Goal: Task Accomplishment & Management: Manage account settings

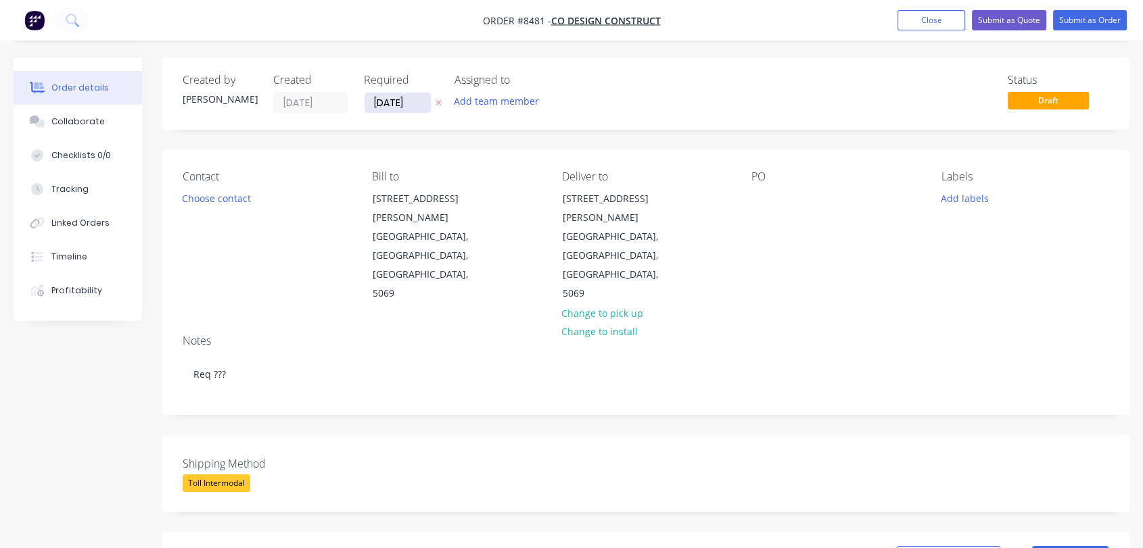
click at [409, 97] on input "[DATE]" at bounding box center [397, 103] width 66 height 20
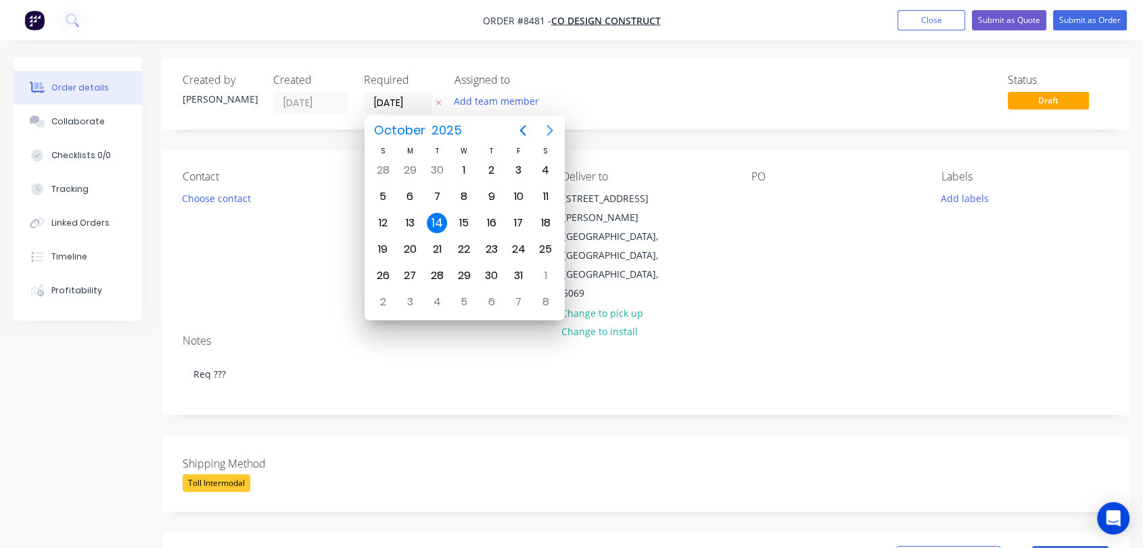
click at [546, 129] on icon "Next page" at bounding box center [550, 130] width 16 height 16
click at [467, 263] on div "31" at bounding box center [463, 276] width 27 height 26
type input "[DATE]"
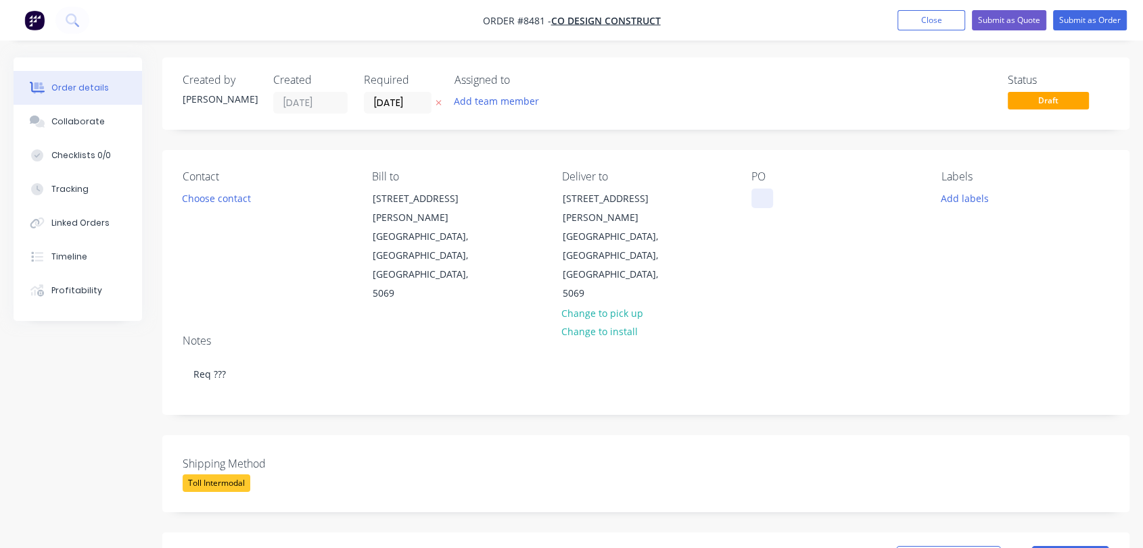
click at [764, 201] on div at bounding box center [762, 199] width 22 height 20
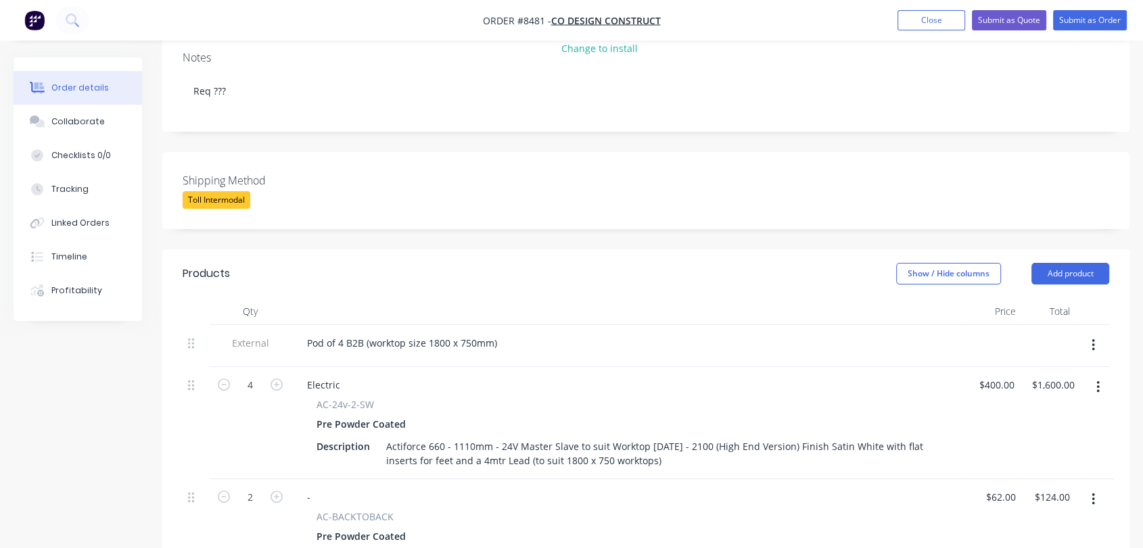
scroll to position [300, 0]
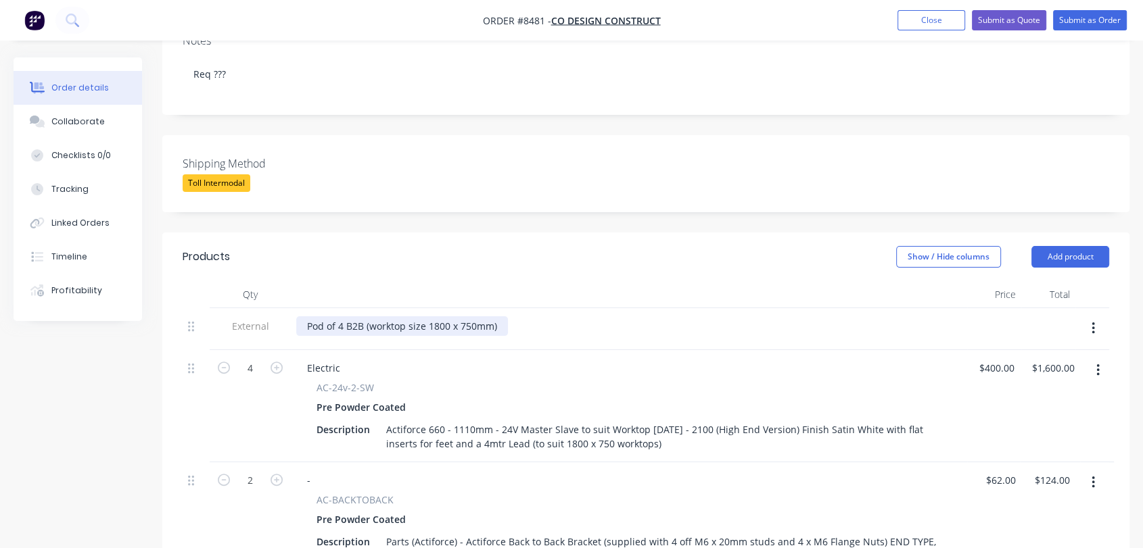
click at [344, 316] on div "Pod of 4 B2B (worktop size 1800 x 750mm)" at bounding box center [402, 326] width 212 height 20
click at [341, 316] on div "Pod of 4 B2B (worktop size 1800 x 750mm)" at bounding box center [402, 326] width 212 height 20
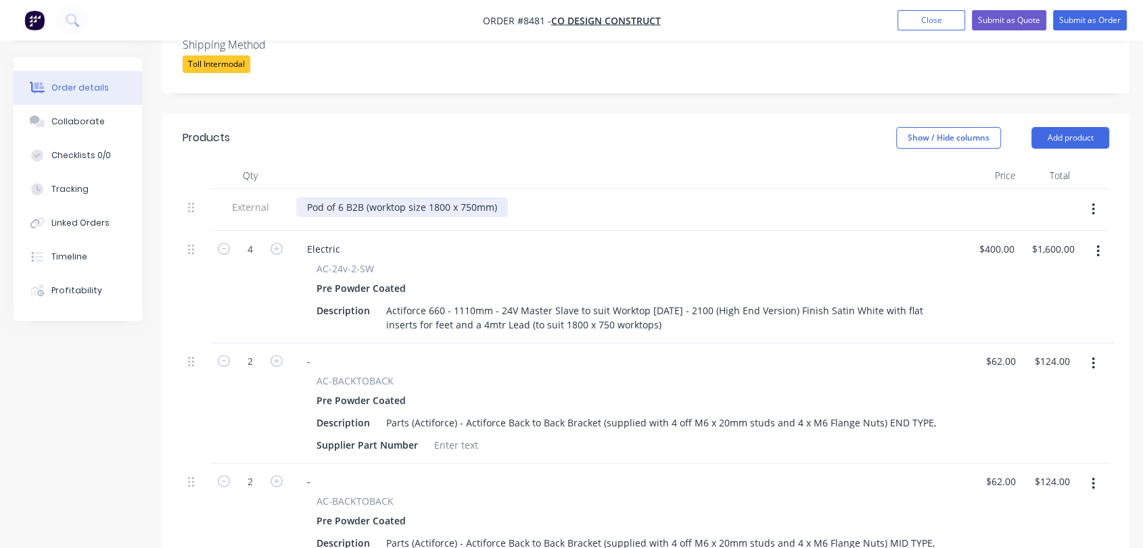
scroll to position [450, 0]
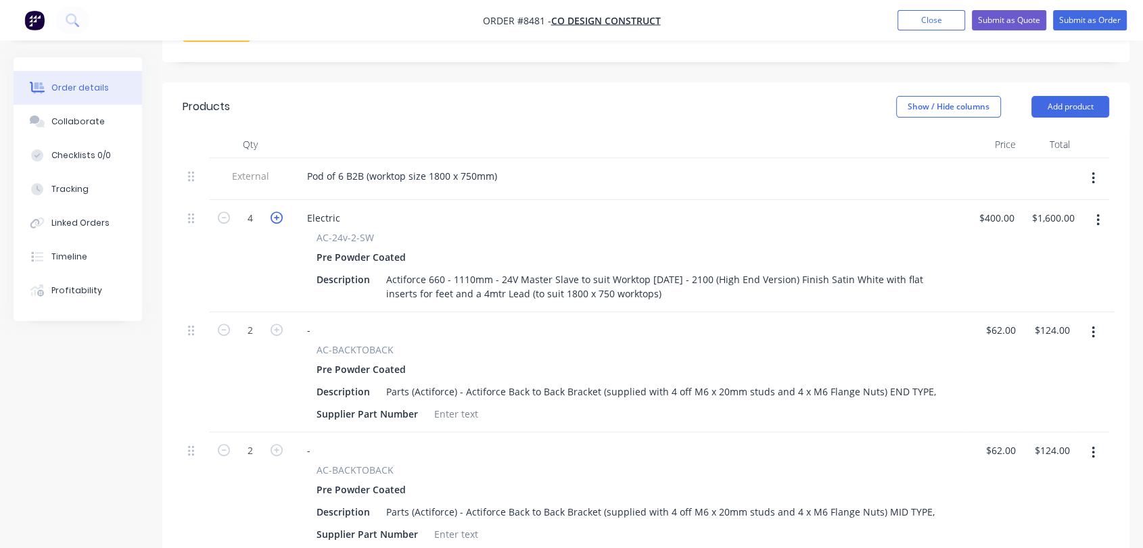
click at [271, 212] on icon "button" at bounding box center [276, 218] width 12 height 12
type input "5"
type input "$2,000.00"
click at [271, 212] on icon "button" at bounding box center [276, 218] width 12 height 12
type input "6"
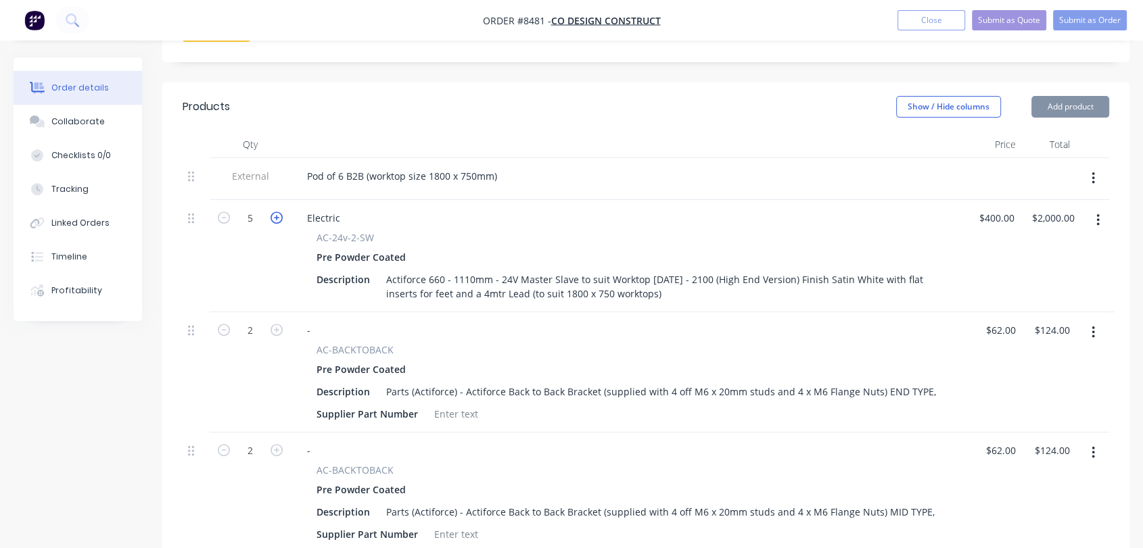
type input "$2,400.00"
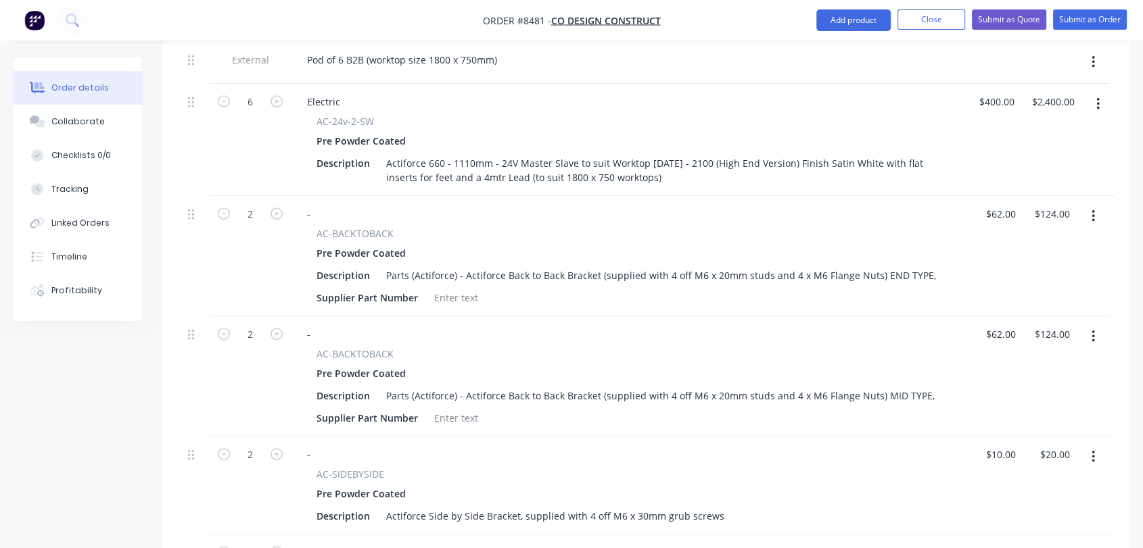
scroll to position [600, 0]
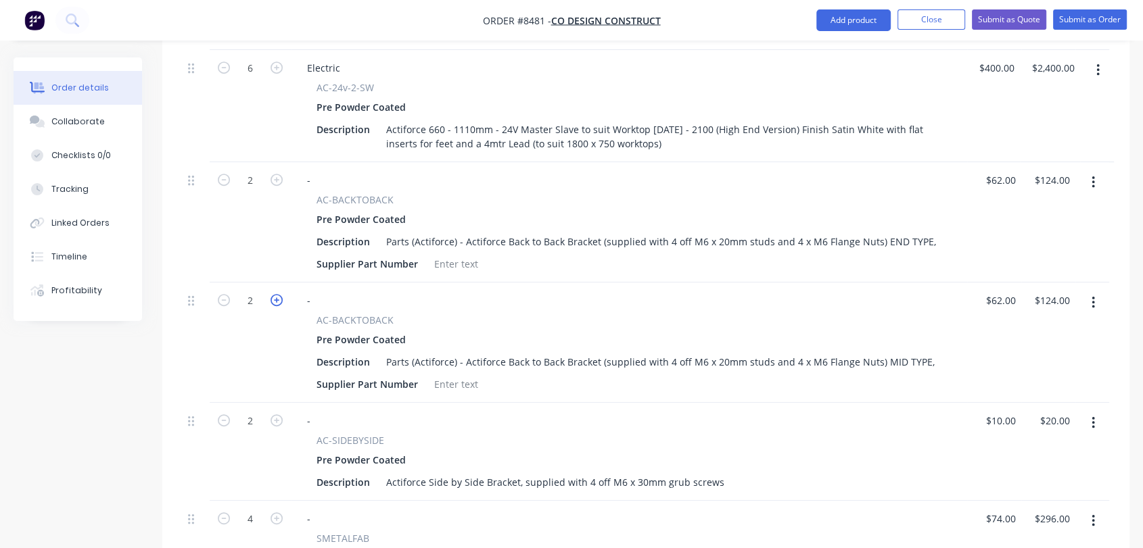
click at [277, 294] on icon "button" at bounding box center [276, 300] width 12 height 12
type input "3"
type input "$186.00"
click at [277, 294] on icon "button" at bounding box center [276, 300] width 12 height 12
type input "4"
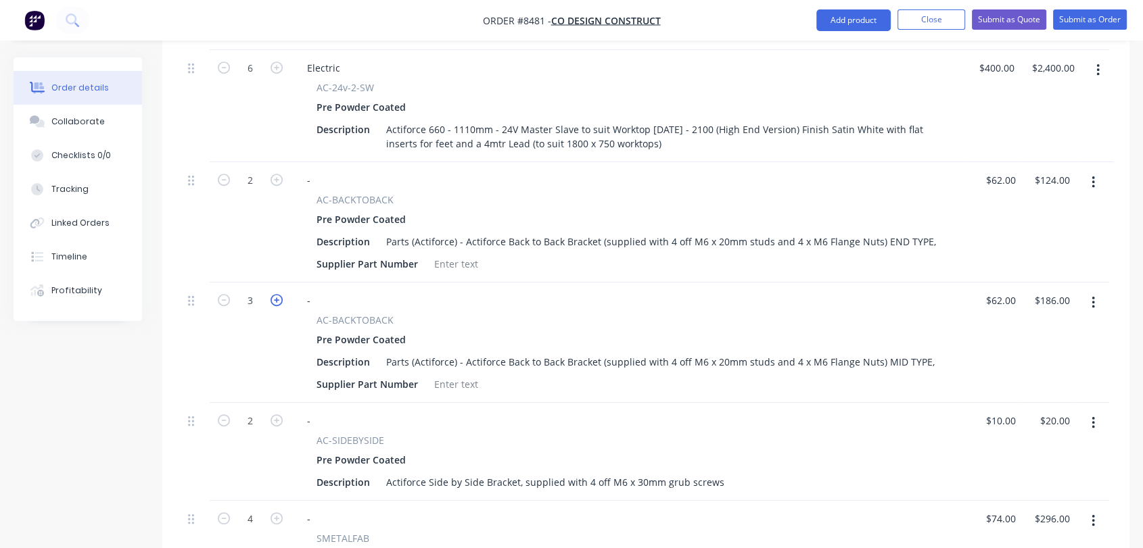
type input "$248.00"
click at [276, 414] on icon "button" at bounding box center [276, 420] width 12 height 12
type input "3"
type input "$30.00"
click at [276, 414] on icon "button" at bounding box center [276, 420] width 12 height 12
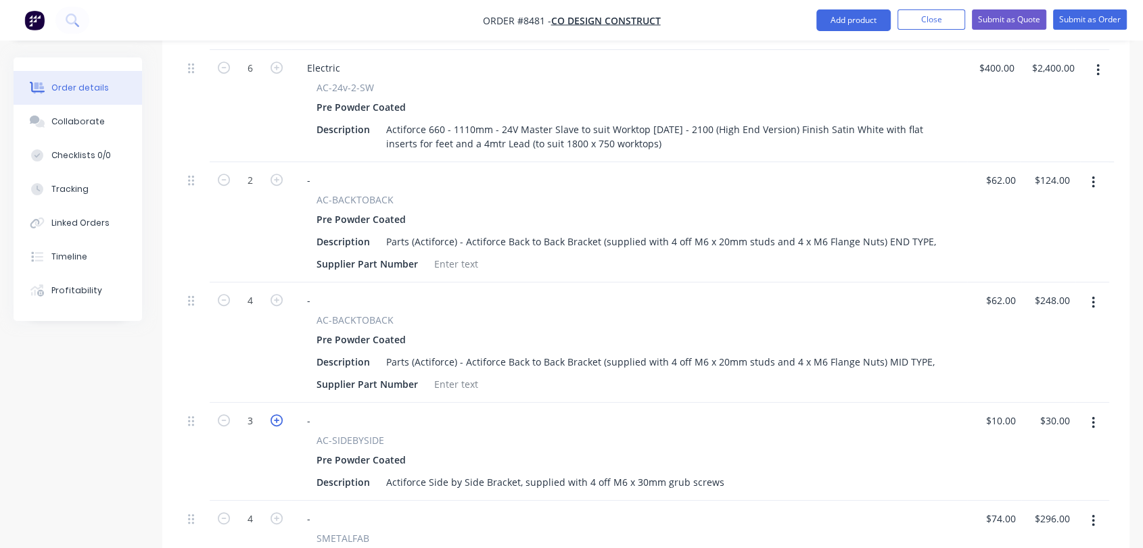
type input "4"
type input "$40.00"
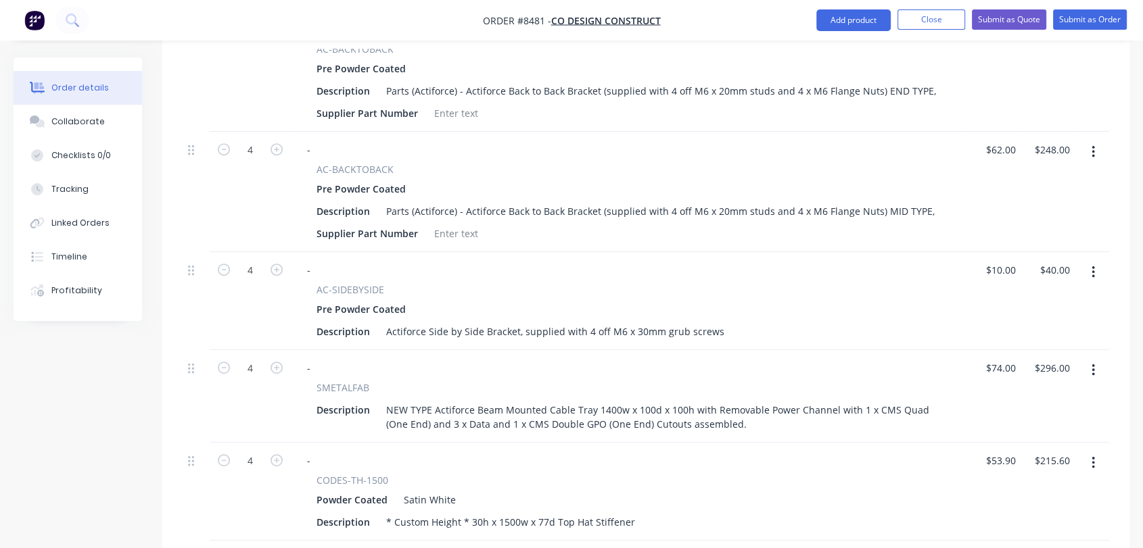
scroll to position [826, 0]
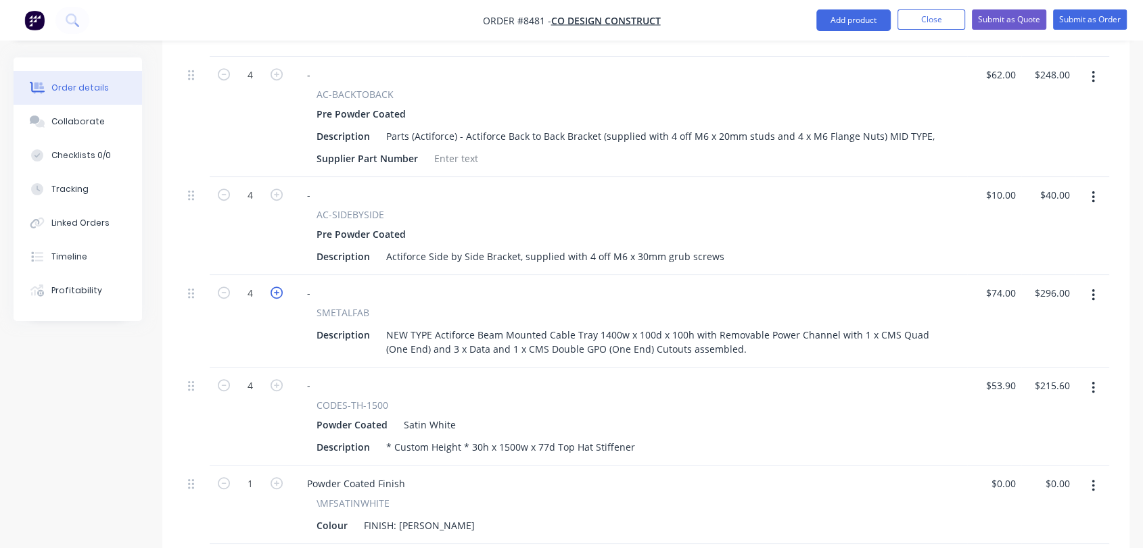
click at [270, 287] on icon "button" at bounding box center [276, 293] width 12 height 12
type input "5"
type input "$370.00"
click at [270, 287] on icon "button" at bounding box center [276, 293] width 12 height 12
type input "6"
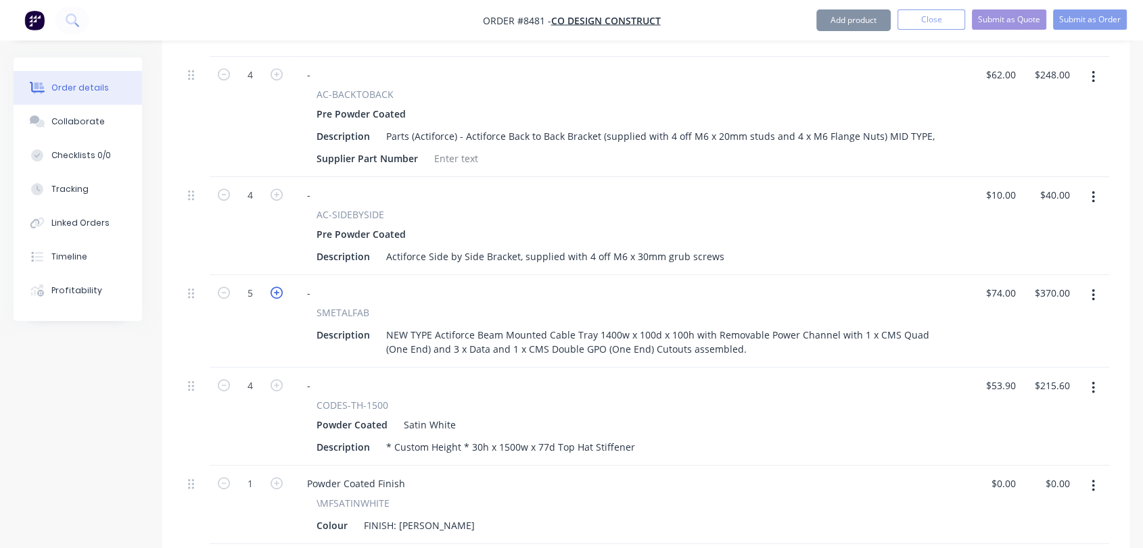
type input "$444.00"
click at [280, 379] on icon "button" at bounding box center [276, 385] width 12 height 12
type input "5"
type input "$269.50"
click at [280, 379] on icon "button" at bounding box center [276, 385] width 12 height 12
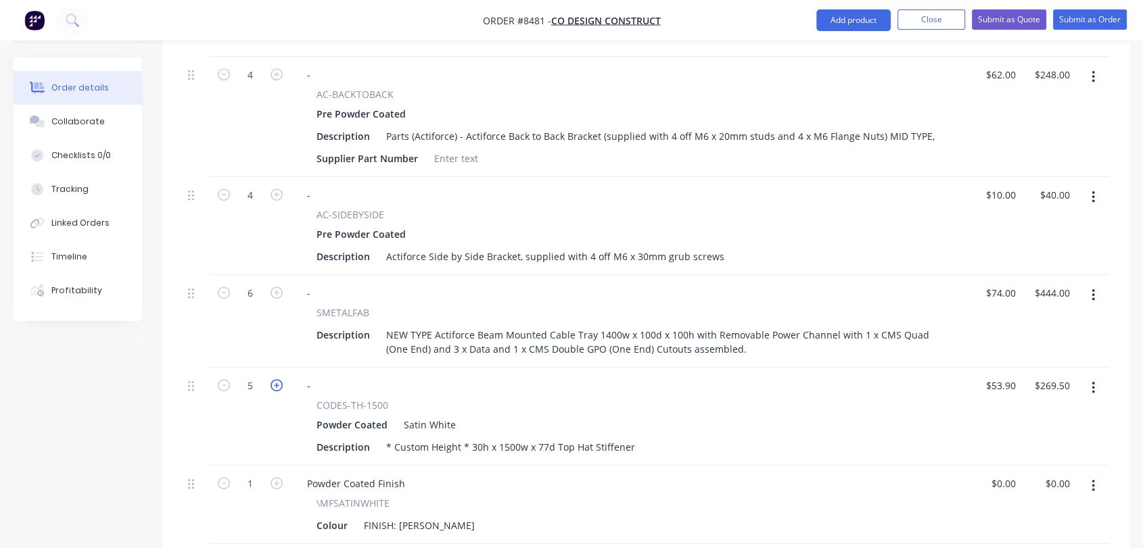
type input "6"
type input "$323.40"
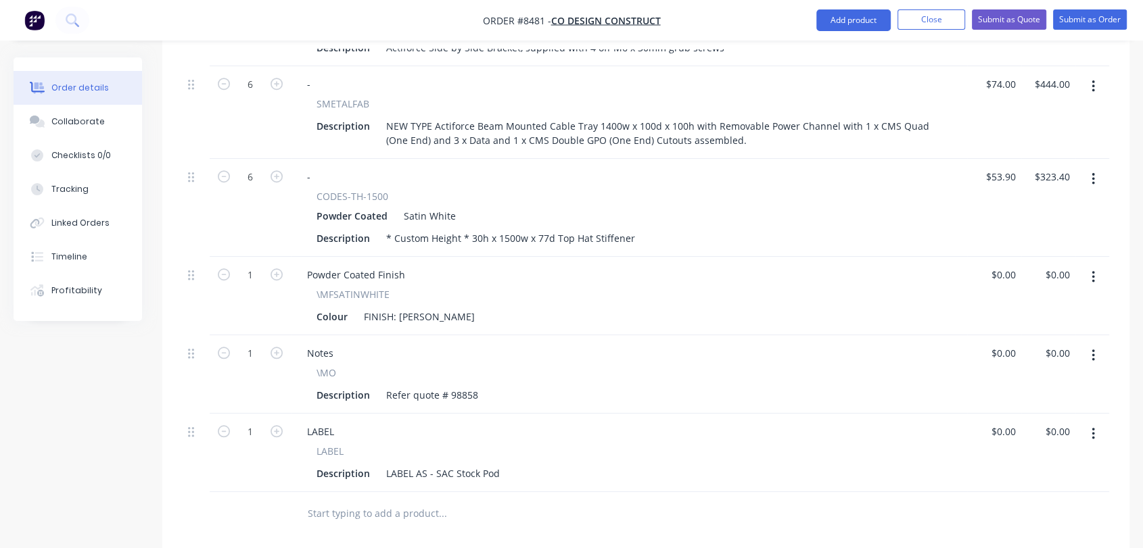
scroll to position [1051, 0]
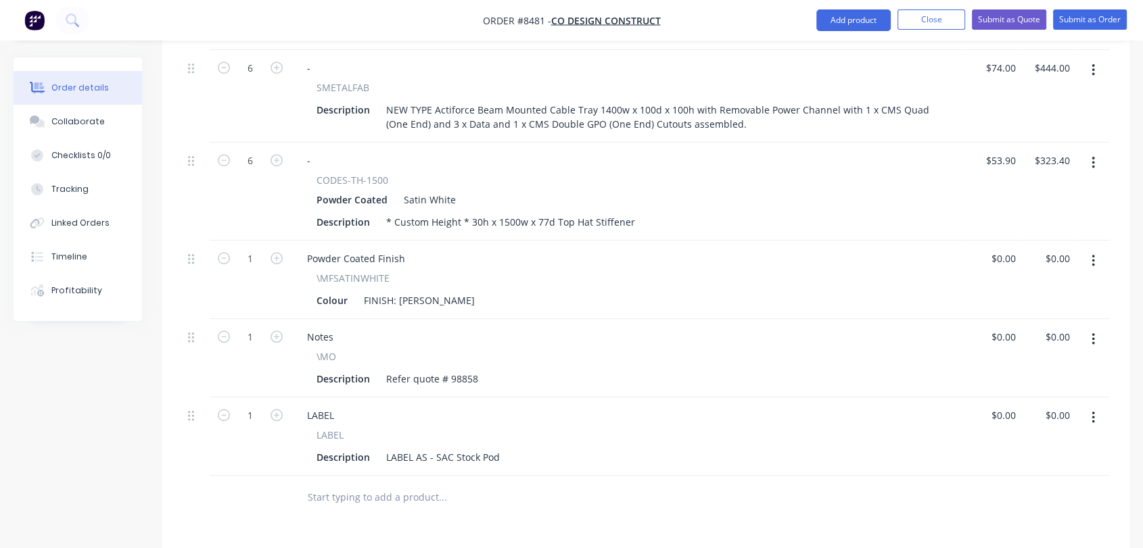
click at [1093, 333] on icon "button" at bounding box center [1092, 339] width 3 height 12
click at [1039, 446] on div "Delete" at bounding box center [1045, 456] width 104 height 20
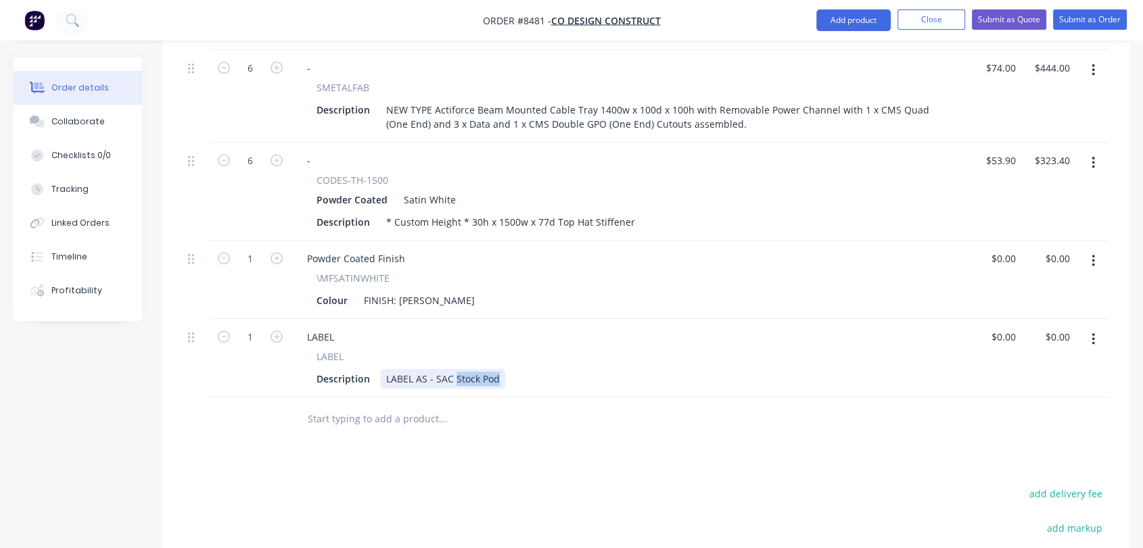
drag, startPoint x: 498, startPoint y: 320, endPoint x: 454, endPoint y: 320, distance: 43.9
click at [454, 369] on div "LABEL AS - SAC Stock Pod" at bounding box center [443, 379] width 124 height 20
type input "$0.00"
click at [97, 124] on div "Collaborate" at bounding box center [77, 122] width 53 height 12
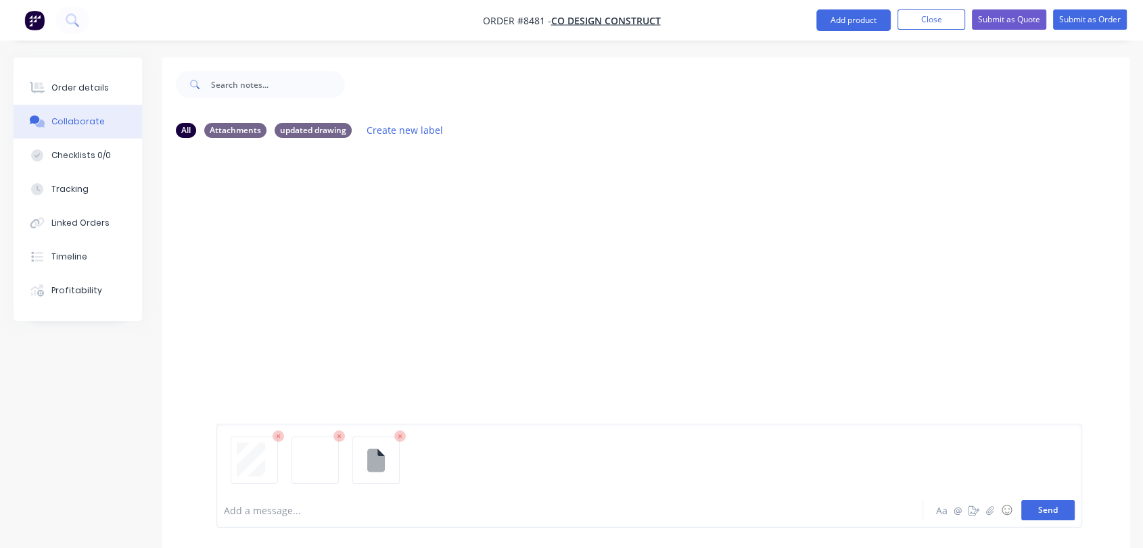
click at [1055, 507] on button "Send" at bounding box center [1047, 510] width 53 height 20
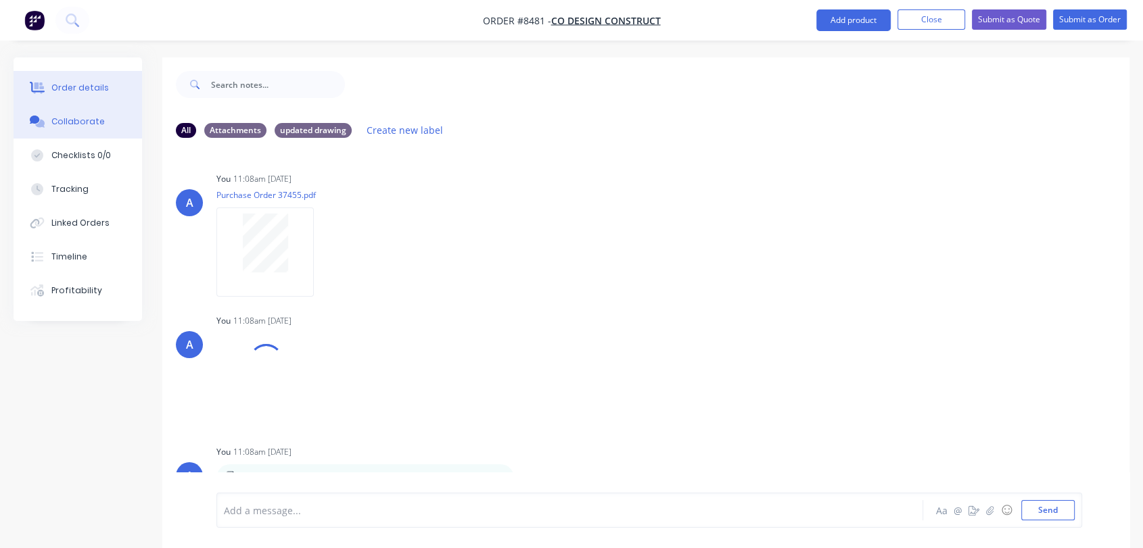
click at [86, 83] on div "Order details" at bounding box center [79, 88] width 57 height 12
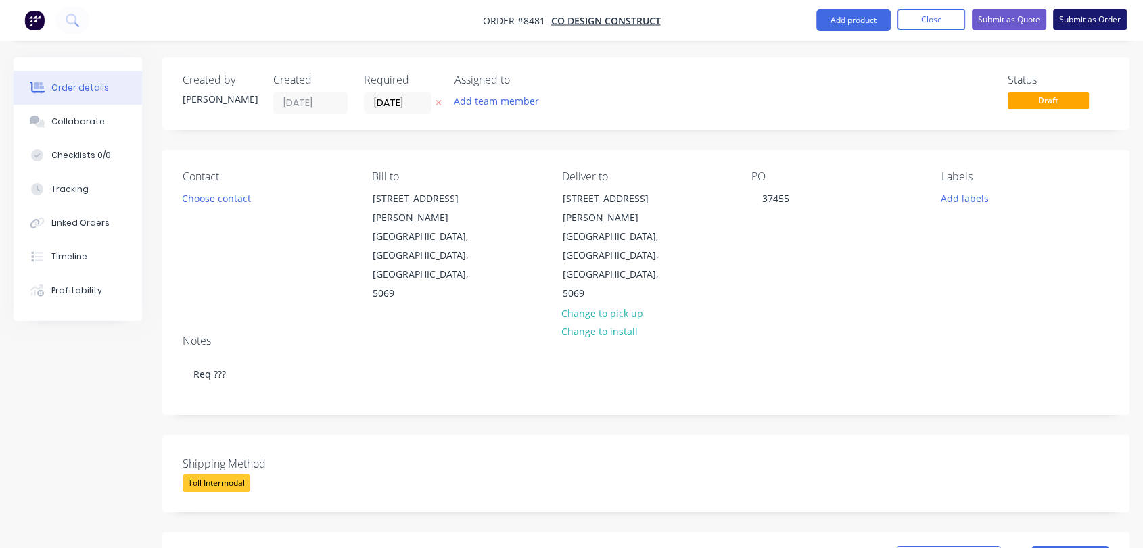
drag, startPoint x: 1097, startPoint y: 18, endPoint x: 1072, endPoint y: 16, distance: 25.8
click at [1097, 18] on button "Submit as Order" at bounding box center [1090, 19] width 74 height 20
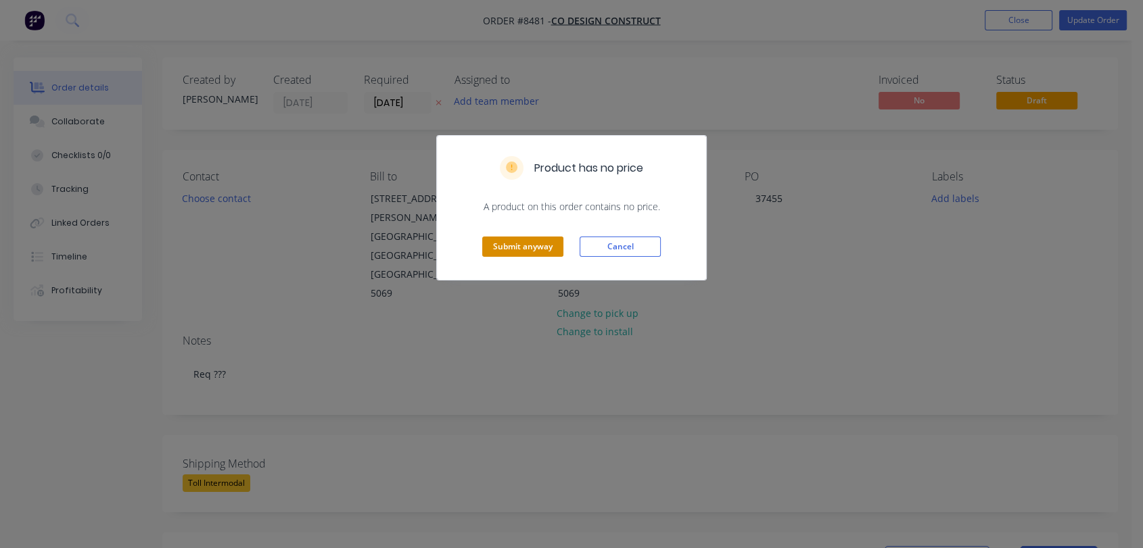
click at [533, 241] on button "Submit anyway" at bounding box center [522, 247] width 81 height 20
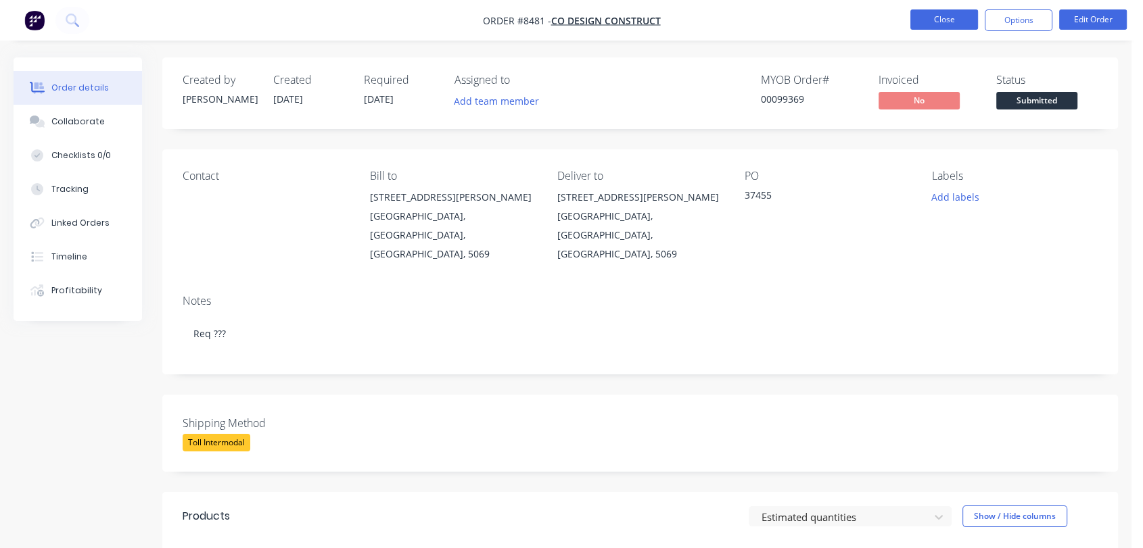
click at [930, 20] on button "Close" at bounding box center [944, 19] width 68 height 20
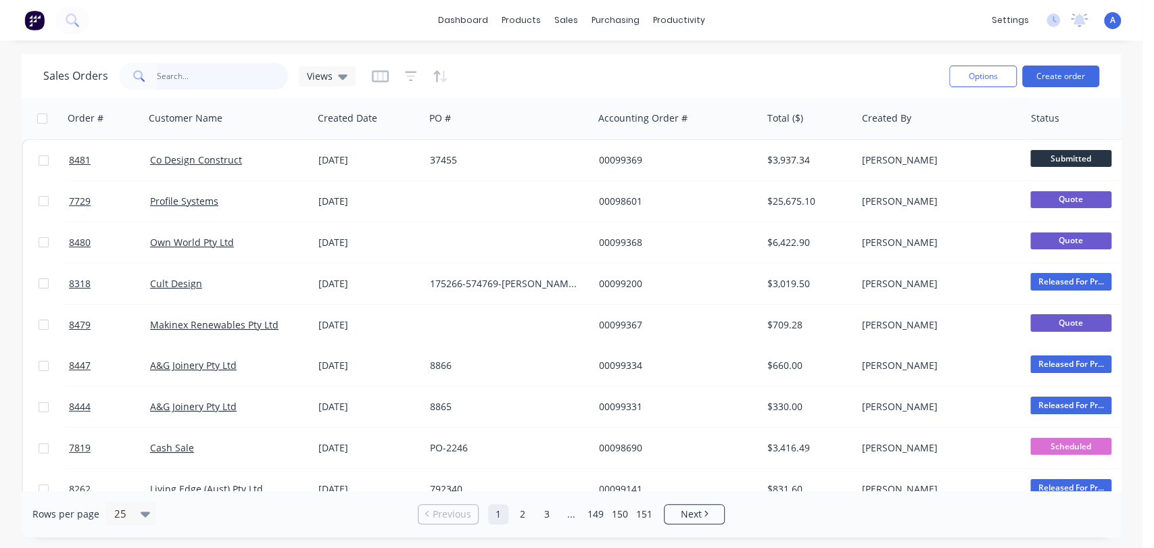
click at [211, 70] on input "text" at bounding box center [223, 76] width 132 height 27
type input "90545"
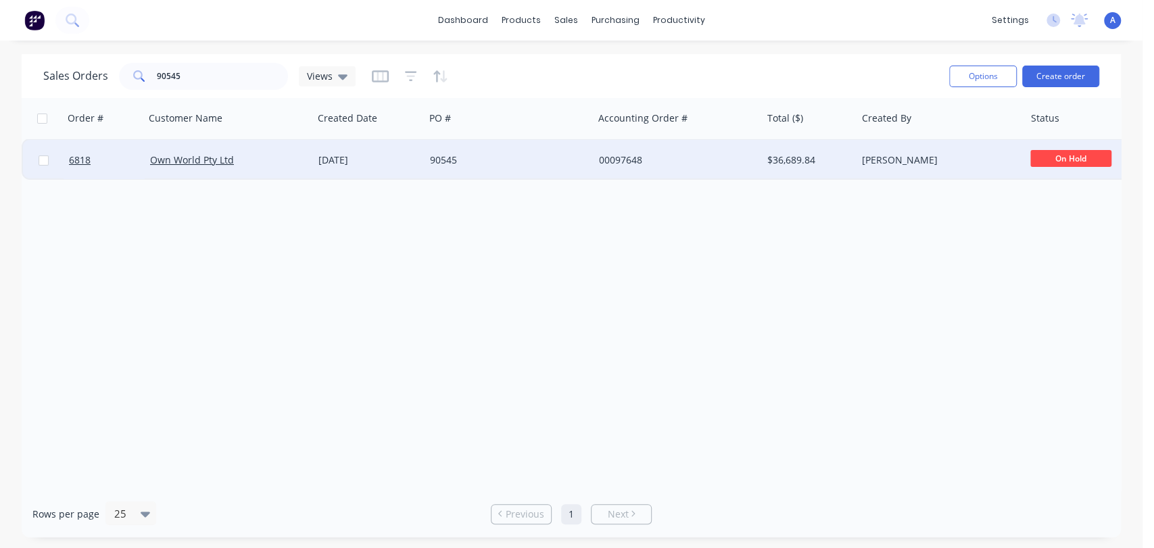
click at [498, 158] on div "90545" at bounding box center [505, 160] width 150 height 14
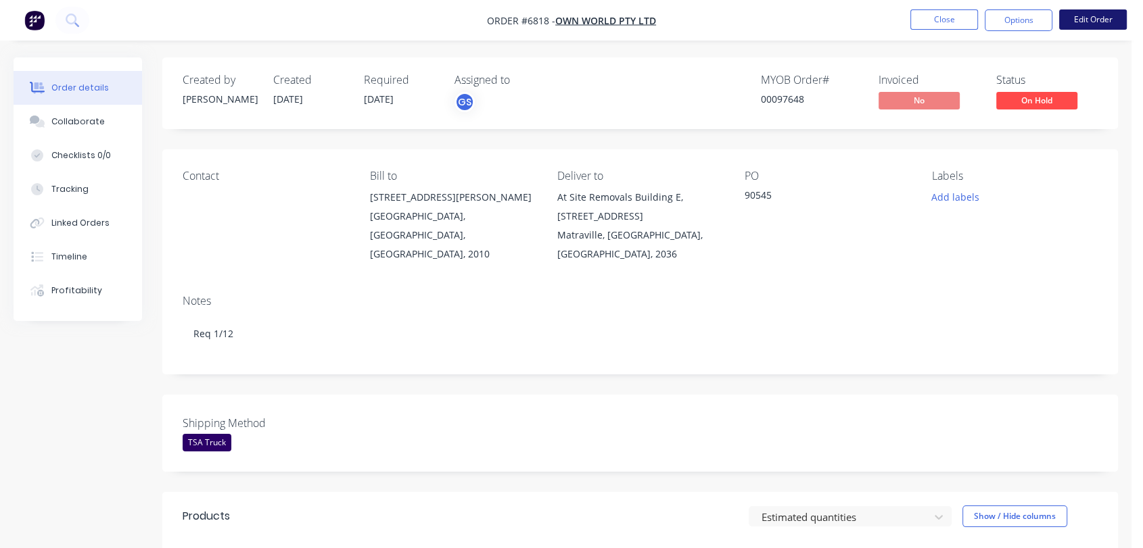
click at [1103, 24] on button "Edit Order" at bounding box center [1093, 19] width 68 height 20
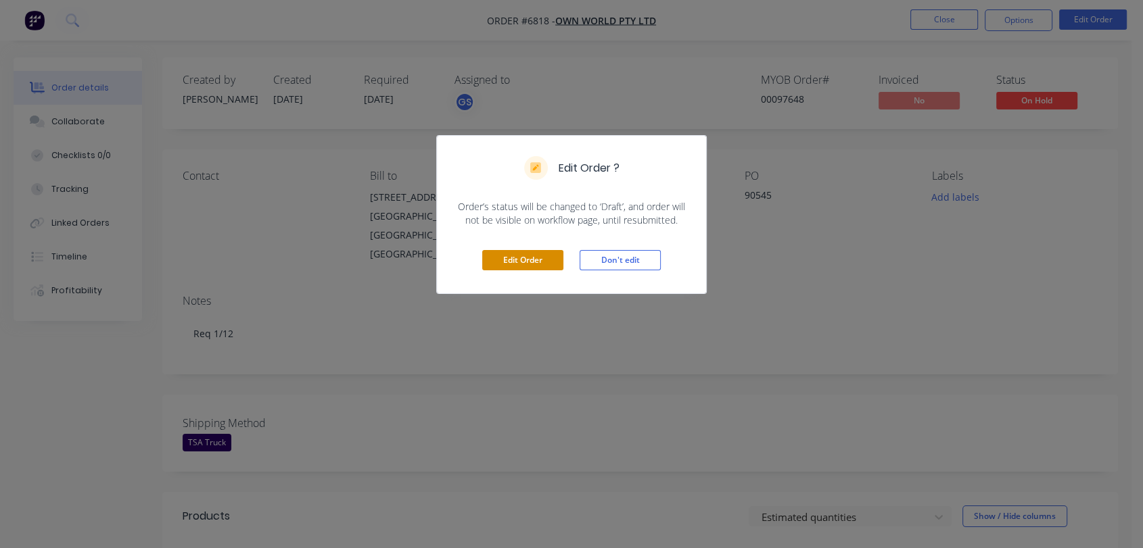
click at [524, 260] on button "Edit Order" at bounding box center [522, 260] width 81 height 20
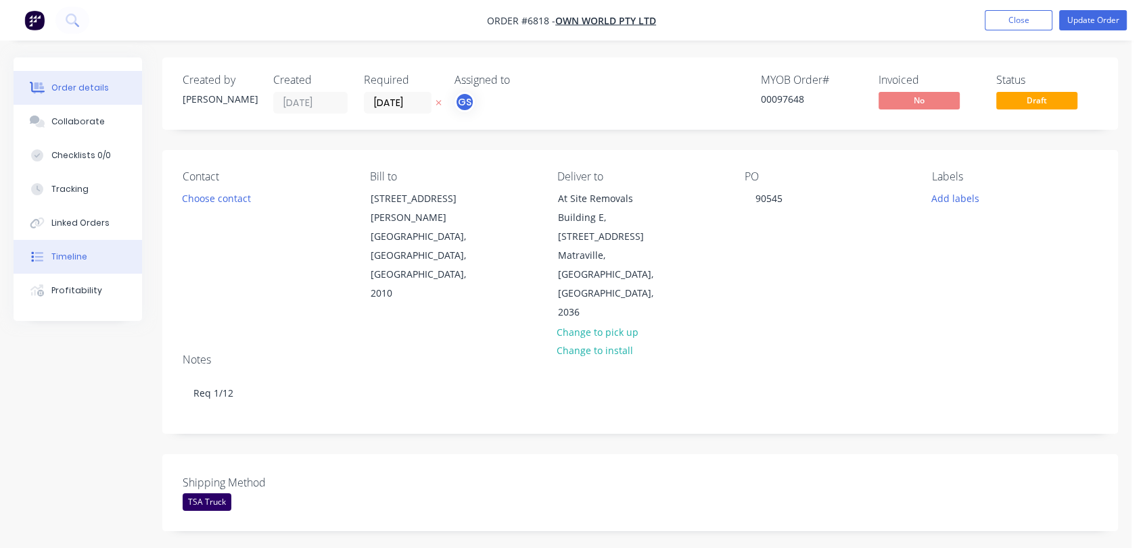
click at [70, 258] on div "Timeline" at bounding box center [69, 257] width 36 height 12
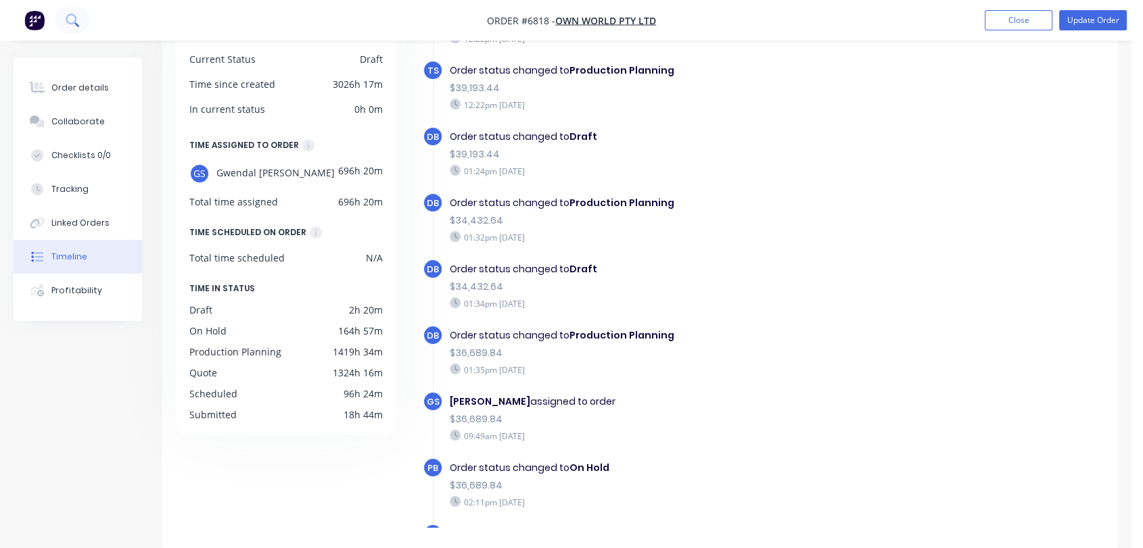
scroll to position [2080, 0]
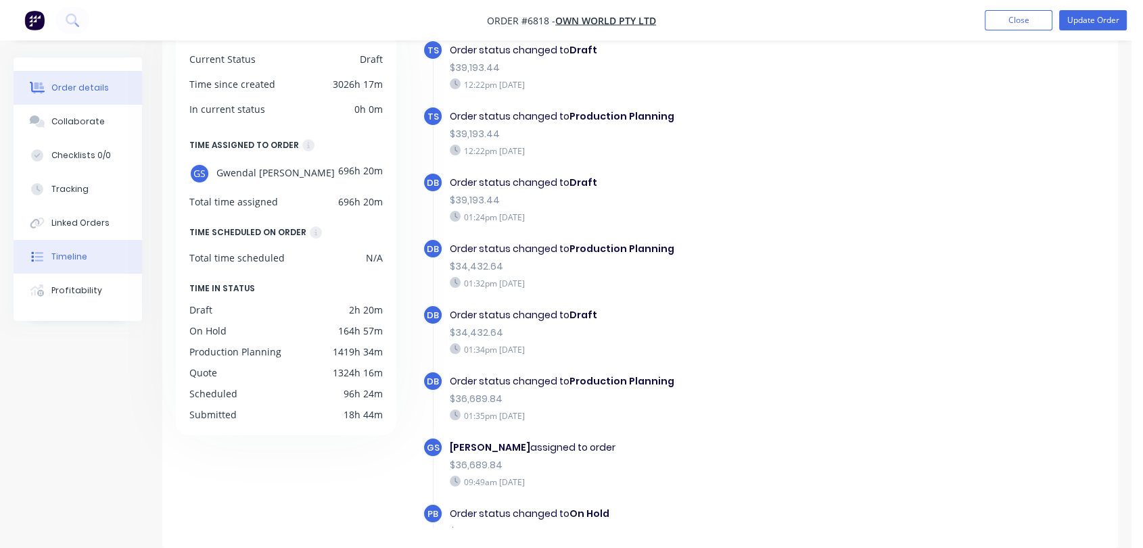
click at [102, 87] on div "Order details" at bounding box center [79, 88] width 57 height 12
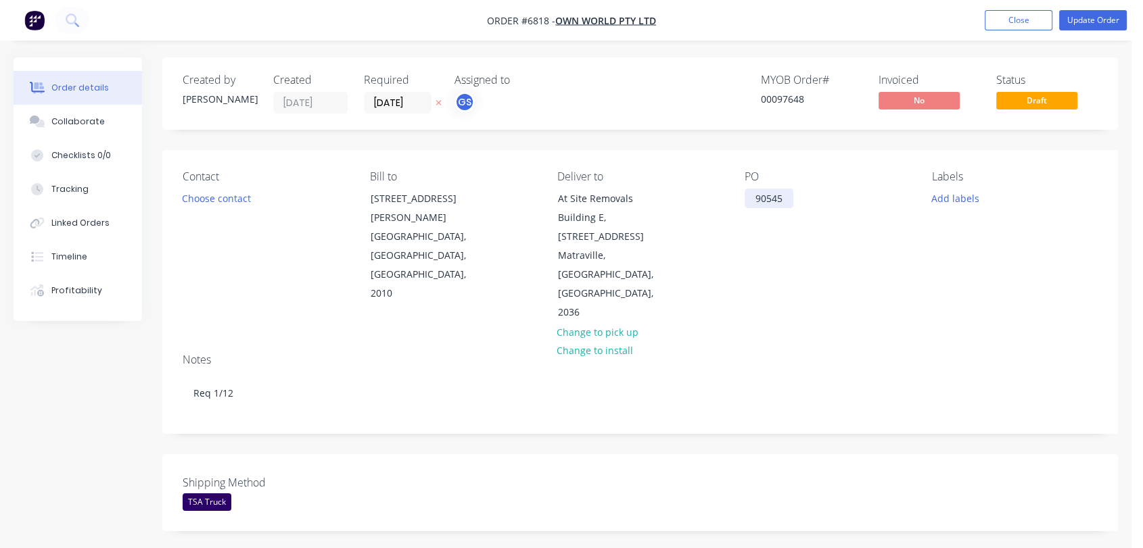
click at [788, 197] on div "90545" at bounding box center [768, 199] width 49 height 20
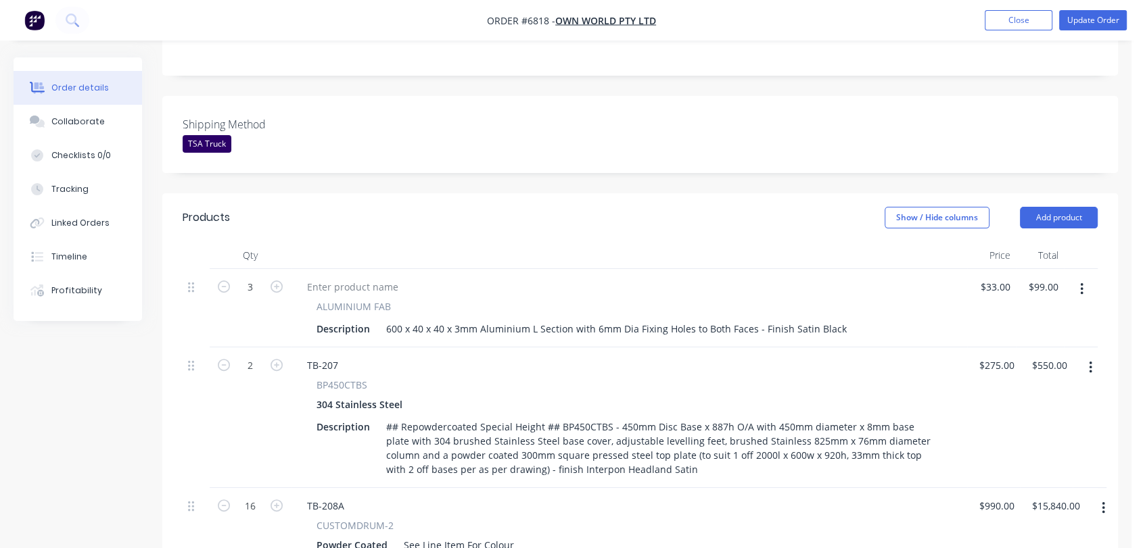
scroll to position [375, 0]
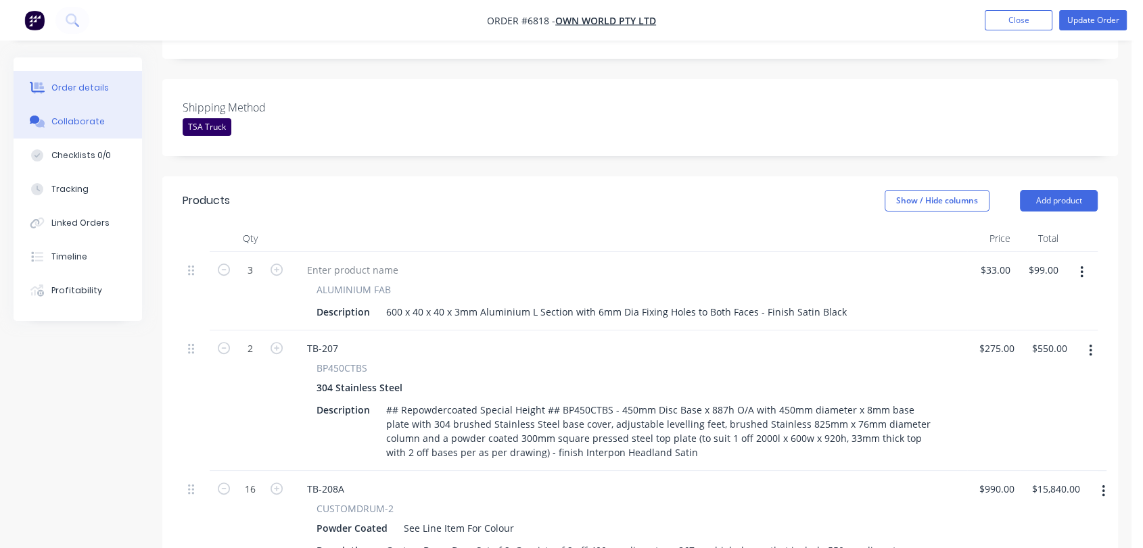
click at [106, 133] on button "Collaborate" at bounding box center [78, 122] width 128 height 34
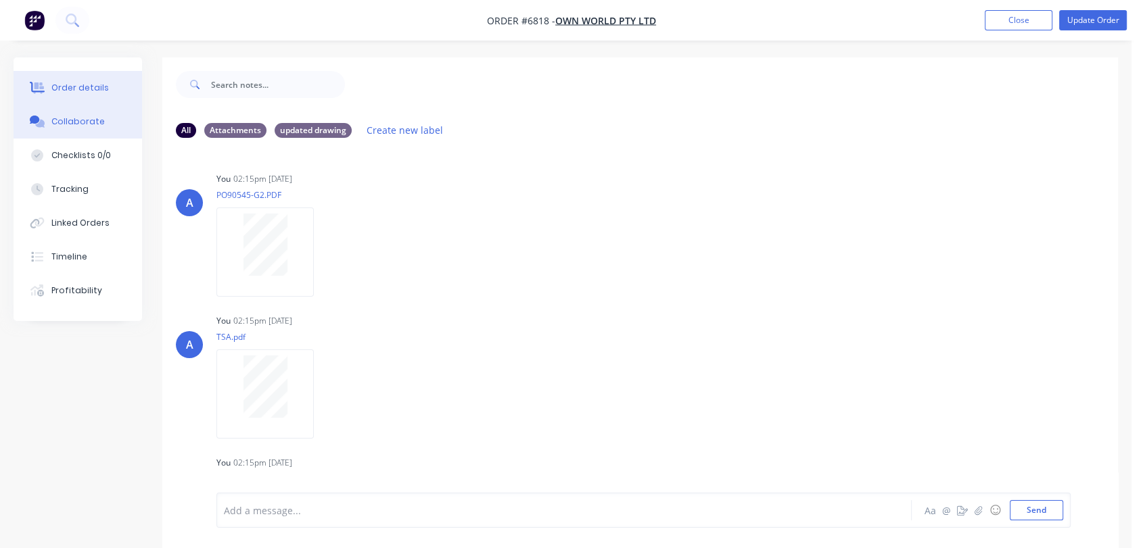
click at [80, 89] on div "Order details" at bounding box center [79, 88] width 57 height 12
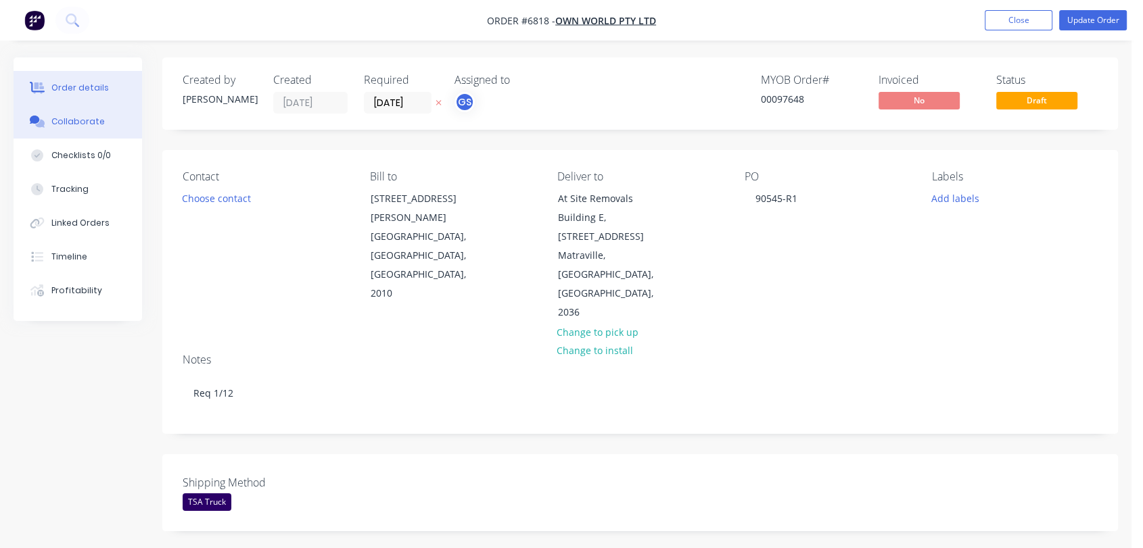
click at [87, 120] on div "Collaborate" at bounding box center [77, 122] width 53 height 12
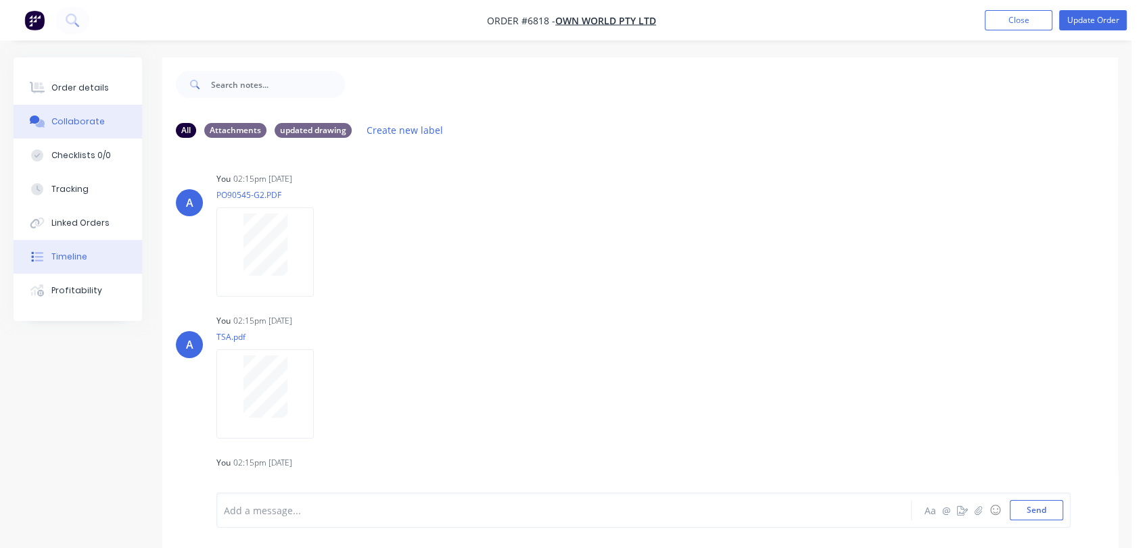
click at [99, 246] on button "Timeline" at bounding box center [78, 257] width 128 height 34
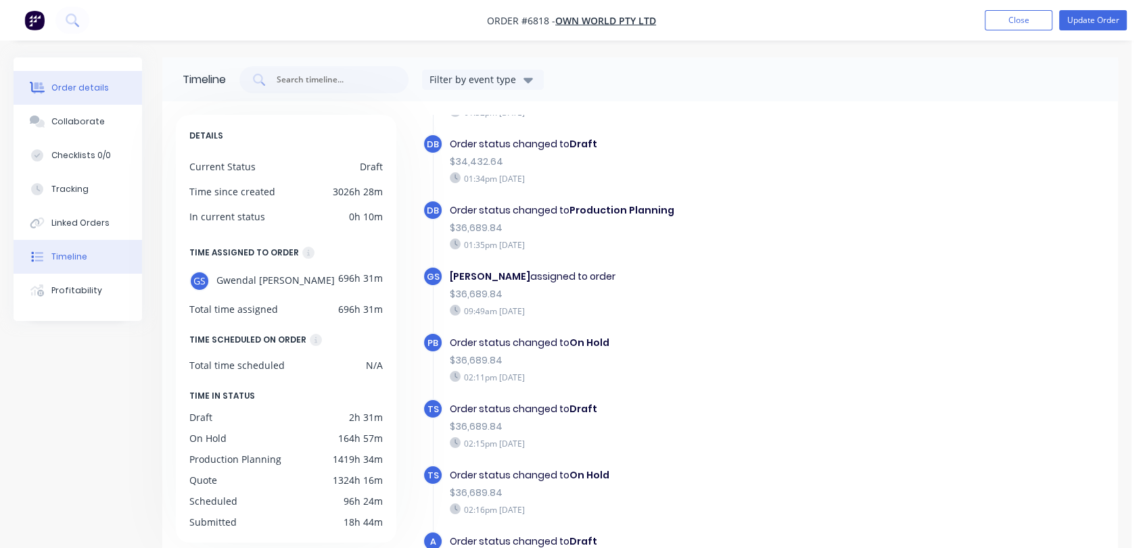
click at [85, 86] on div "Order details" at bounding box center [79, 88] width 57 height 12
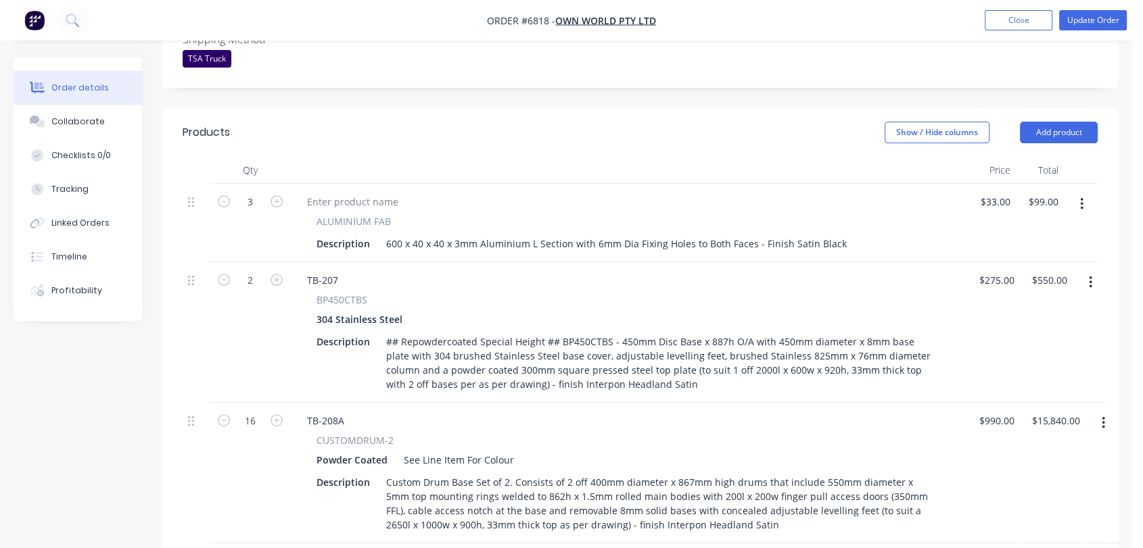
scroll to position [450, 0]
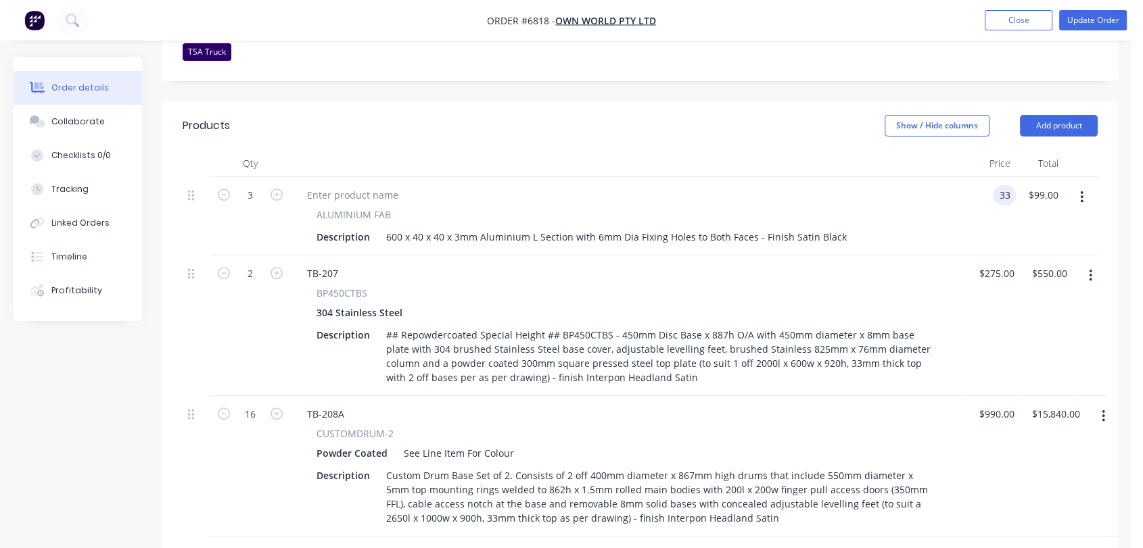
click at [999, 185] on input "33" at bounding box center [1007, 195] width 18 height 20
click at [874, 286] on div "BP450CTBS" at bounding box center [628, 293] width 625 height 14
click at [995, 185] on div "33 33" at bounding box center [1004, 195] width 23 height 20
type input "$28.00"
type input "$84.00"
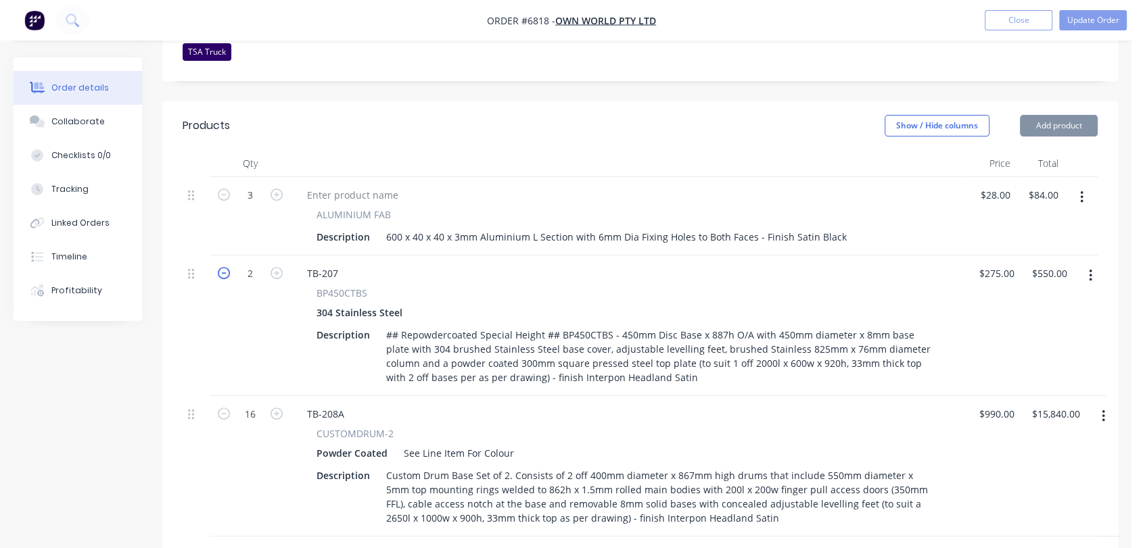
click at [222, 267] on icon "button" at bounding box center [224, 273] width 12 height 12
type input "1"
type input "$275.00"
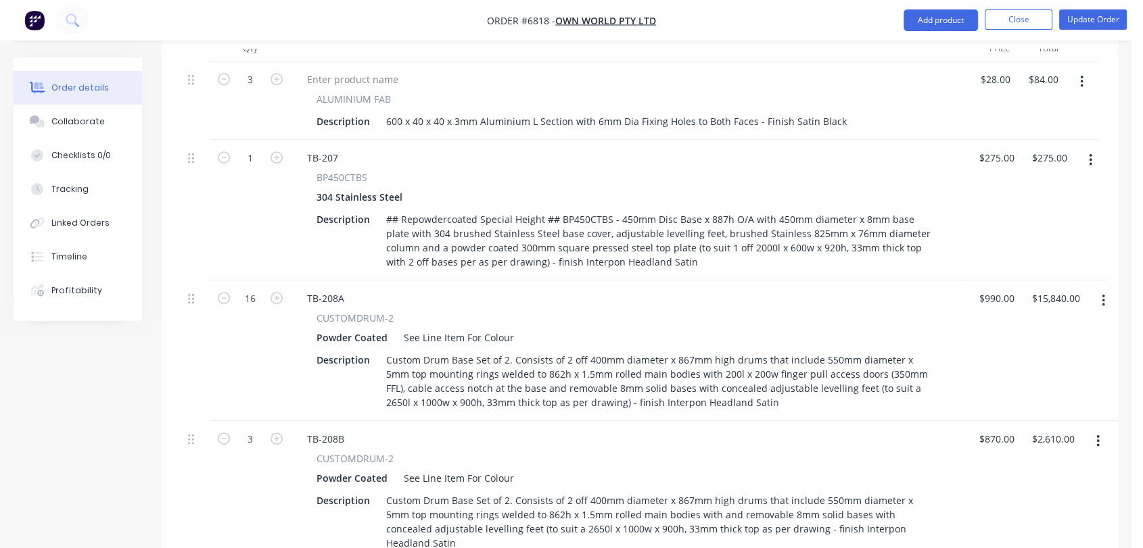
scroll to position [600, 0]
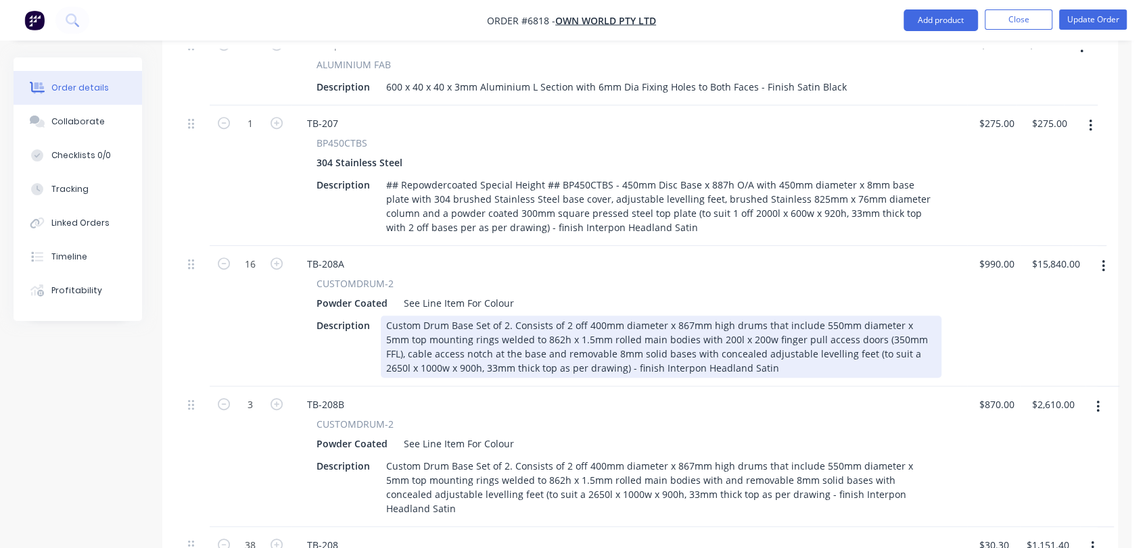
click at [441, 316] on div "Custom Drum Base Set of 2. Consists of 2 off 400mm diameter x 867mm high drums …" at bounding box center [661, 347] width 561 height 62
click at [548, 316] on div "Custom Drum Base Set of 2. Consists of 2 off 400mm diameter x 867mm high drums …" at bounding box center [661, 347] width 561 height 62
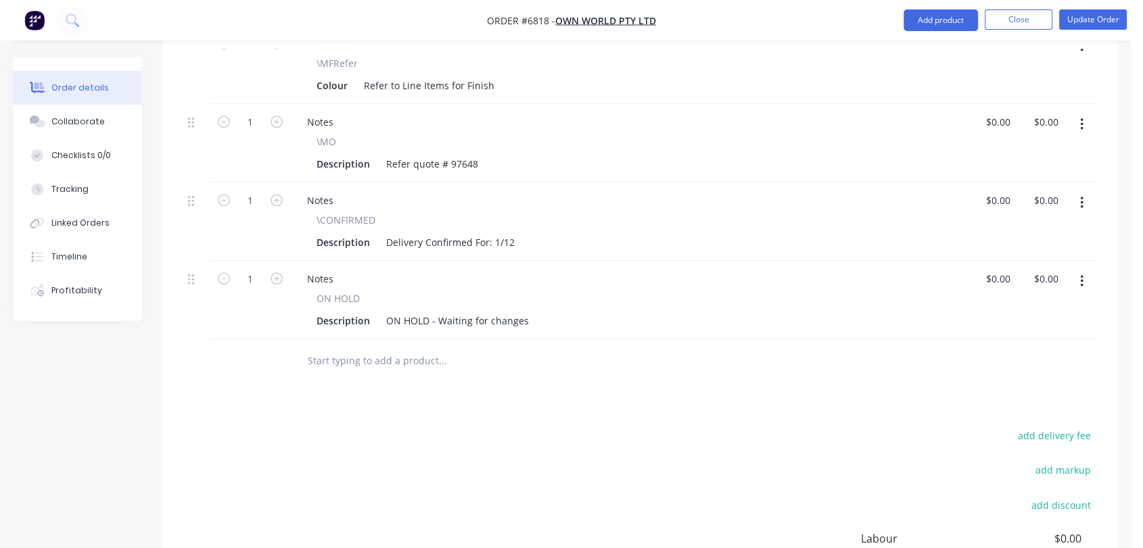
scroll to position [1352, 0]
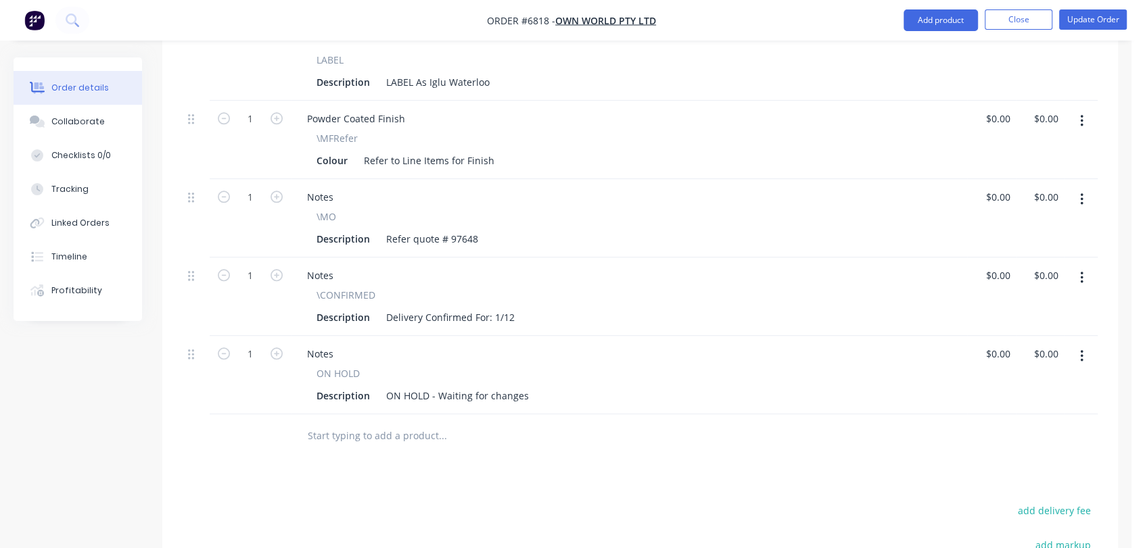
click at [1080, 349] on icon "button" at bounding box center [1081, 356] width 3 height 15
click at [994, 463] on div "Delete" at bounding box center [1033, 473] width 104 height 20
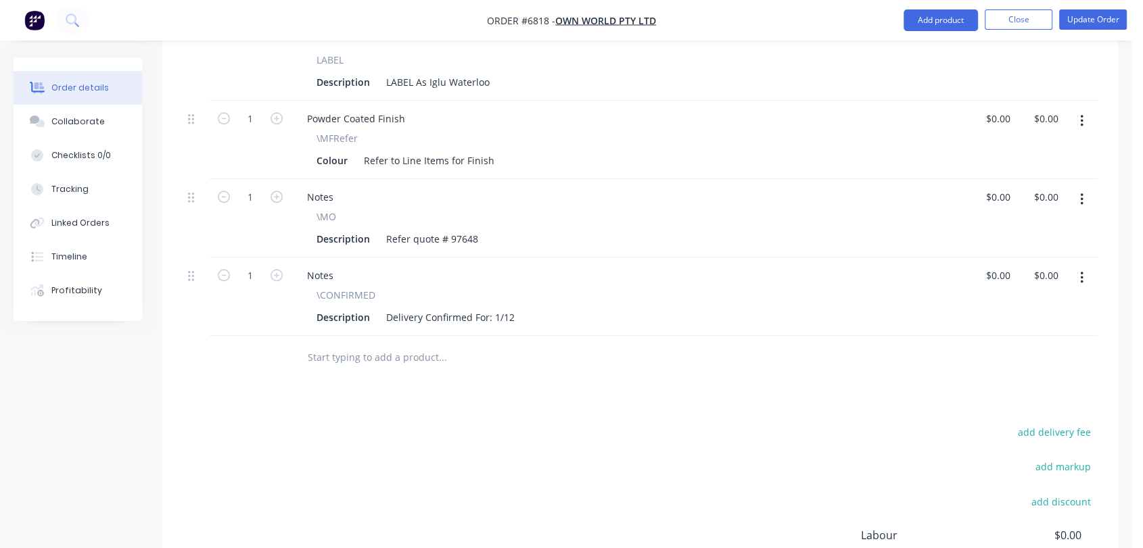
click at [1078, 266] on button "button" at bounding box center [1082, 278] width 32 height 24
click at [998, 385] on div "Delete" at bounding box center [1033, 395] width 104 height 20
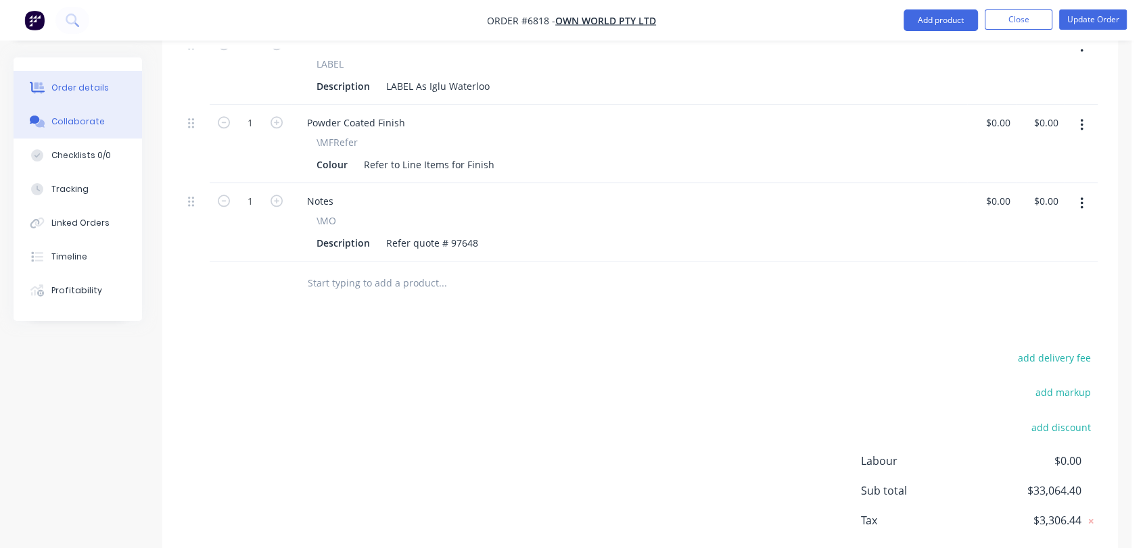
click at [90, 122] on div "Collaborate" at bounding box center [77, 122] width 53 height 12
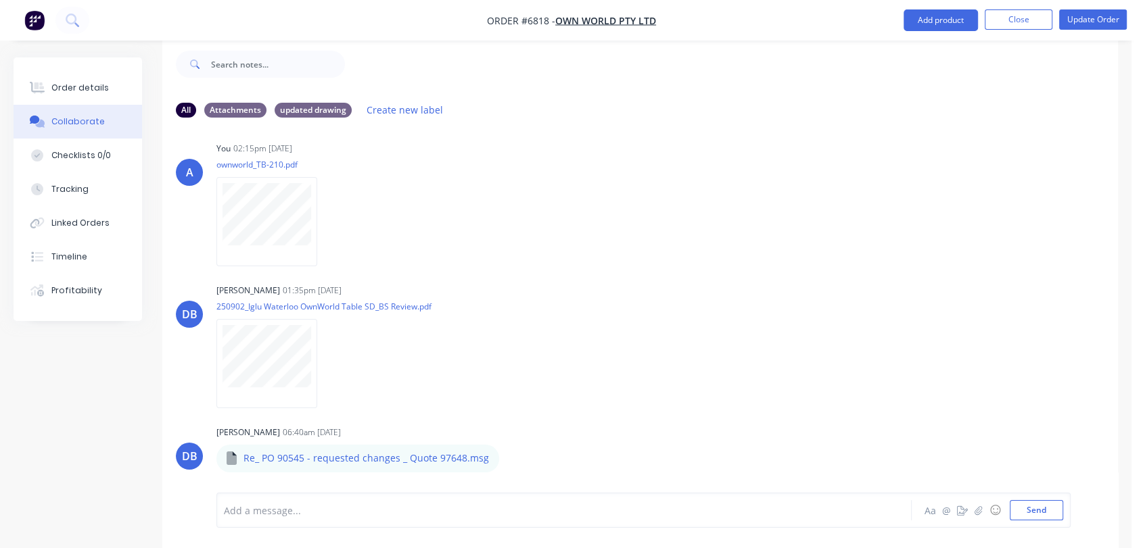
scroll to position [720, 0]
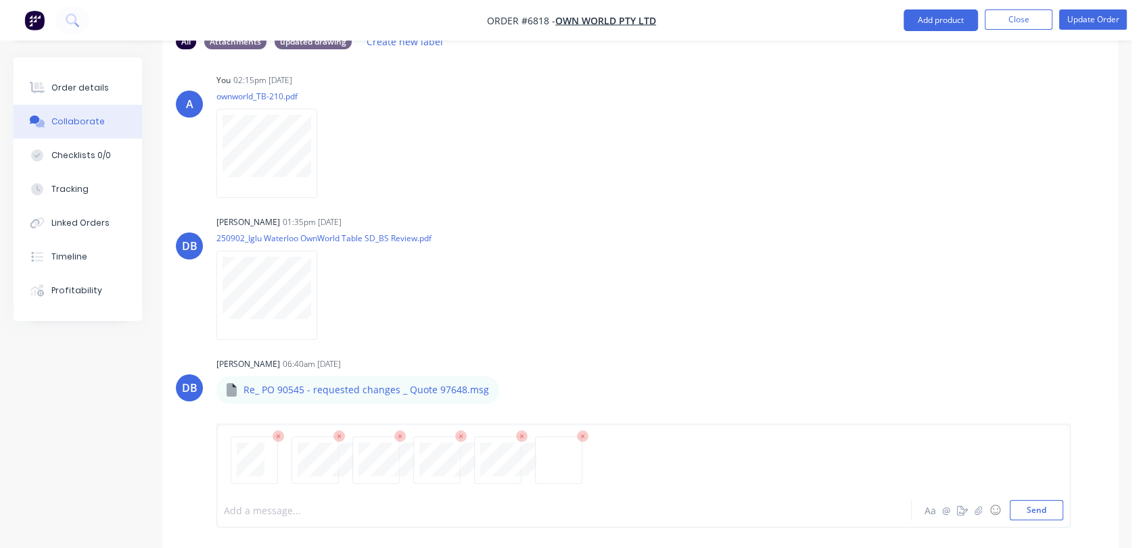
click at [270, 517] on div at bounding box center [538, 511] width 629 height 14
click at [1018, 508] on button "Send" at bounding box center [1035, 510] width 53 height 20
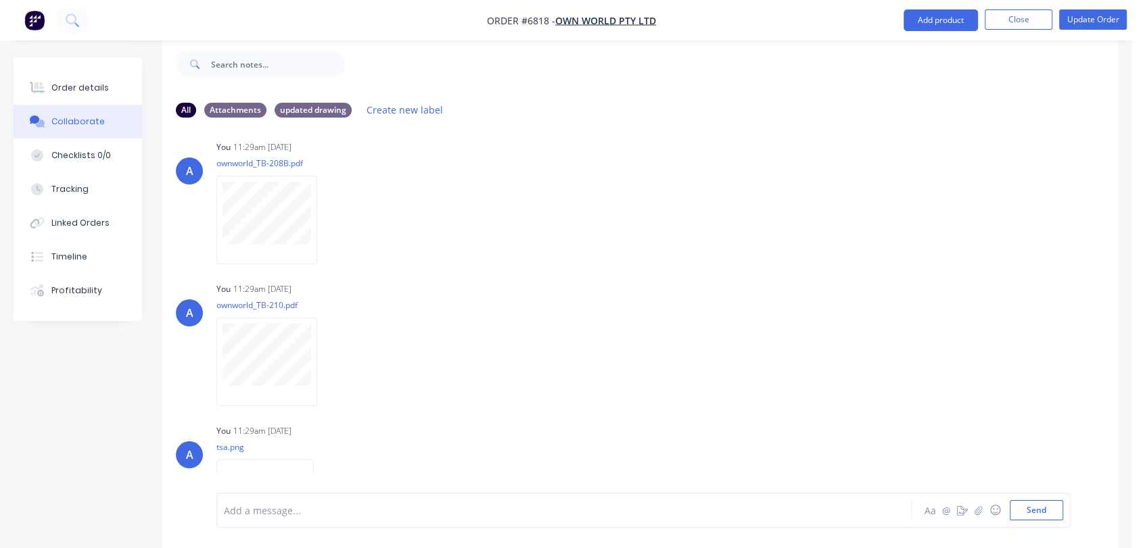
scroll to position [1650, 0]
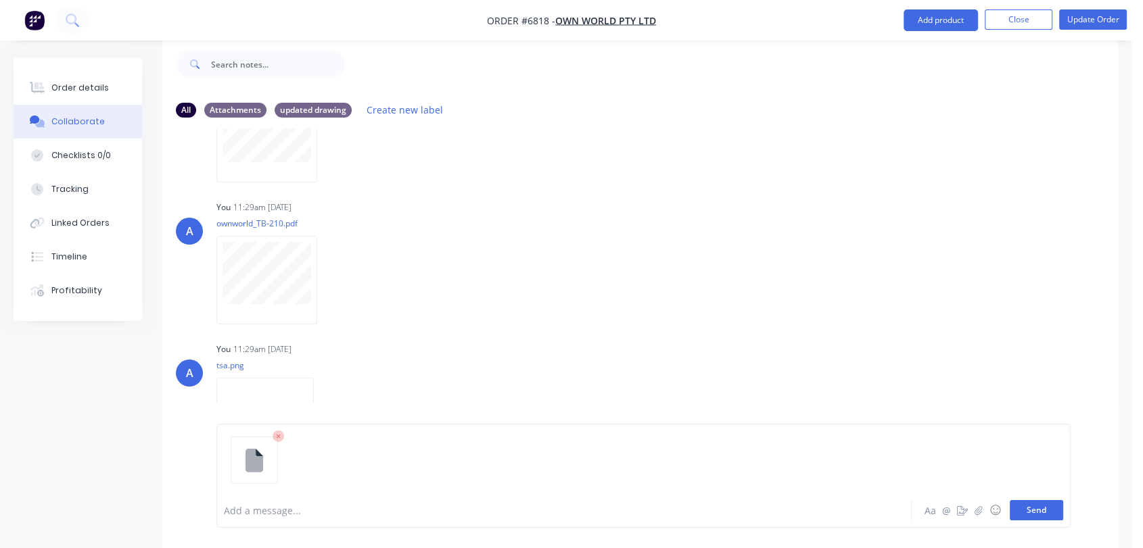
click at [1022, 506] on button "Send" at bounding box center [1035, 510] width 53 height 20
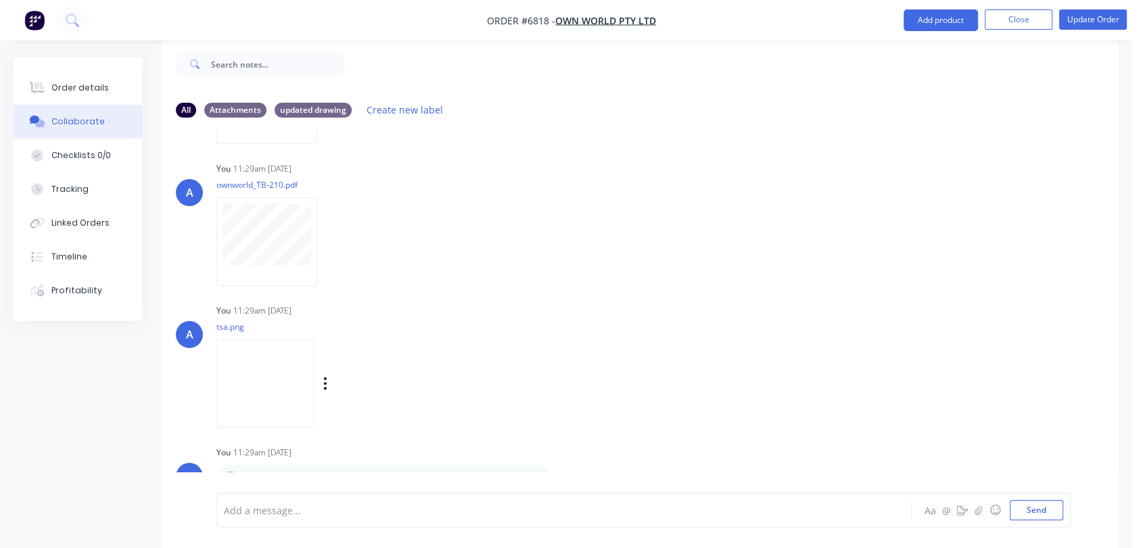
scroll to position [1709, 0]
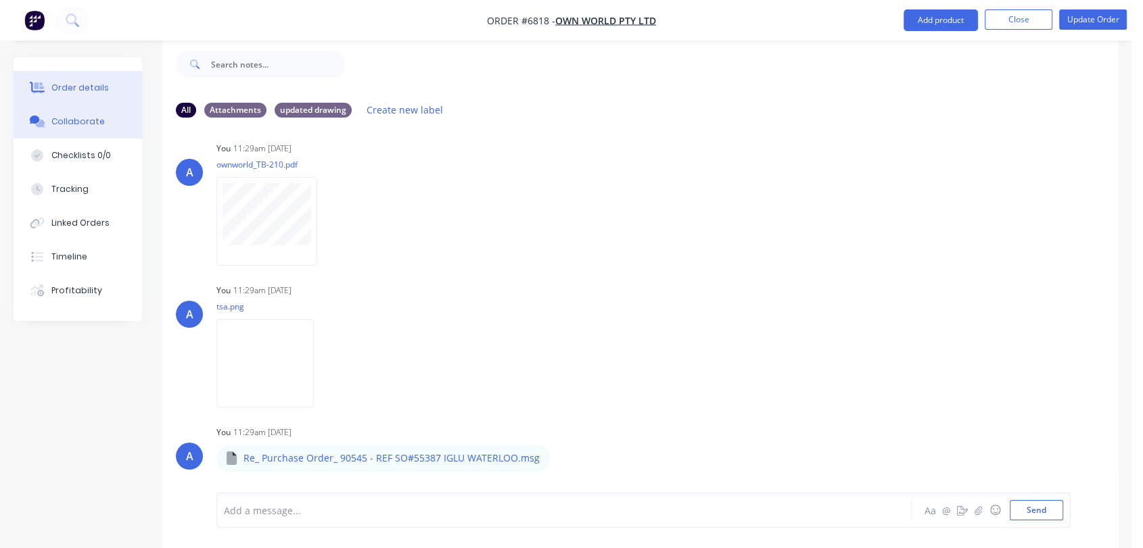
click at [112, 89] on button "Order details" at bounding box center [78, 88] width 128 height 34
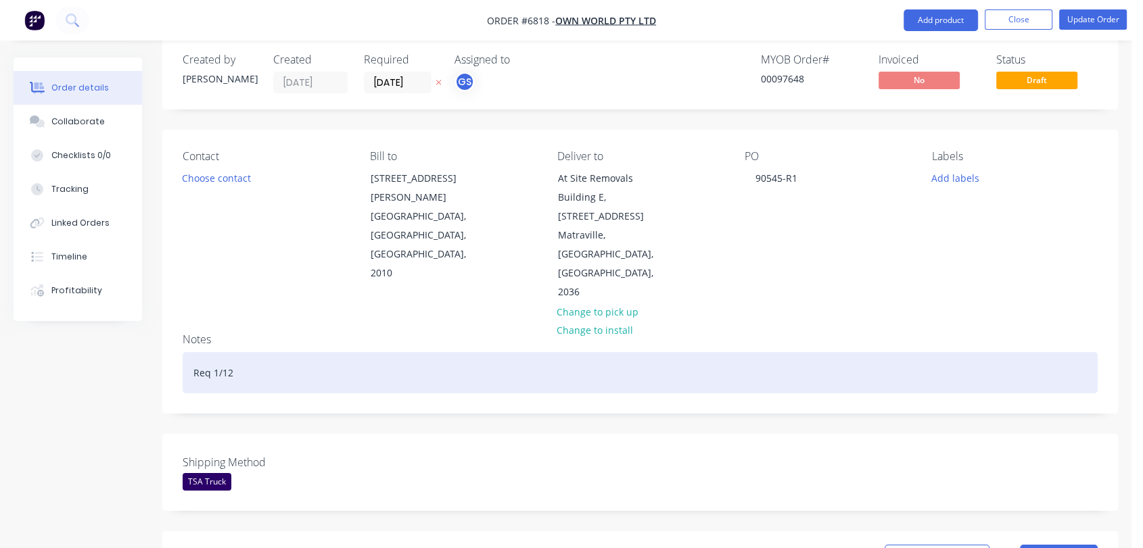
click at [218, 352] on div "Req 1/12" at bounding box center [640, 372] width 915 height 41
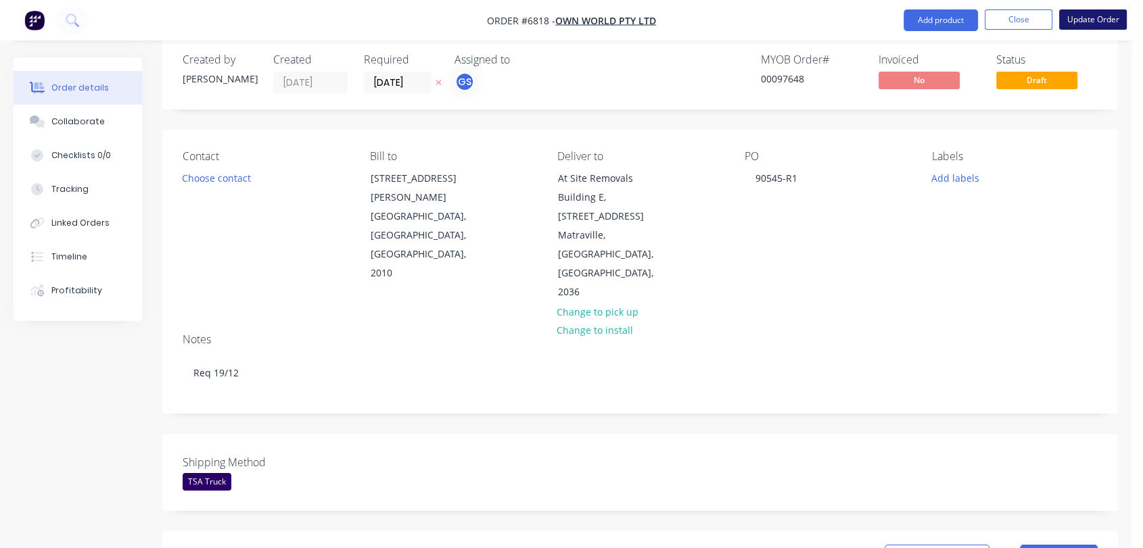
click at [1094, 20] on button "Update Order" at bounding box center [1093, 19] width 68 height 20
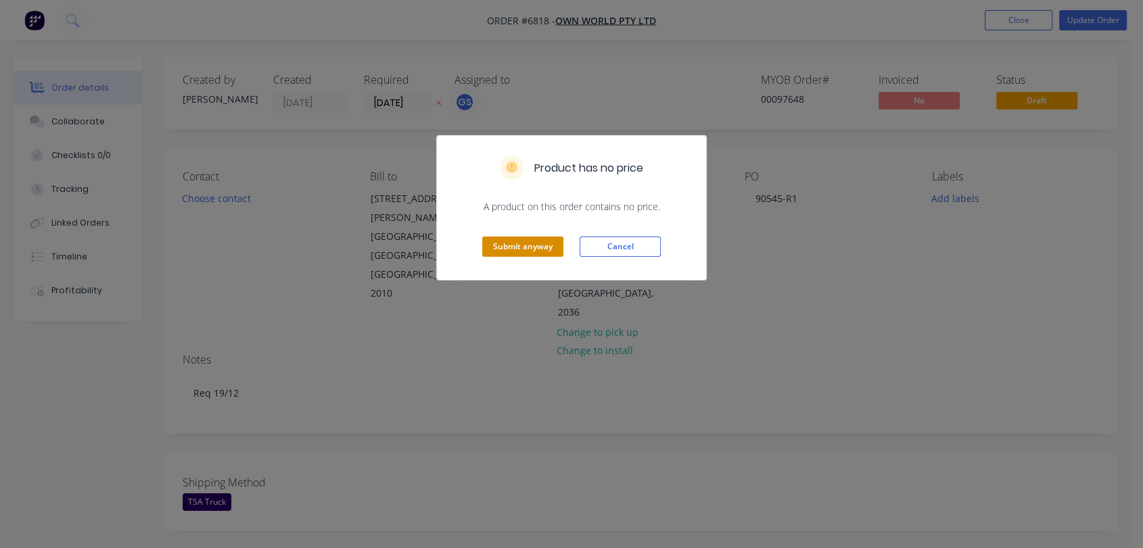
click at [516, 246] on button "Submit anyway" at bounding box center [522, 247] width 81 height 20
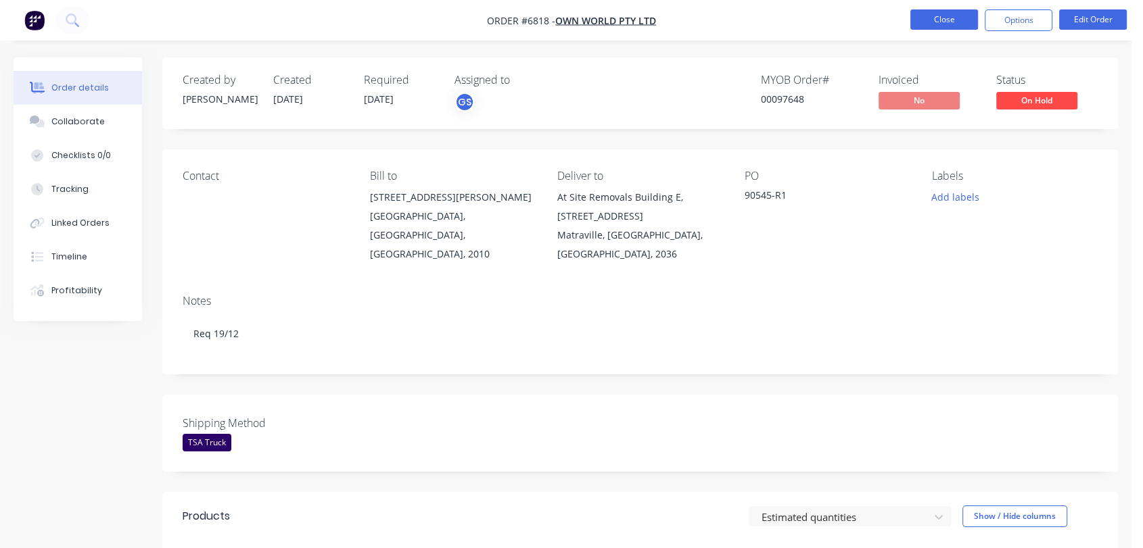
click at [934, 18] on button "Close" at bounding box center [944, 19] width 68 height 20
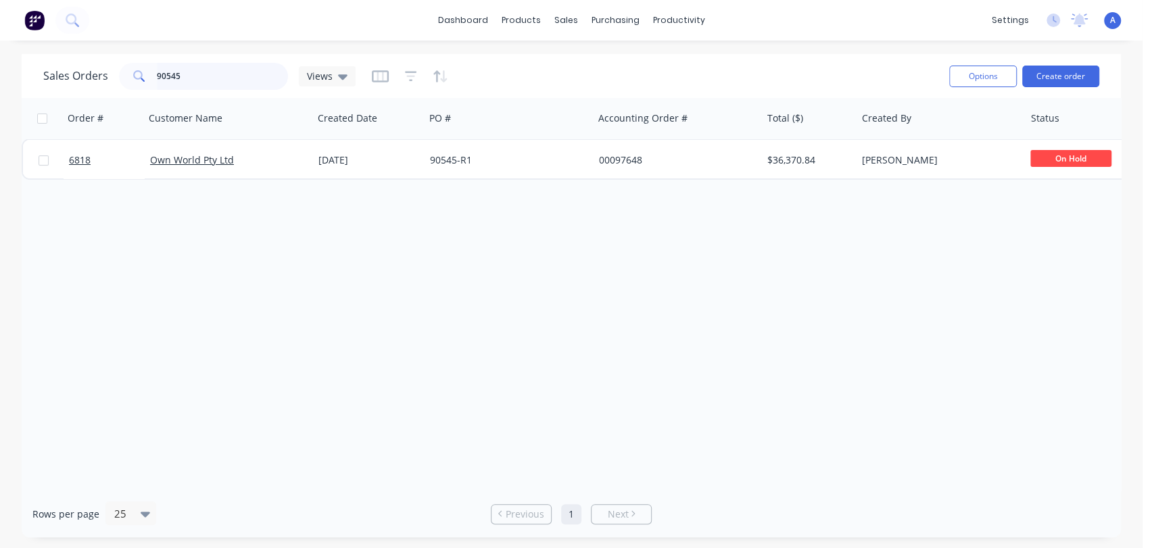
click at [154, 64] on div "90545" at bounding box center [203, 76] width 169 height 27
type input "7649"
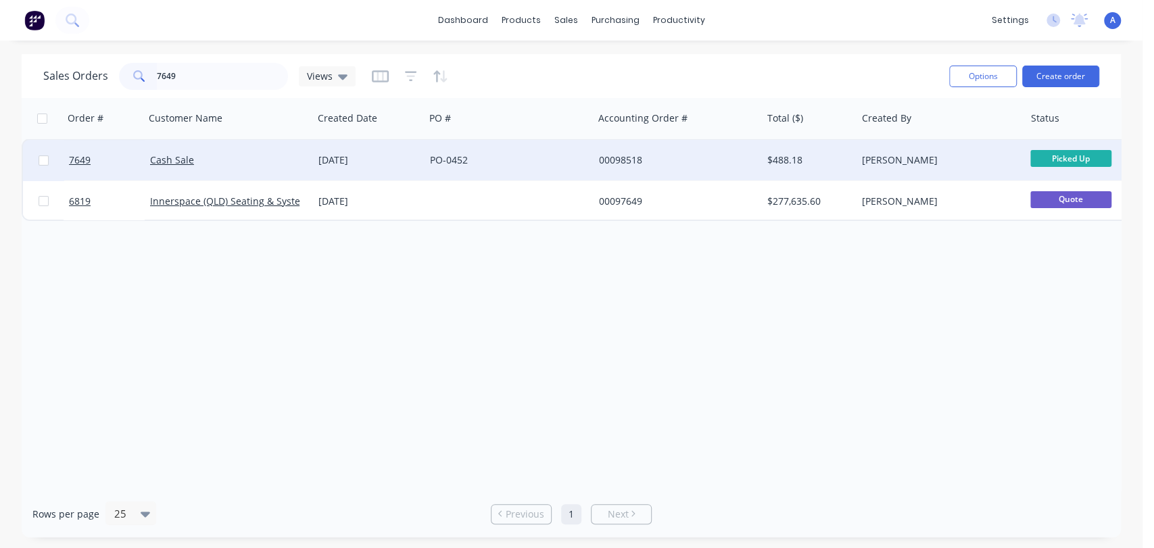
click at [527, 156] on div "PO-0452" at bounding box center [505, 160] width 150 height 14
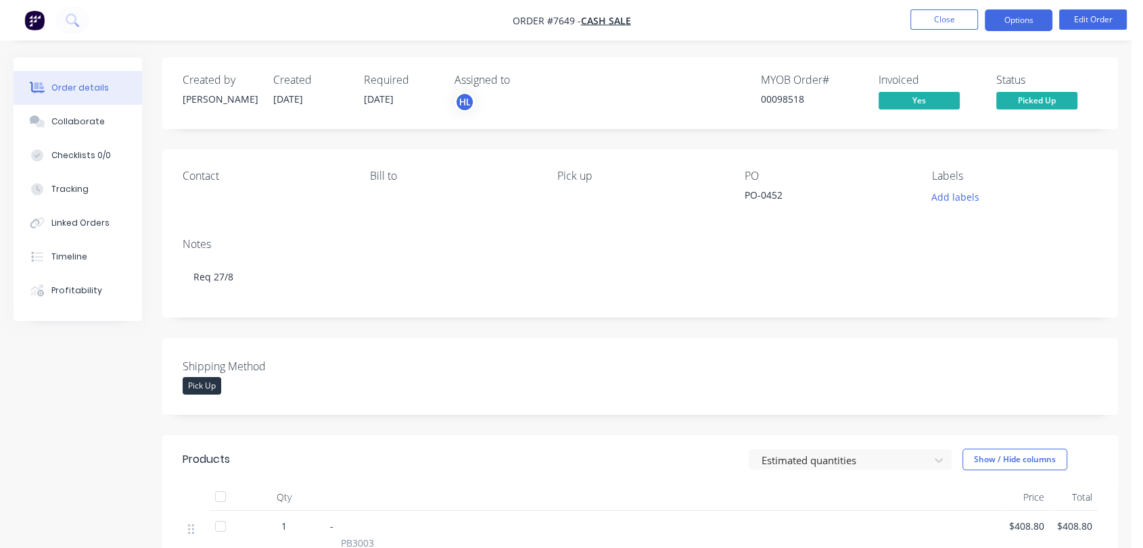
click at [1020, 17] on button "Options" at bounding box center [1018, 20] width 68 height 22
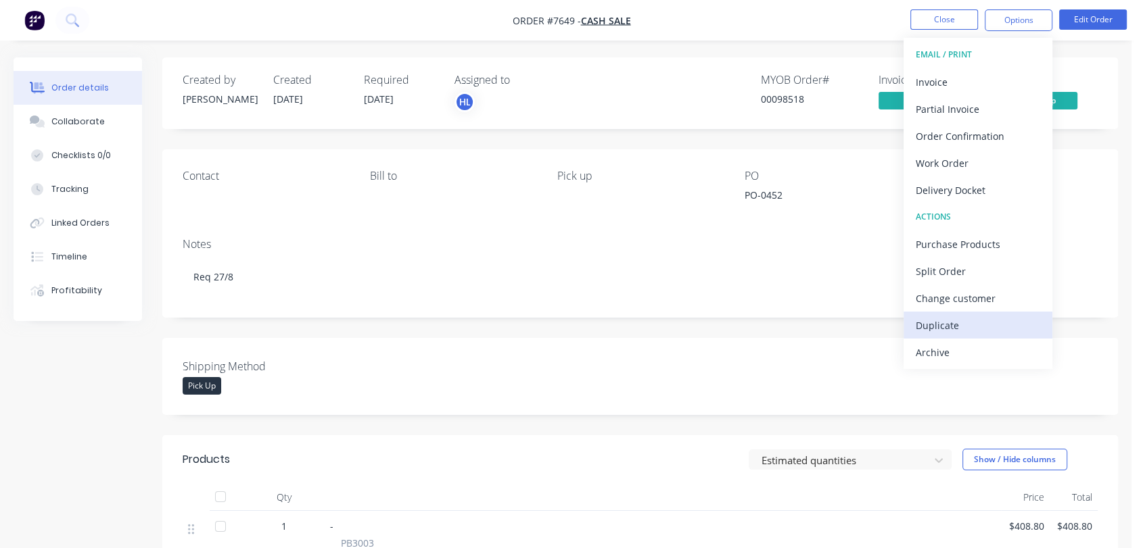
click at [935, 320] on div "Duplicate" at bounding box center [977, 326] width 124 height 20
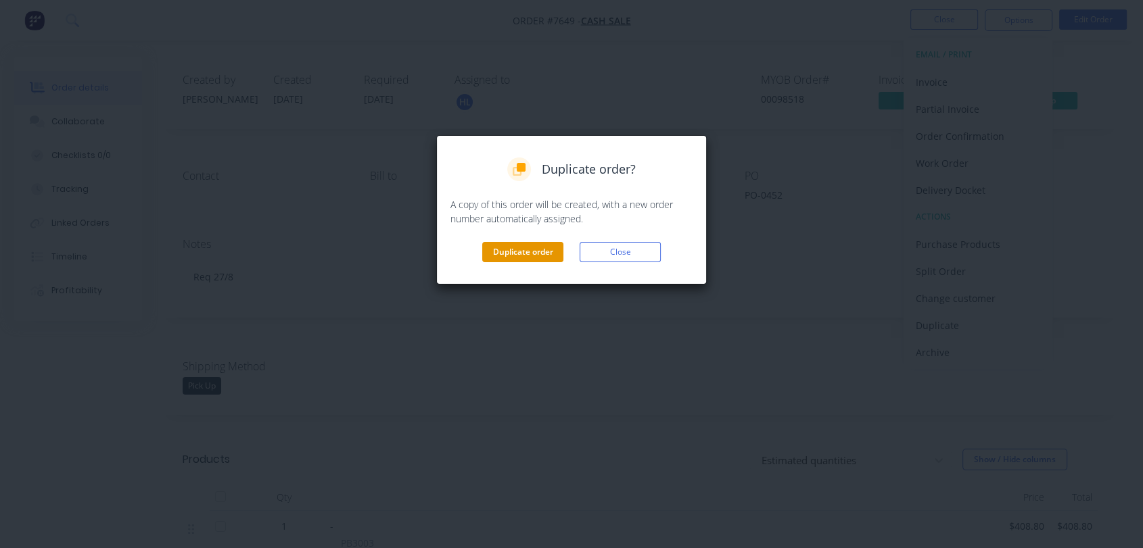
click at [527, 247] on button "Duplicate order" at bounding box center [522, 252] width 81 height 20
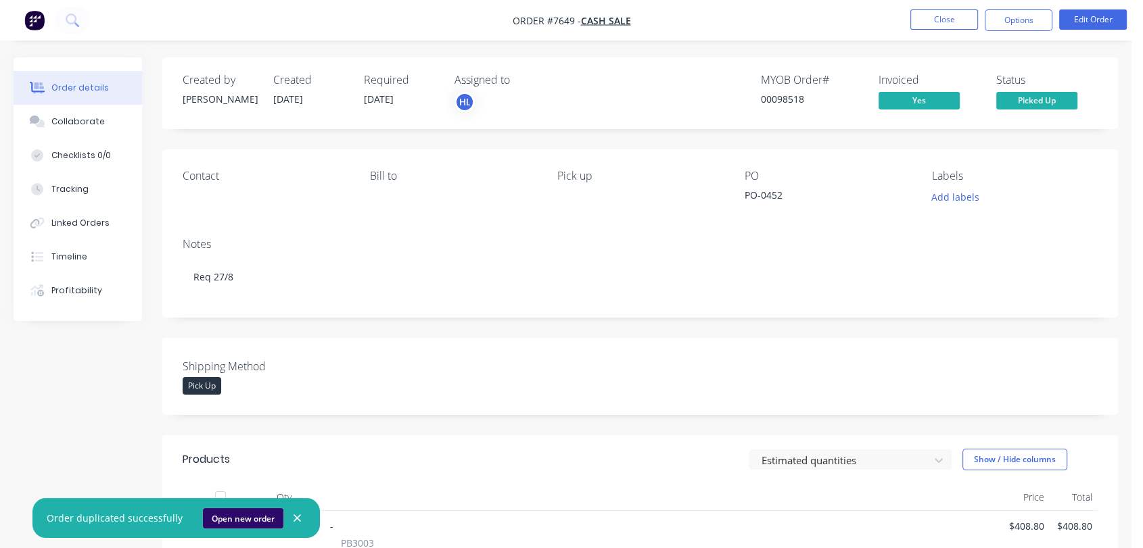
click at [238, 513] on button "Open new order" at bounding box center [243, 518] width 80 height 20
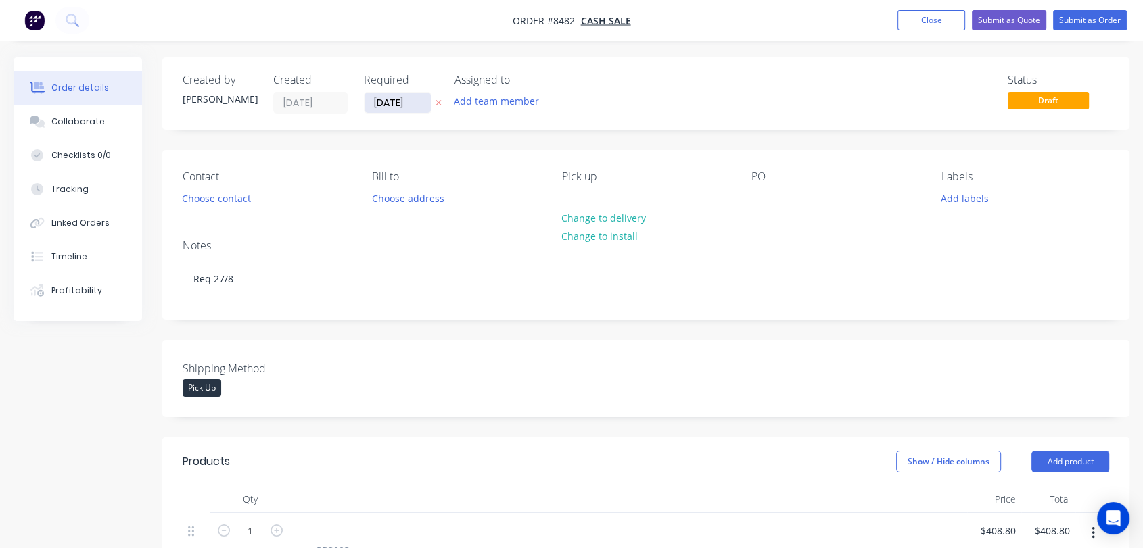
click at [416, 99] on input "[DATE]" at bounding box center [397, 103] width 66 height 20
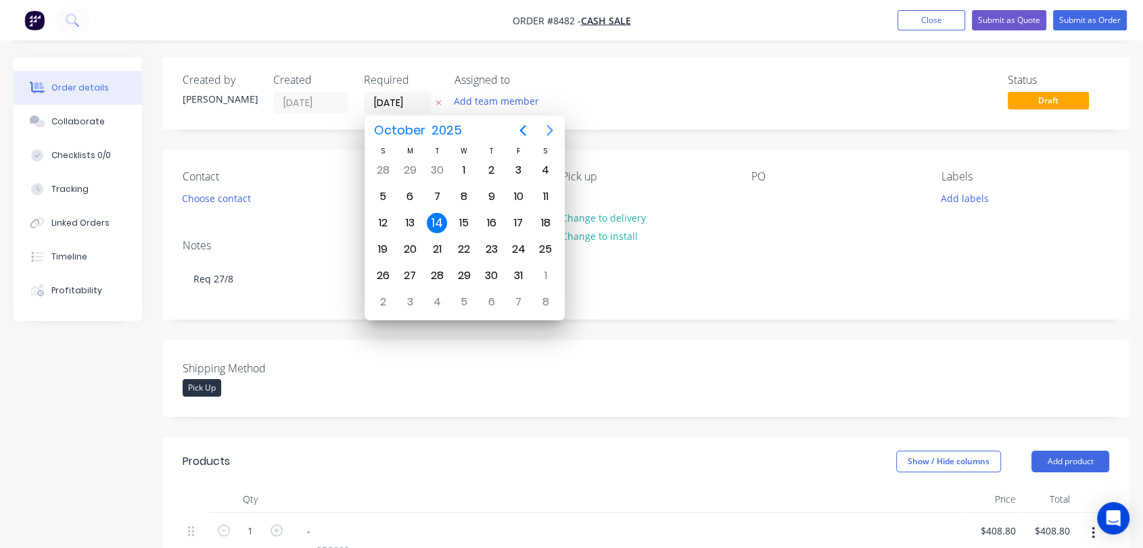
click at [540, 122] on button "Next page" at bounding box center [549, 130] width 27 height 27
click at [541, 123] on button "Next page" at bounding box center [549, 130] width 27 height 27
click at [464, 266] on div "31" at bounding box center [464, 276] width 20 height 20
type input "[DATE]"
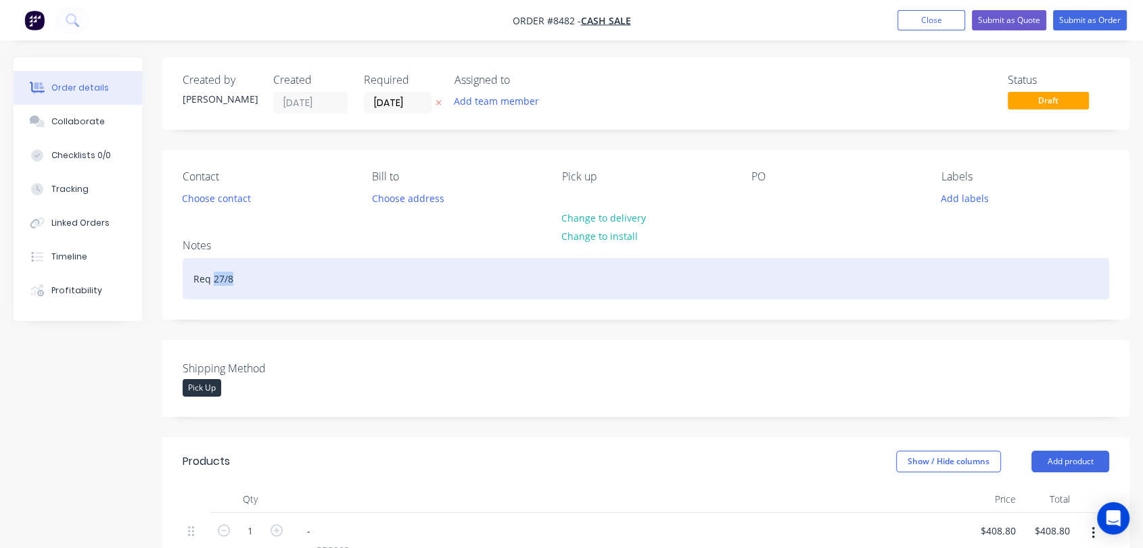
drag, startPoint x: 235, startPoint y: 277, endPoint x: 214, endPoint y: 279, distance: 20.3
click at [214, 279] on div "Req 27/8" at bounding box center [646, 278] width 926 height 41
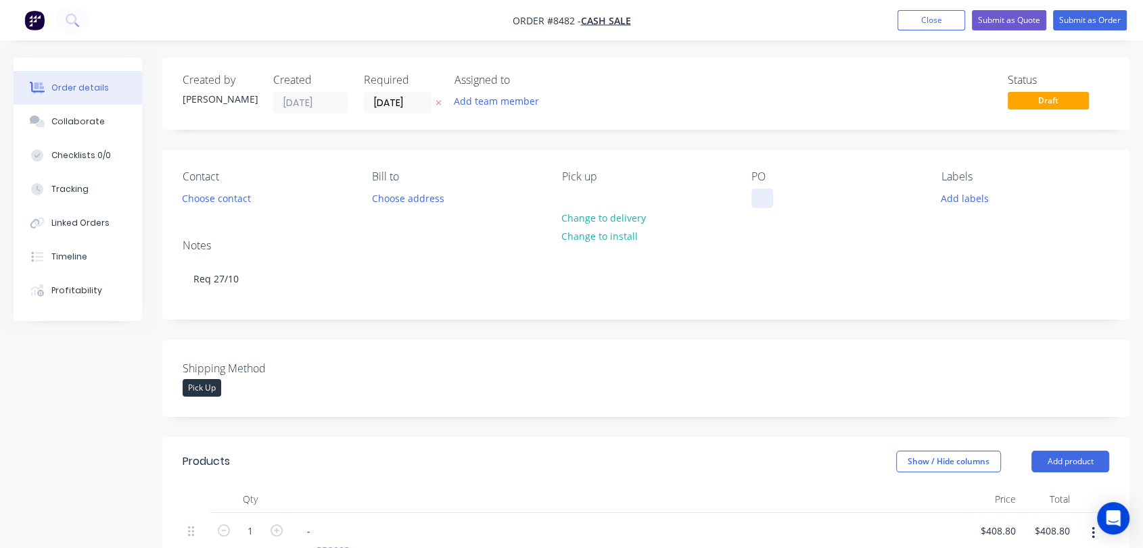
click at [764, 197] on div at bounding box center [762, 199] width 22 height 20
click at [227, 195] on button "Choose contact" at bounding box center [216, 198] width 83 height 18
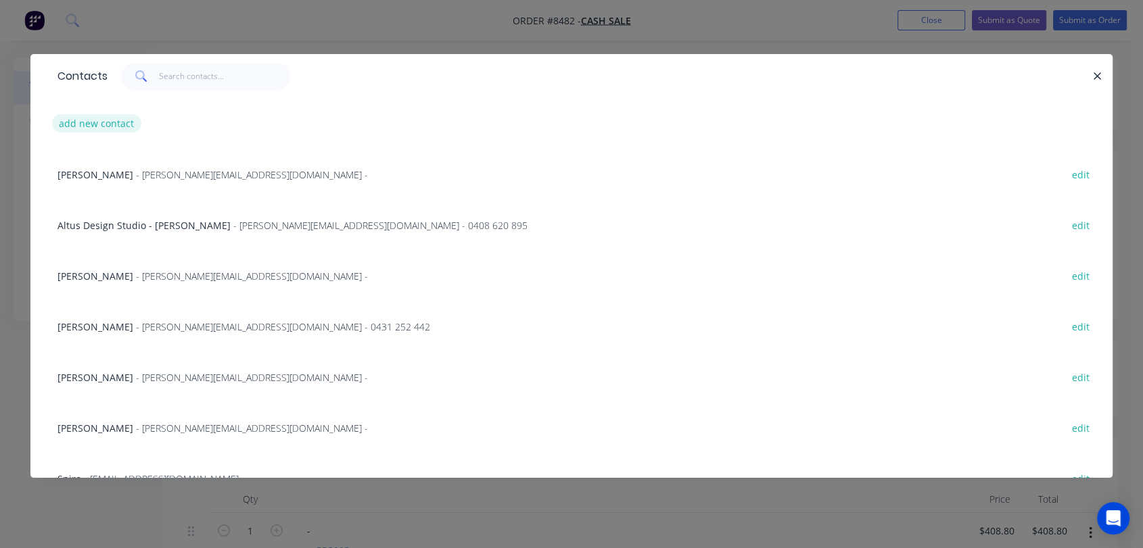
click at [99, 122] on button "add new contact" at bounding box center [96, 123] width 89 height 18
select select "AU"
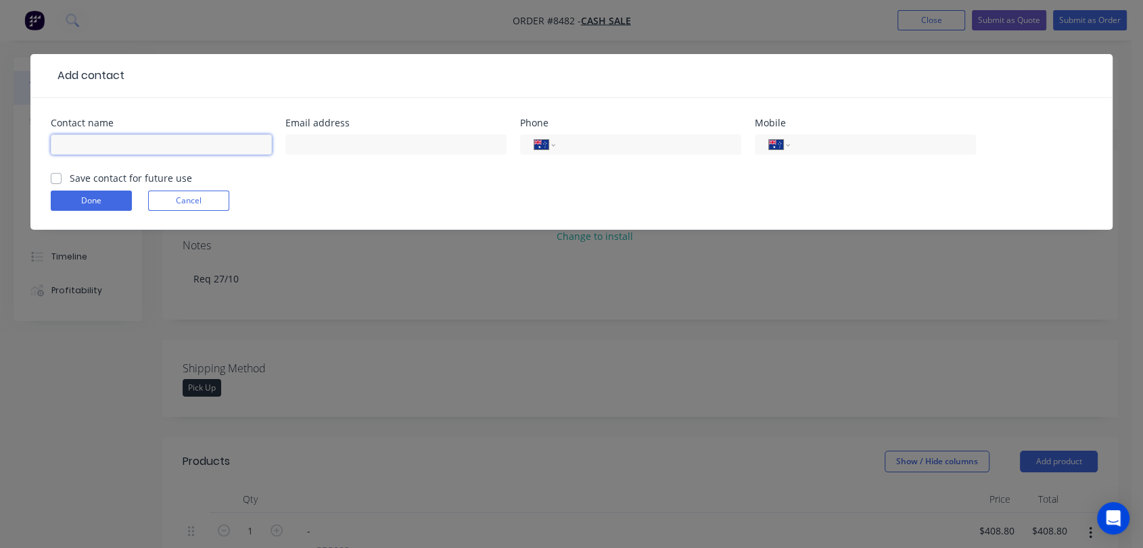
click at [115, 142] on input "text" at bounding box center [161, 145] width 221 height 20
type input "Stephen Lawrence"
click at [346, 146] on input "text" at bounding box center [395, 145] width 221 height 20
type input "stephen@selectbusinessfurniture.com.au"
click at [627, 150] on input "tel" at bounding box center [646, 145] width 162 height 16
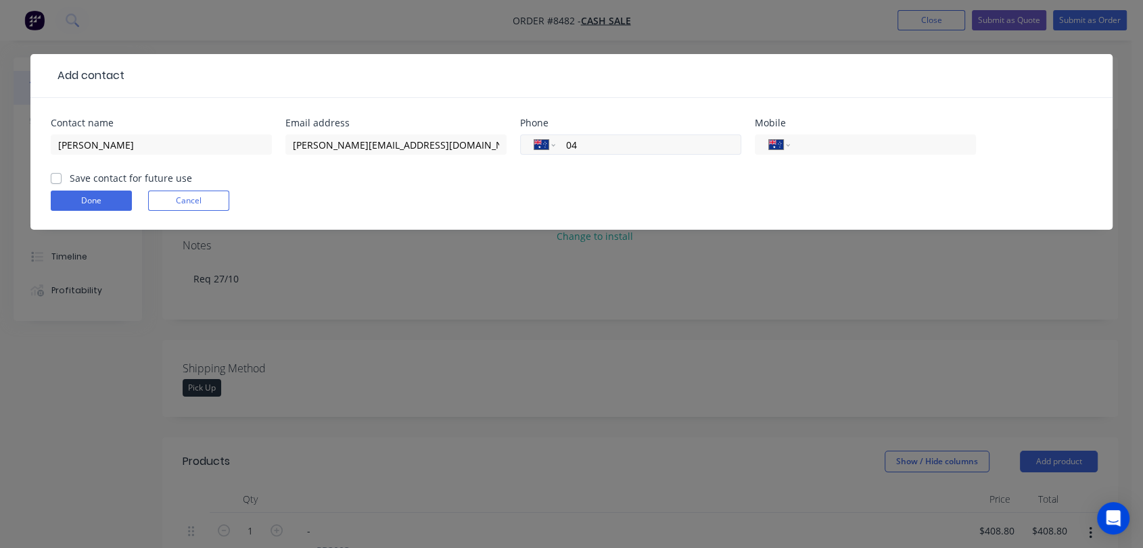
type input "0"
click at [835, 144] on input "tel" at bounding box center [880, 145] width 162 height 16
type input "0426 534 653"
click at [70, 178] on label "Save contact for future use" at bounding box center [131, 178] width 122 height 14
click at [55, 178] on input "Save contact for future use" at bounding box center [56, 177] width 11 height 13
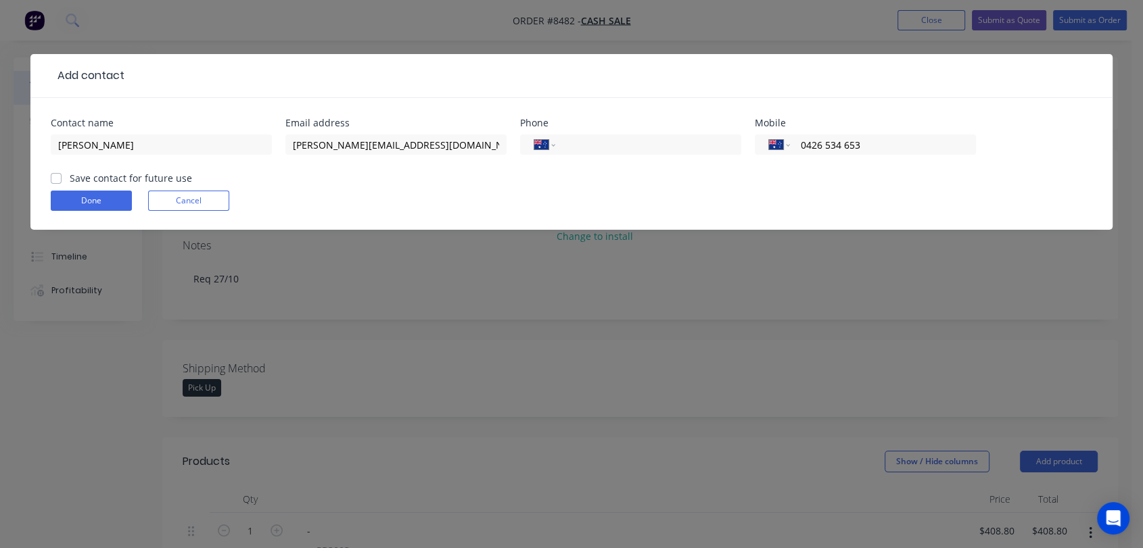
checkbox input "true"
click at [99, 195] on button "Done" at bounding box center [91, 201] width 81 height 20
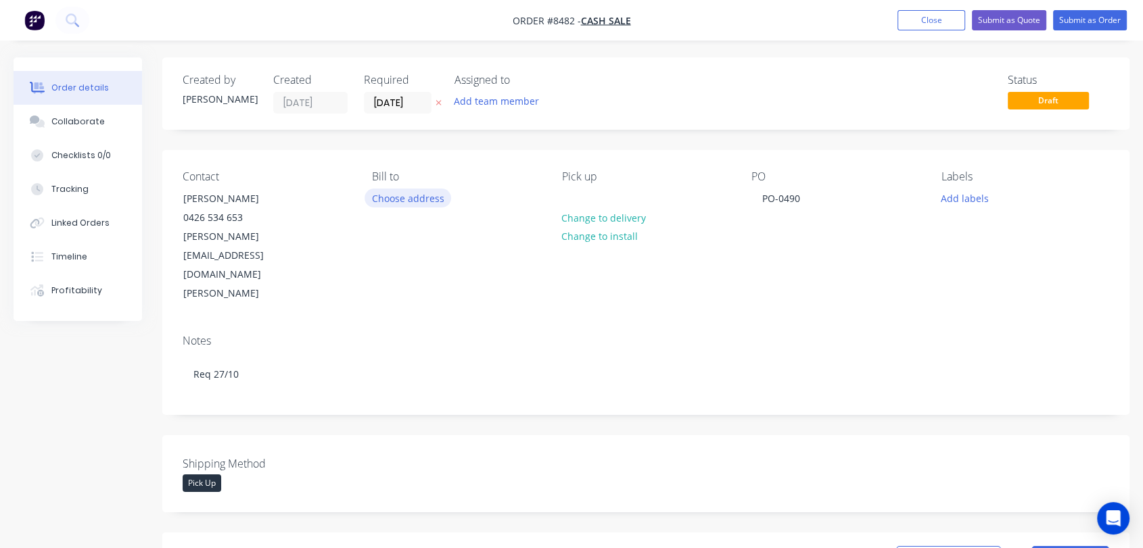
click at [424, 203] on button "Choose address" at bounding box center [407, 198] width 87 height 18
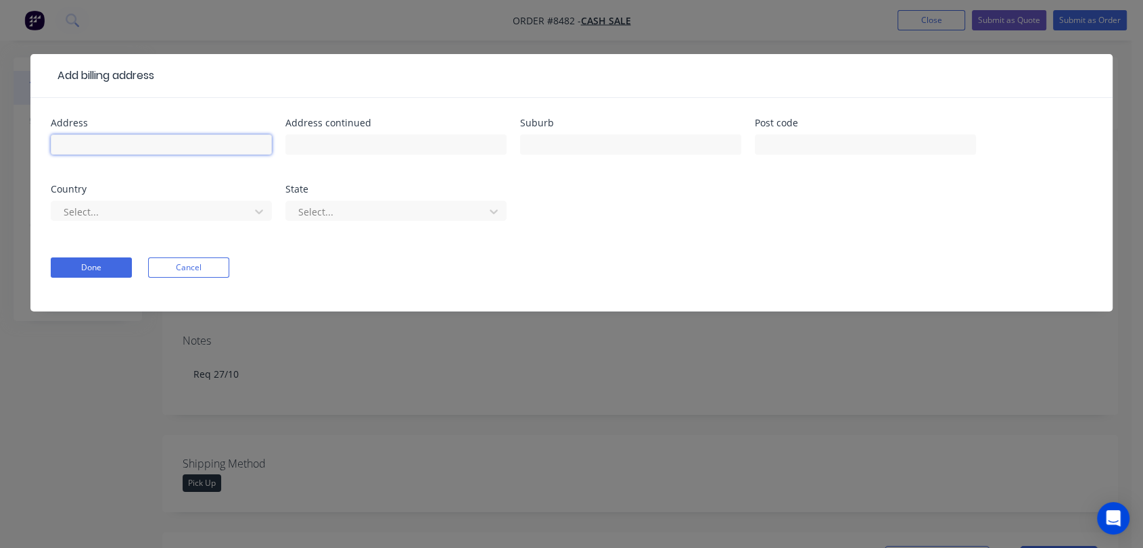
click at [149, 150] on input "text" at bounding box center [161, 145] width 221 height 20
type input "Select Business Furniture"
click at [121, 270] on button "Done" at bounding box center [91, 268] width 81 height 20
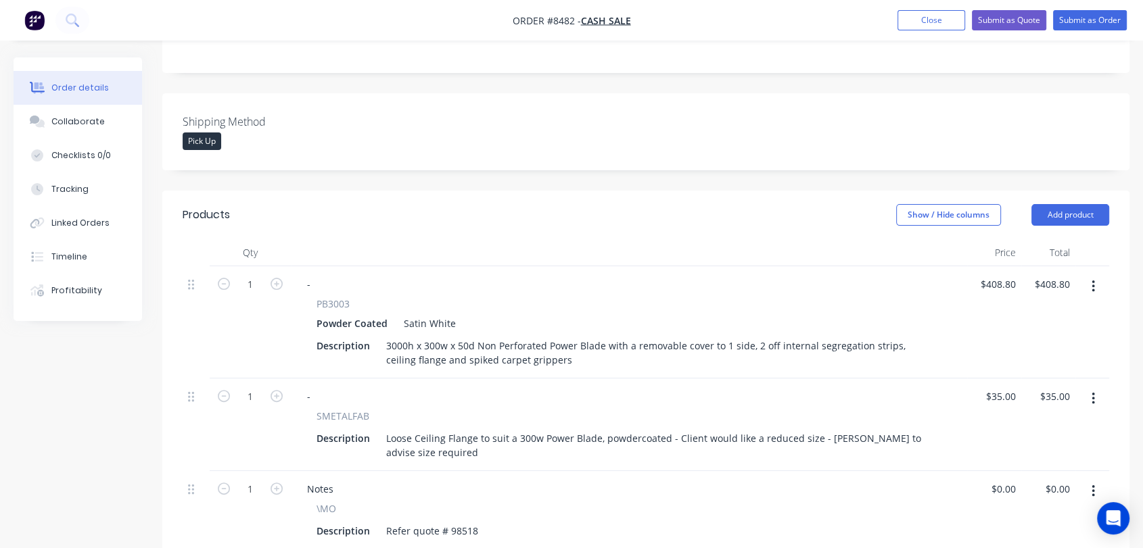
scroll to position [450, 0]
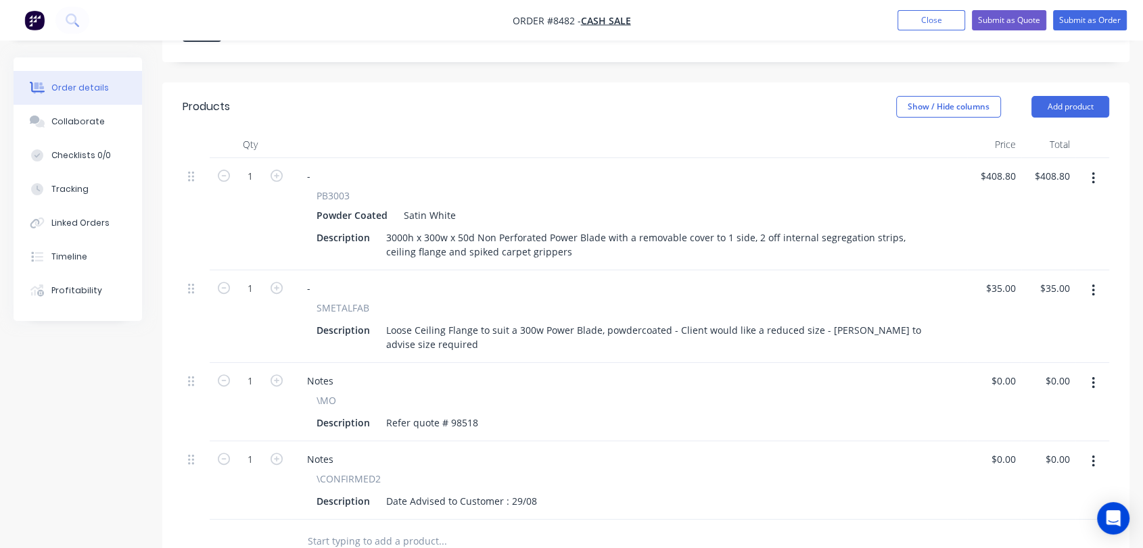
click at [1090, 279] on button "button" at bounding box center [1093, 291] width 32 height 24
click at [1019, 398] on div "Delete" at bounding box center [1045, 408] width 104 height 20
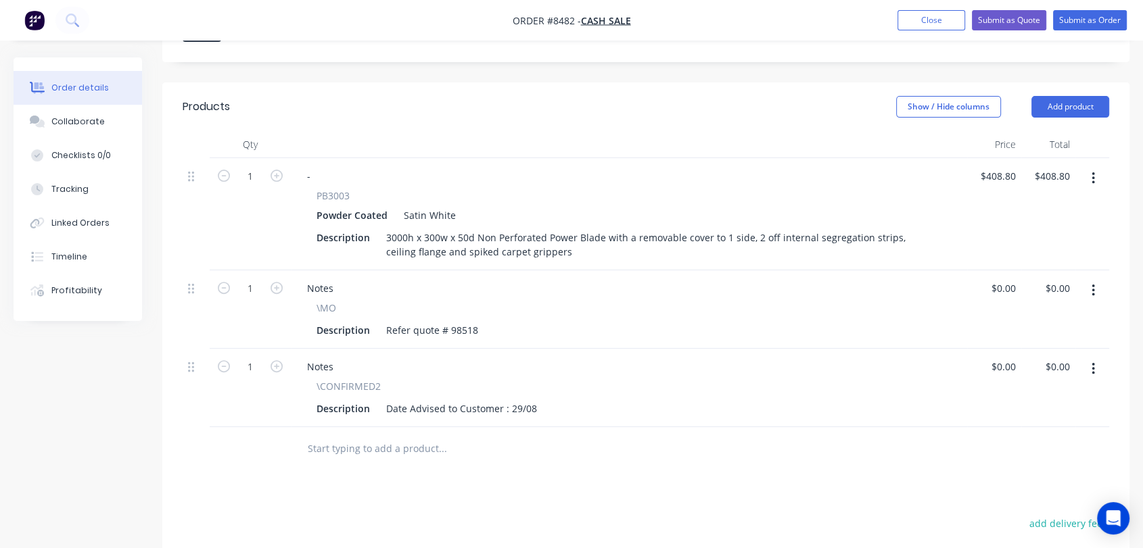
click at [1088, 357] on button "button" at bounding box center [1093, 369] width 32 height 24
click at [1016, 476] on div "Delete" at bounding box center [1045, 486] width 104 height 20
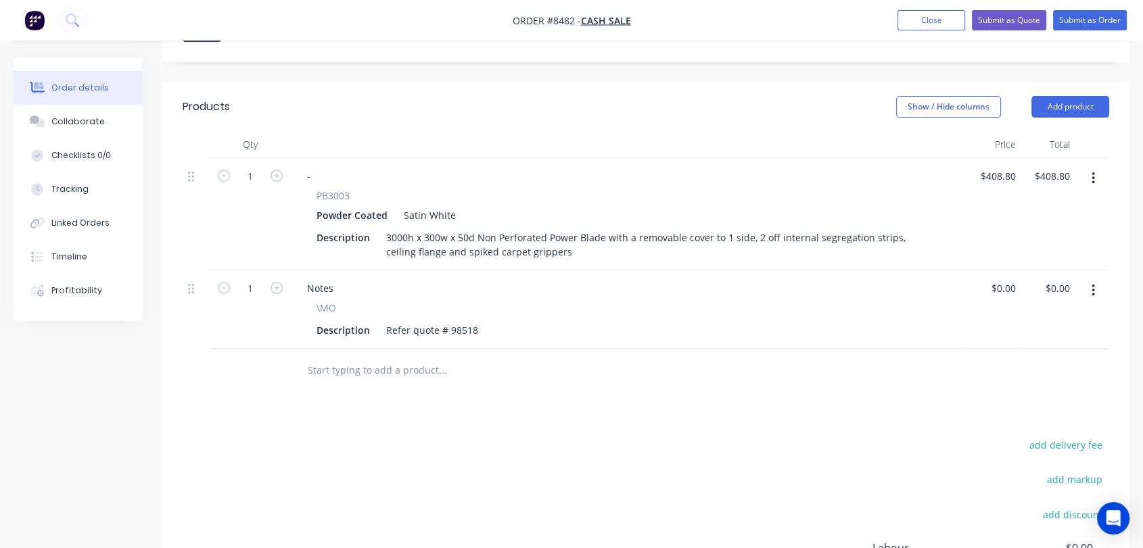
click at [1092, 285] on icon "button" at bounding box center [1092, 291] width 3 height 12
click at [1027, 398] on div "Delete" at bounding box center [1045, 408] width 104 height 20
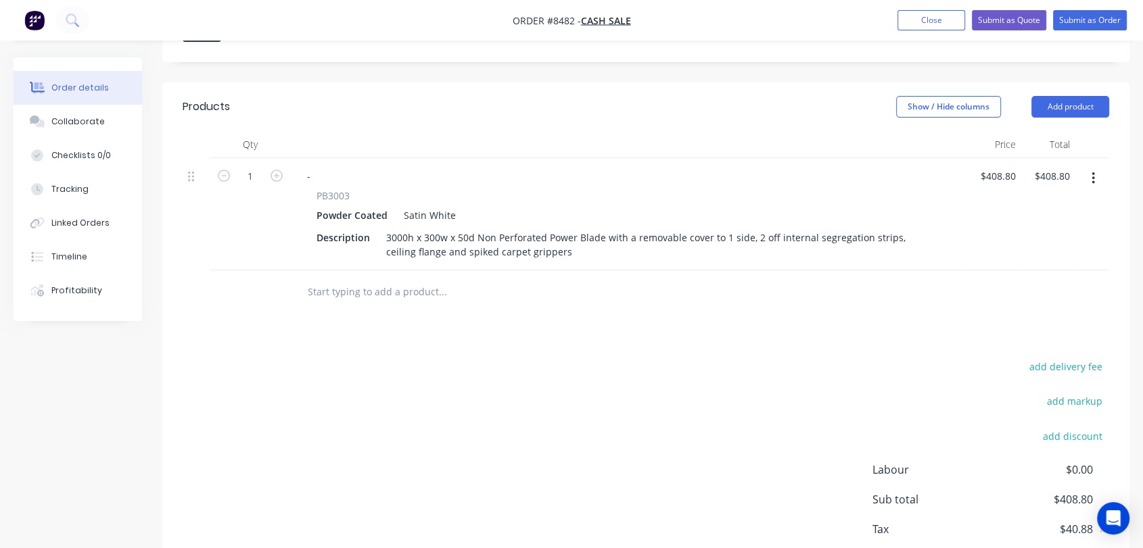
click at [383, 279] on input "text" at bounding box center [442, 292] width 270 height 27
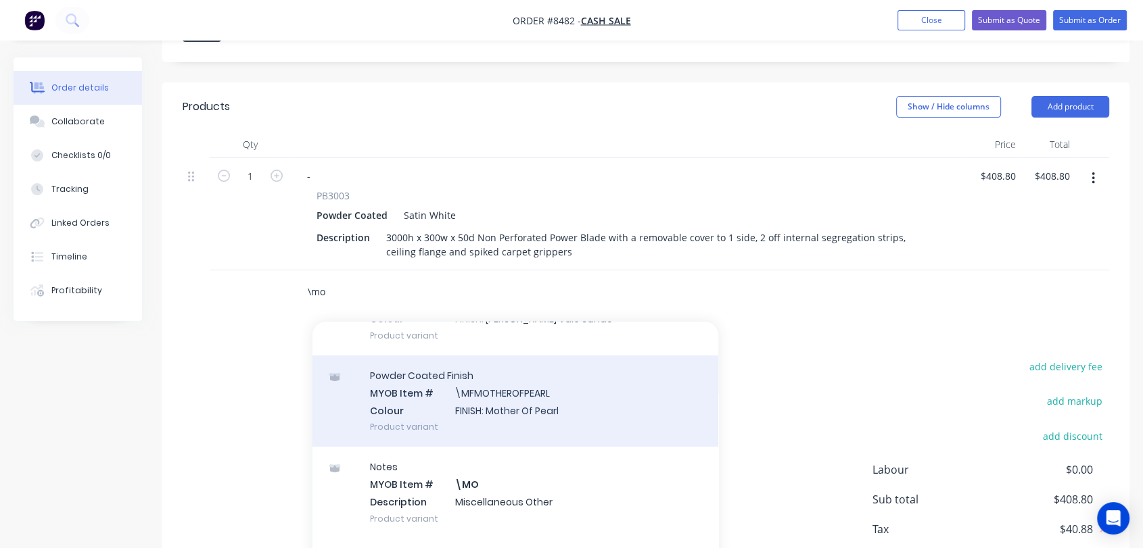
scroll to position [150, 0]
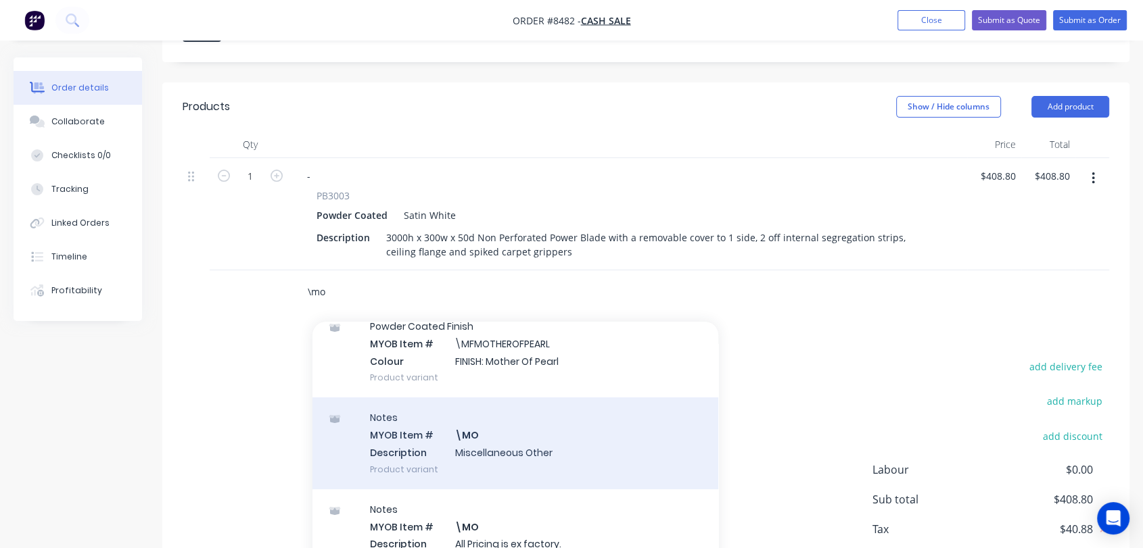
type input "\mo"
click at [507, 398] on div "Notes MYOB Item # \MO Description Miscellaneous Other Product variant" at bounding box center [515, 443] width 406 height 91
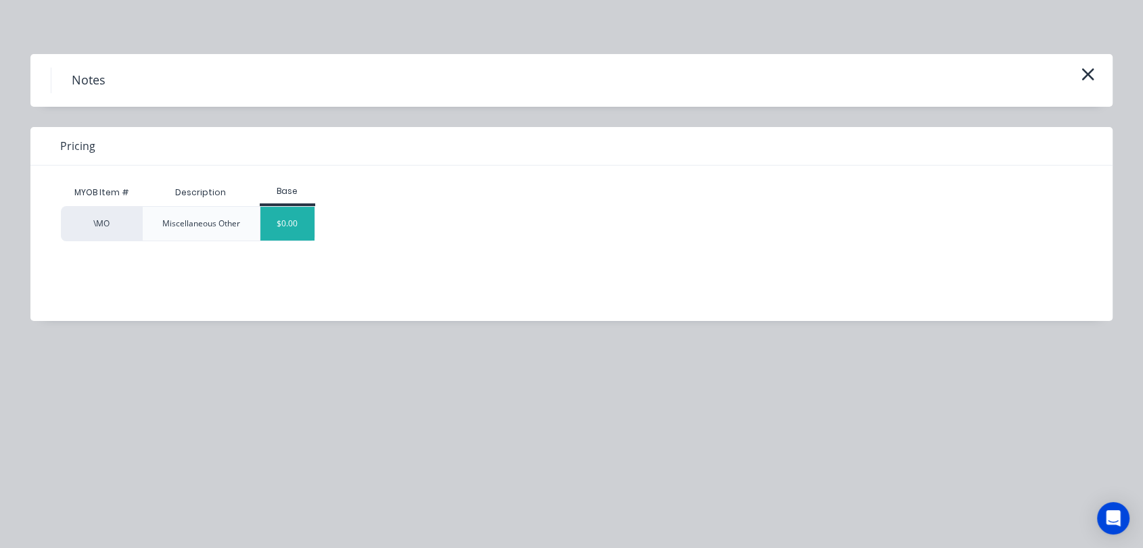
click at [294, 220] on div "$0.00" at bounding box center [287, 224] width 55 height 34
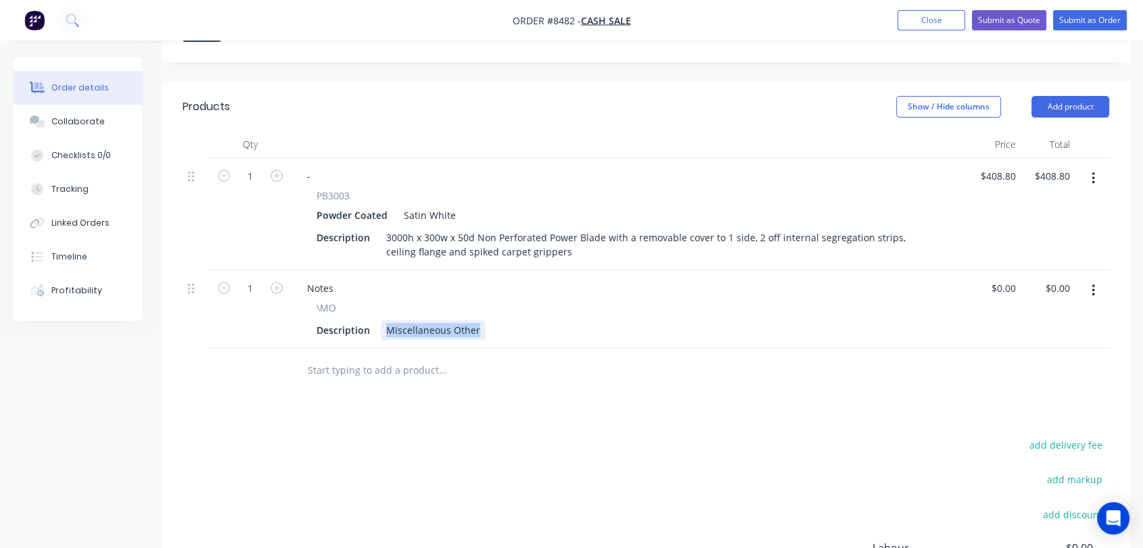
drag, startPoint x: 382, startPoint y: 266, endPoint x: 519, endPoint y: 304, distance: 141.7
click at [519, 304] on div "Qty Price Total 1 - PB3003 Powder Coated Satin White Description 3000h x 300w x…" at bounding box center [645, 262] width 967 height 262
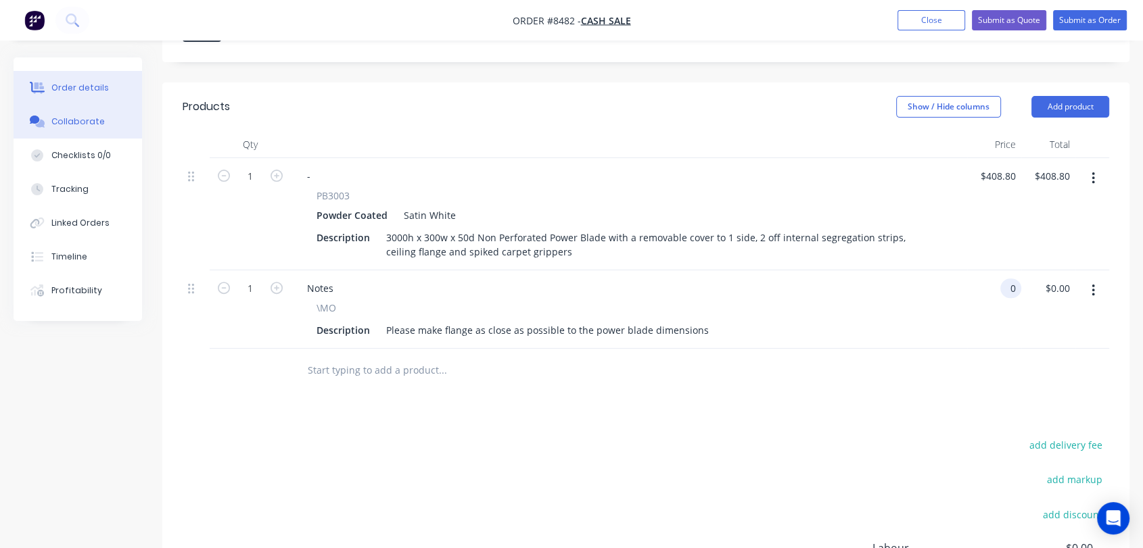
type input "$0.00"
click at [85, 118] on div "Collaborate" at bounding box center [77, 122] width 53 height 12
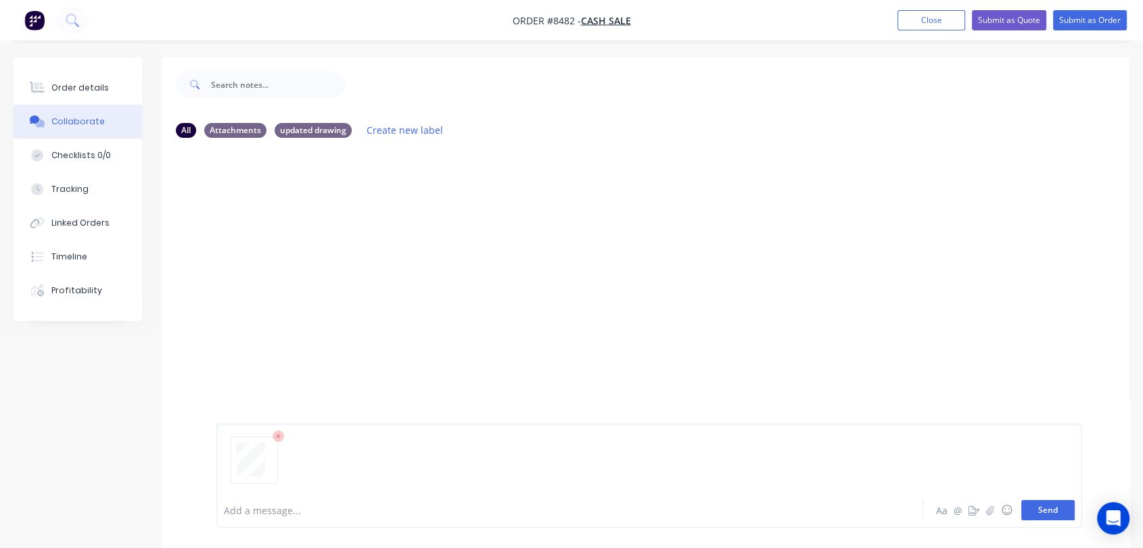
click at [1046, 510] on button "Send" at bounding box center [1047, 510] width 53 height 20
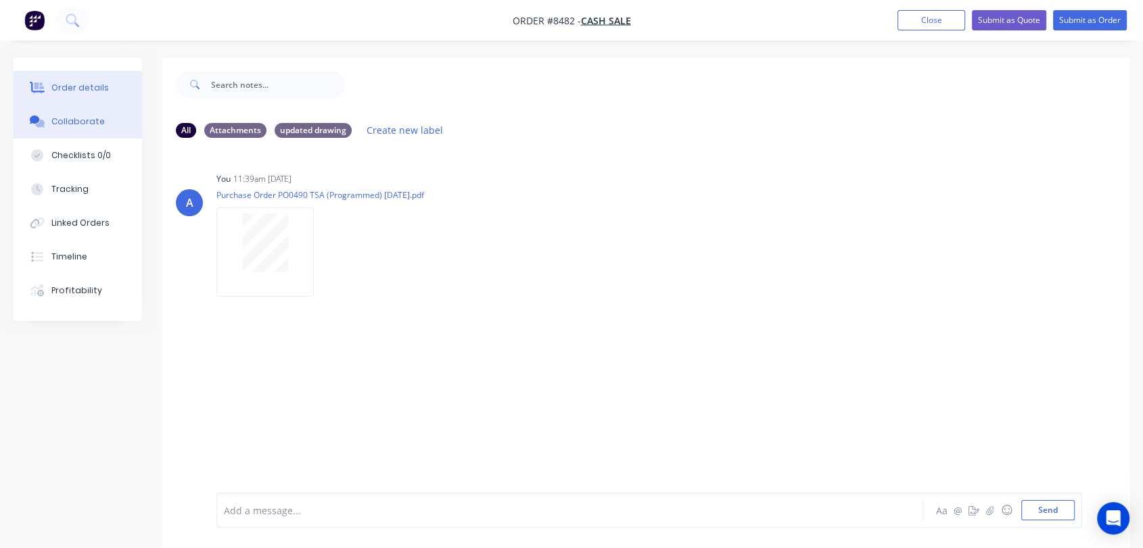
click at [74, 83] on div "Order details" at bounding box center [79, 88] width 57 height 12
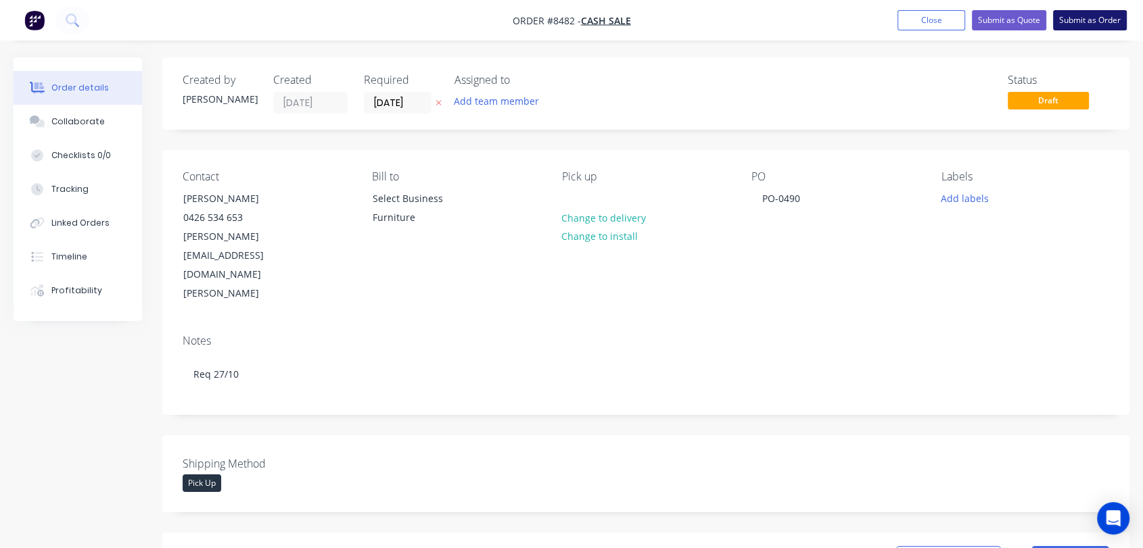
click at [1082, 12] on button "Submit as Order" at bounding box center [1090, 20] width 74 height 20
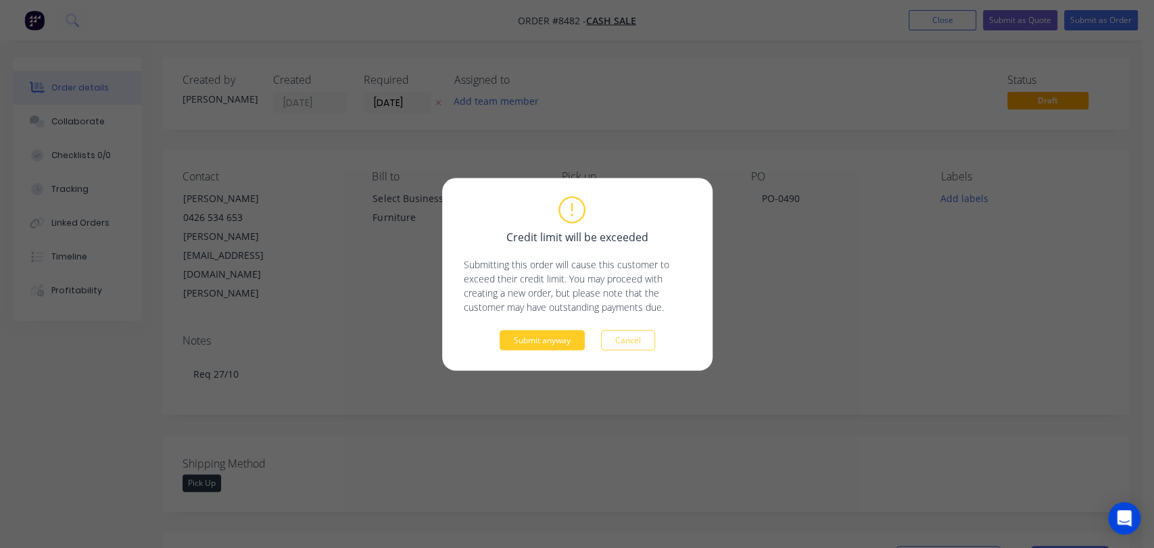
click at [563, 343] on button "Submit anyway" at bounding box center [542, 340] width 85 height 20
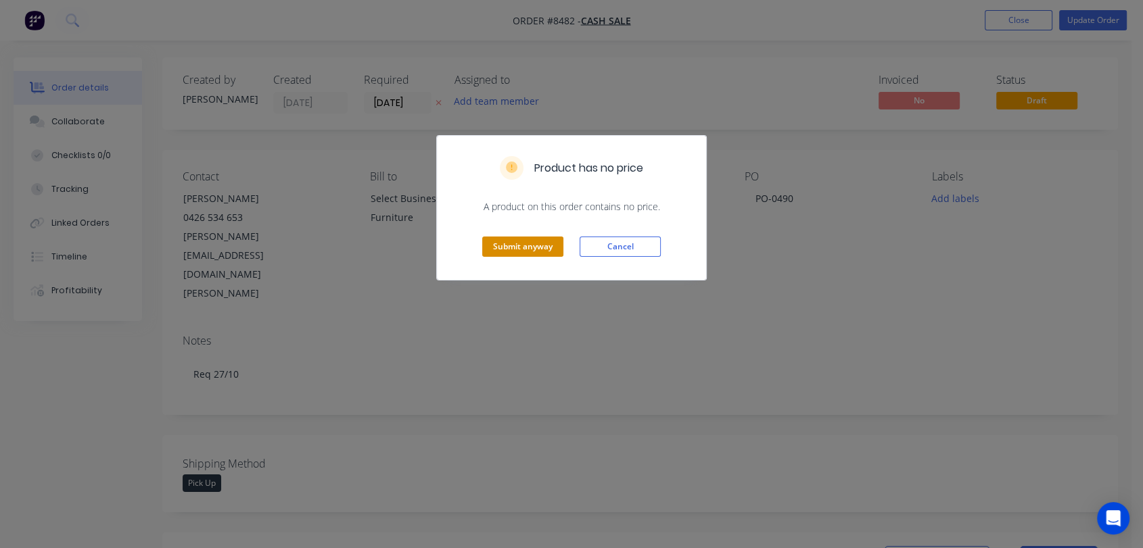
click at [540, 240] on button "Submit anyway" at bounding box center [522, 247] width 81 height 20
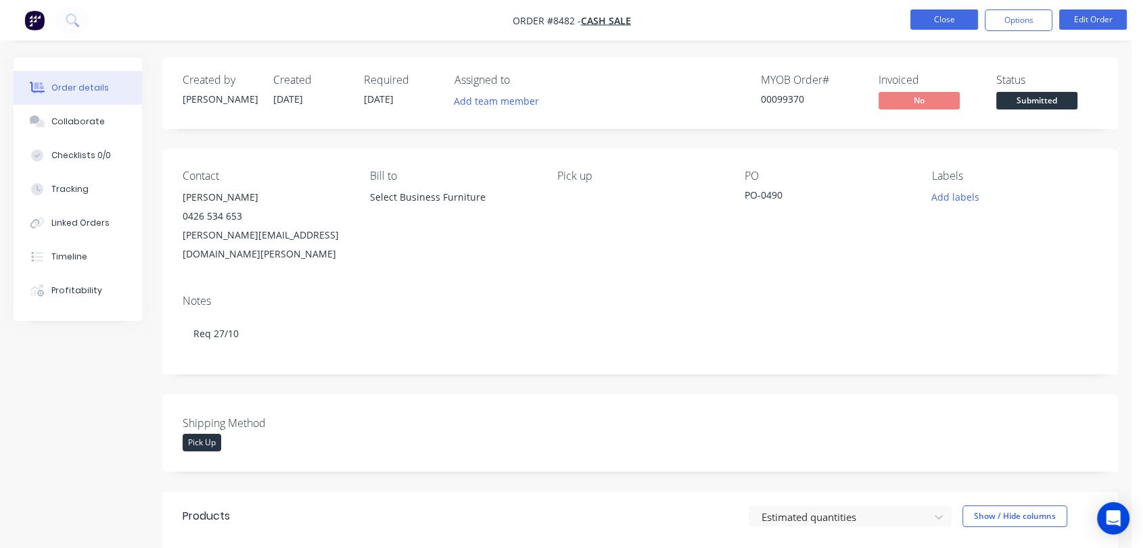
click at [940, 12] on button "Close" at bounding box center [944, 19] width 68 height 20
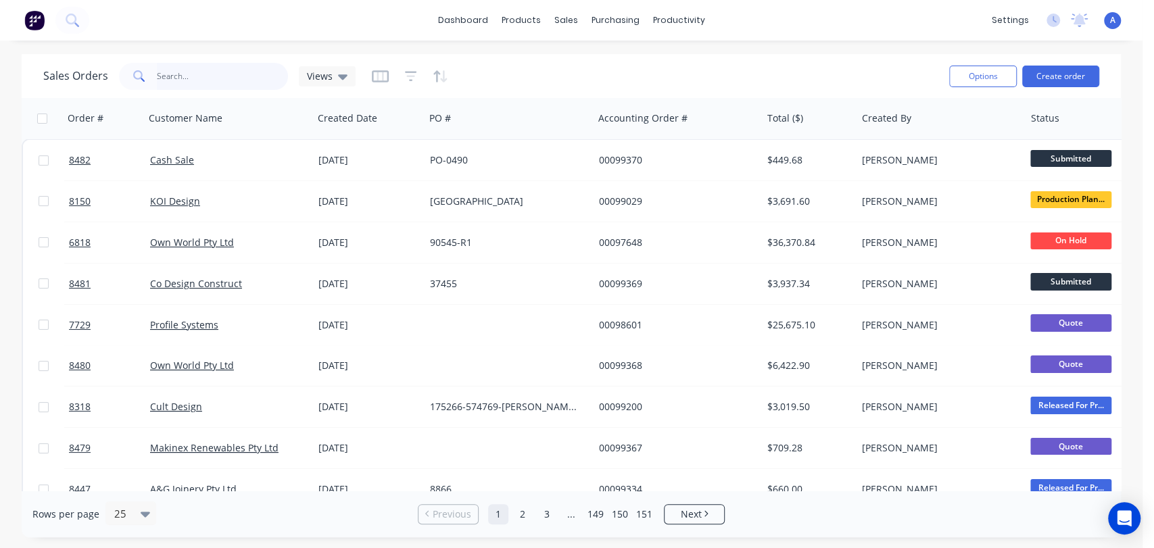
click at [195, 72] on input "text" at bounding box center [223, 76] width 132 height 27
type input "99077"
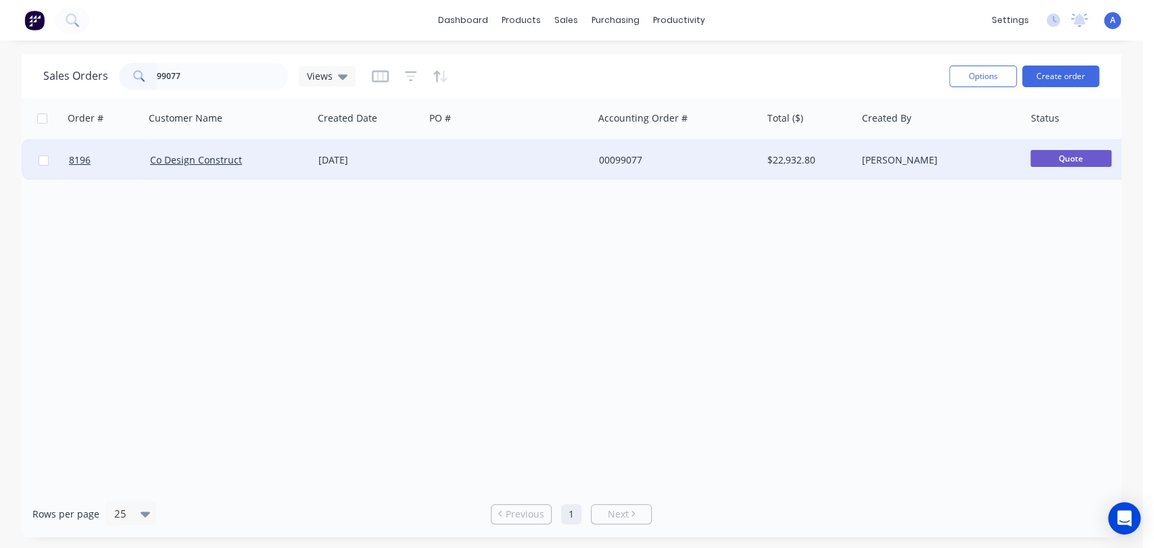
click at [510, 152] on div at bounding box center [509, 160] width 168 height 41
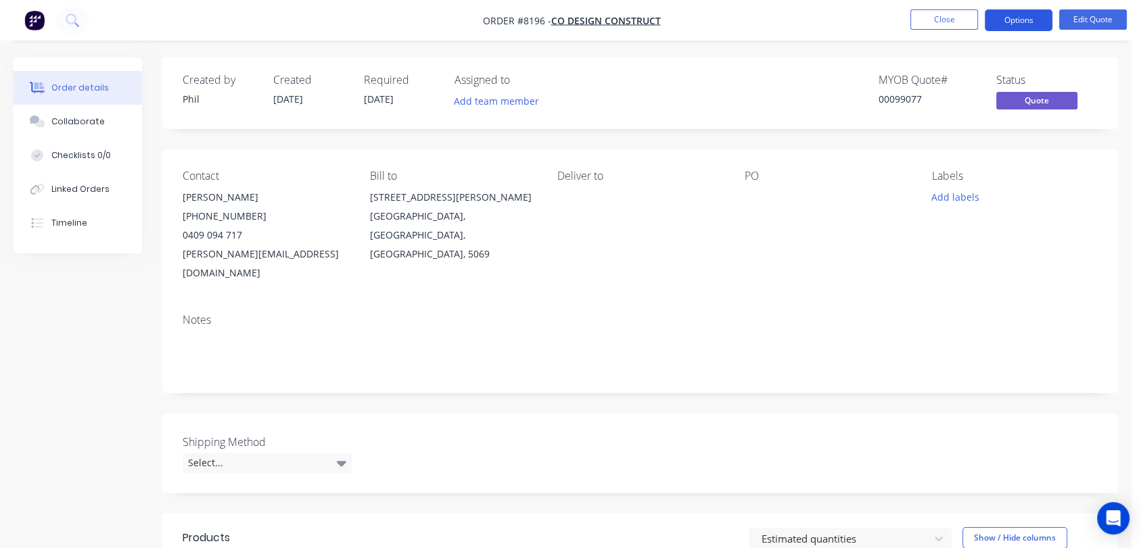
click at [1003, 23] on button "Options" at bounding box center [1018, 20] width 68 height 22
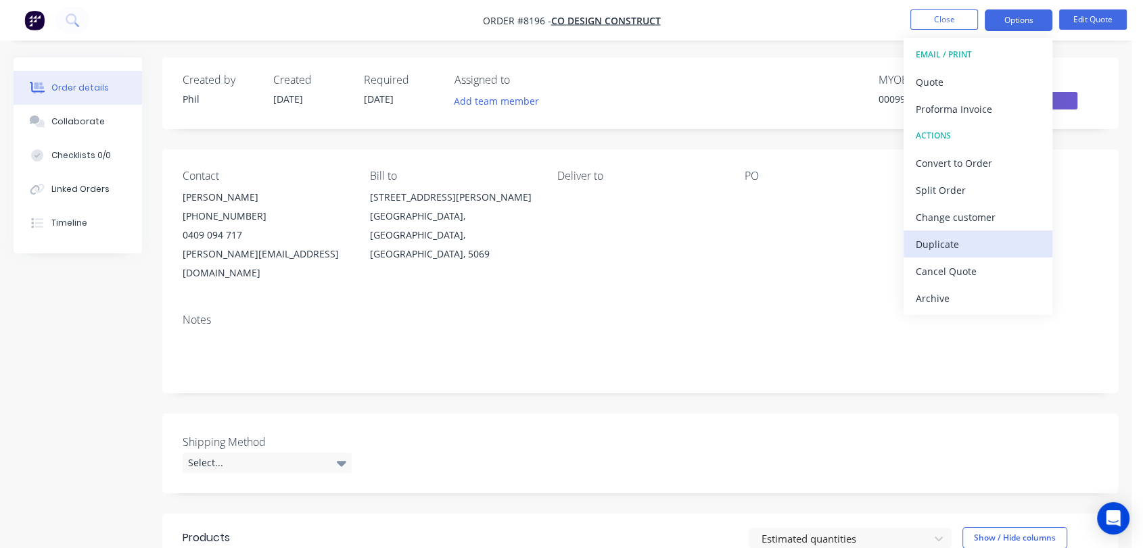
click at [955, 238] on div "Duplicate" at bounding box center [977, 245] width 124 height 20
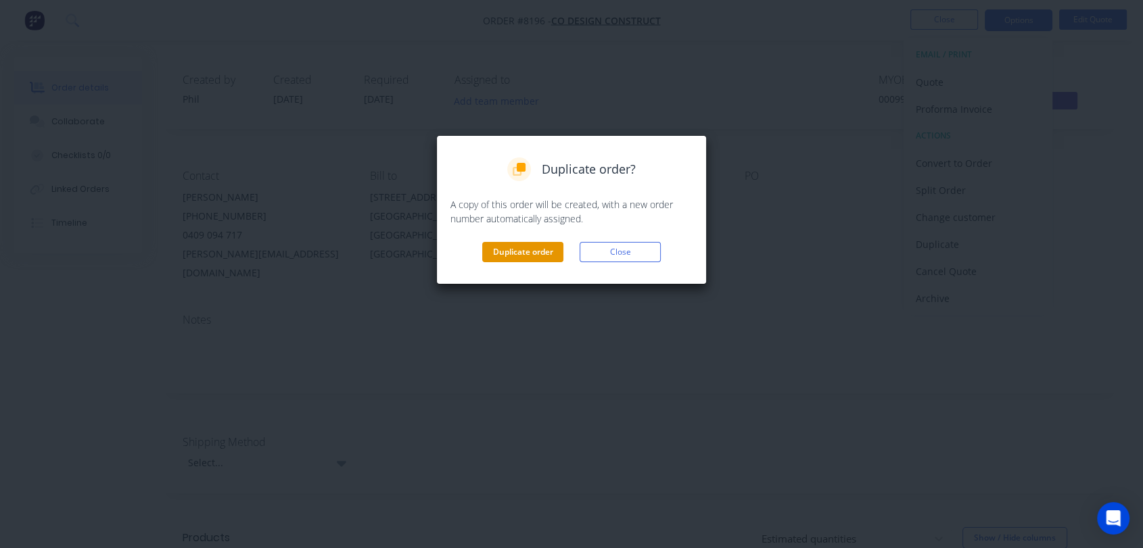
click at [515, 247] on button "Duplicate order" at bounding box center [522, 252] width 81 height 20
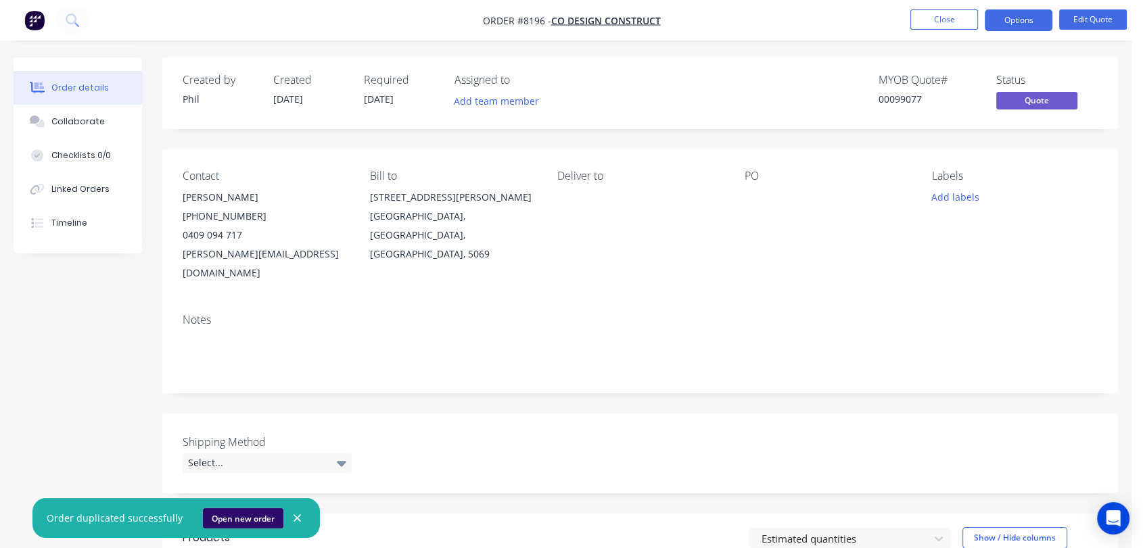
click at [230, 510] on button "Open new order" at bounding box center [243, 518] width 80 height 20
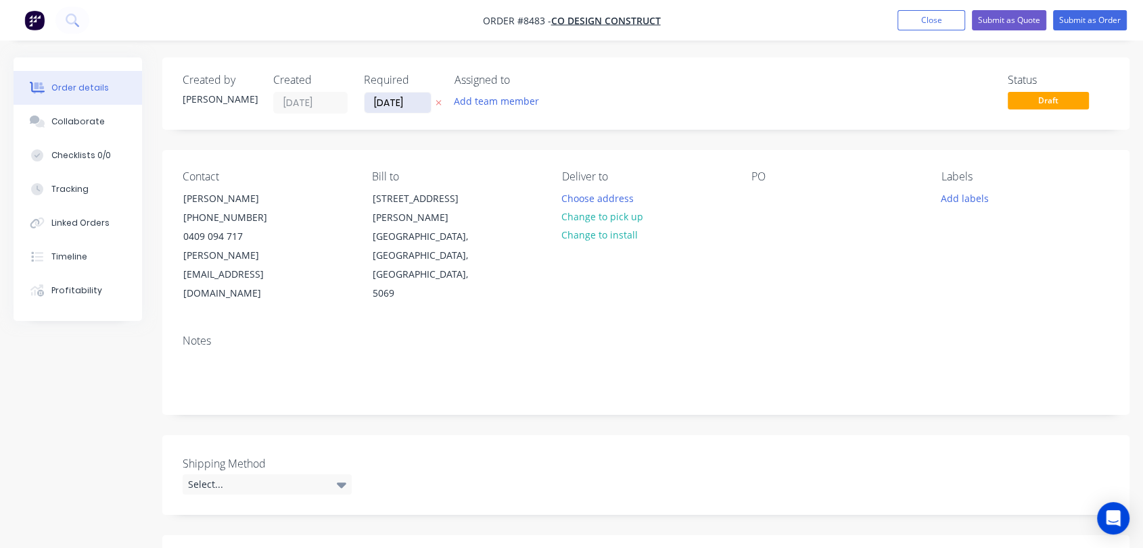
click at [411, 103] on input "[DATE]" at bounding box center [397, 103] width 66 height 20
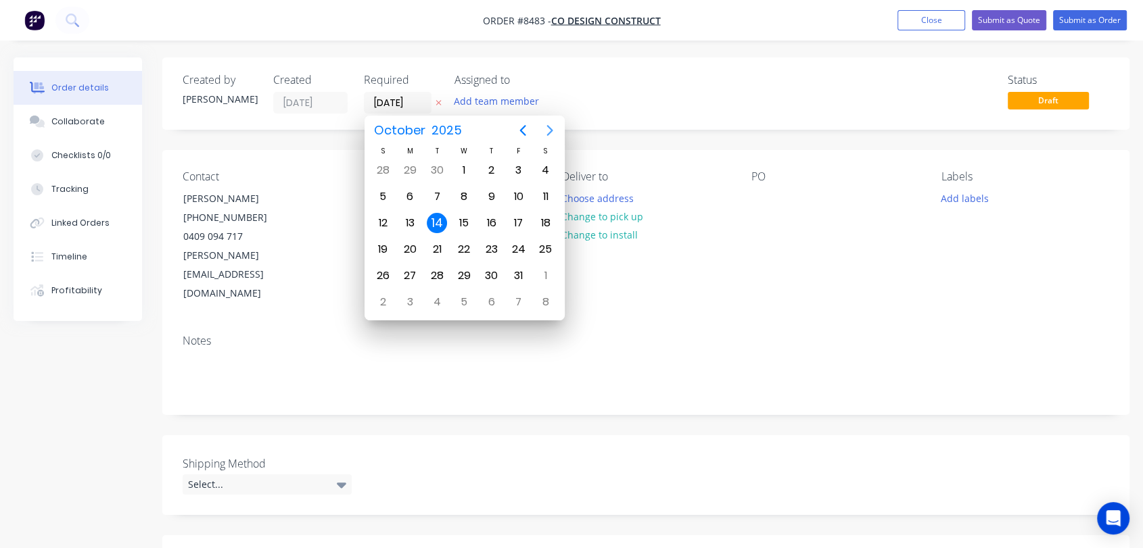
click at [546, 130] on icon "Next page" at bounding box center [550, 130] width 16 height 16
click at [460, 270] on div "31" at bounding box center [464, 276] width 20 height 20
type input "[DATE]"
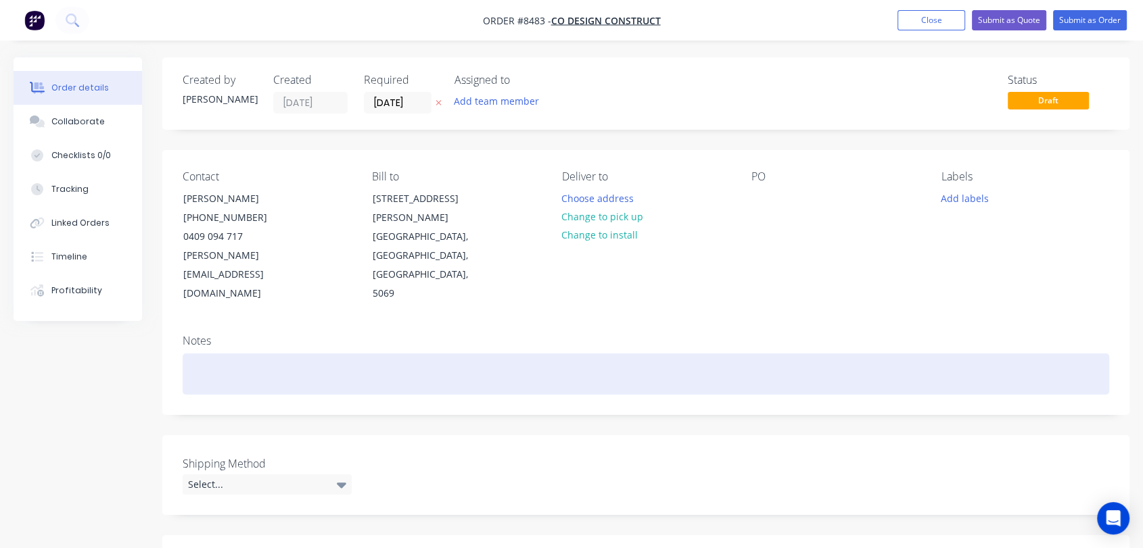
click at [222, 354] on div at bounding box center [646, 374] width 926 height 41
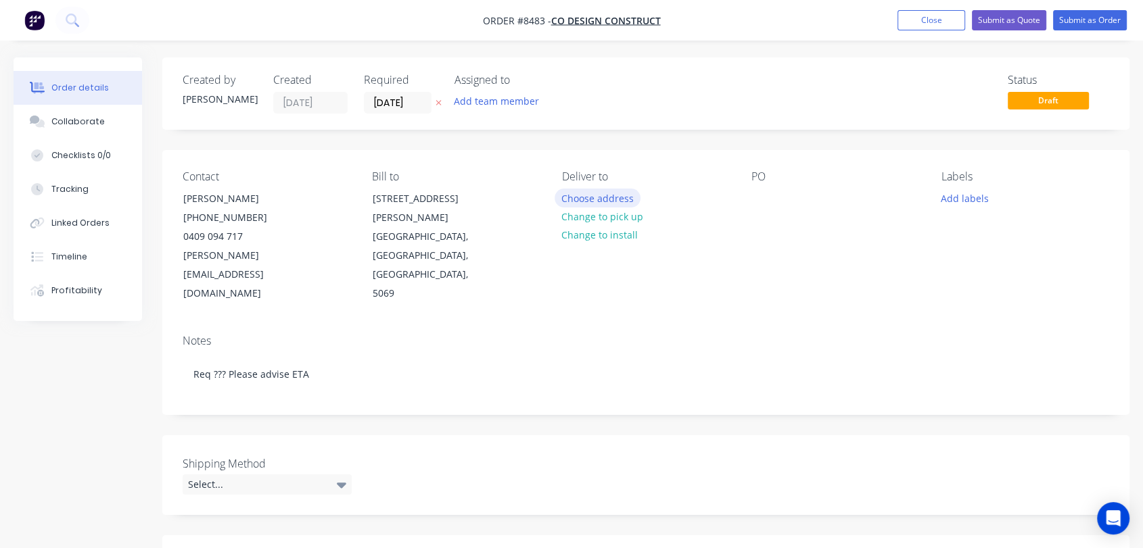
click at [607, 194] on button "Choose address" at bounding box center [597, 198] width 87 height 18
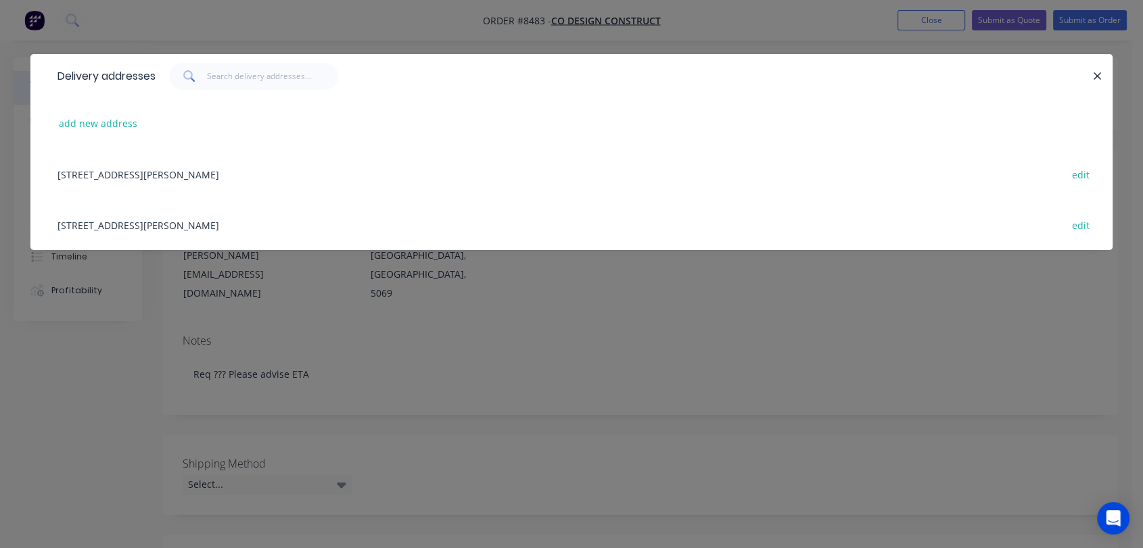
click at [134, 223] on div "21 George Street, Stepney, South Australia, Australia, 5069 edit" at bounding box center [571, 224] width 1041 height 51
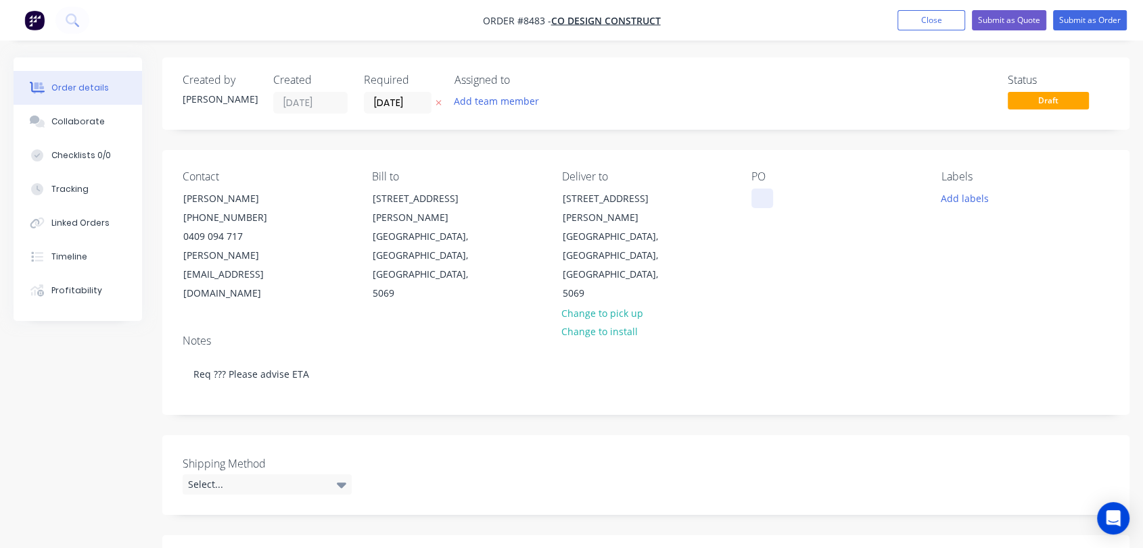
click at [765, 201] on div at bounding box center [762, 199] width 22 height 20
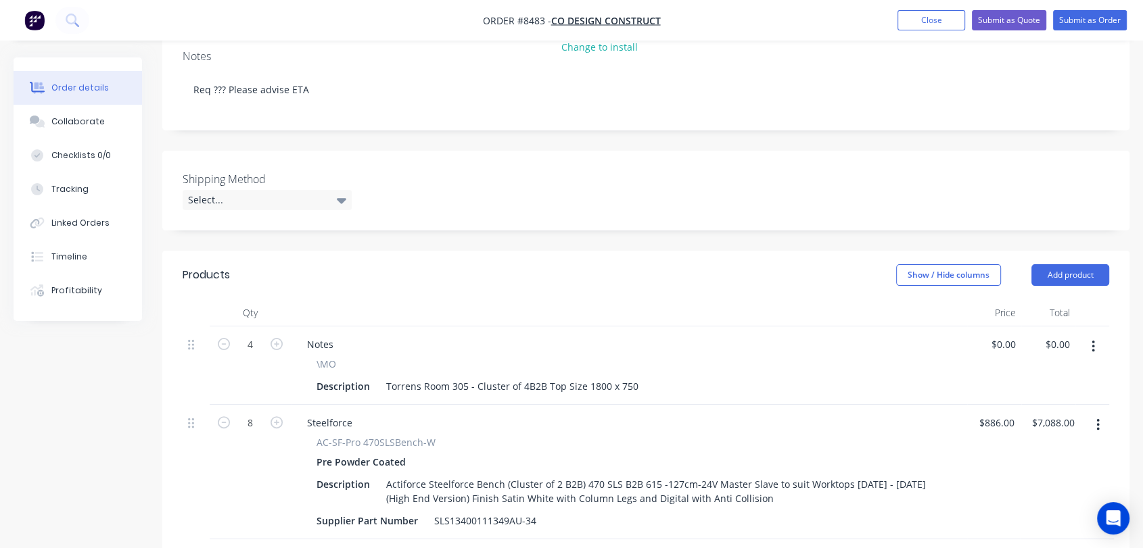
scroll to position [300, 0]
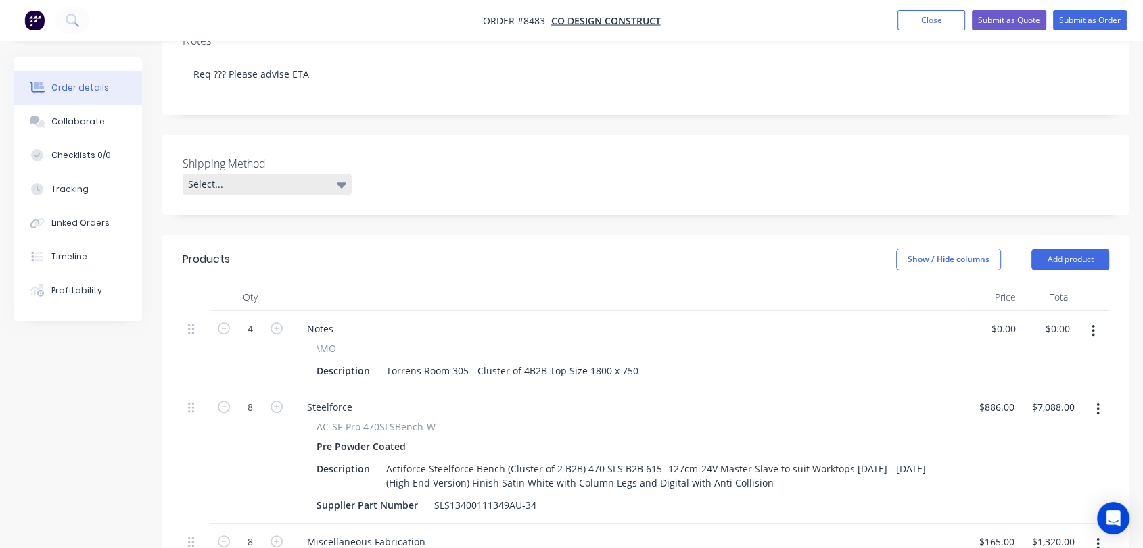
click at [249, 174] on div "Select..." at bounding box center [267, 184] width 169 height 20
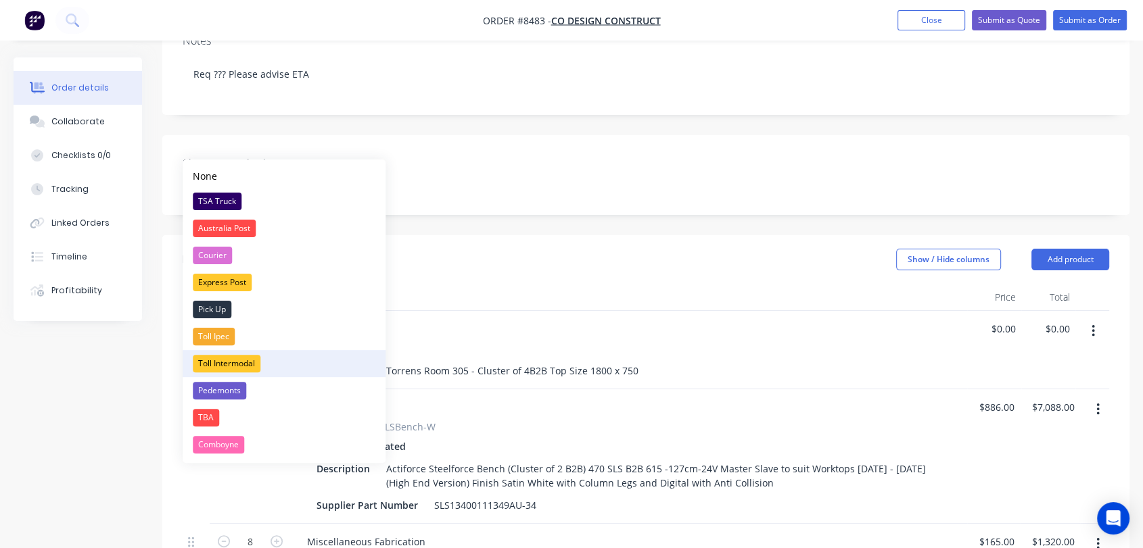
click at [245, 361] on div "Toll Intermodal" at bounding box center [227, 364] width 68 height 18
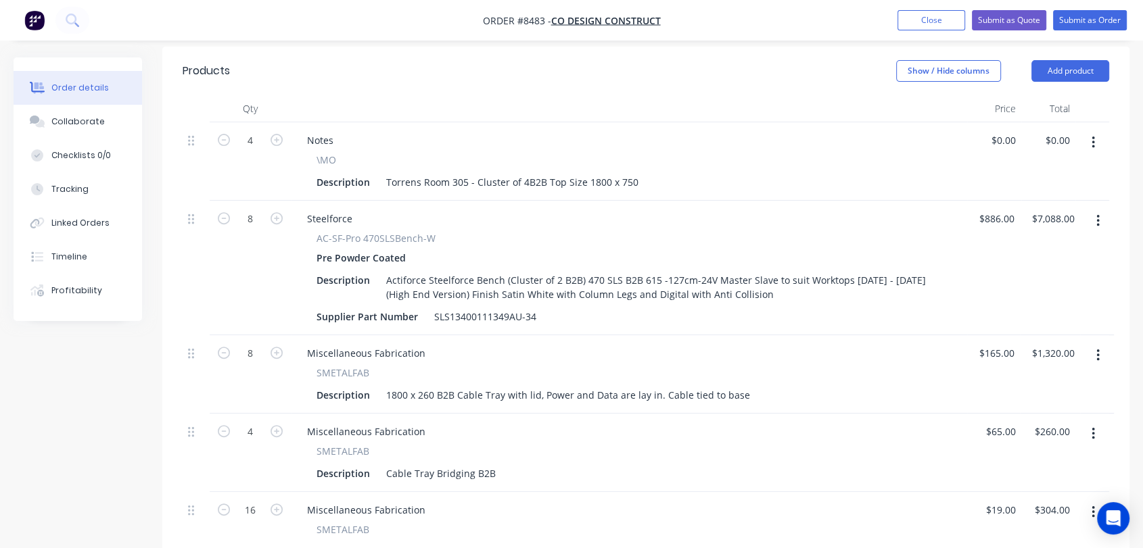
scroll to position [450, 0]
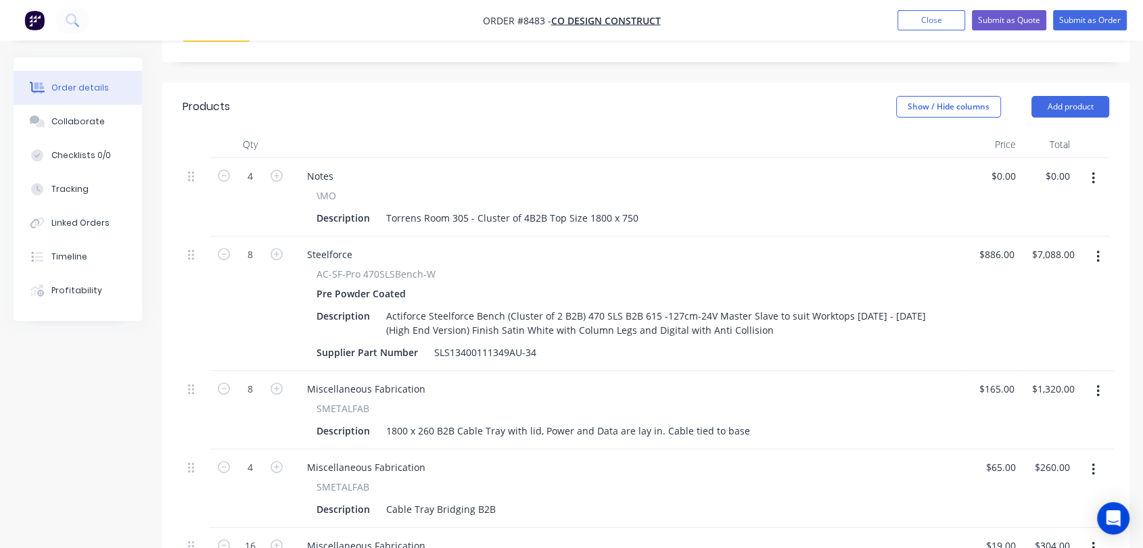
click at [1092, 171] on icon "button" at bounding box center [1092, 178] width 3 height 15
click at [1056, 285] on div "Delete" at bounding box center [1045, 295] width 104 height 20
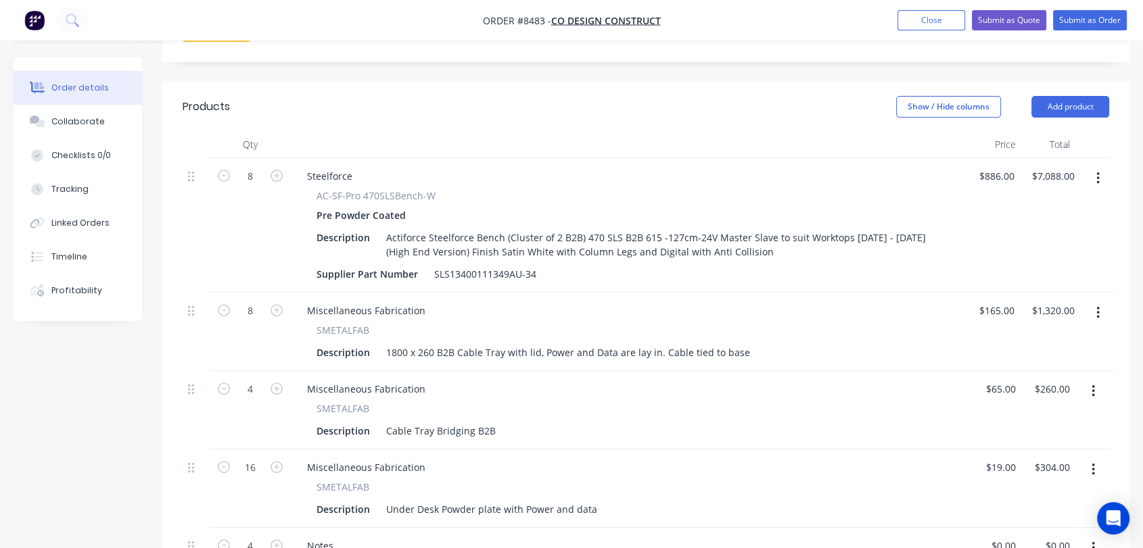
click at [1100, 166] on button "button" at bounding box center [1098, 178] width 32 height 24
click at [1026, 285] on div "Delete" at bounding box center [1049, 295] width 104 height 20
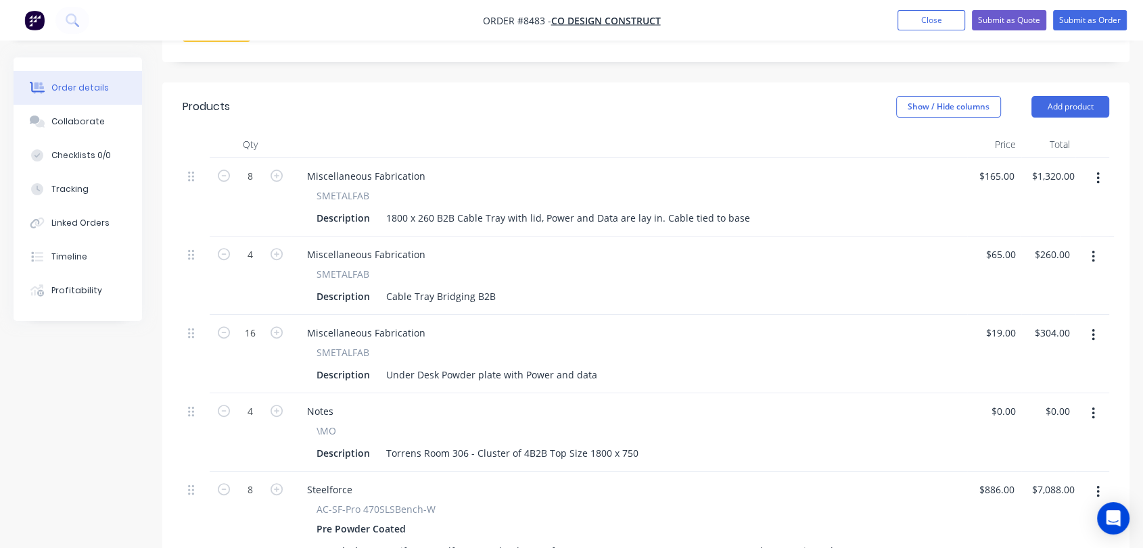
click at [1098, 171] on icon "button" at bounding box center [1097, 178] width 3 height 15
click at [1026, 285] on div "Delete" at bounding box center [1049, 295] width 104 height 20
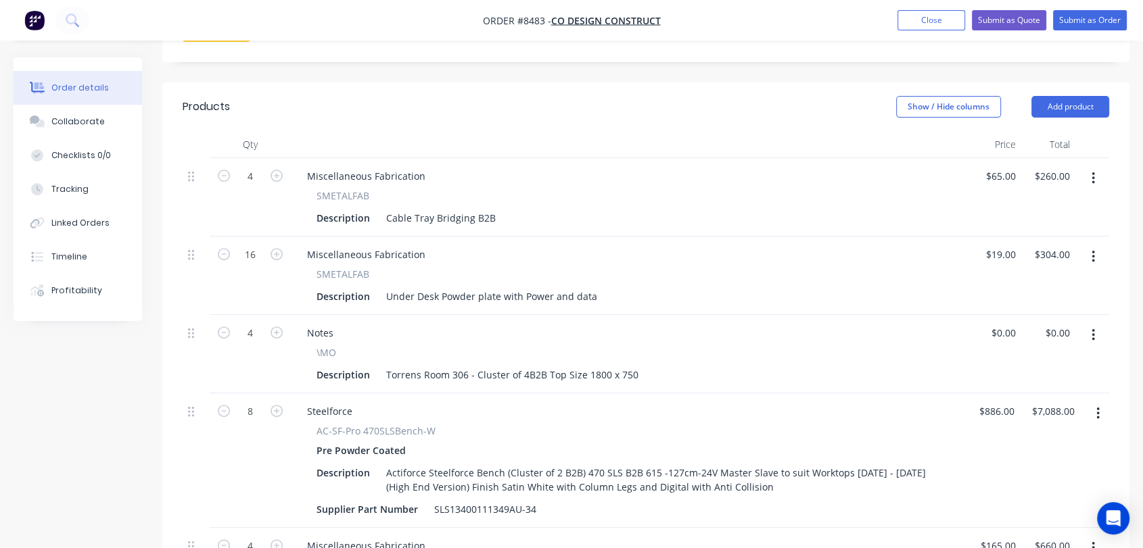
click at [1087, 166] on button "button" at bounding box center [1093, 178] width 32 height 24
click at [1039, 285] on div "Delete" at bounding box center [1045, 295] width 104 height 20
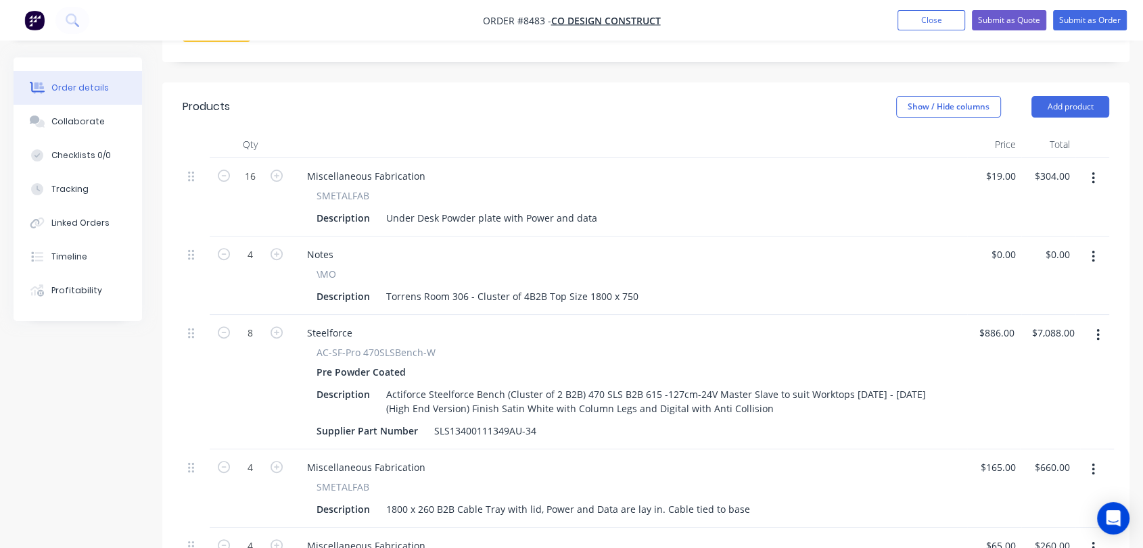
click at [1091, 171] on icon "button" at bounding box center [1092, 178] width 3 height 15
click at [1045, 285] on div "Delete" at bounding box center [1045, 295] width 104 height 20
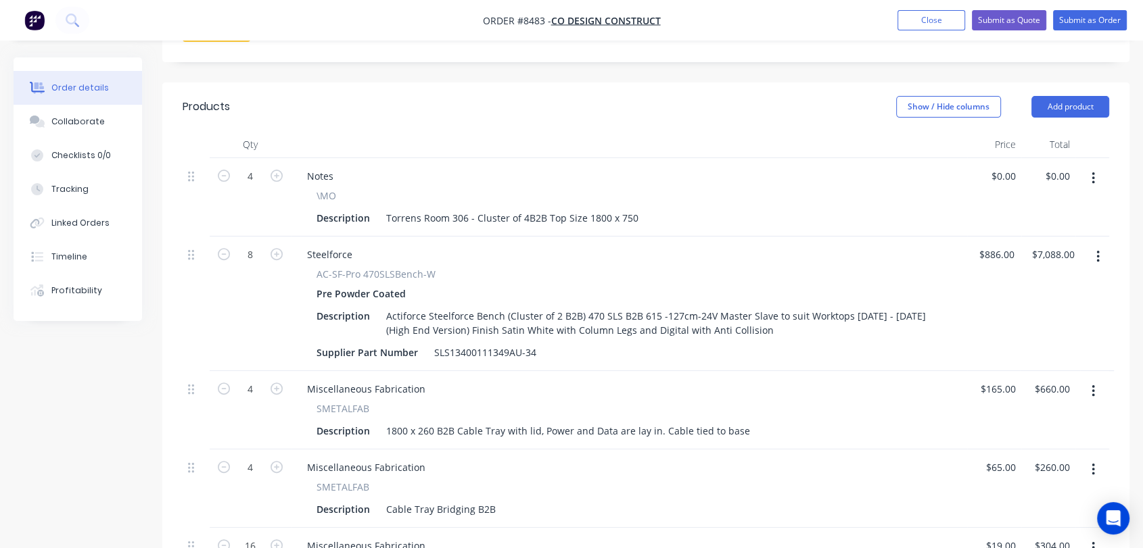
click at [1087, 166] on button "button" at bounding box center [1093, 178] width 32 height 24
click at [1039, 285] on div "Delete" at bounding box center [1045, 295] width 104 height 20
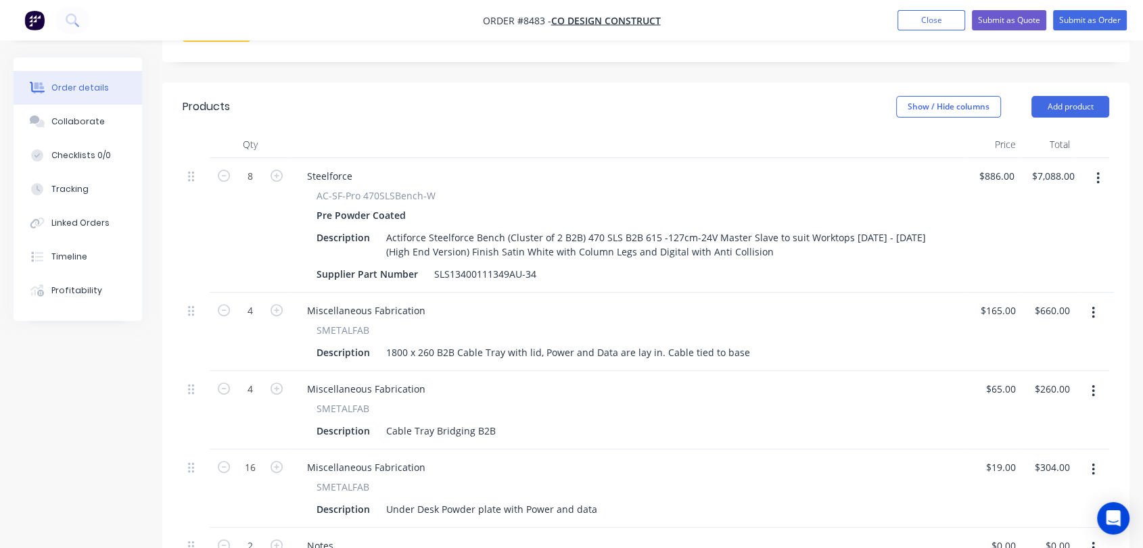
click at [1095, 166] on button "button" at bounding box center [1098, 178] width 32 height 24
click at [1049, 285] on div "Delete" at bounding box center [1049, 295] width 104 height 20
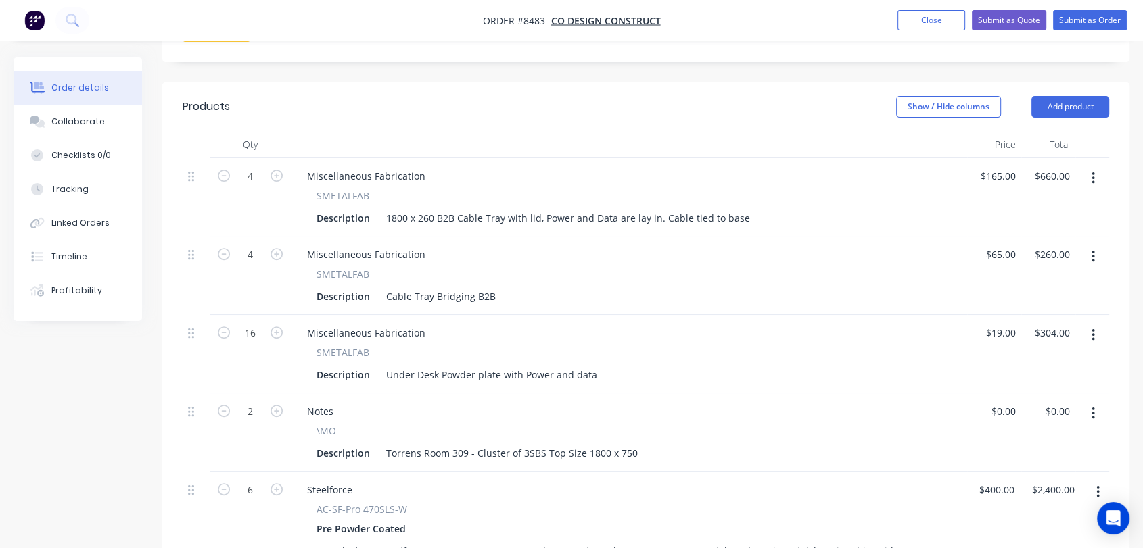
click at [1093, 166] on button "button" at bounding box center [1093, 178] width 32 height 24
click at [1041, 285] on div "Delete" at bounding box center [1045, 295] width 104 height 20
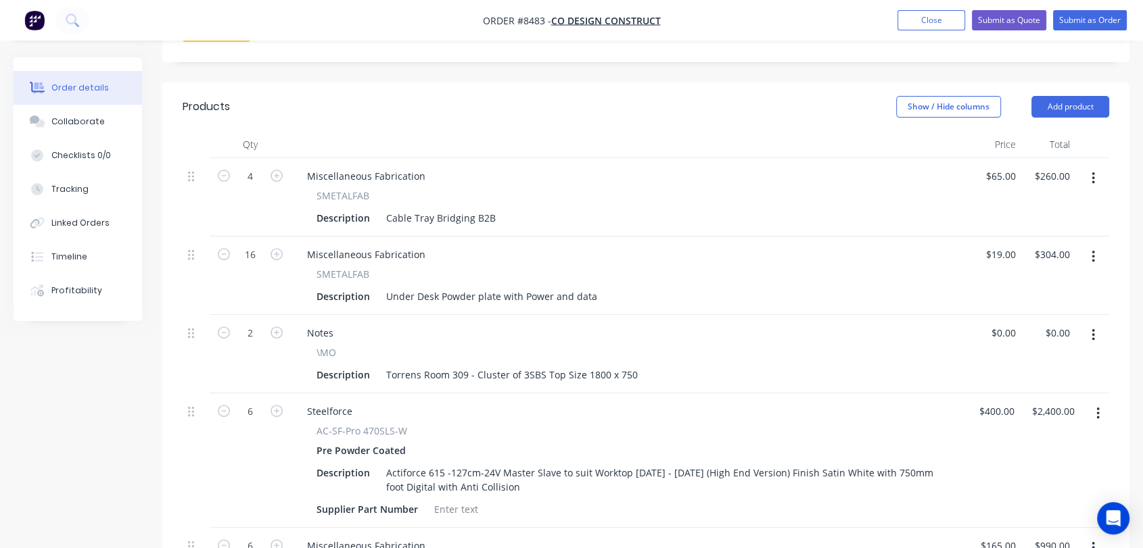
click at [1096, 166] on button "button" at bounding box center [1093, 178] width 32 height 24
click at [1047, 285] on div "Delete" at bounding box center [1045, 295] width 104 height 20
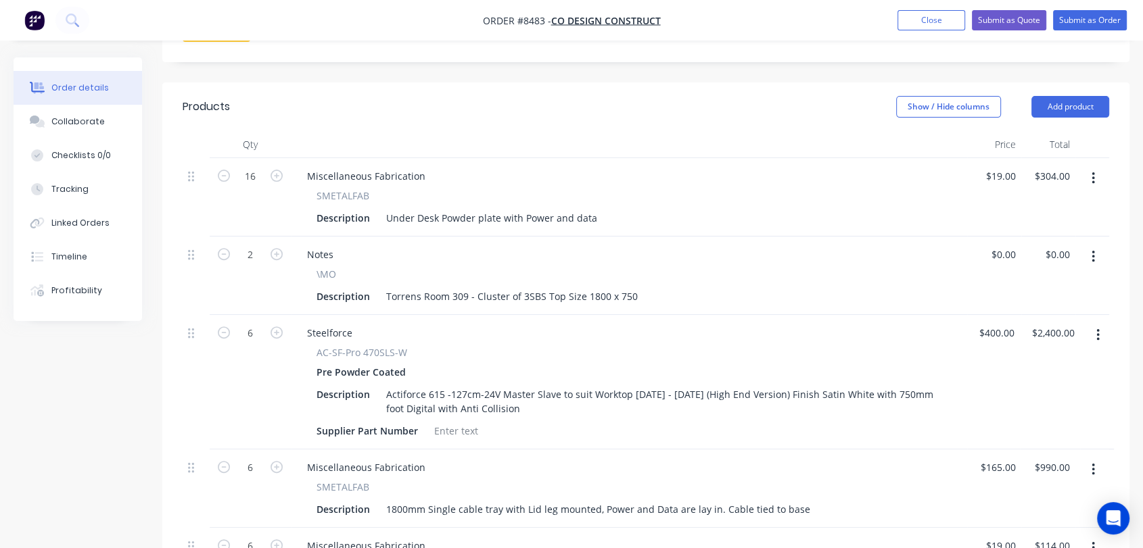
click at [1089, 166] on button "button" at bounding box center [1093, 178] width 32 height 24
click at [1028, 285] on div "Delete" at bounding box center [1045, 295] width 104 height 20
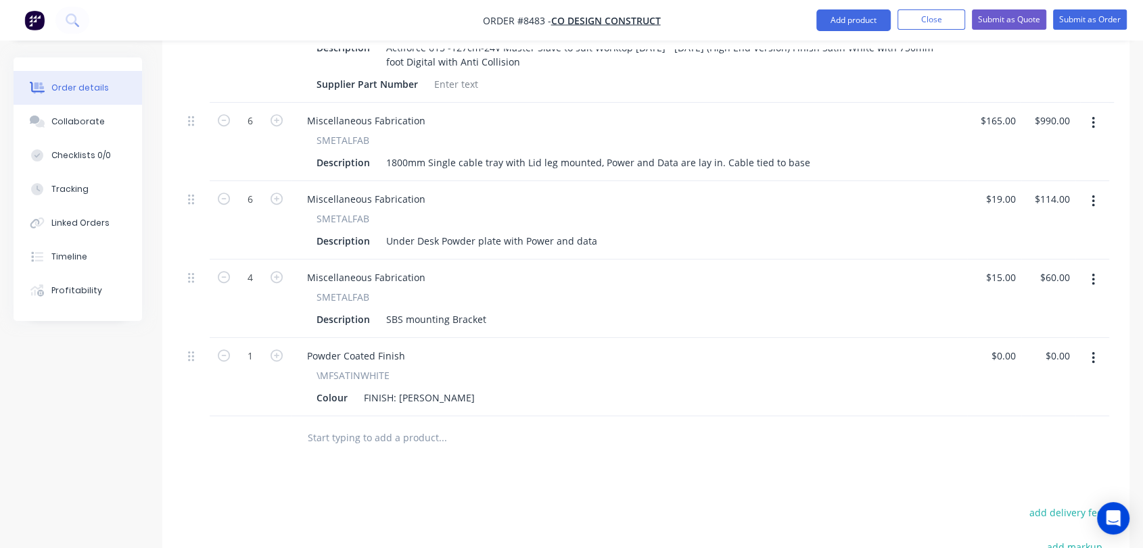
scroll to position [826, 0]
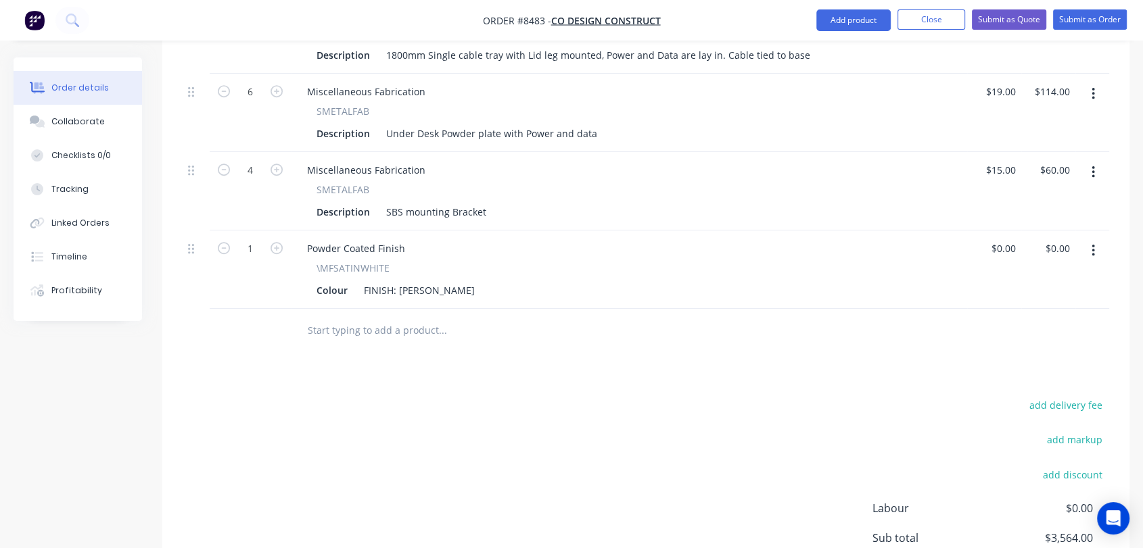
click at [401, 317] on input "text" at bounding box center [442, 330] width 270 height 27
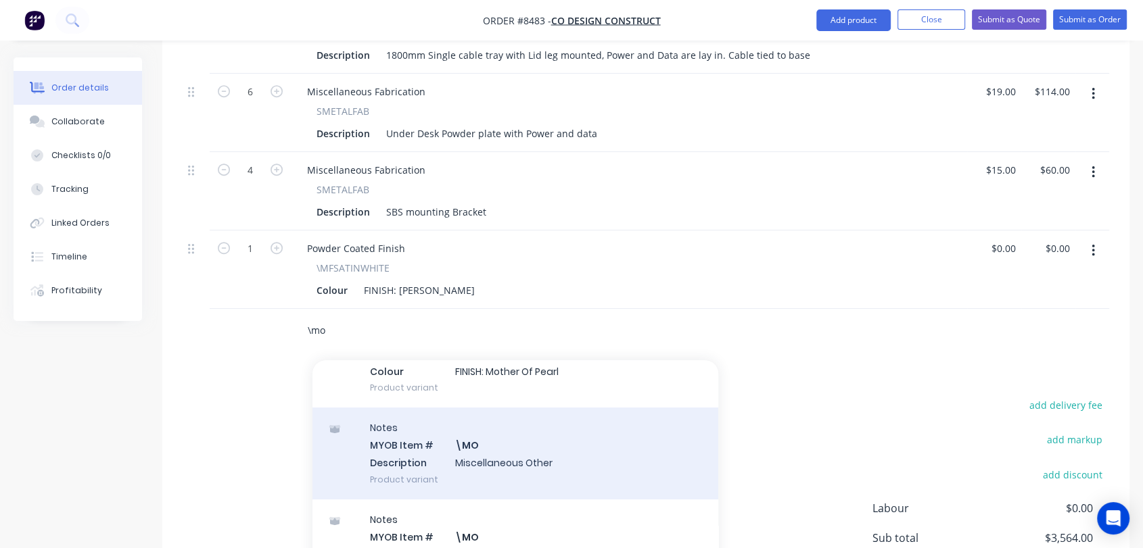
scroll to position [225, 0]
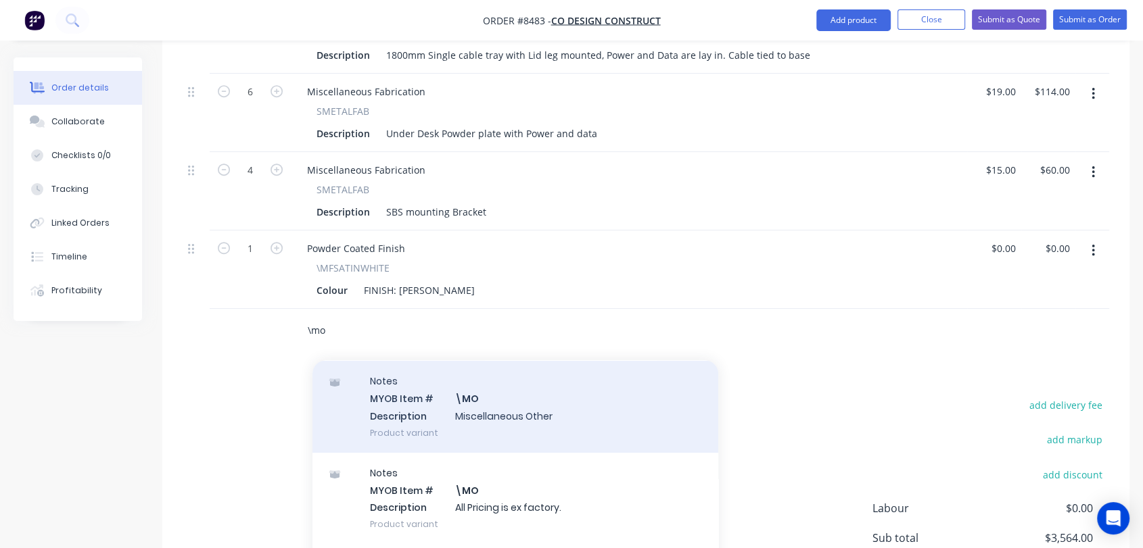
type input "\mo"
click at [483, 375] on div "Notes MYOB Item # \MO Description Miscellaneous Other Product variant" at bounding box center [515, 406] width 406 height 91
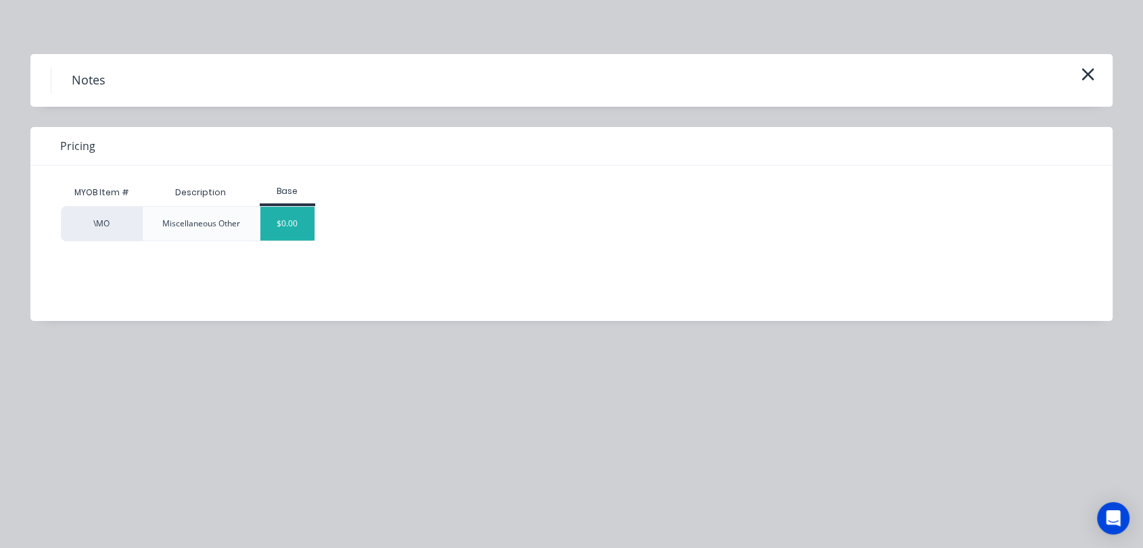
click at [291, 223] on div "$0.00" at bounding box center [287, 224] width 55 height 34
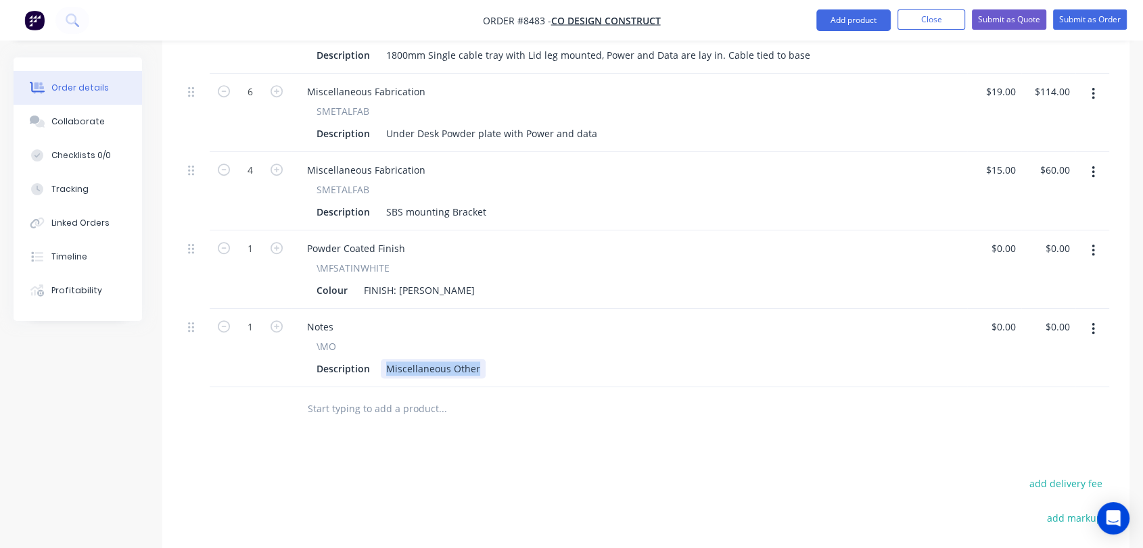
drag, startPoint x: 383, startPoint y: 327, endPoint x: 517, endPoint y: 360, distance: 137.9
click at [517, 360] on div "Qty Price Total 2 Notes \MO Description Torrens Room 309 - Cluster of 3SBS Top …" at bounding box center [645, 93] width 967 height 676
type input "$0.00"
click at [99, 117] on button "Collaborate" at bounding box center [78, 122] width 128 height 34
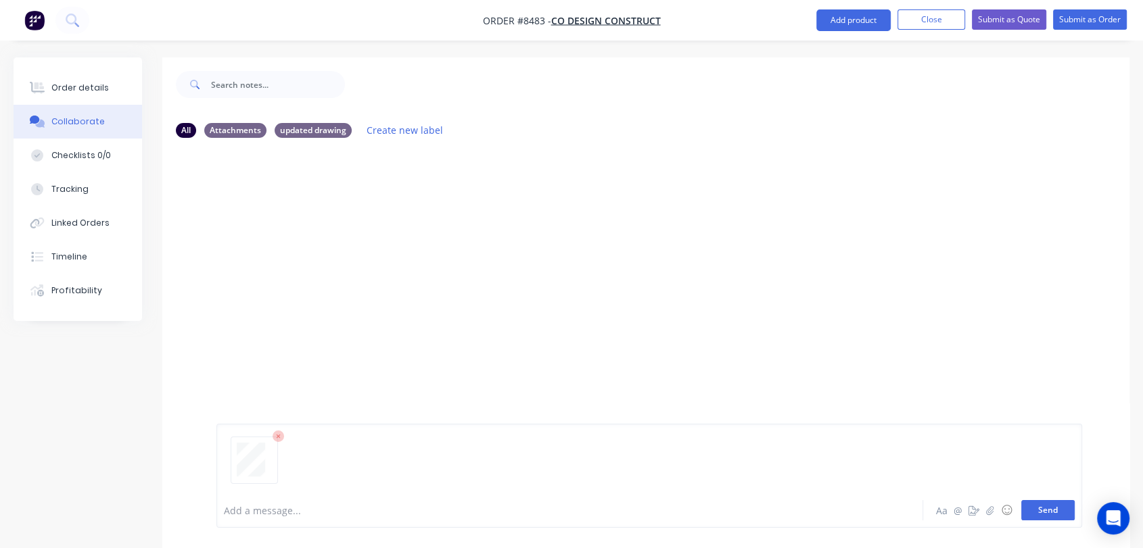
click at [1041, 504] on button "Send" at bounding box center [1047, 510] width 53 height 20
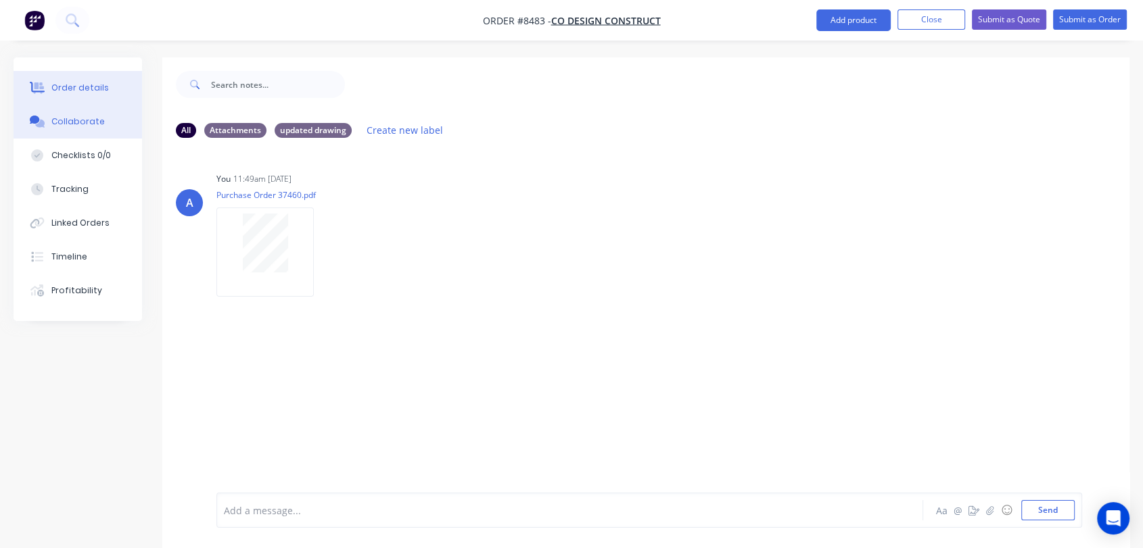
click at [73, 78] on button "Order details" at bounding box center [78, 88] width 128 height 34
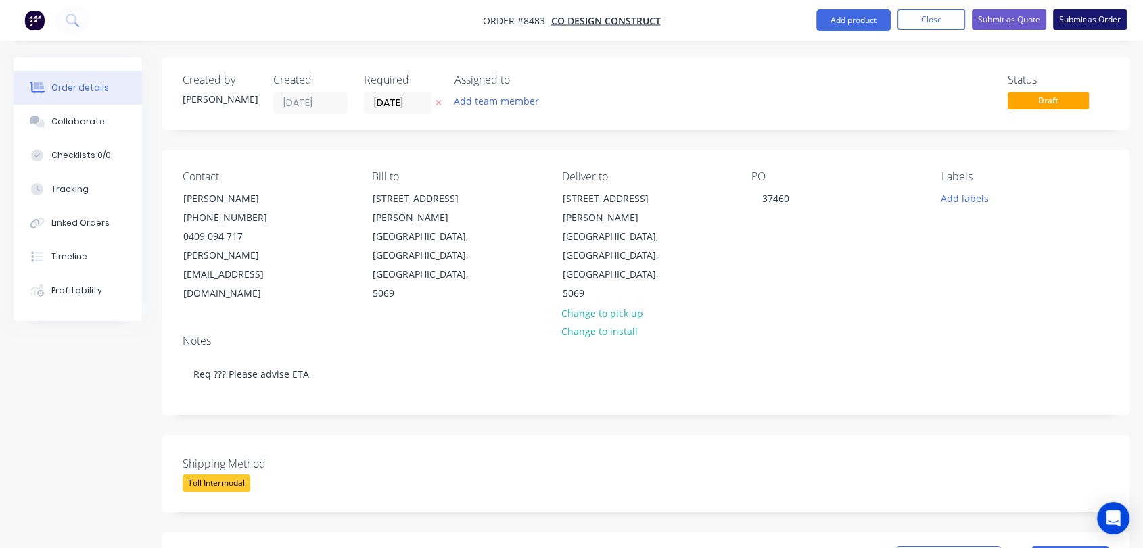
click at [1082, 16] on button "Submit as Order" at bounding box center [1090, 19] width 74 height 20
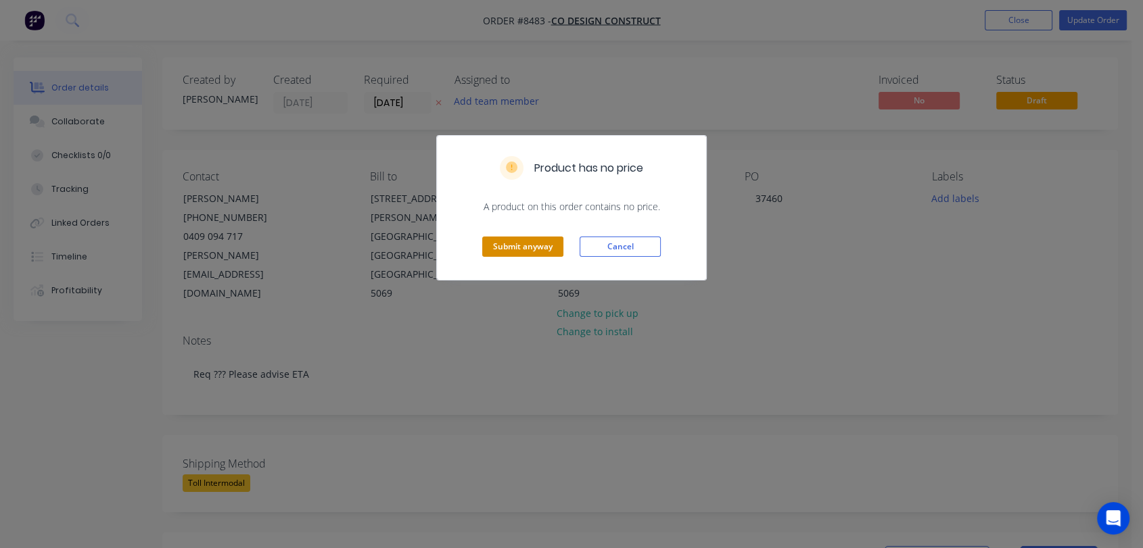
click at [542, 245] on button "Submit anyway" at bounding box center [522, 247] width 81 height 20
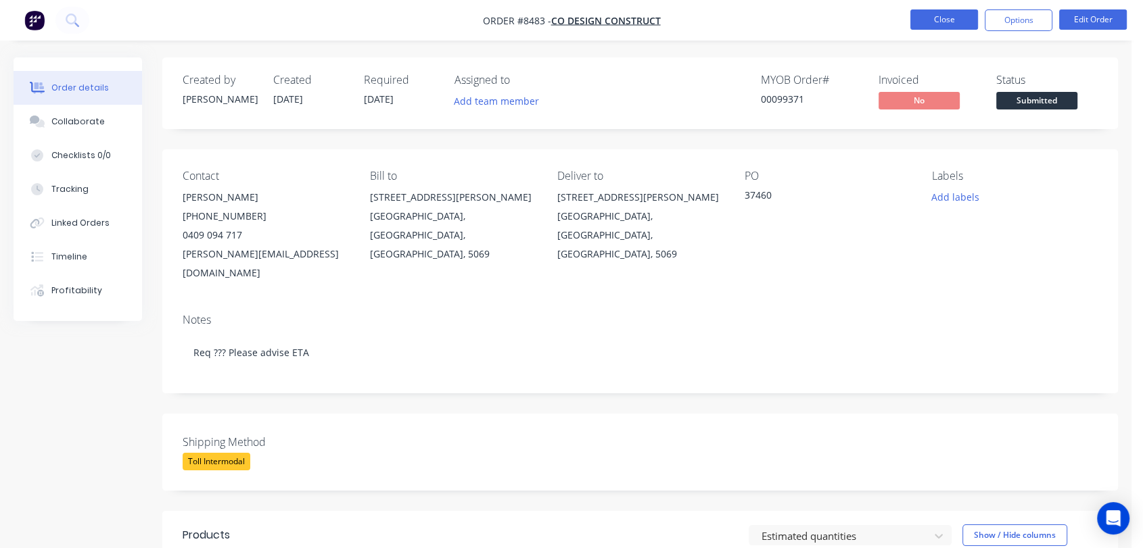
click at [941, 18] on button "Close" at bounding box center [944, 19] width 68 height 20
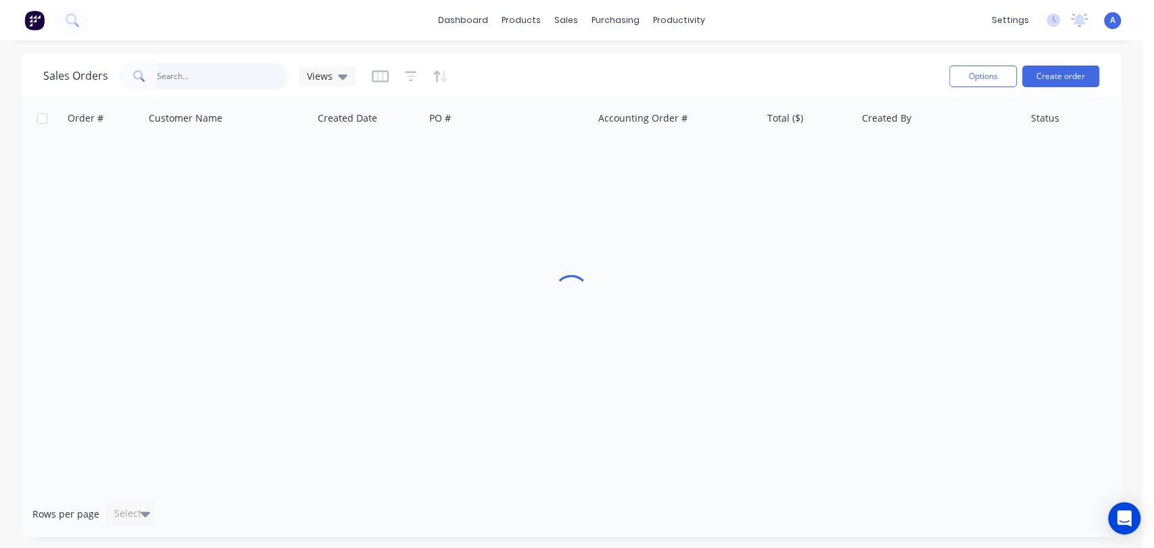
click at [182, 76] on input "text" at bounding box center [223, 76] width 132 height 27
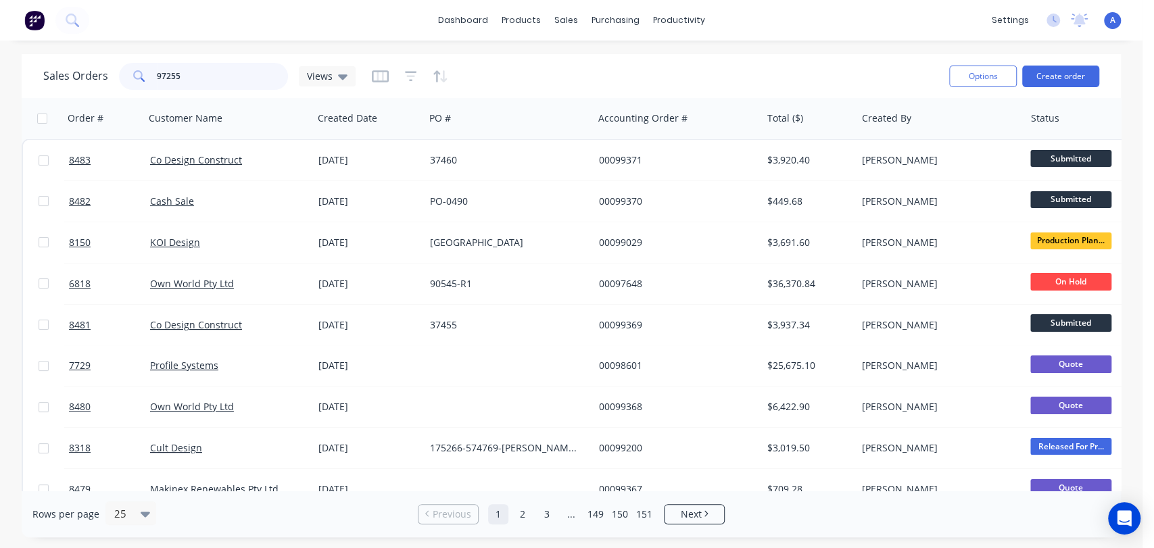
type input "97255"
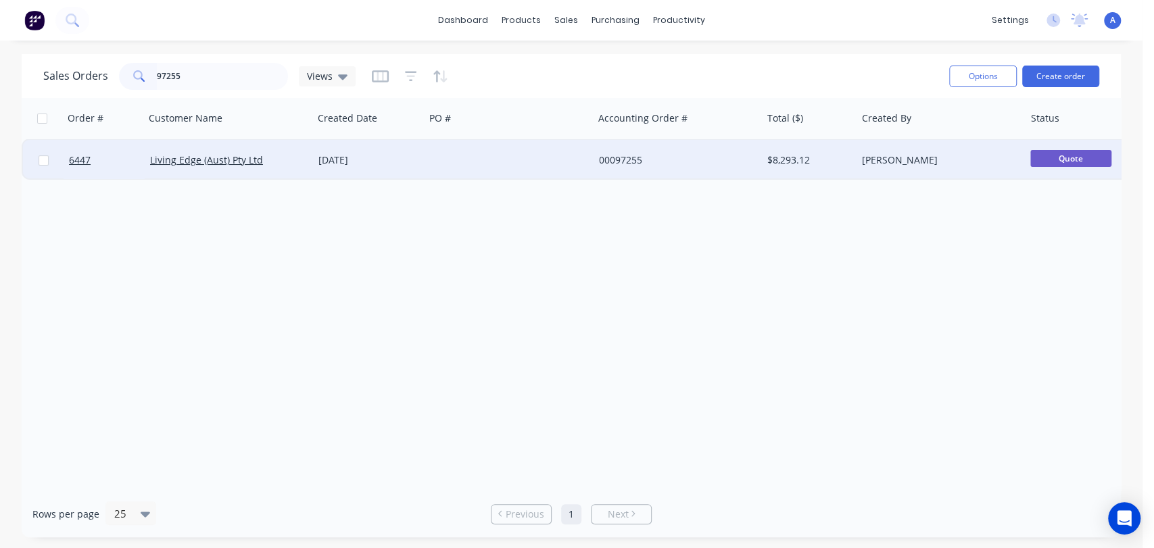
click at [494, 153] on div at bounding box center [509, 160] width 168 height 41
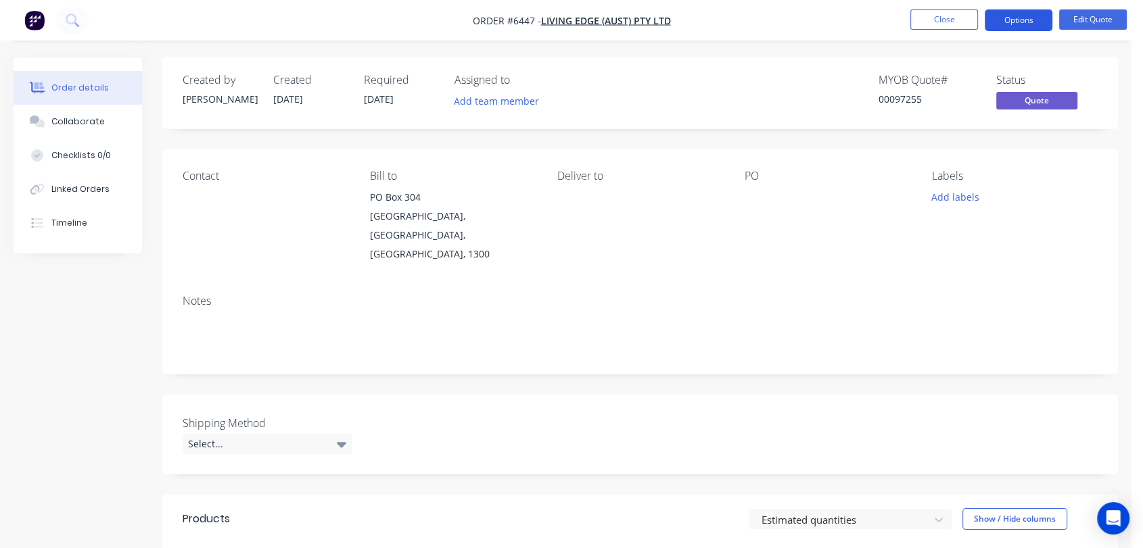
click at [1018, 23] on button "Options" at bounding box center [1018, 20] width 68 height 22
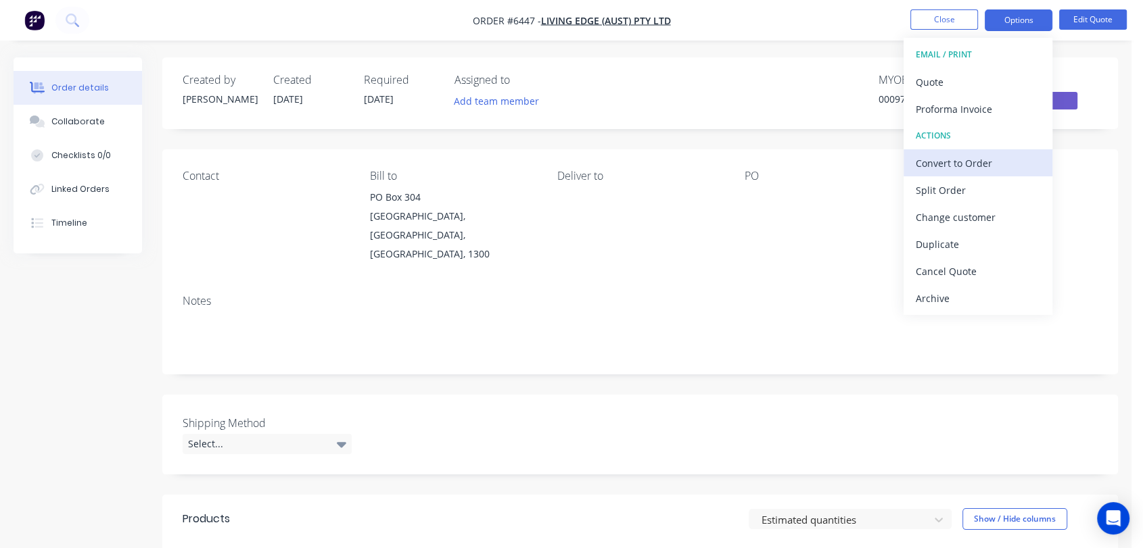
click at [973, 159] on div "Convert to Order" at bounding box center [977, 163] width 124 height 20
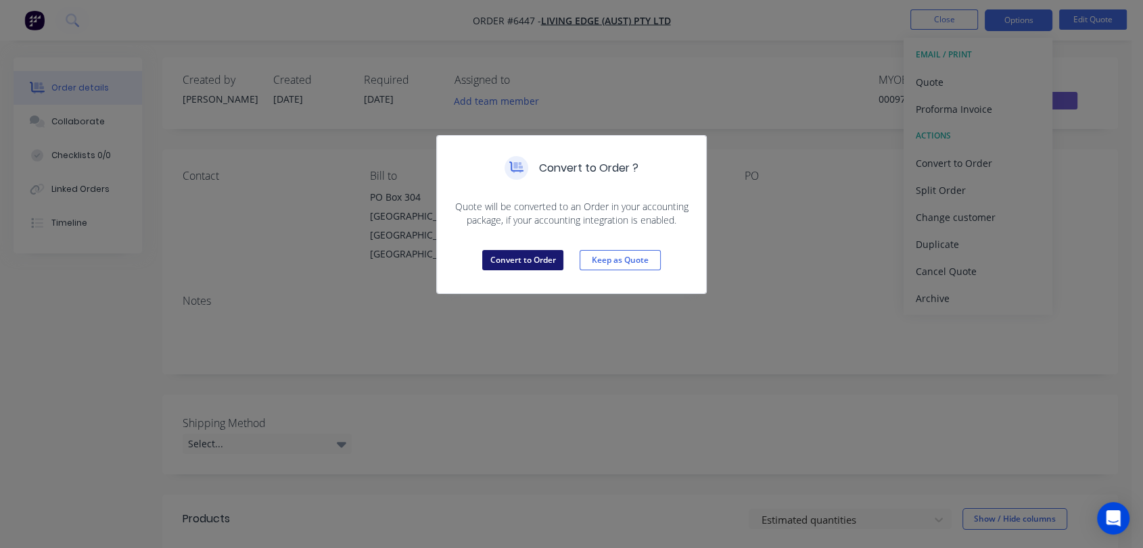
click at [508, 257] on button "Convert to Order" at bounding box center [522, 260] width 81 height 20
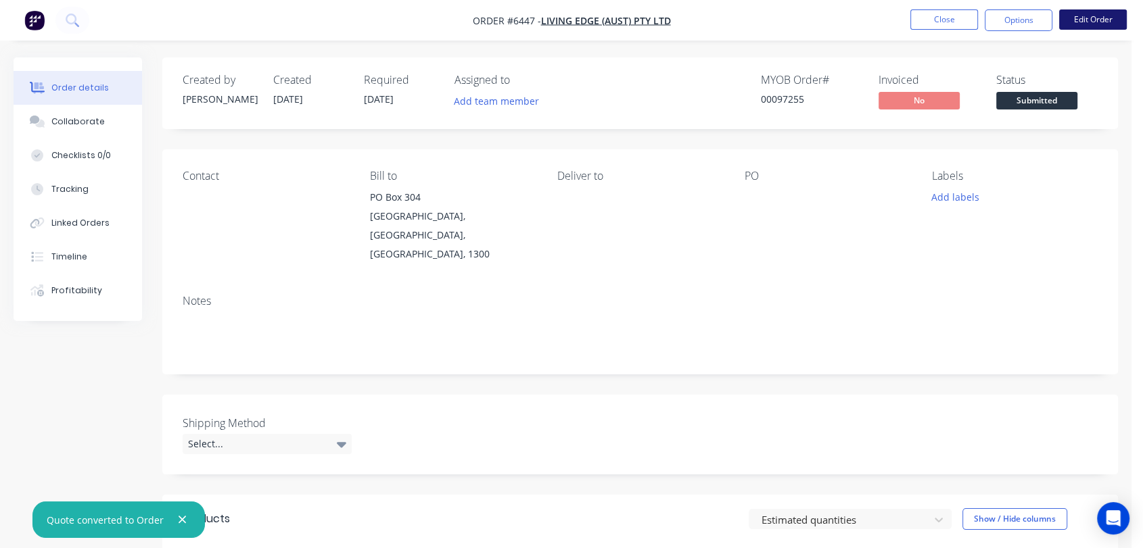
click at [1091, 17] on button "Edit Order" at bounding box center [1093, 19] width 68 height 20
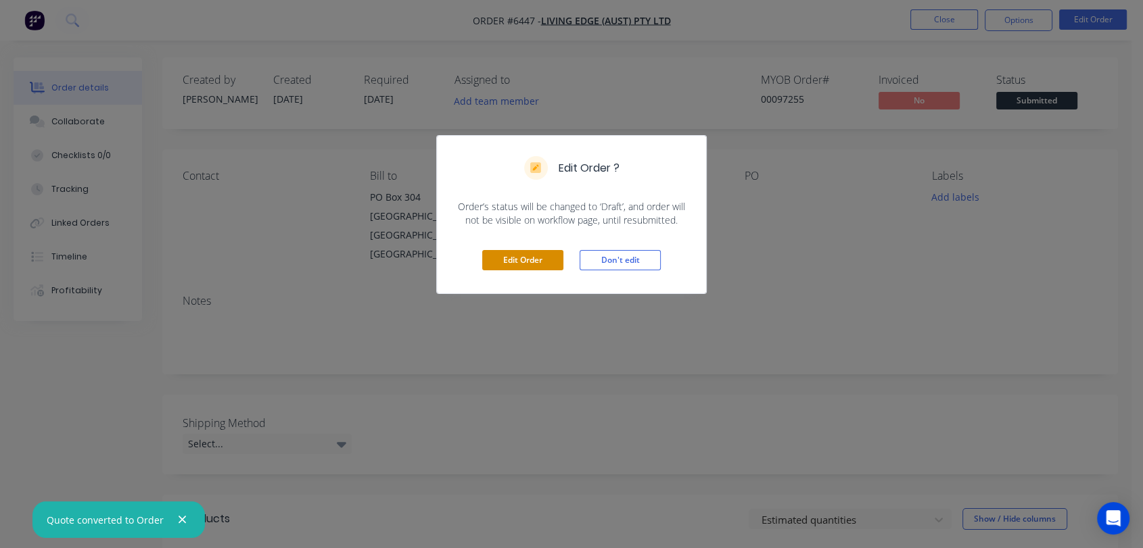
drag, startPoint x: 535, startPoint y: 264, endPoint x: 519, endPoint y: 256, distance: 18.1
click at [535, 264] on button "Edit Order" at bounding box center [522, 260] width 81 height 20
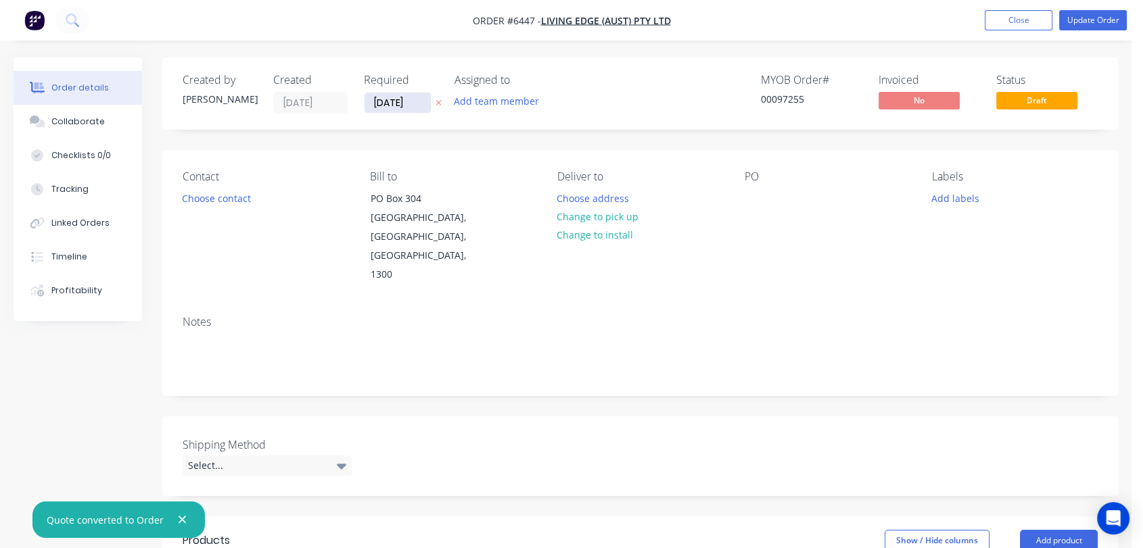
click at [414, 98] on input "12/05/25" at bounding box center [397, 103] width 66 height 20
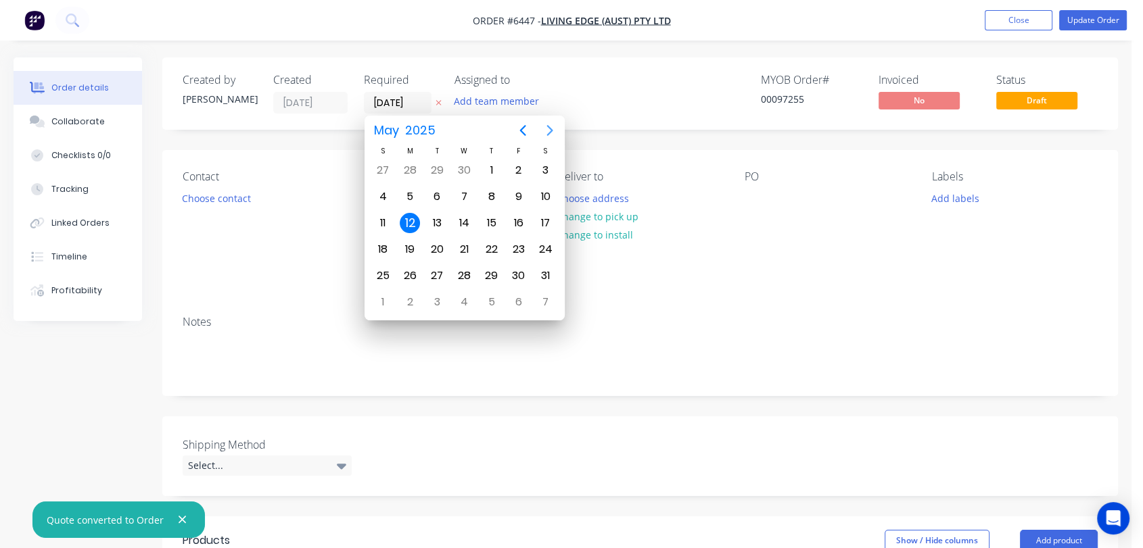
click at [548, 130] on icon "Next page" at bounding box center [550, 130] width 16 height 16
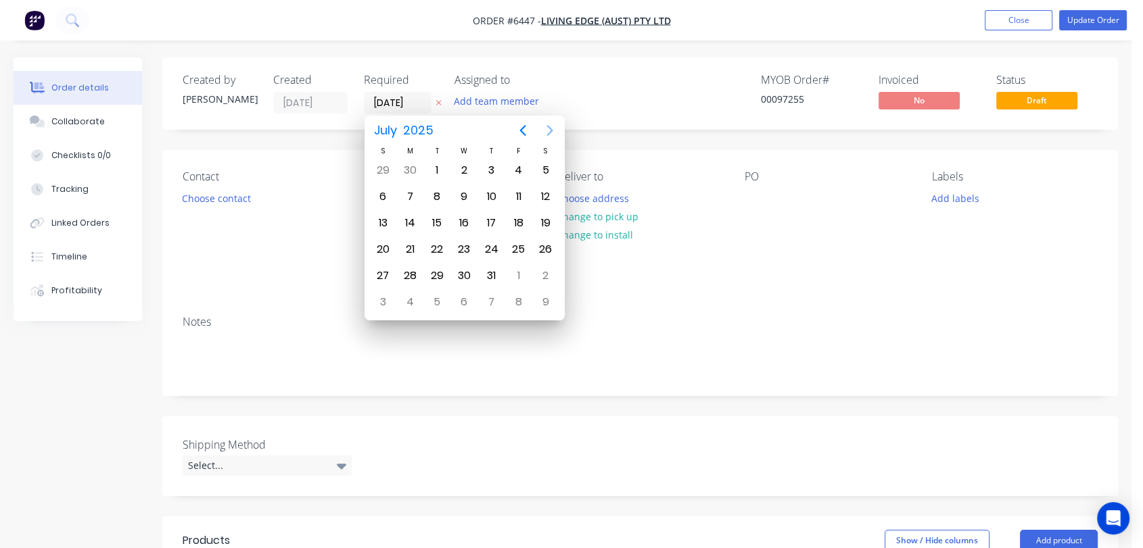
click at [548, 130] on icon "Next page" at bounding box center [550, 130] width 16 height 16
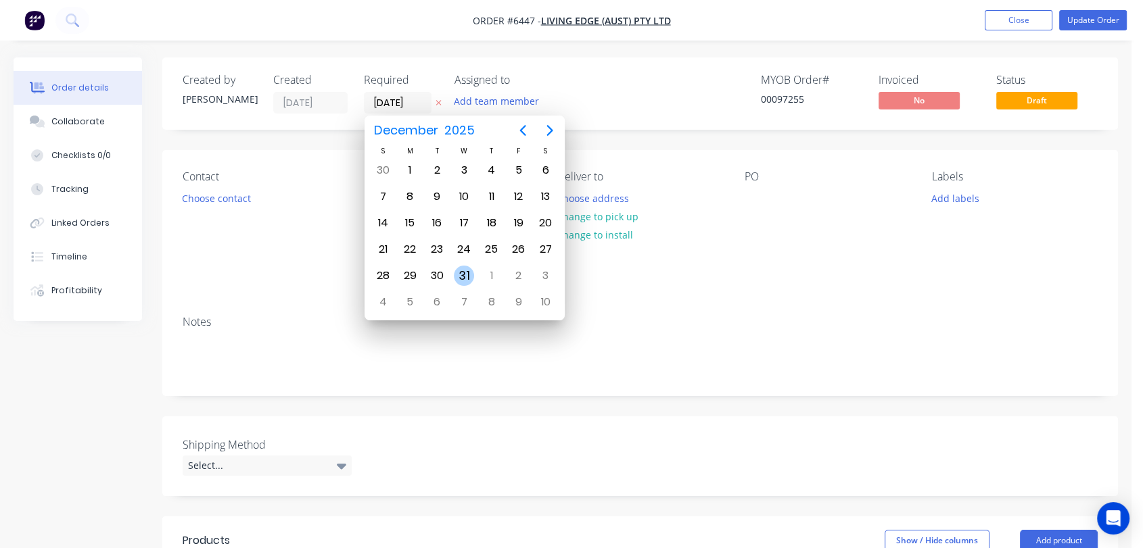
click at [466, 274] on div "31" at bounding box center [464, 276] width 20 height 20
type input "[DATE]"
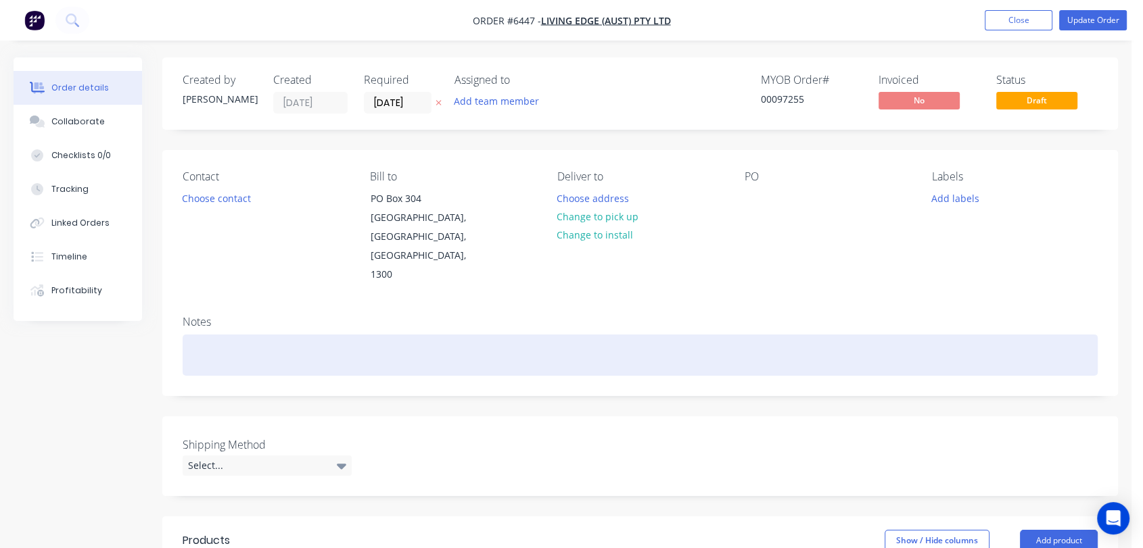
click at [239, 335] on div at bounding box center [640, 355] width 915 height 41
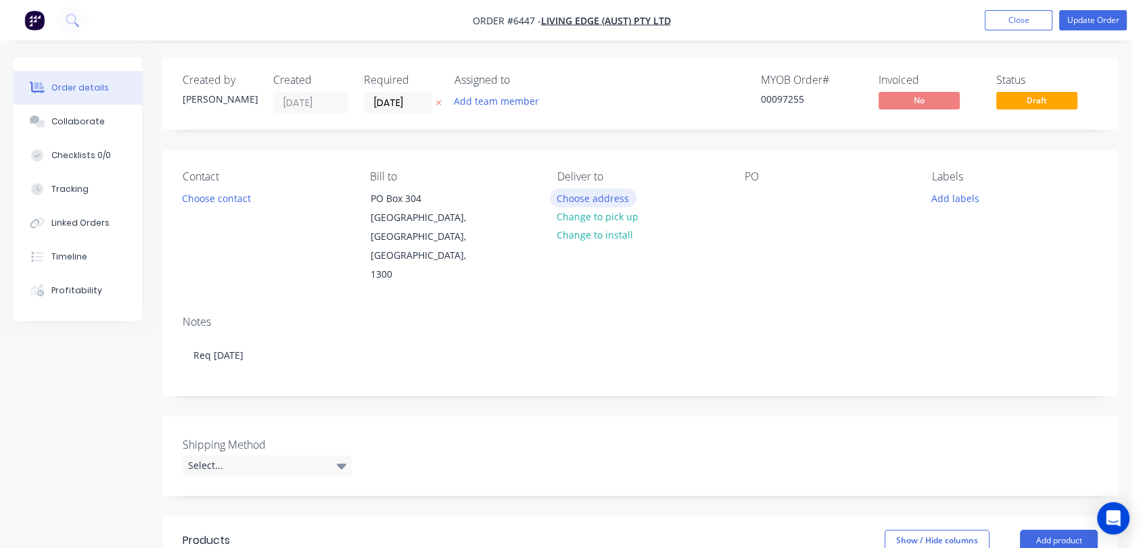
click at [616, 193] on button "Choose address" at bounding box center [593, 198] width 87 height 18
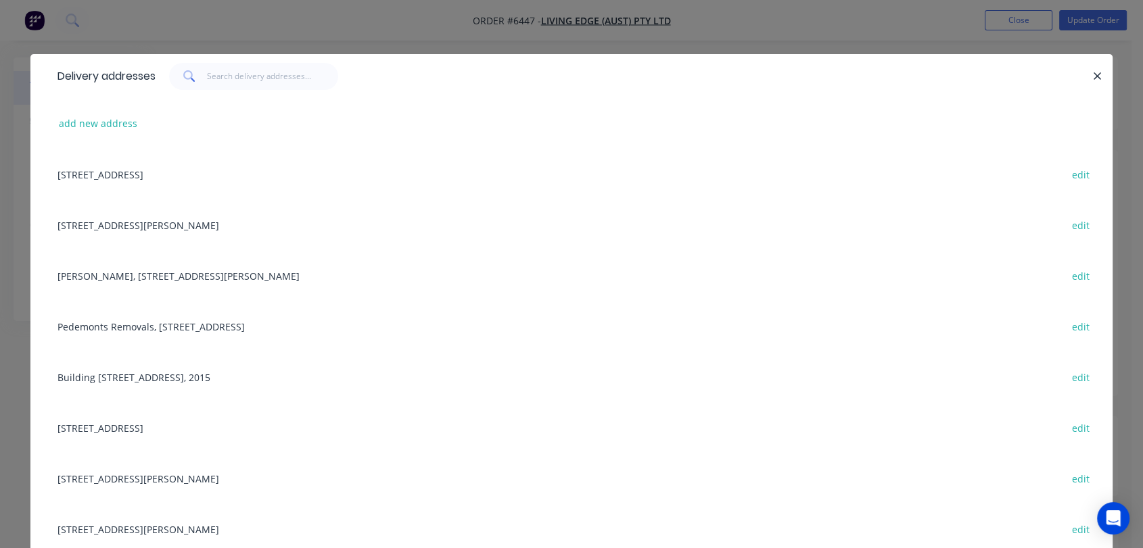
click at [243, 325] on div "Pedemonts Removals, 18-20 Banfield Court, Trugannia, Victoria, Australia, 3029 …" at bounding box center [571, 326] width 1041 height 51
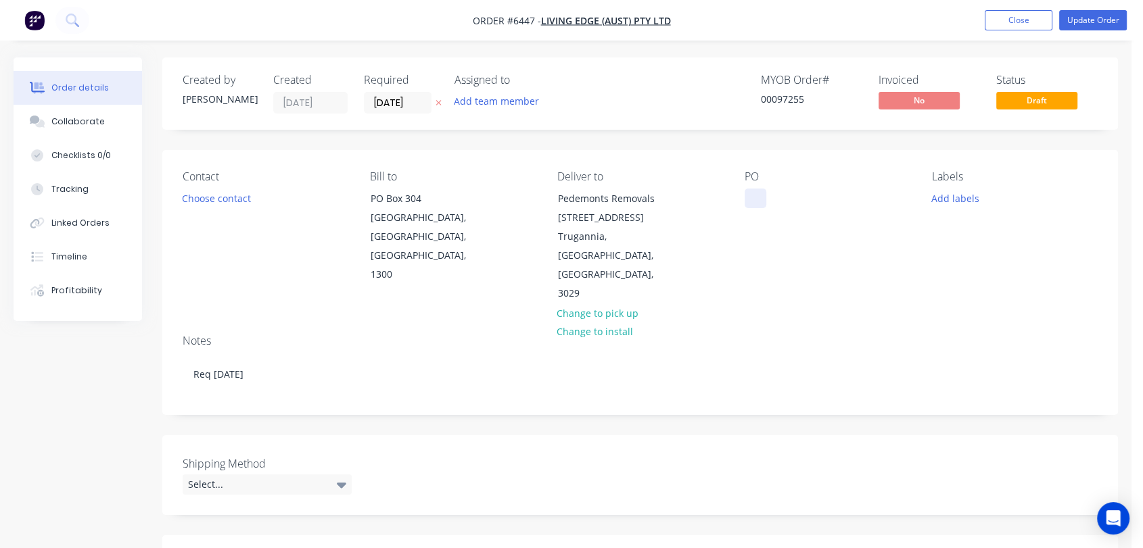
click at [761, 191] on div at bounding box center [755, 199] width 22 height 20
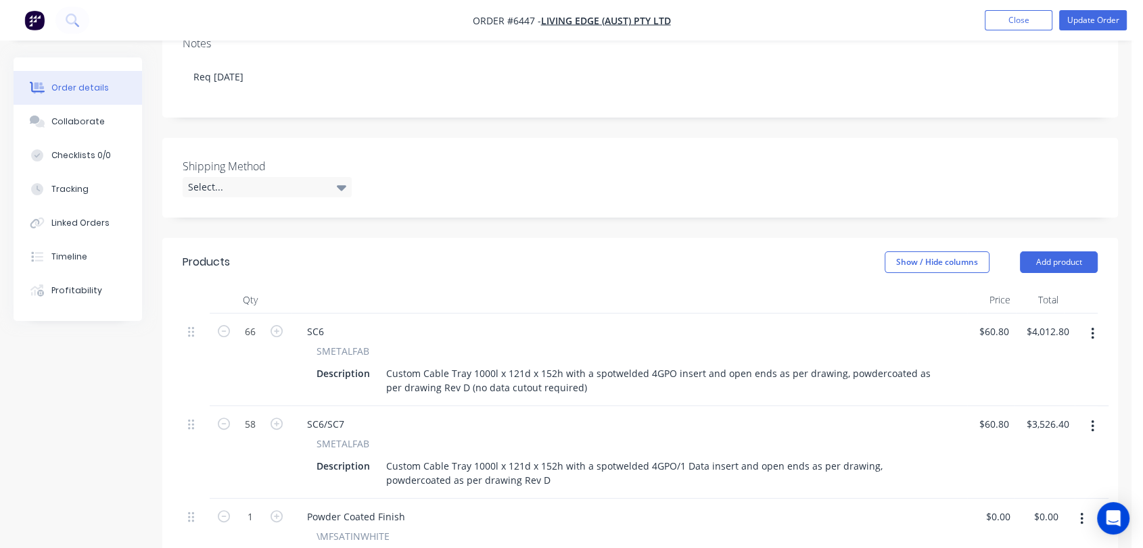
scroll to position [300, 0]
click at [256, 174] on div "Select..." at bounding box center [267, 184] width 169 height 20
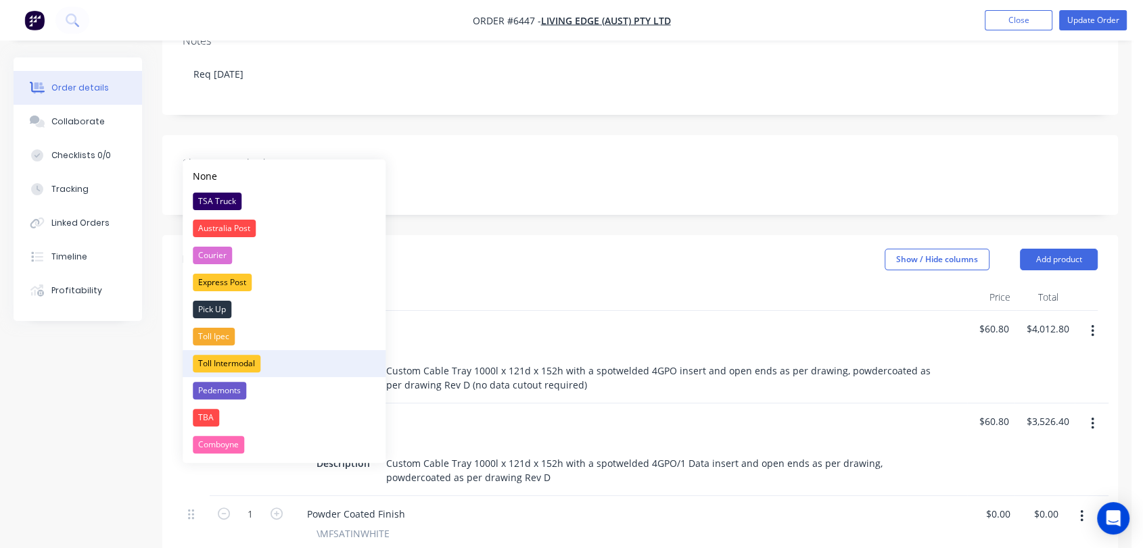
click at [250, 363] on div "Toll Intermodal" at bounding box center [227, 364] width 68 height 18
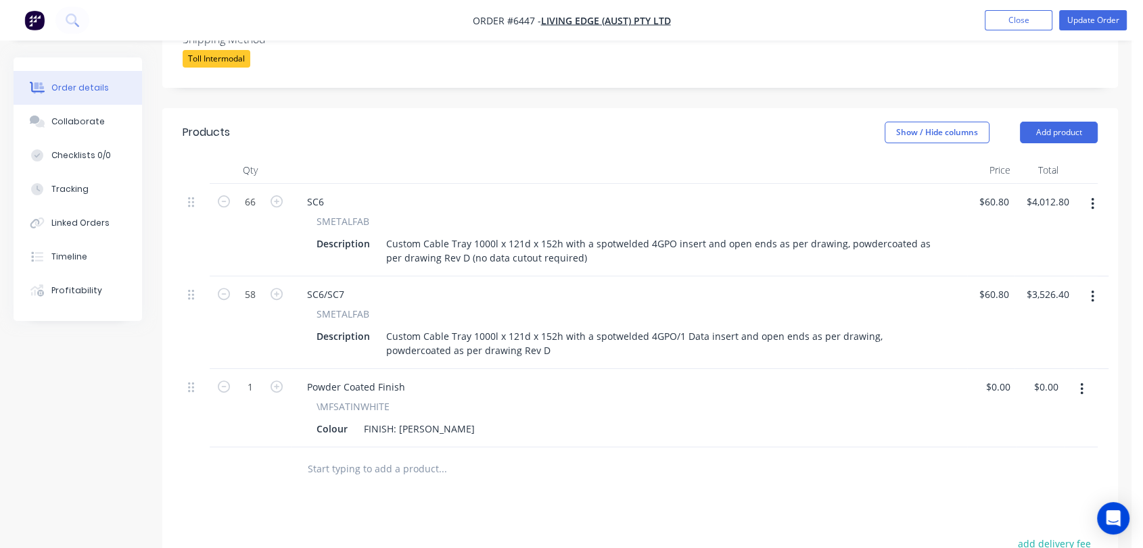
scroll to position [450, 0]
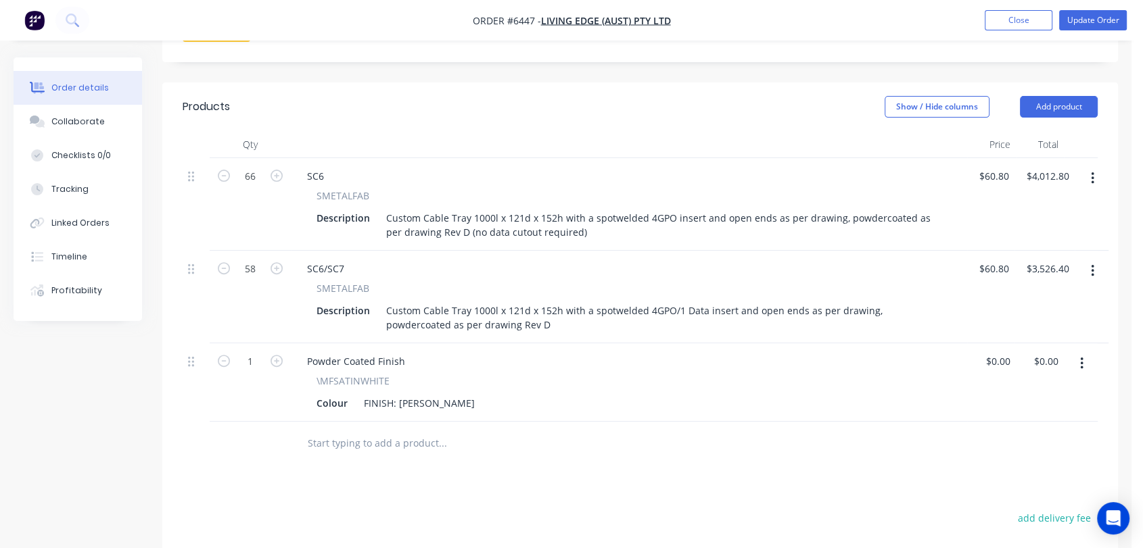
click at [380, 430] on input "text" at bounding box center [442, 443] width 270 height 27
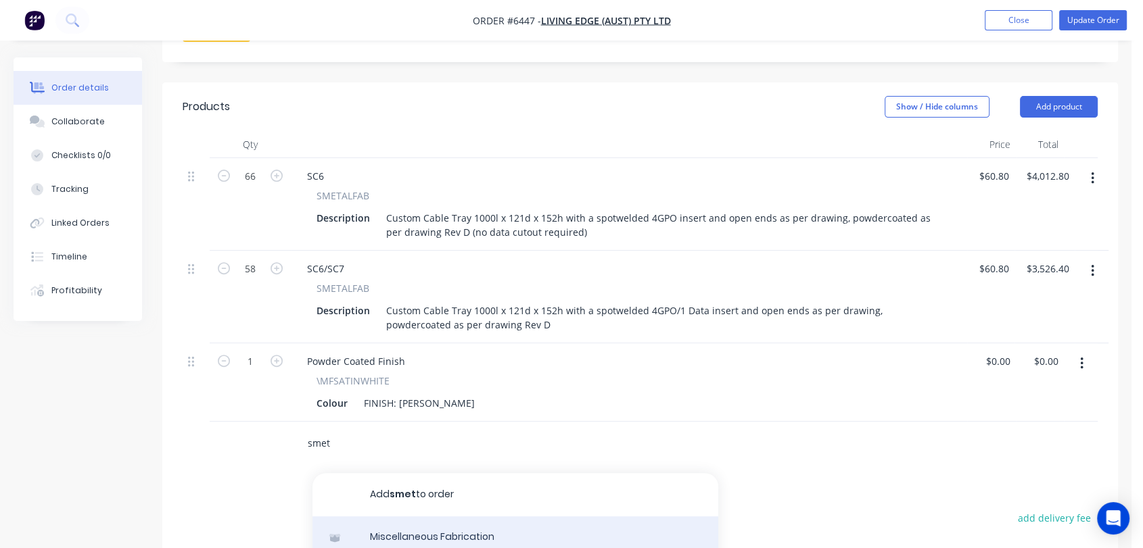
type input "smet"
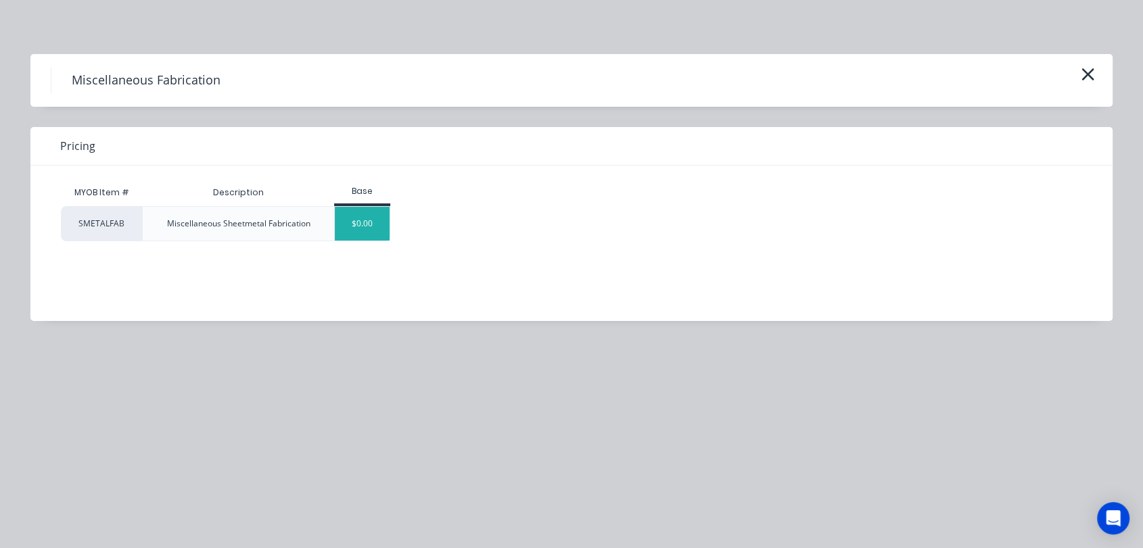
click at [368, 218] on div "$0.00" at bounding box center [362, 224] width 55 height 34
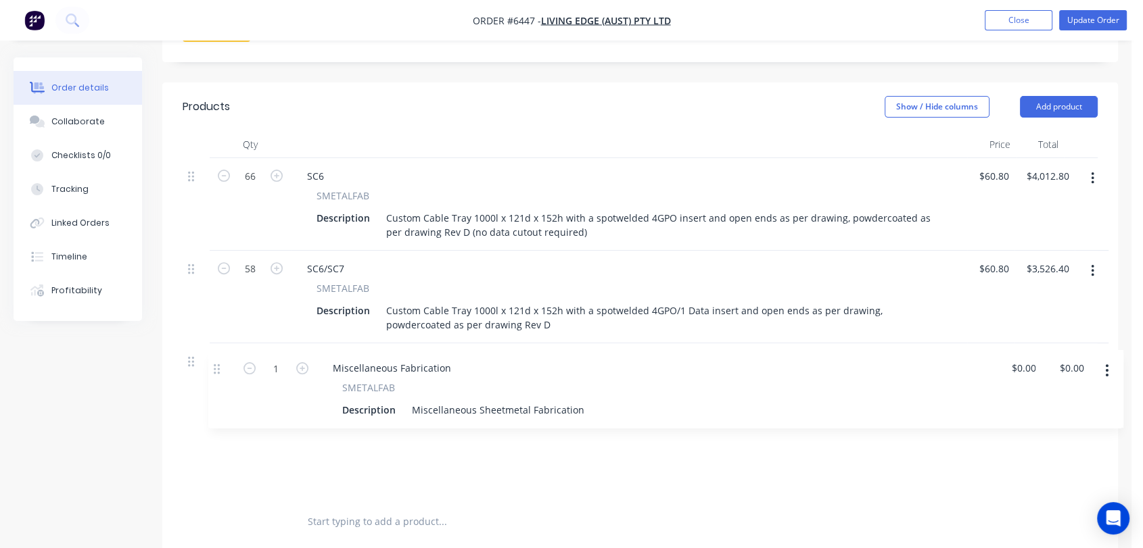
scroll to position [451, 0]
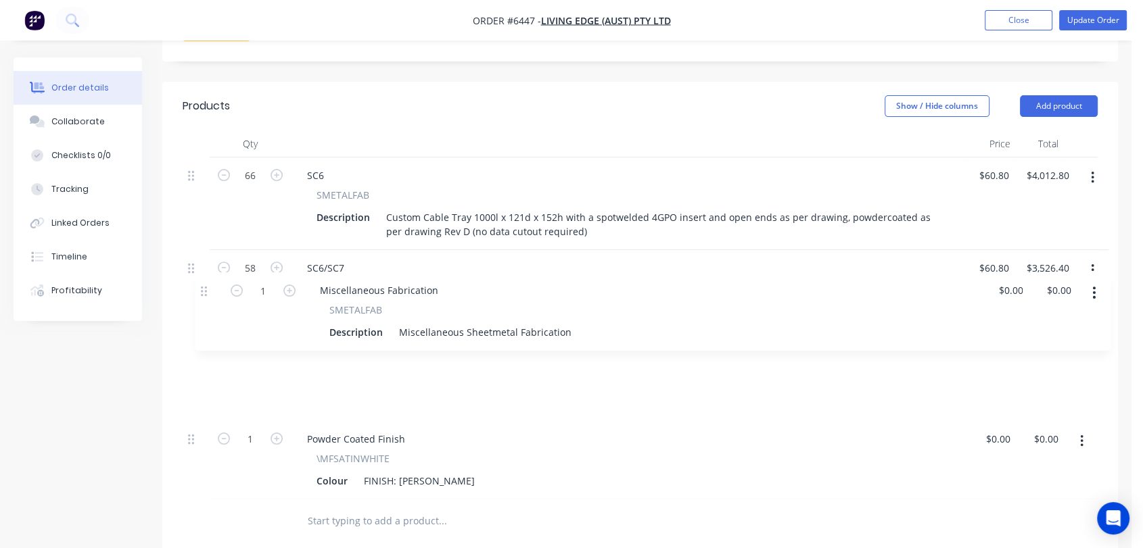
drag, startPoint x: 191, startPoint y: 396, endPoint x: 208, endPoint y: 285, distance: 111.4
click at [208, 285] on div "66 SC6 SMETALFAB Description Custom Cable Tray 1000l x 121d x 152h with a spotw…" at bounding box center [640, 329] width 915 height 342
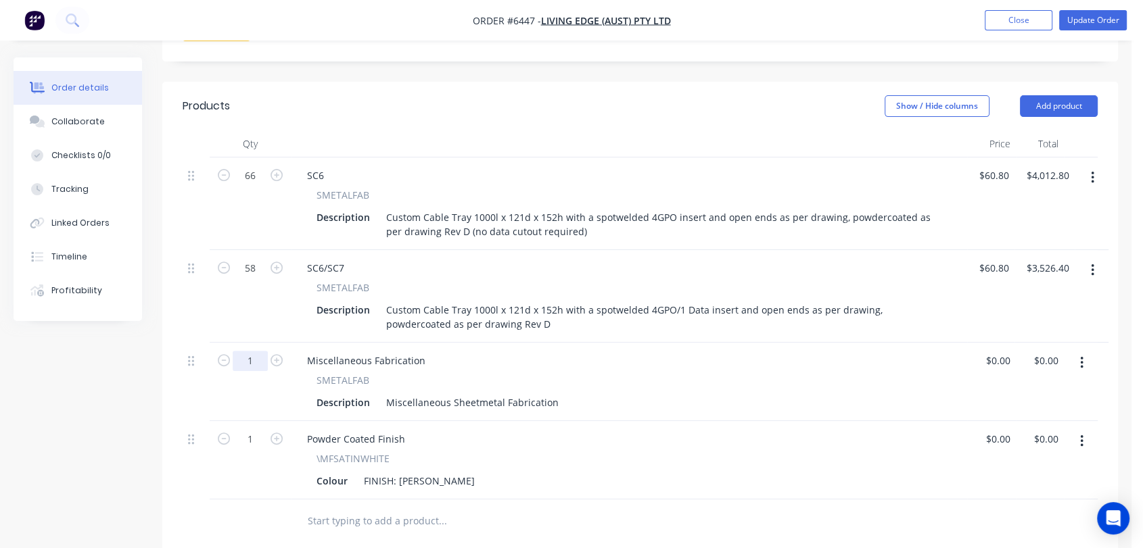
click at [262, 351] on input "1" at bounding box center [250, 361] width 35 height 20
type input "12"
drag, startPoint x: 427, startPoint y: 323, endPoint x: 284, endPoint y: 326, distance: 142.7
click at [292, 343] on div "Miscellaneous Fabrication SMETALFAB Description Miscellaneous Sheetmetal Fabric…" at bounding box center [629, 382] width 676 height 78
click at [351, 351] on div "Miscellaneous Fabrication" at bounding box center [366, 361] width 140 height 20
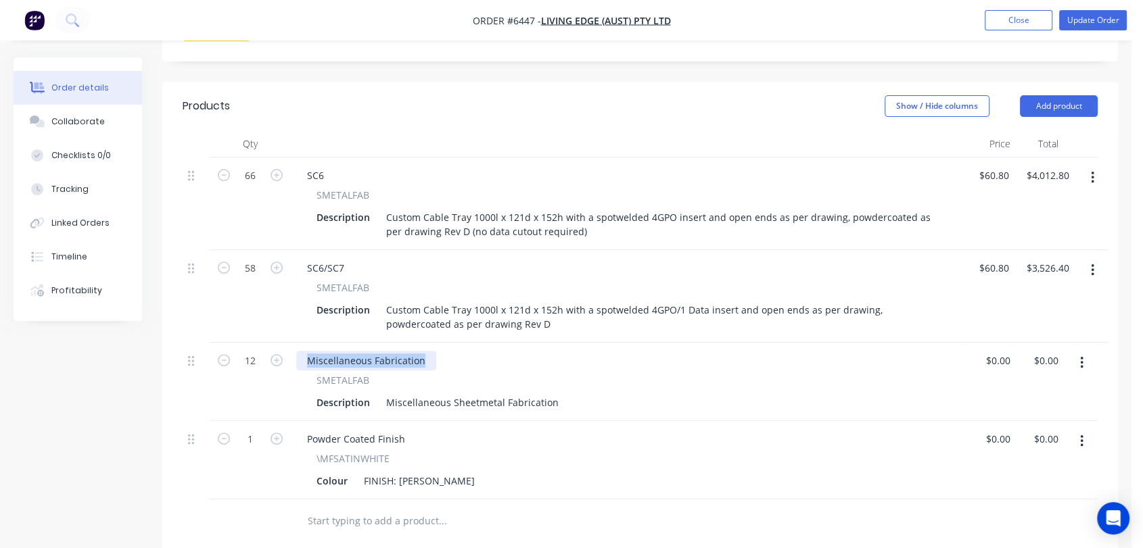
drag, startPoint x: 423, startPoint y: 323, endPoint x: 298, endPoint y: 310, distance: 125.1
click at [298, 343] on div "Miscellaneous Fabrication SMETALFAB Description Miscellaneous Sheetmetal Fabric…" at bounding box center [629, 382] width 676 height 78
drag, startPoint x: 382, startPoint y: 360, endPoint x: 574, endPoint y: 375, distance: 192.6
click at [574, 375] on div "SMETALFAB Description Miscellaneous Sheetmetal Fabrication" at bounding box center [629, 382] width 676 height 78
click at [542, 393] on div "Miscellaneous Sheetmetal Fabrication" at bounding box center [472, 403] width 183 height 20
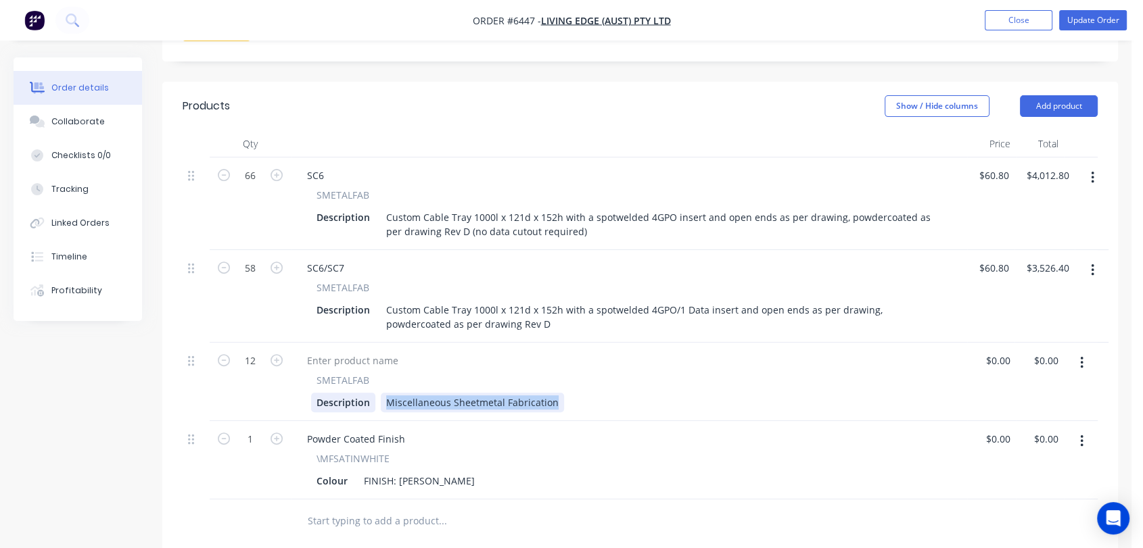
drag, startPoint x: 554, startPoint y: 363, endPoint x: 350, endPoint y: 359, distance: 203.6
click at [372, 393] on div "Description Miscellaneous Sheetmetal Fabrication" at bounding box center [626, 403] width 630 height 20
paste div
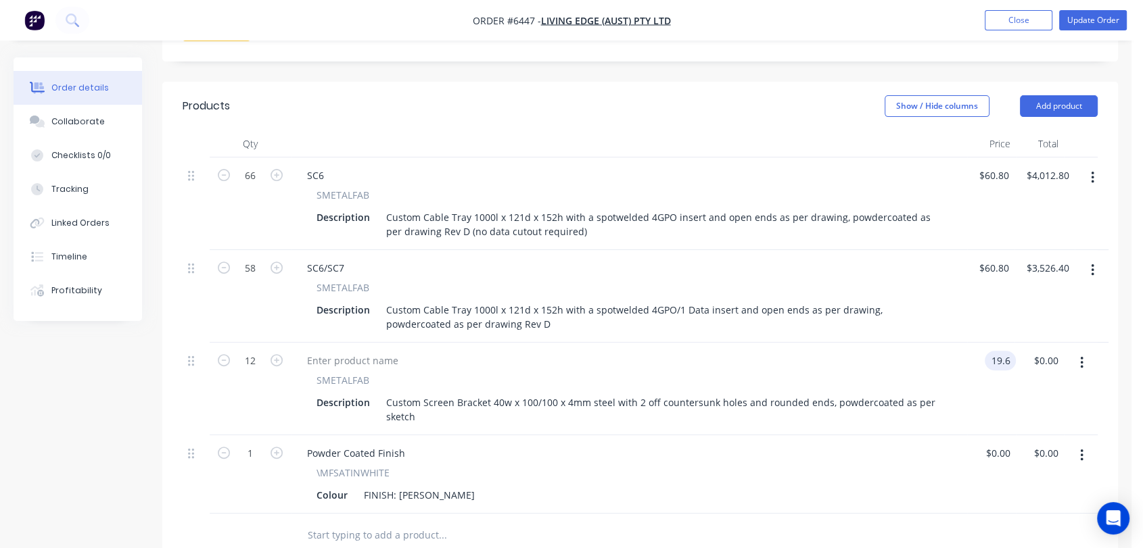
type input "$19.60"
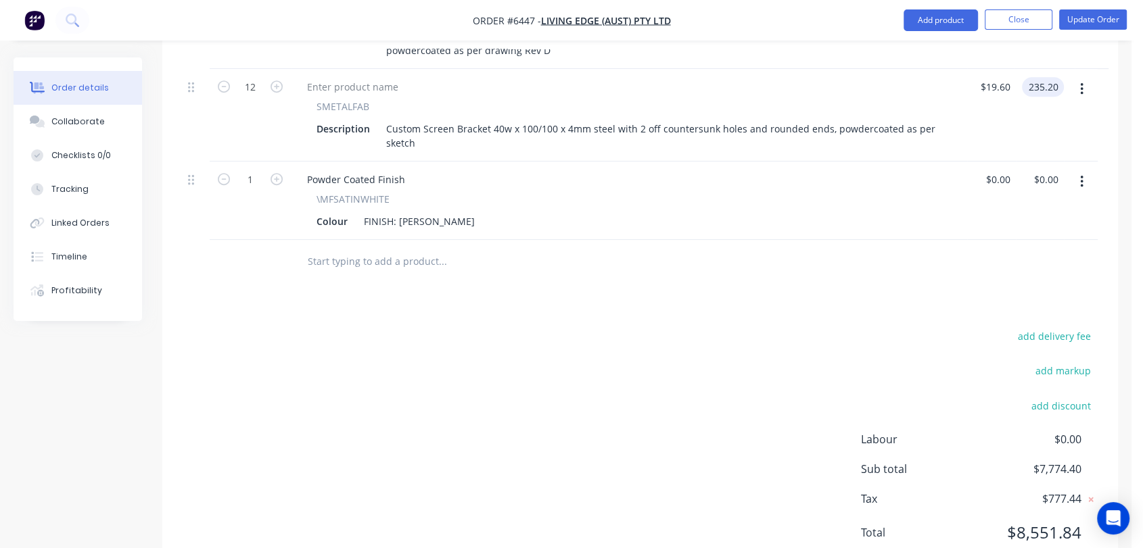
scroll to position [736, 0]
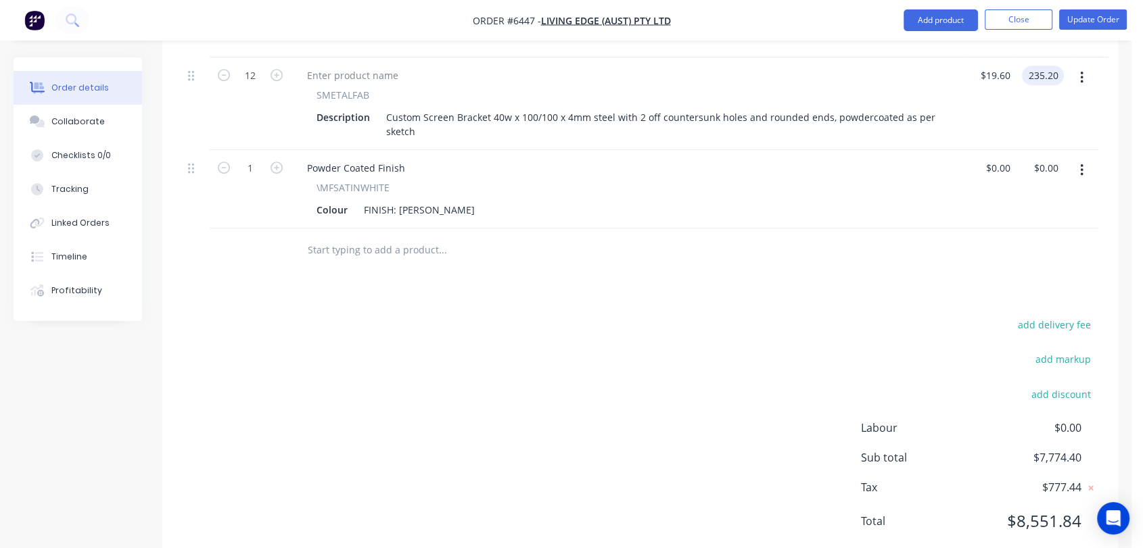
type input "$235.20"
click at [365, 237] on input "text" at bounding box center [442, 250] width 270 height 27
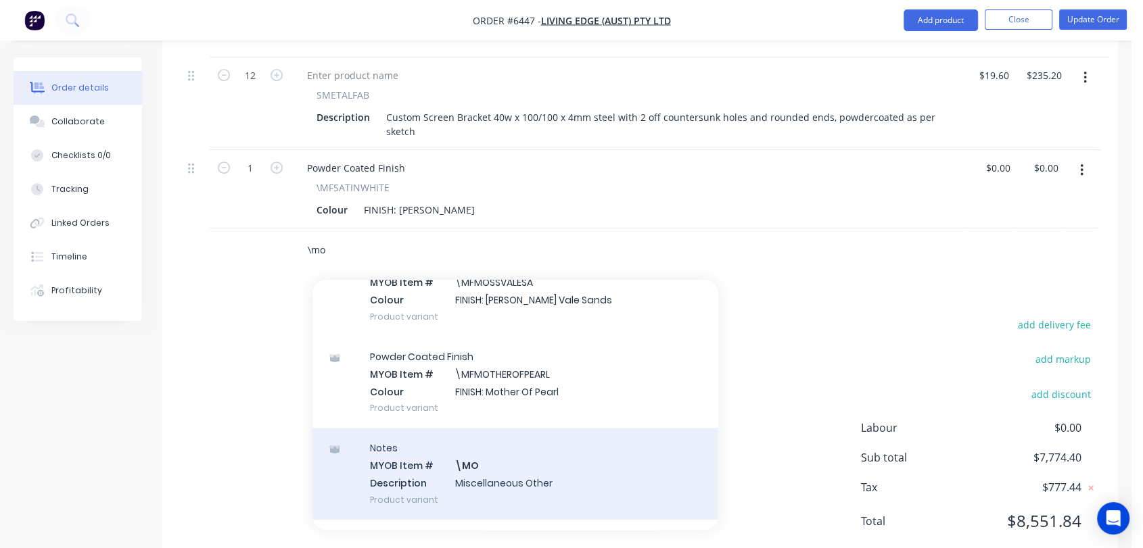
scroll to position [150, 0]
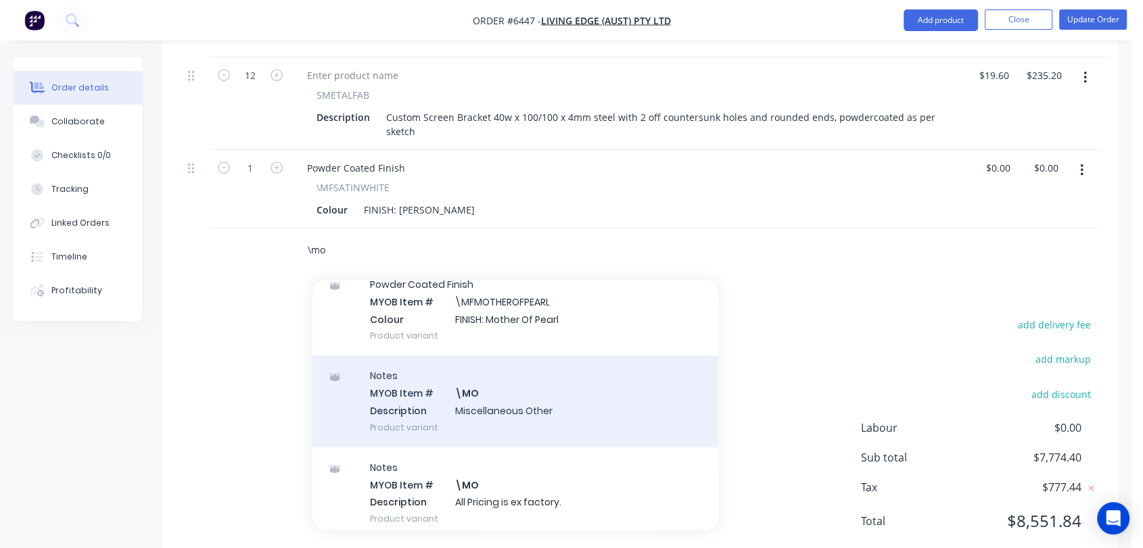
type input "\mo"
click at [494, 365] on div "Notes MYOB Item # \MO Description Miscellaneous Other Product variant" at bounding box center [515, 401] width 406 height 91
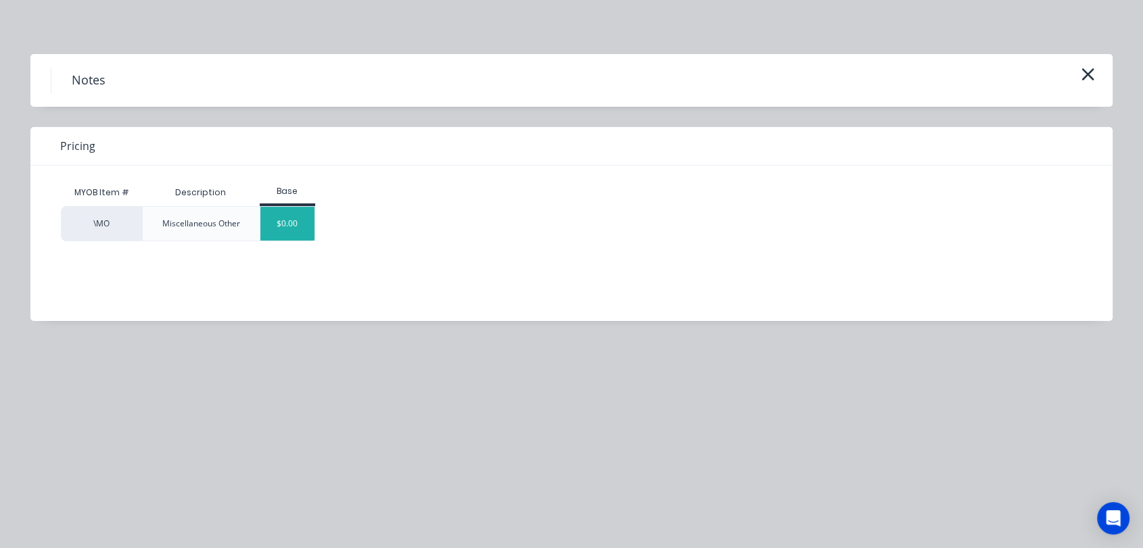
click at [287, 220] on div "$0.00" at bounding box center [287, 224] width 55 height 34
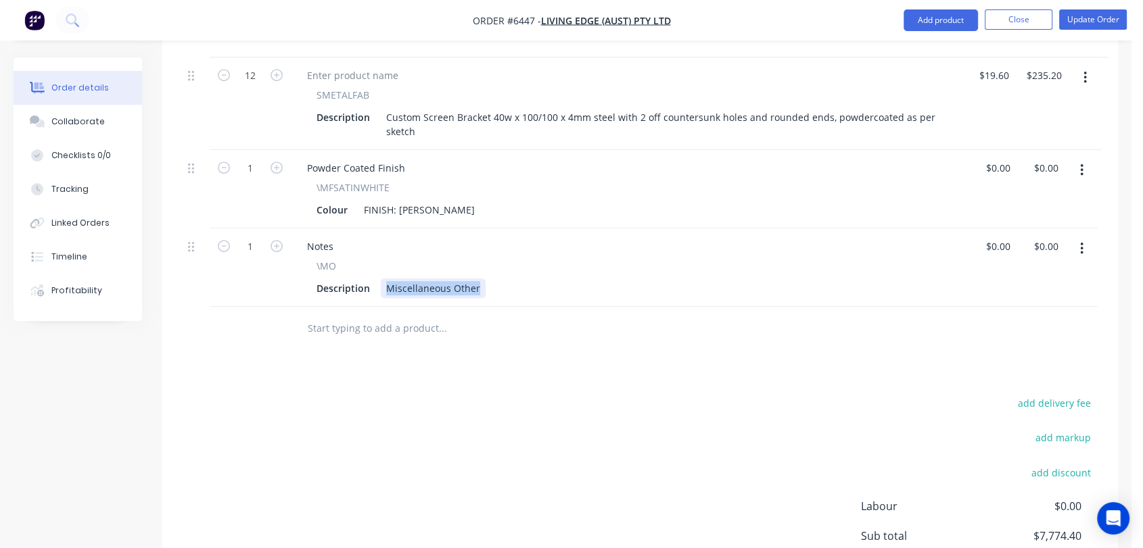
drag, startPoint x: 384, startPoint y: 249, endPoint x: 527, endPoint y: 284, distance: 147.6
click at [527, 284] on div "Qty Price Total 66 SC6 SMETALFAB Description Custom Cable Tray 1000l x 121d x 1…" at bounding box center [639, 98] width 955 height 506
click at [95, 116] on div "Collaborate" at bounding box center [77, 122] width 53 height 12
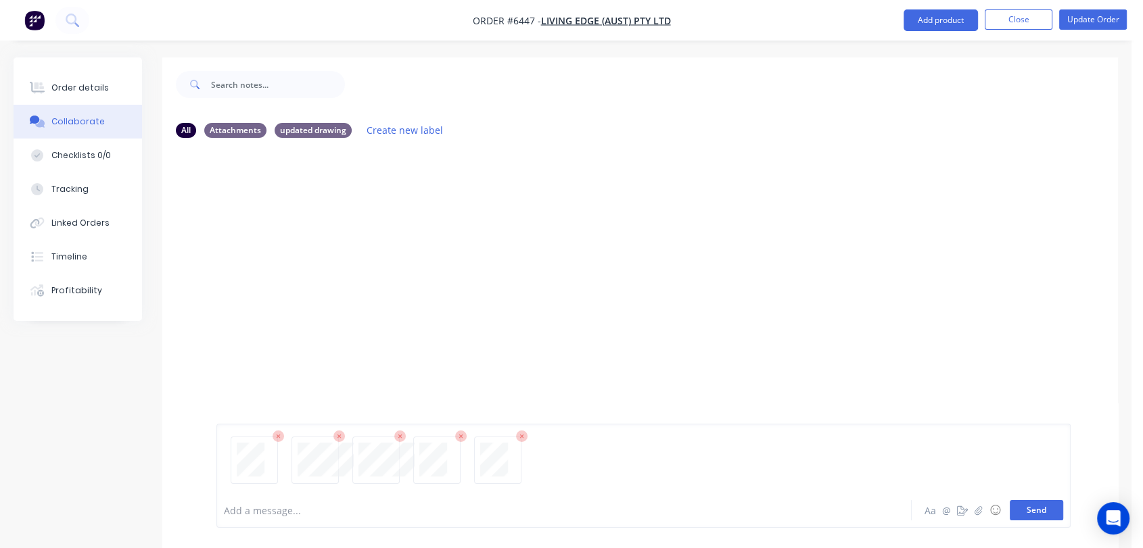
click at [1040, 506] on button "Send" at bounding box center [1035, 510] width 53 height 20
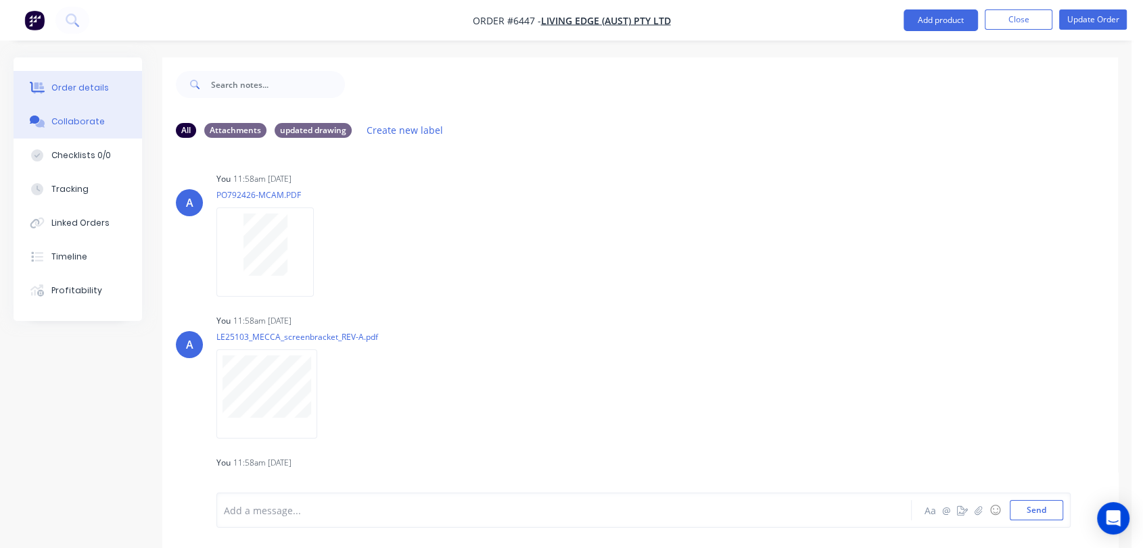
click at [93, 86] on div "Order details" at bounding box center [79, 88] width 57 height 12
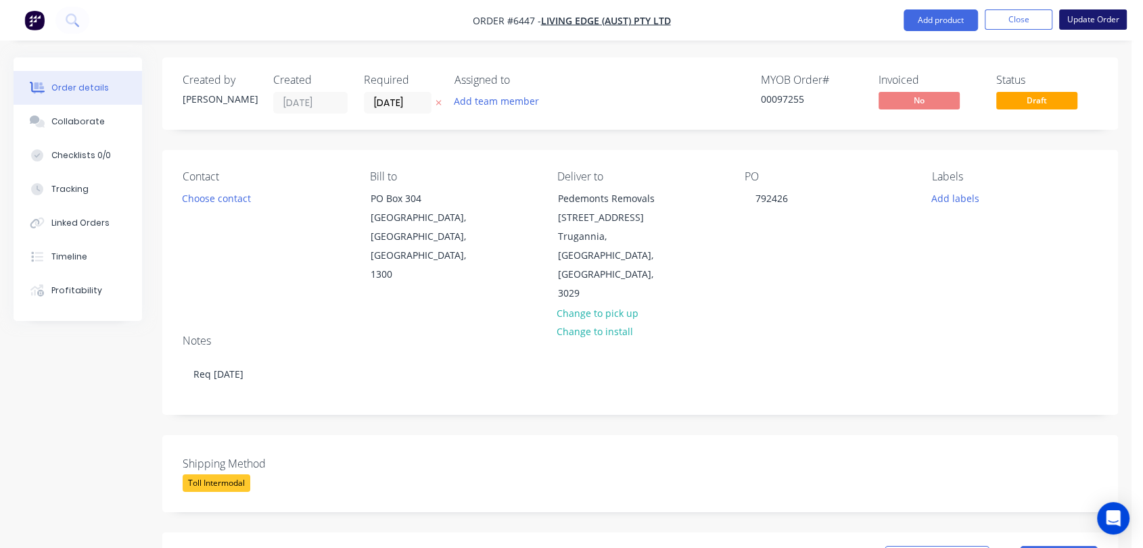
click at [1089, 9] on button "Update Order" at bounding box center [1093, 19] width 68 height 20
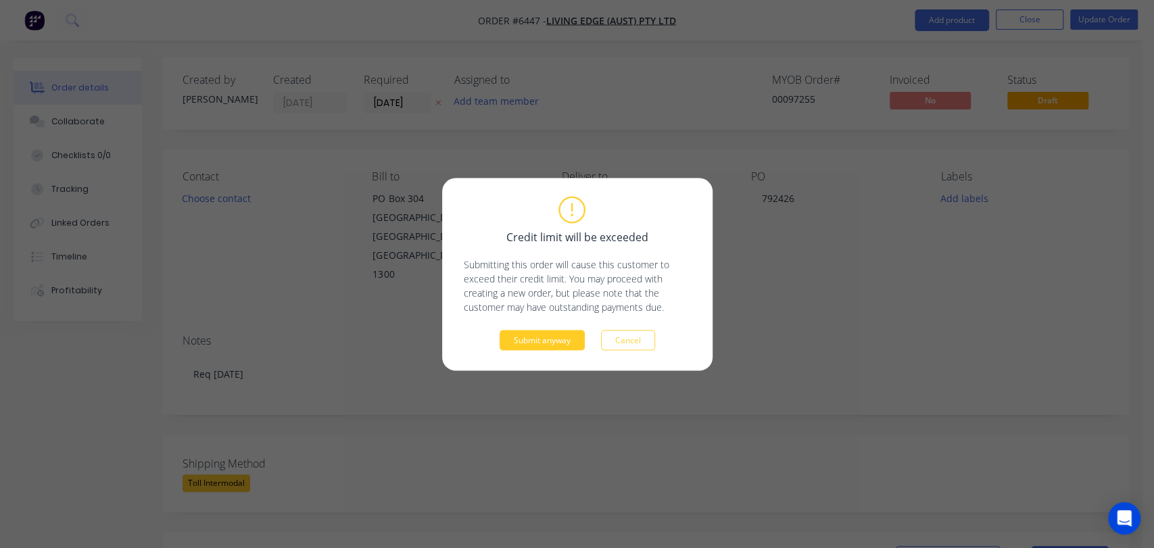
click at [561, 343] on button "Submit anyway" at bounding box center [542, 340] width 85 height 20
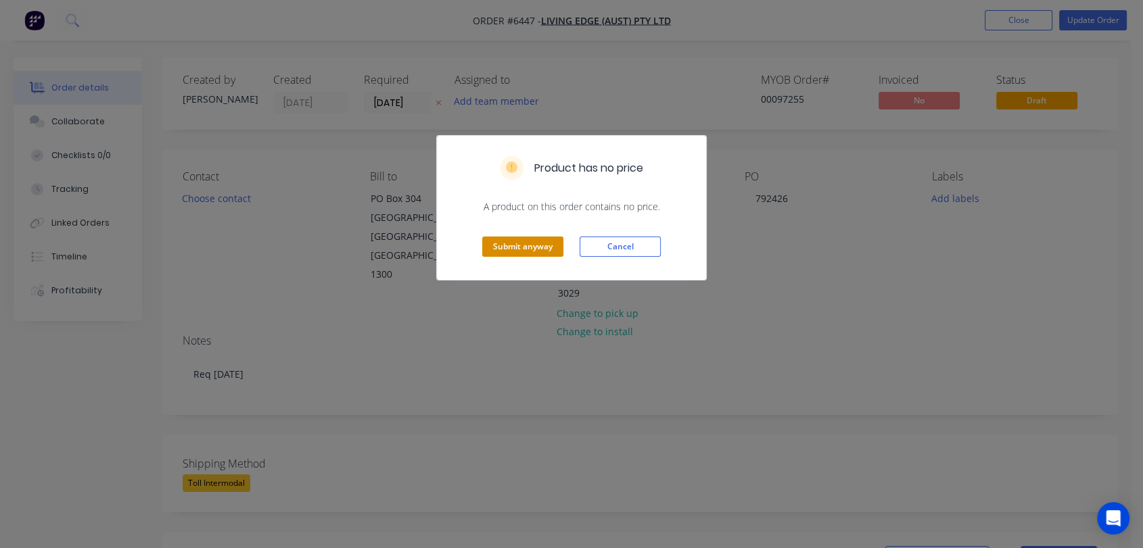
click at [521, 244] on button "Submit anyway" at bounding box center [522, 247] width 81 height 20
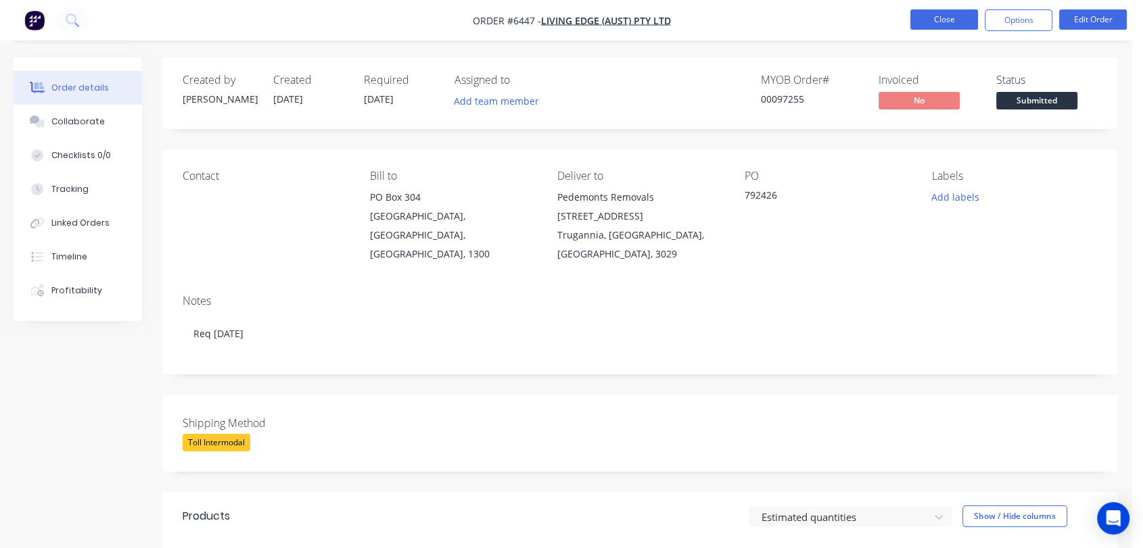
click at [947, 17] on button "Close" at bounding box center [944, 19] width 68 height 20
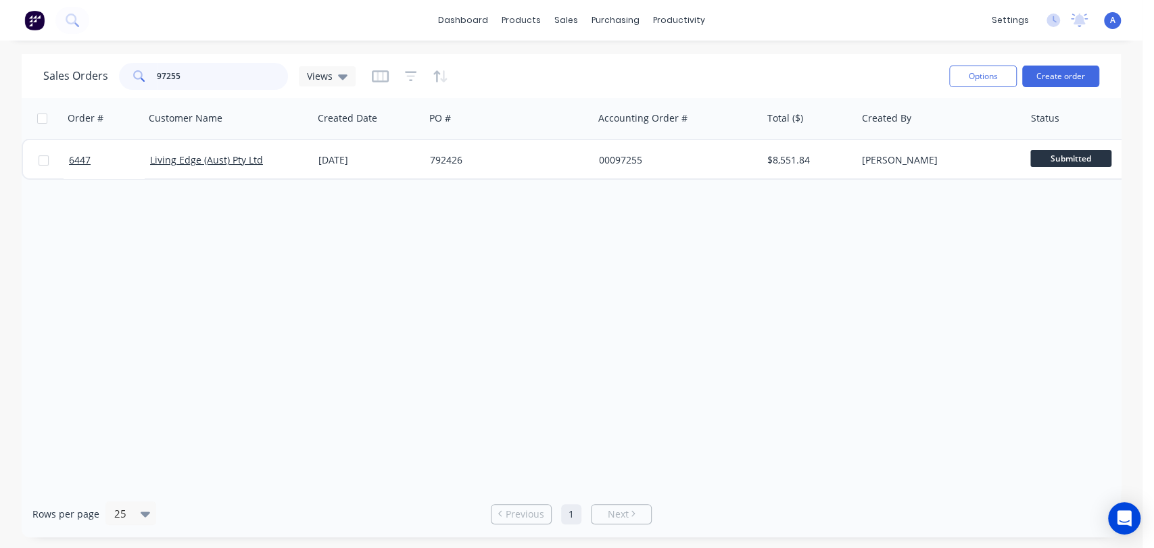
drag, startPoint x: 195, startPoint y: 72, endPoint x: 136, endPoint y: 65, distance: 59.9
click at [137, 64] on div "97255" at bounding box center [203, 76] width 169 height 27
type input "98386"
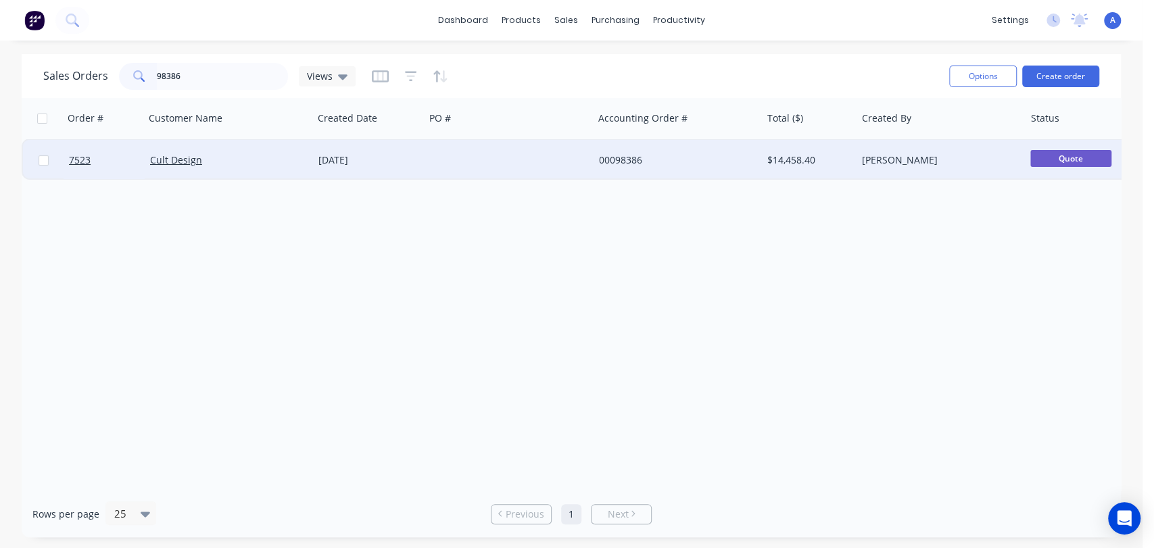
click at [489, 146] on div at bounding box center [509, 160] width 168 height 41
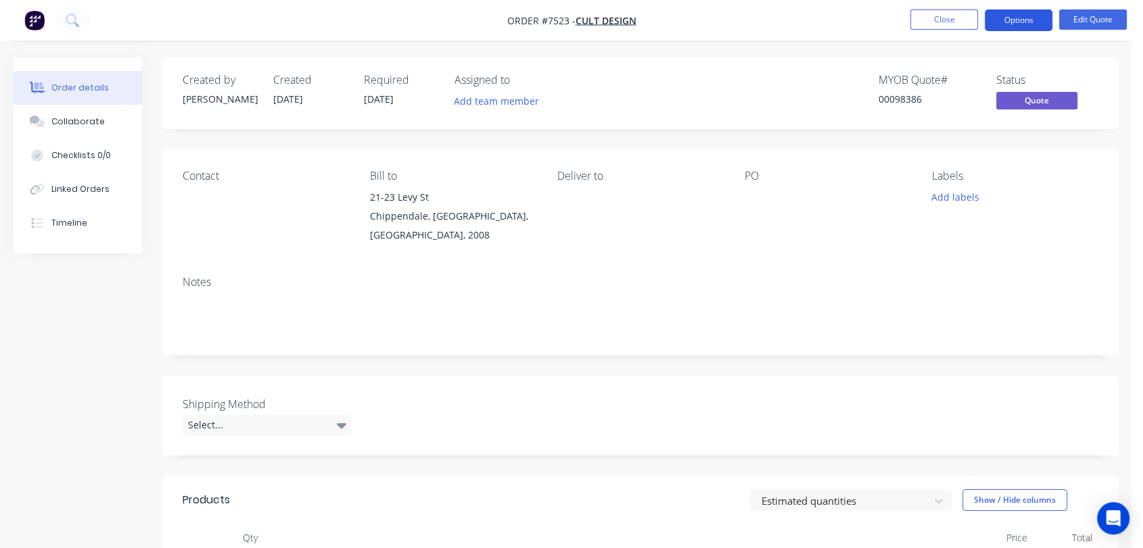
click at [1017, 17] on button "Options" at bounding box center [1018, 20] width 68 height 22
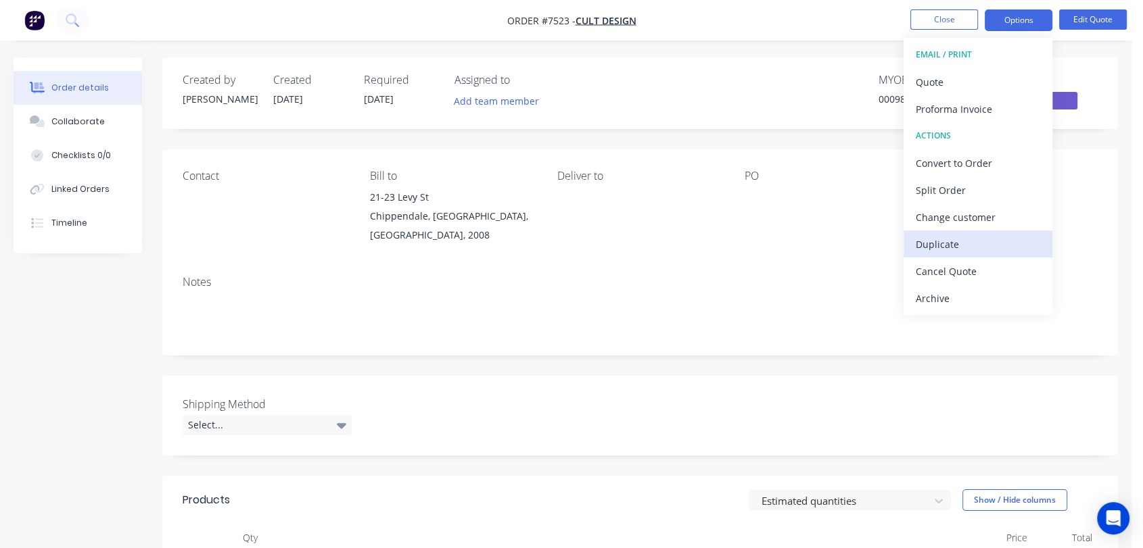
click at [947, 245] on div "Duplicate" at bounding box center [977, 245] width 124 height 20
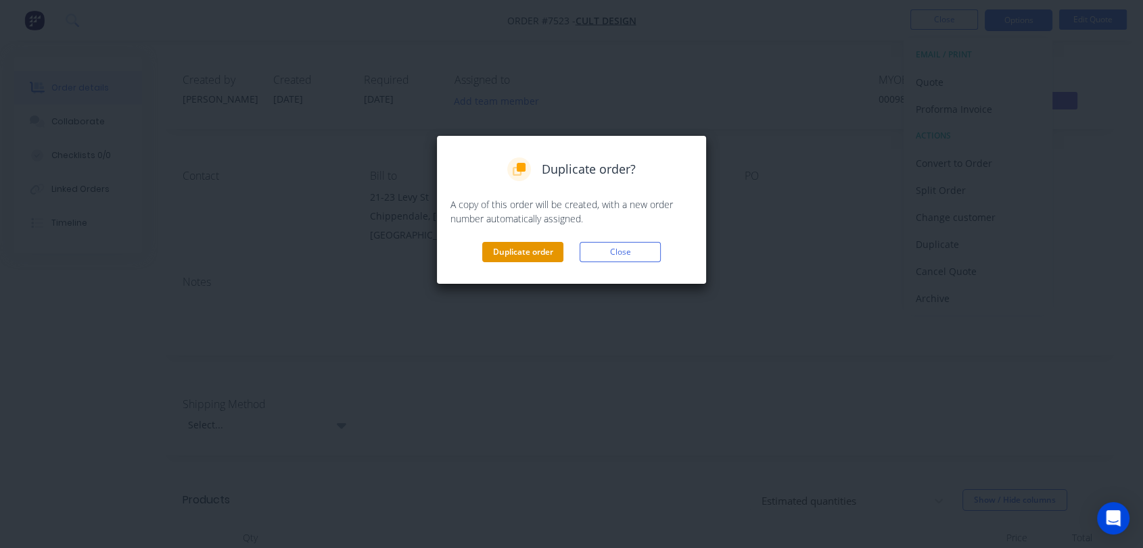
click at [533, 248] on button "Duplicate order" at bounding box center [522, 252] width 81 height 20
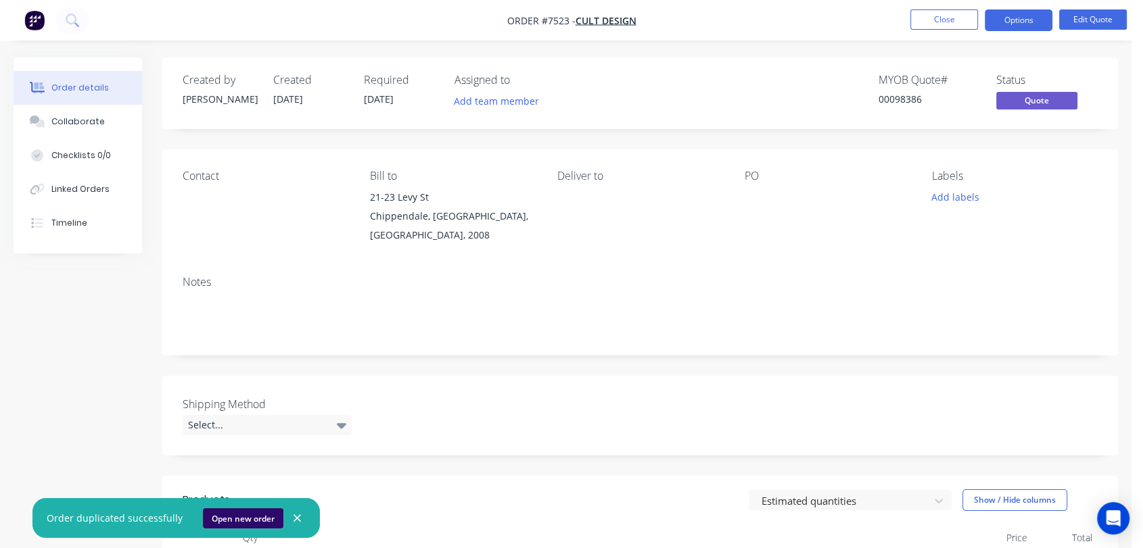
click at [243, 517] on button "Open new order" at bounding box center [243, 518] width 80 height 20
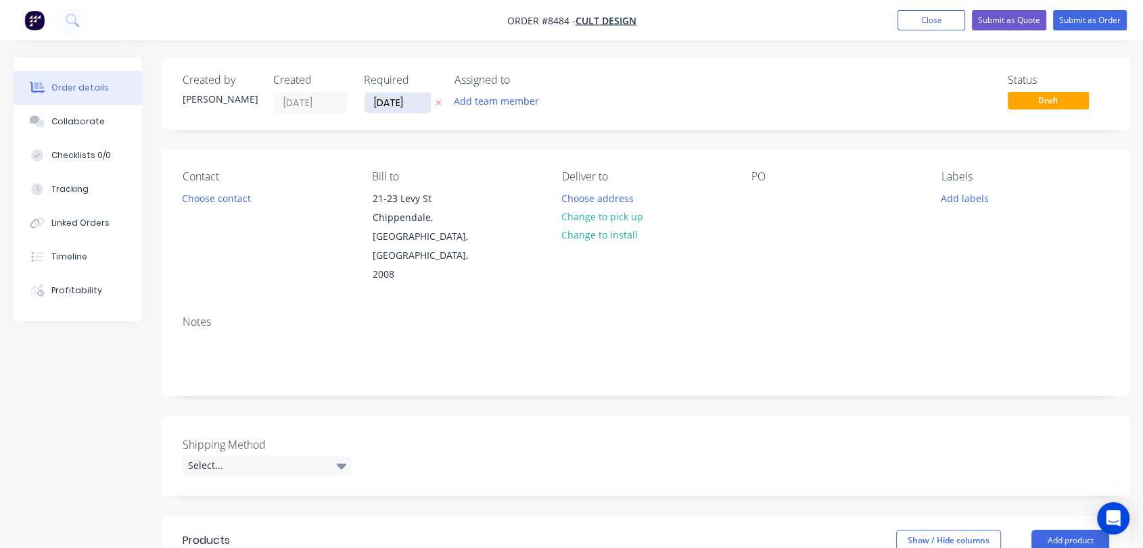
click at [421, 101] on input "[DATE]" at bounding box center [397, 103] width 66 height 20
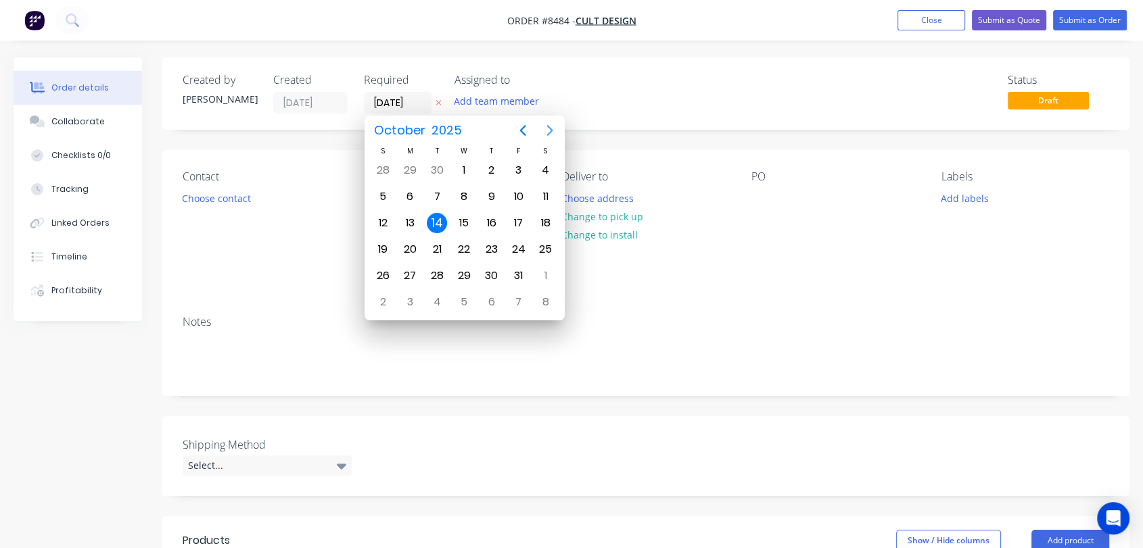
click at [546, 127] on icon "Next page" at bounding box center [550, 130] width 16 height 16
click at [460, 266] on div "31" at bounding box center [464, 276] width 20 height 20
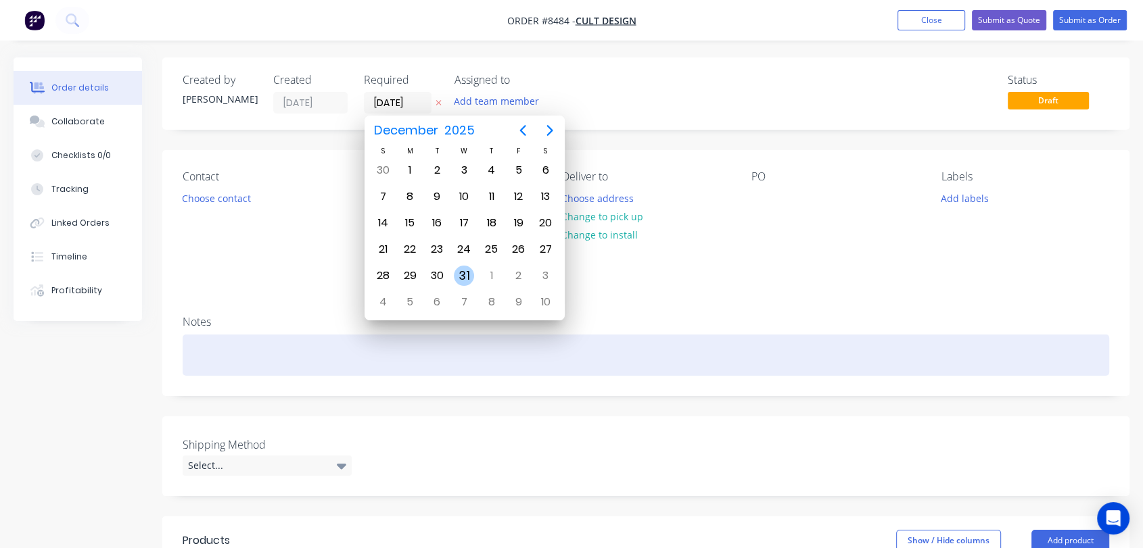
type input "[DATE]"
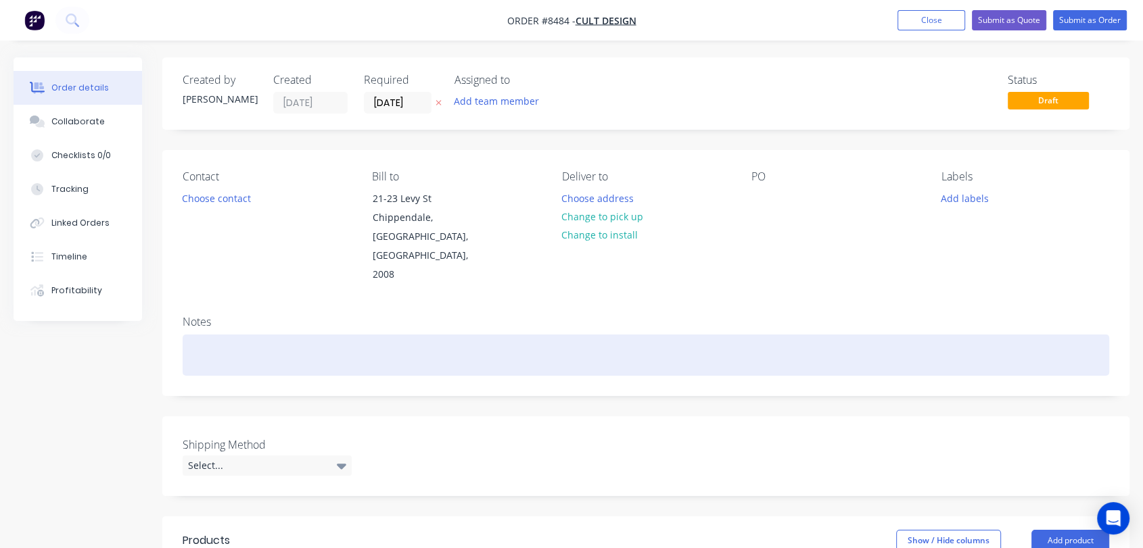
click at [257, 335] on div at bounding box center [646, 355] width 926 height 41
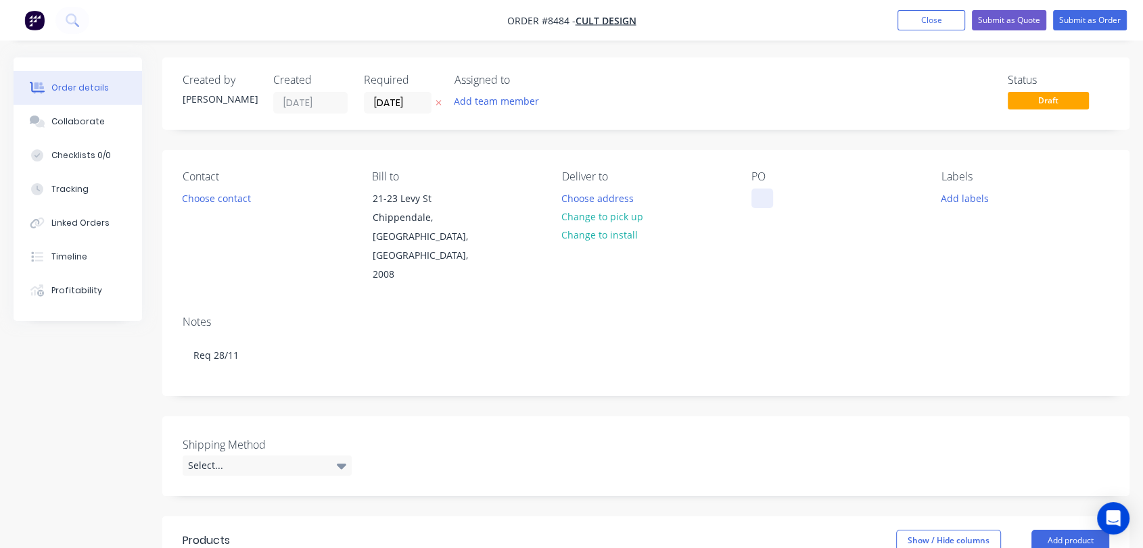
click at [758, 205] on div at bounding box center [762, 199] width 22 height 20
click at [619, 210] on button "Change to pick up" at bounding box center [602, 217] width 96 height 18
click at [849, 198] on div "174389-574936-VIC" at bounding box center [835, 206] width 168 height 34
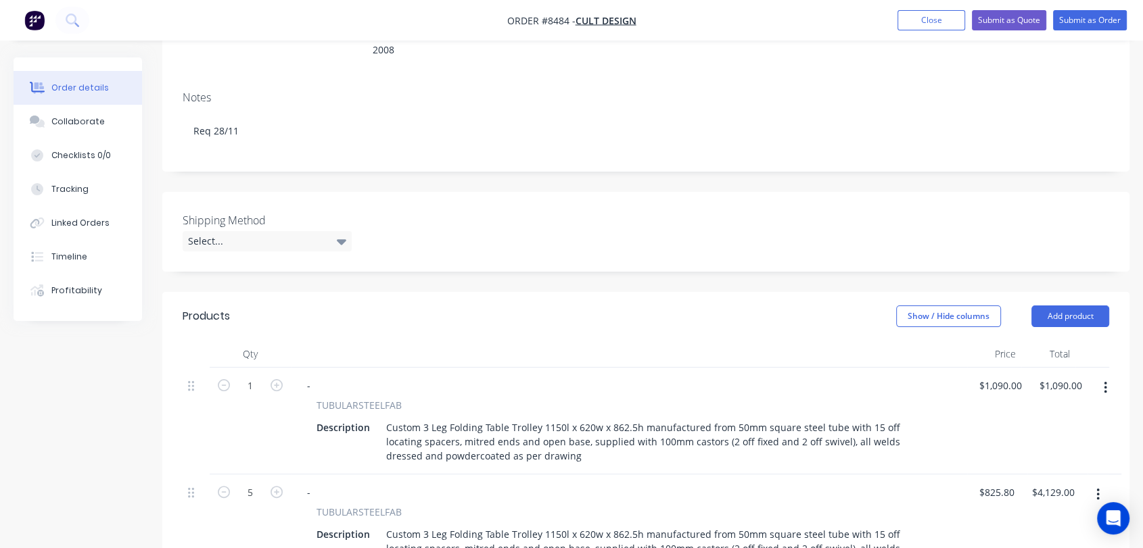
scroll to position [225, 0]
click at [222, 231] on div "Select..." at bounding box center [267, 241] width 169 height 20
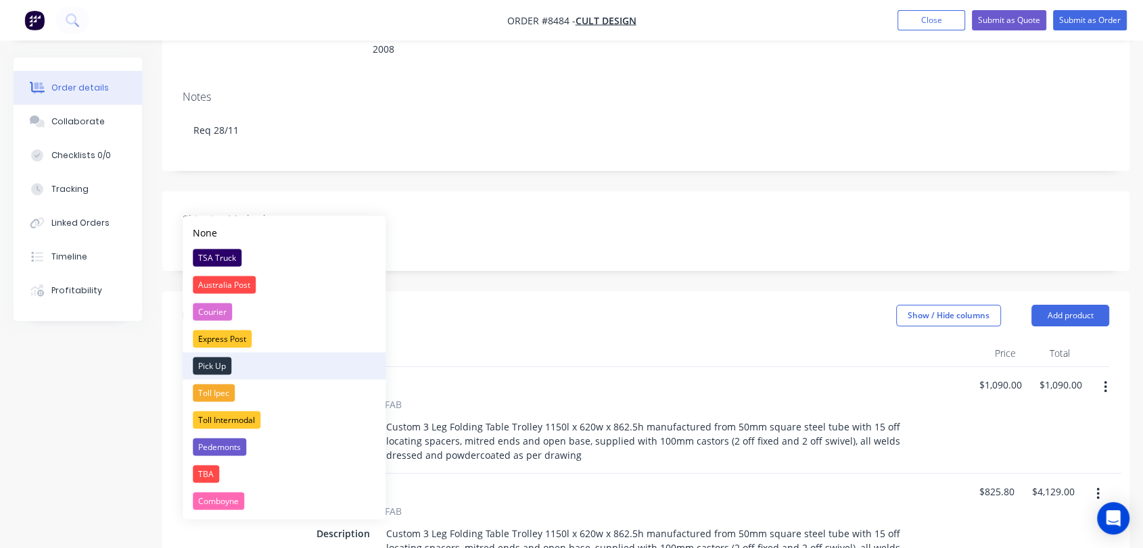
click at [220, 356] on button "Pick Up" at bounding box center [284, 365] width 203 height 27
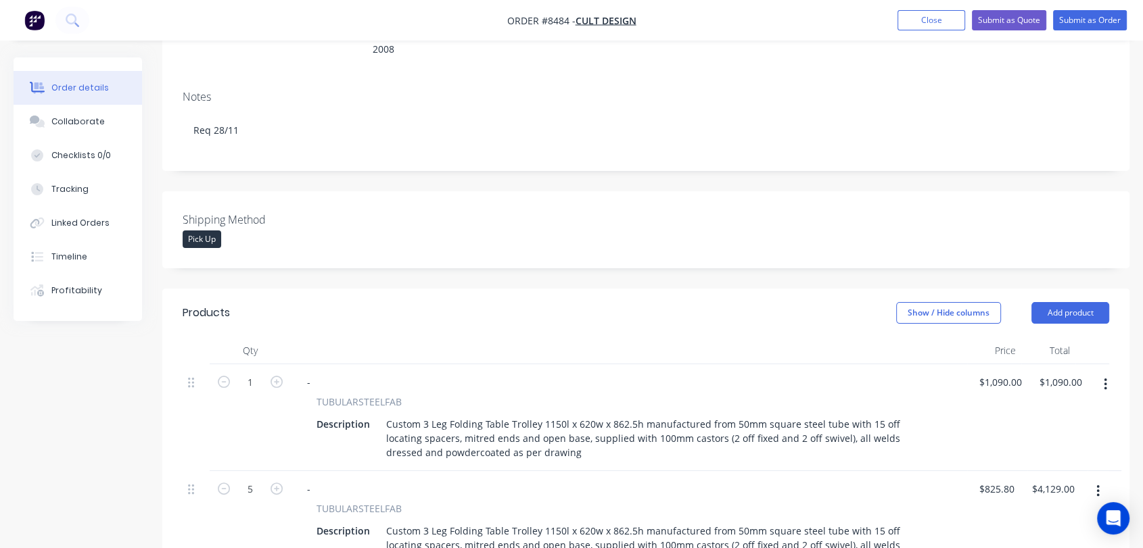
click at [1103, 379] on icon "button" at bounding box center [1104, 385] width 3 height 12
click at [1020, 492] on div "Delete" at bounding box center [1057, 502] width 104 height 20
click at [1097, 377] on icon "button" at bounding box center [1097, 384] width 3 height 15
click at [1023, 492] on div "Delete" at bounding box center [1049, 502] width 104 height 20
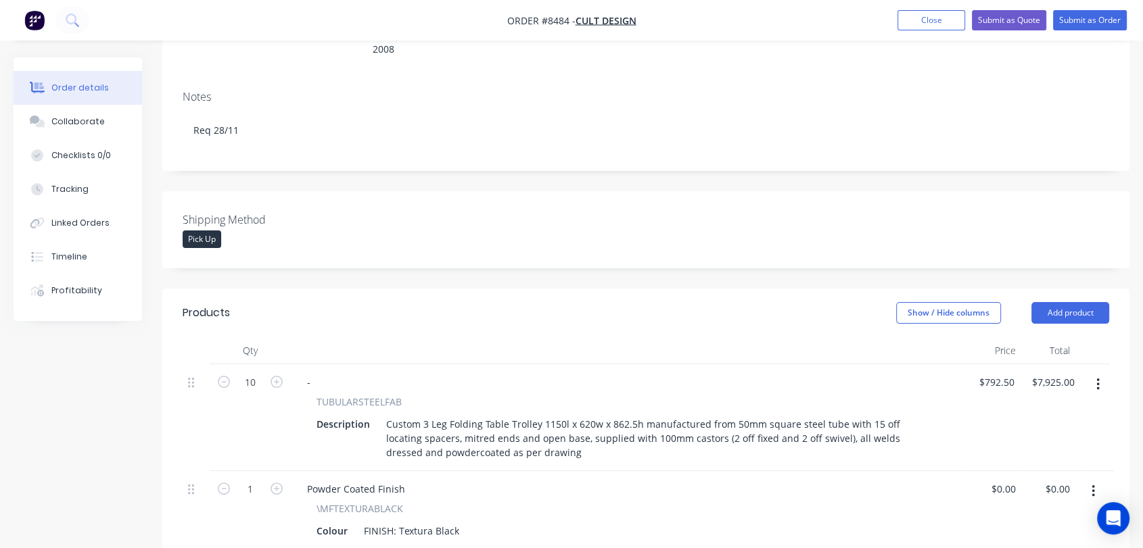
click at [222, 374] on button "button" at bounding box center [224, 381] width 18 height 14
type input "9"
type input "$7,132.50"
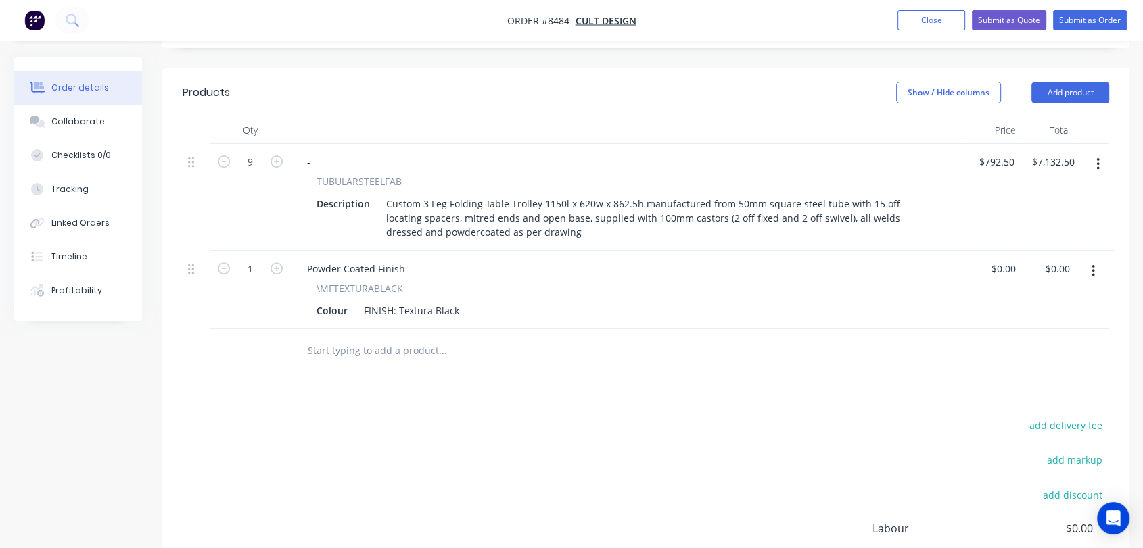
scroll to position [450, 0]
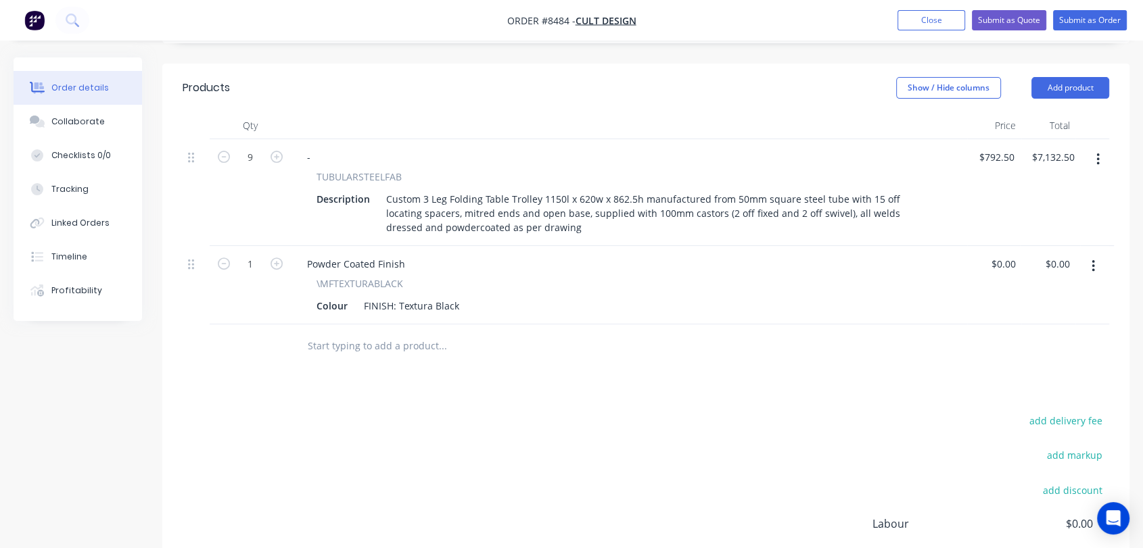
click at [368, 333] on input "text" at bounding box center [442, 346] width 270 height 27
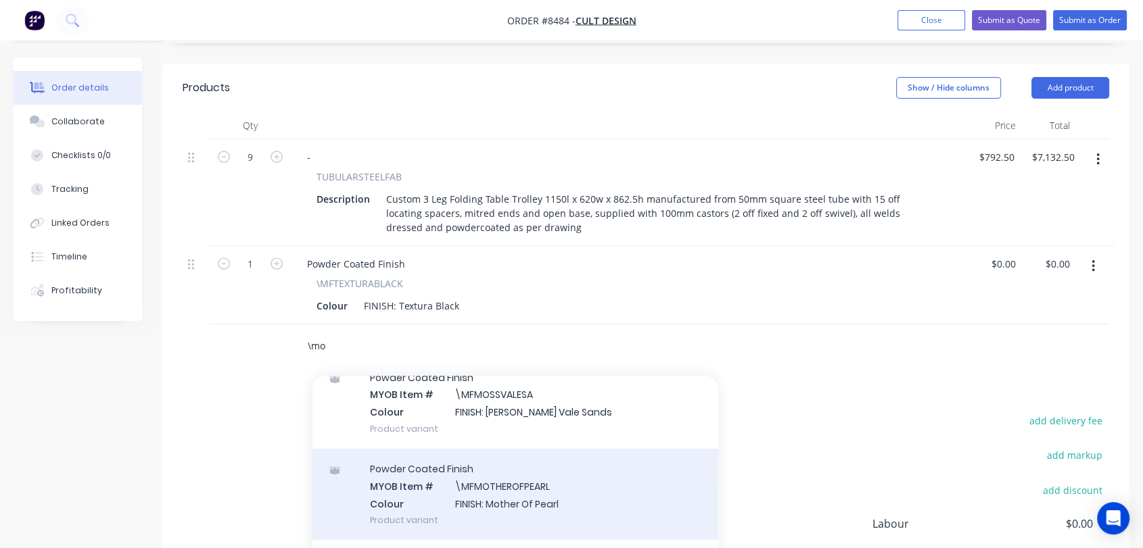
scroll to position [150, 0]
type input "\mo"
click at [494, 456] on div "Notes MYOB Item # \MO Description Miscellaneous Other Product variant" at bounding box center [515, 497] width 406 height 91
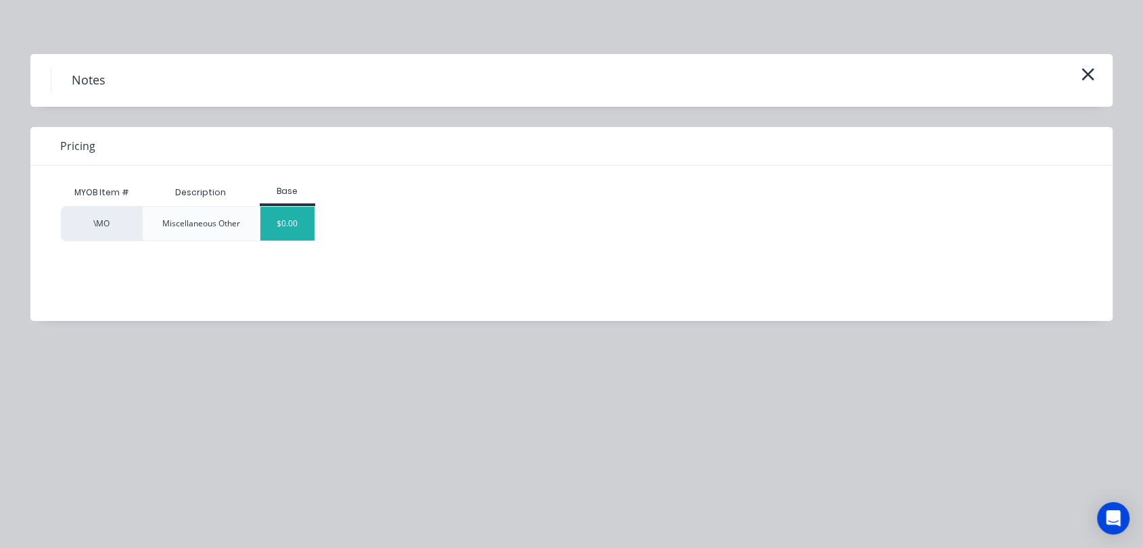
click at [291, 219] on div "$0.00" at bounding box center [287, 224] width 55 height 34
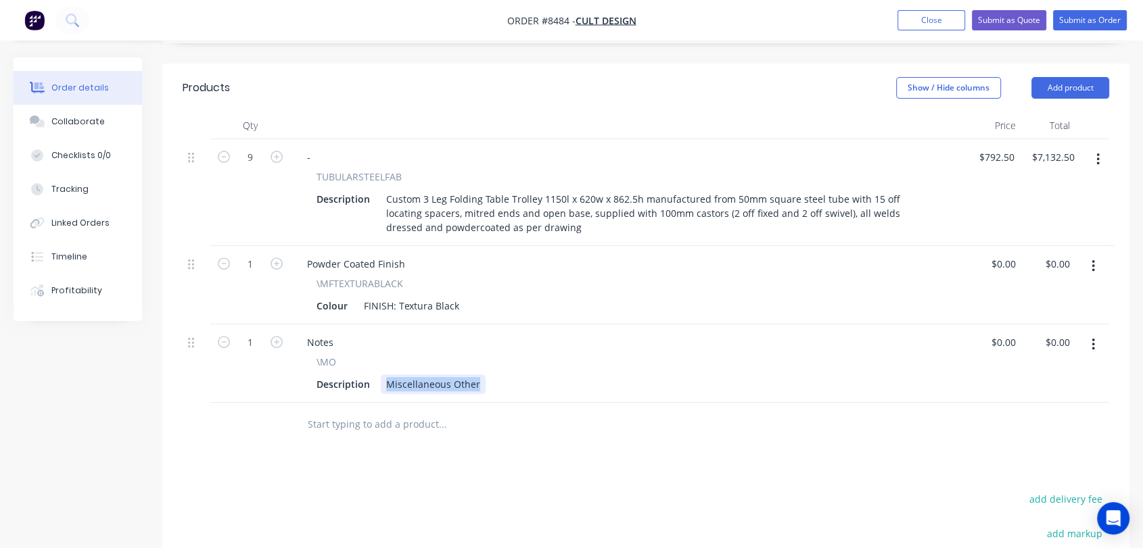
drag, startPoint x: 381, startPoint y: 345, endPoint x: 535, endPoint y: 373, distance: 156.5
click at [535, 373] on div "Qty Price Total 9 - TUBULARSTEELFAB Description Custom 3 Leg Folding Table Trol…" at bounding box center [645, 279] width 967 height 335
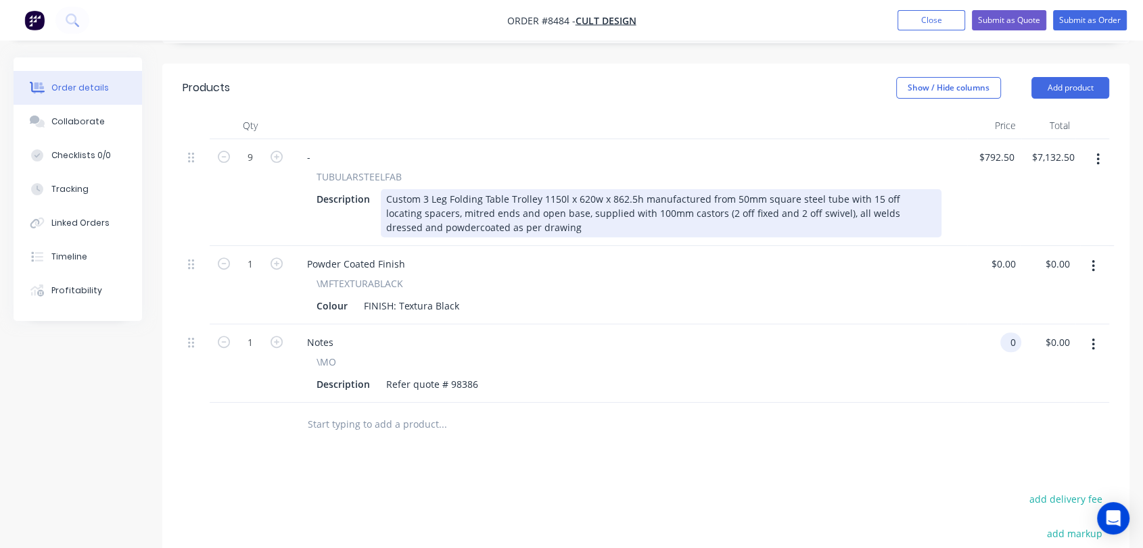
type input "$0.00"
drag, startPoint x: 587, startPoint y: 172, endPoint x: 557, endPoint y: 174, distance: 29.8
click at [557, 189] on div "Custom 3 Leg Folding Table Trolley 1150l x 620w x 862.5h manufactured from 50mm…" at bounding box center [661, 213] width 561 height 48
click at [558, 189] on div "Custom 3 Leg Folding Table Trolley 1150l x 620w x 862.5h manufactured from 50mm…" at bounding box center [661, 213] width 561 height 48
drag, startPoint x: 550, startPoint y: 173, endPoint x: 603, endPoint y: 201, distance: 60.5
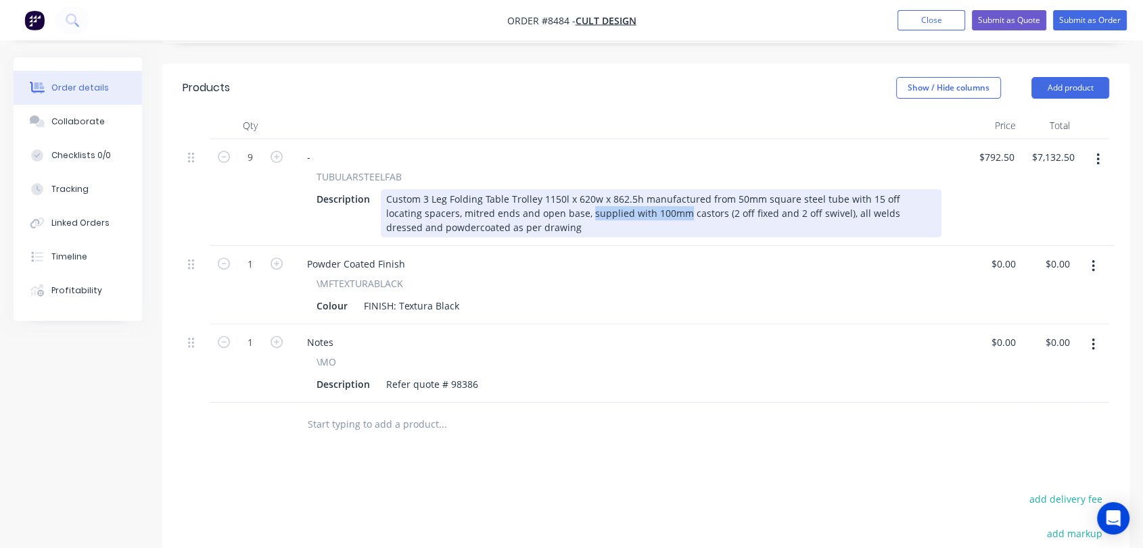
click at [644, 189] on div "Custom 3 Leg Folding Table Trolley 1150l x 620w x 862.5h manufactured from 50mm…" at bounding box center [661, 213] width 561 height 48
click at [767, 189] on div "Custom 3 Leg Folding Table Trolley 1150l x 620w x 862.5h manufactured from 50mm…" at bounding box center [661, 213] width 561 height 48
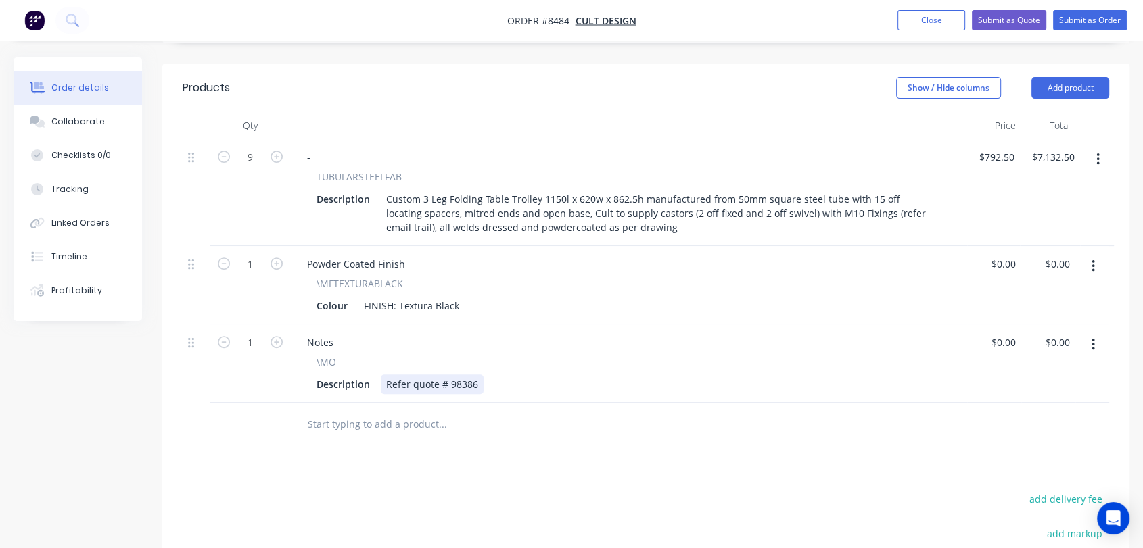
click at [498, 375] on div "Description Refer quote # 98386" at bounding box center [626, 385] width 630 height 20
click at [87, 119] on div "Collaborate" at bounding box center [77, 122] width 53 height 12
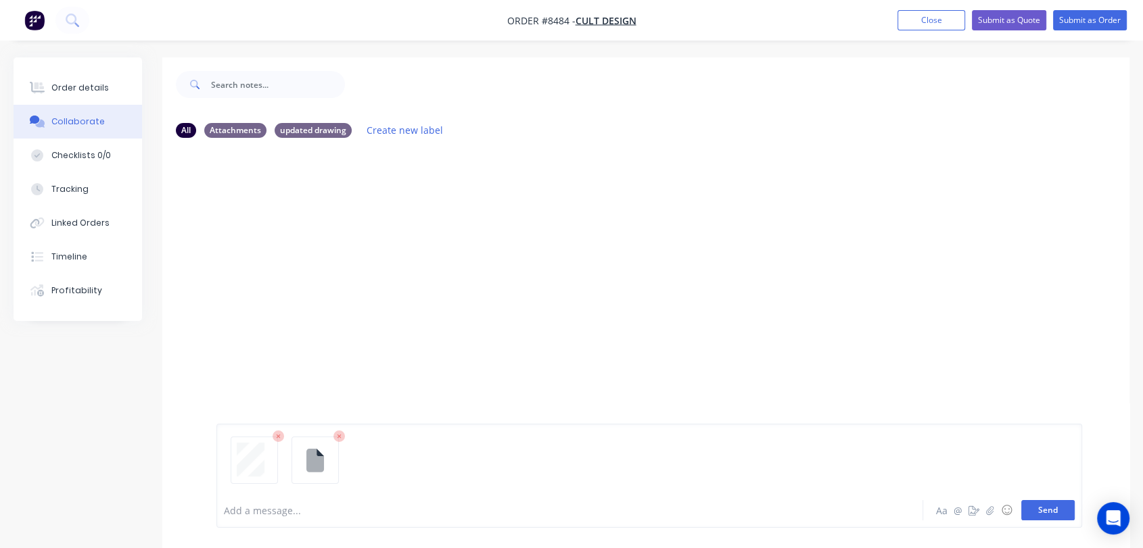
click at [1055, 510] on button "Send" at bounding box center [1047, 510] width 53 height 20
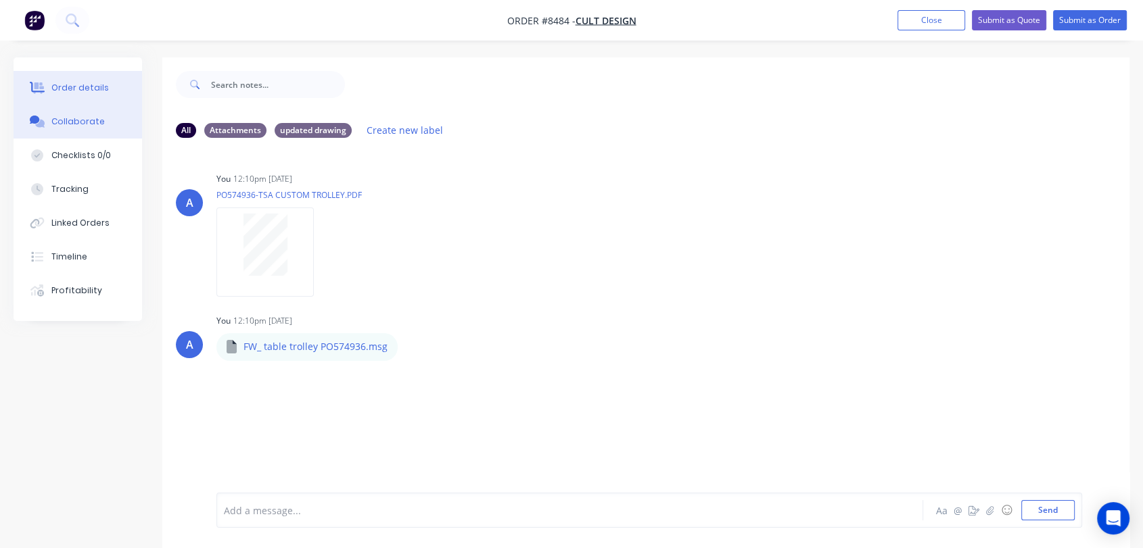
click at [87, 82] on div "Order details" at bounding box center [79, 88] width 57 height 12
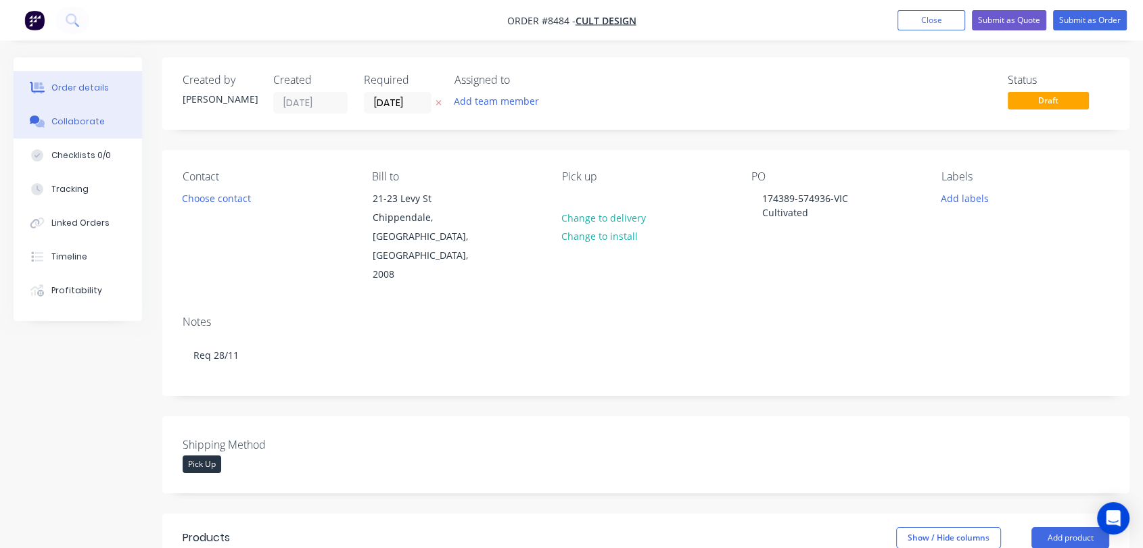
click at [81, 124] on div "Collaborate" at bounding box center [77, 122] width 53 height 12
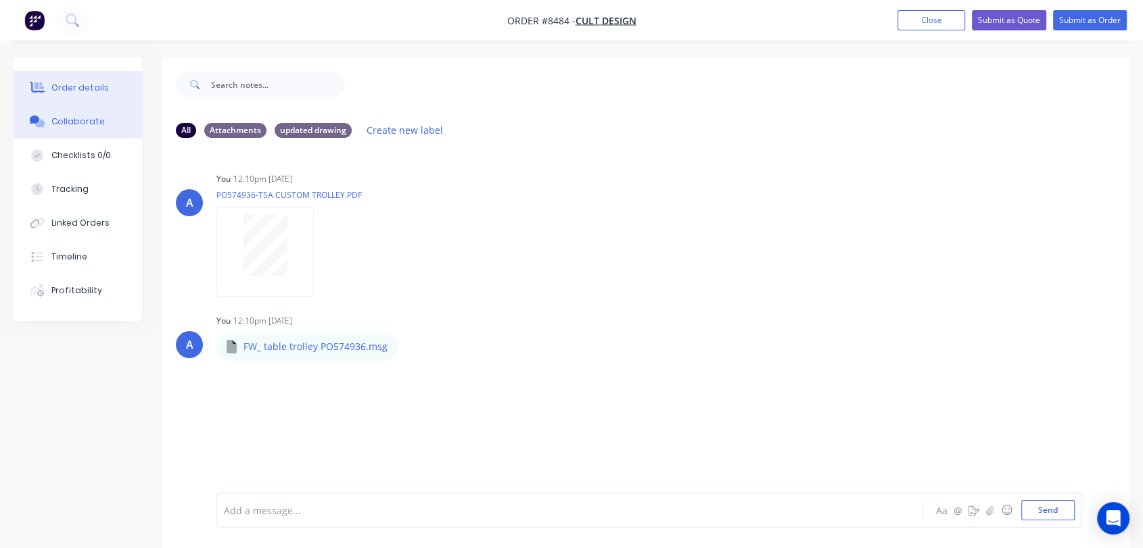
drag, startPoint x: 95, startPoint y: 85, endPoint x: 133, endPoint y: 78, distance: 39.0
click at [95, 85] on div "Order details" at bounding box center [79, 88] width 57 height 12
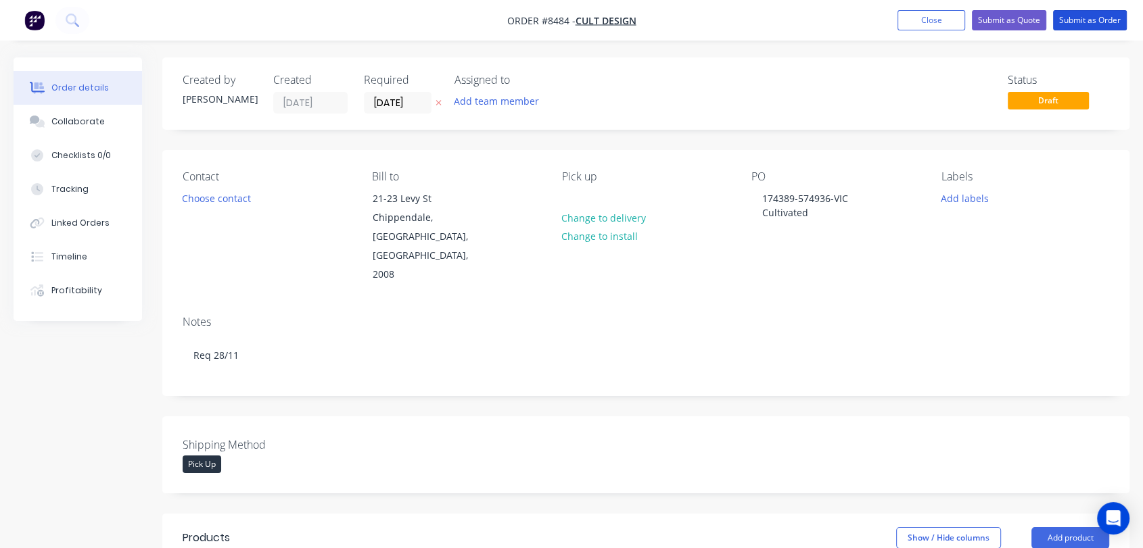
drag, startPoint x: 1074, startPoint y: 20, endPoint x: 900, endPoint y: 55, distance: 177.9
click at [1073, 20] on button "Submit as Order" at bounding box center [1090, 20] width 74 height 20
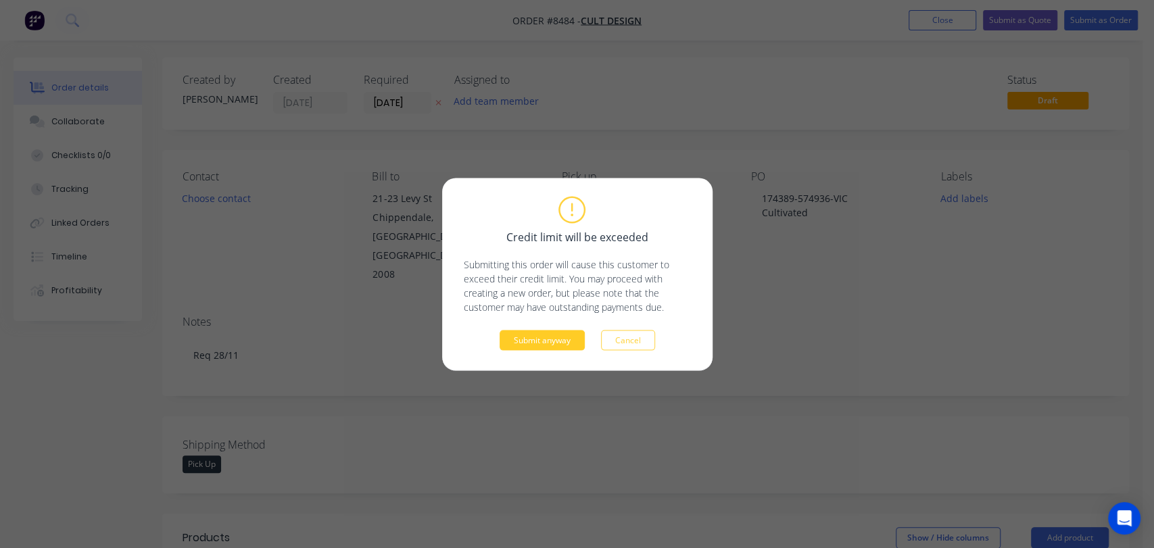
click at [553, 339] on button "Submit anyway" at bounding box center [542, 340] width 85 height 20
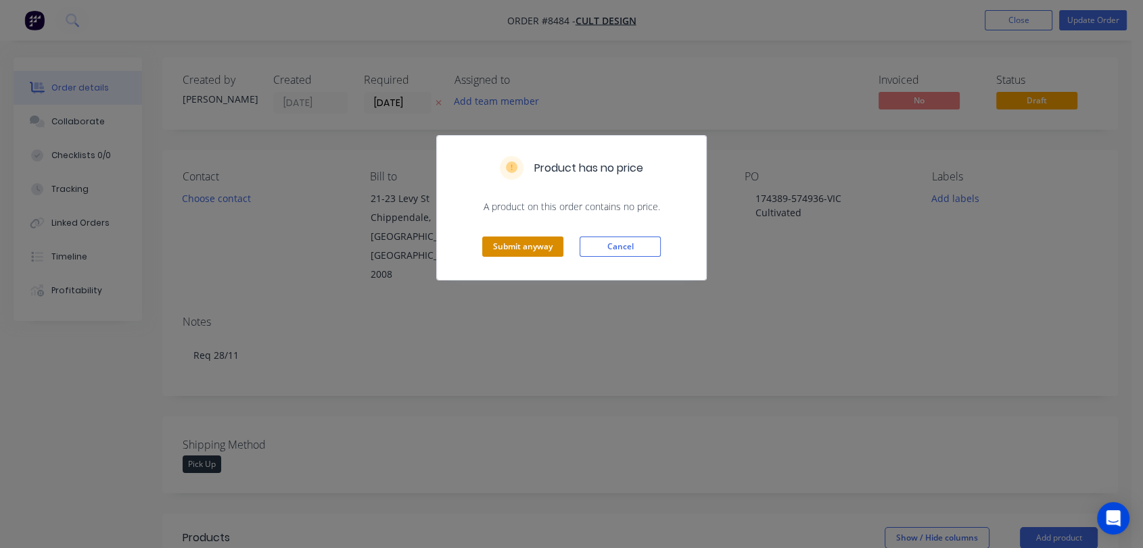
click at [531, 245] on button "Submit anyway" at bounding box center [522, 247] width 81 height 20
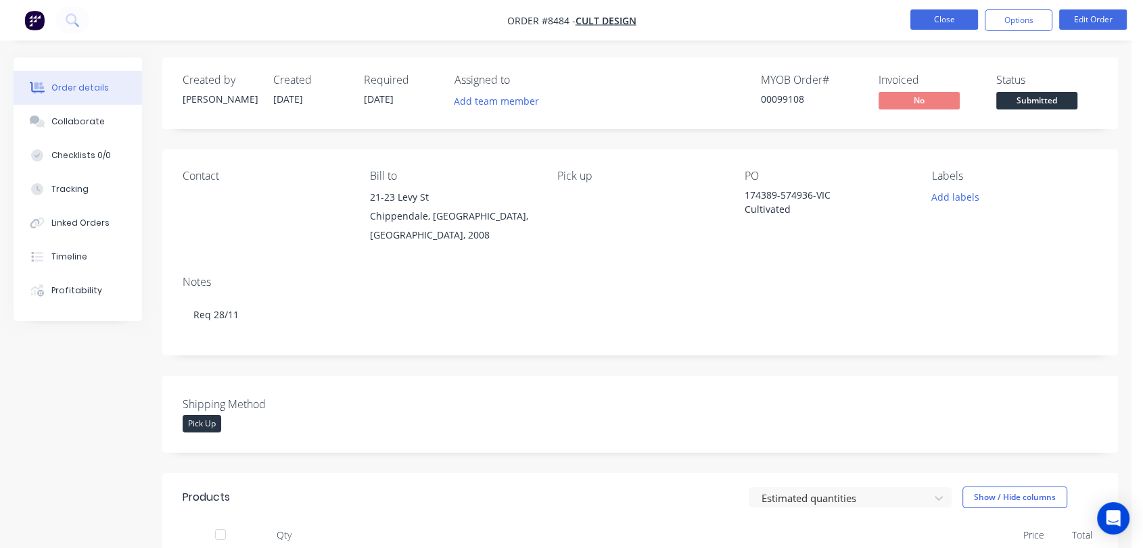
click at [949, 21] on button "Close" at bounding box center [944, 19] width 68 height 20
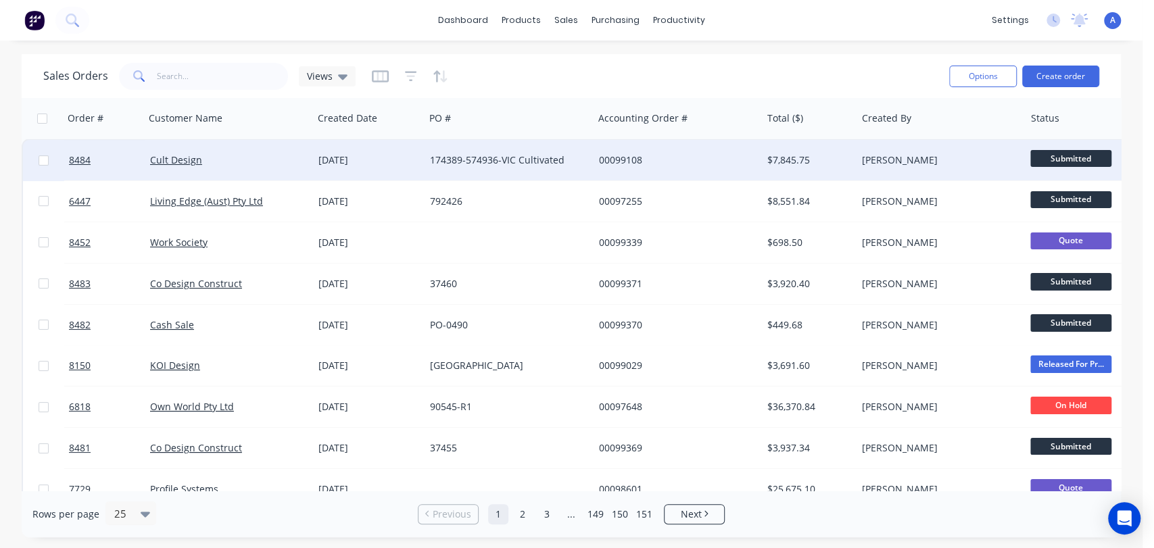
click at [431, 159] on div "174389-574936-VIC Cultivated" at bounding box center [505, 160] width 150 height 14
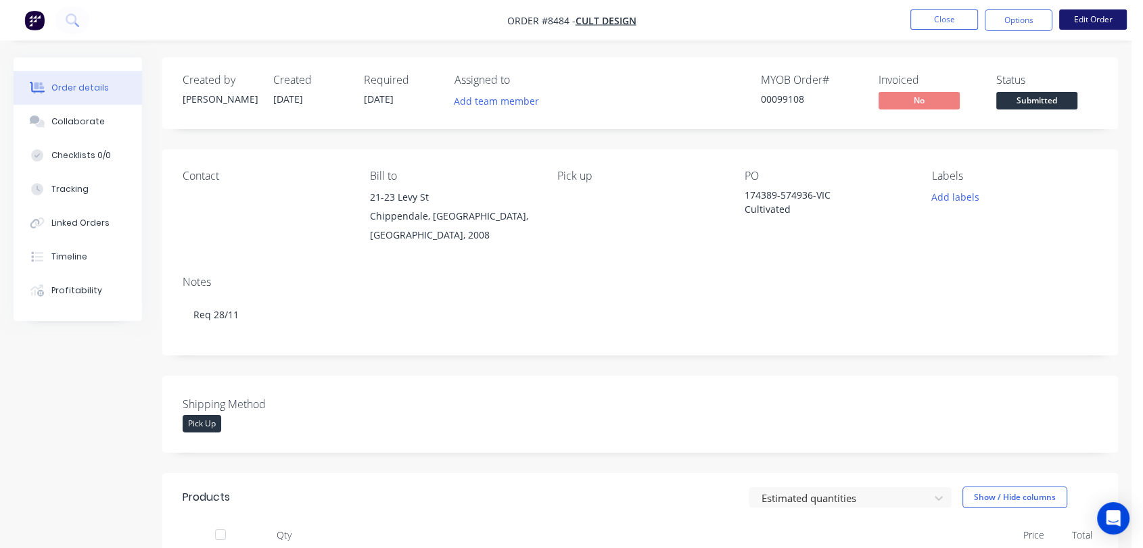
click at [1092, 16] on button "Edit Order" at bounding box center [1093, 19] width 68 height 20
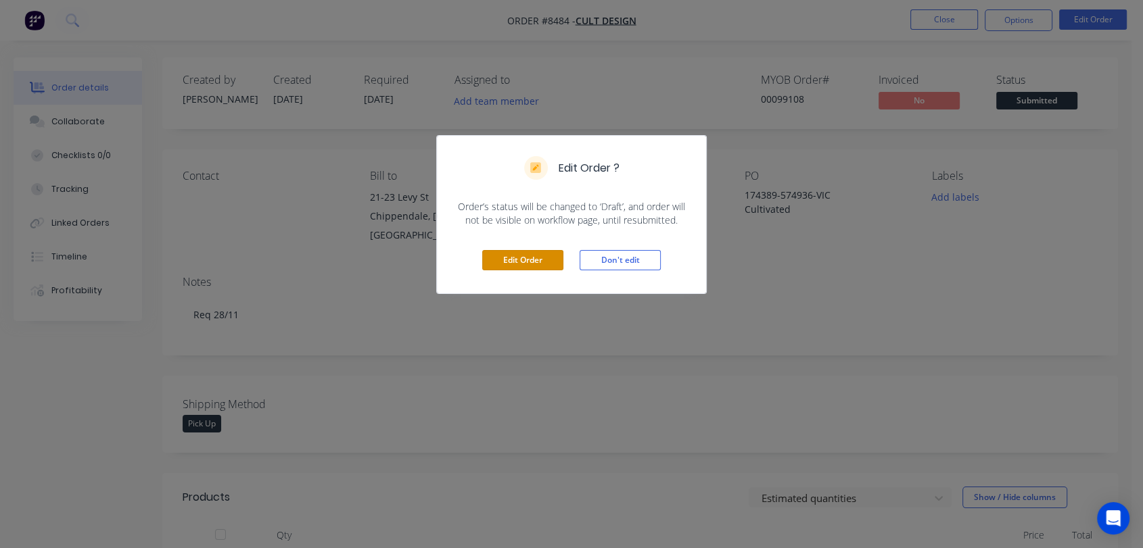
drag, startPoint x: 546, startPoint y: 256, endPoint x: 725, endPoint y: 235, distance: 179.7
click at [546, 256] on button "Edit Order" at bounding box center [522, 260] width 81 height 20
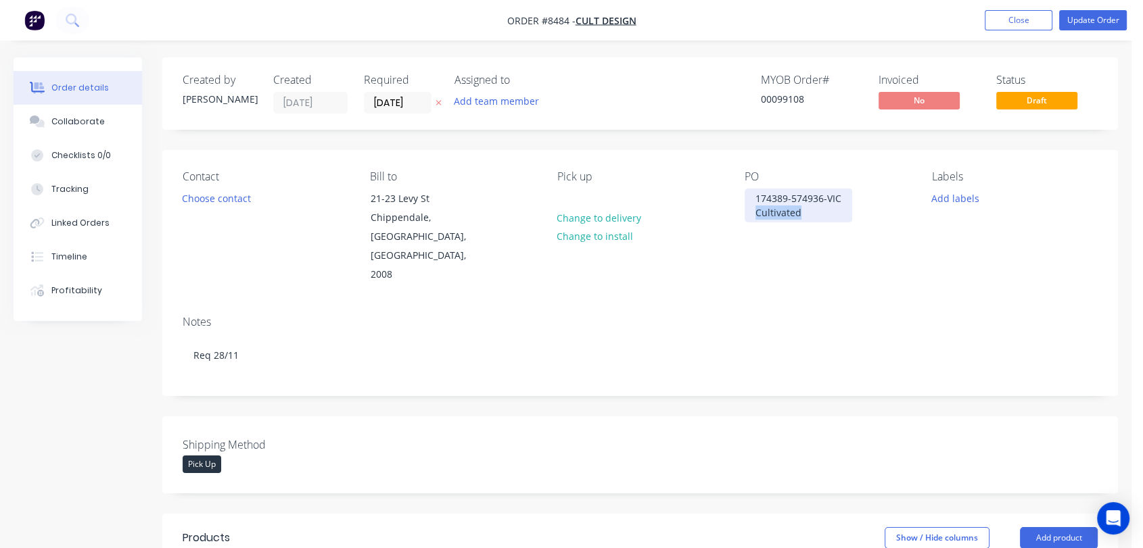
drag, startPoint x: 802, startPoint y: 211, endPoint x: 743, endPoint y: 214, distance: 58.9
click at [743, 214] on div "Contact Choose contact Bill to 21-23 Levy St Chippendale, New South Wales, Aust…" at bounding box center [639, 227] width 955 height 155
click at [586, 215] on button "Change to delivery" at bounding box center [599, 217] width 99 height 18
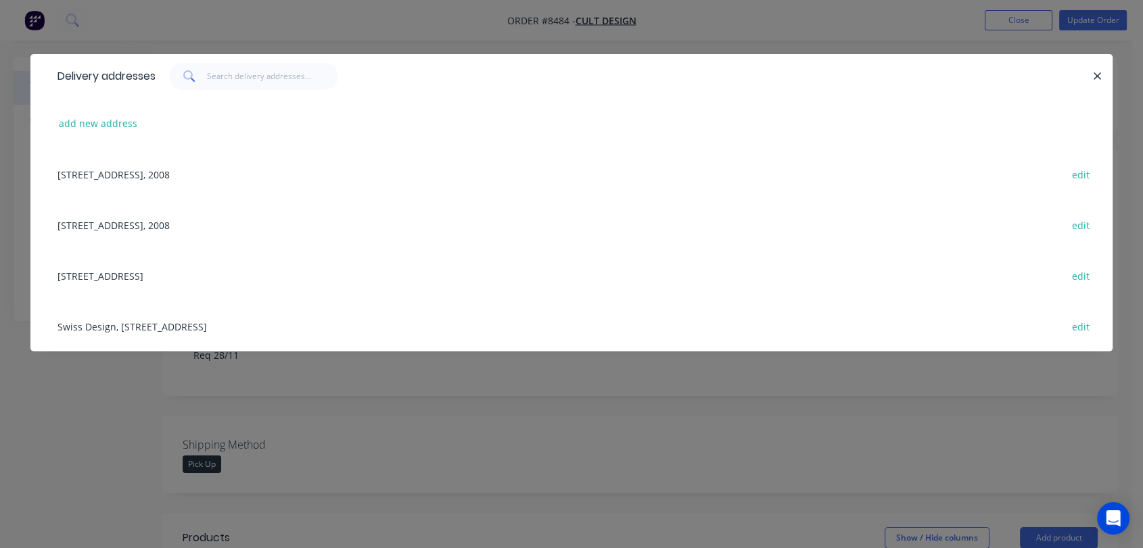
click at [170, 275] on div "Unit 2, 96-112 Gow St, Padstow, New South Wales, Australia, 2211 edit" at bounding box center [571, 275] width 1041 height 51
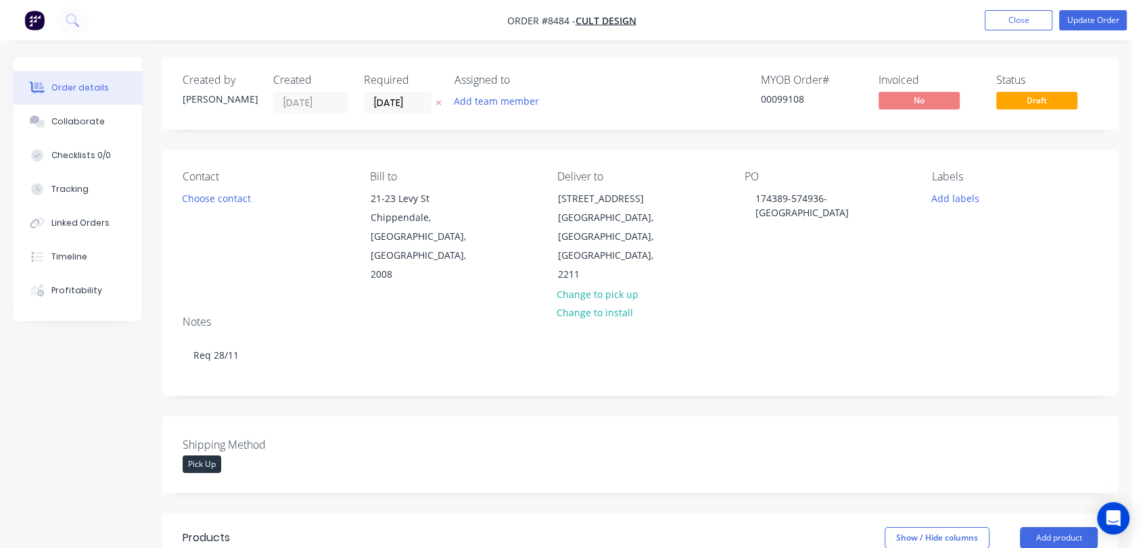
click at [215, 456] on div "Pick Up" at bounding box center [202, 465] width 39 height 18
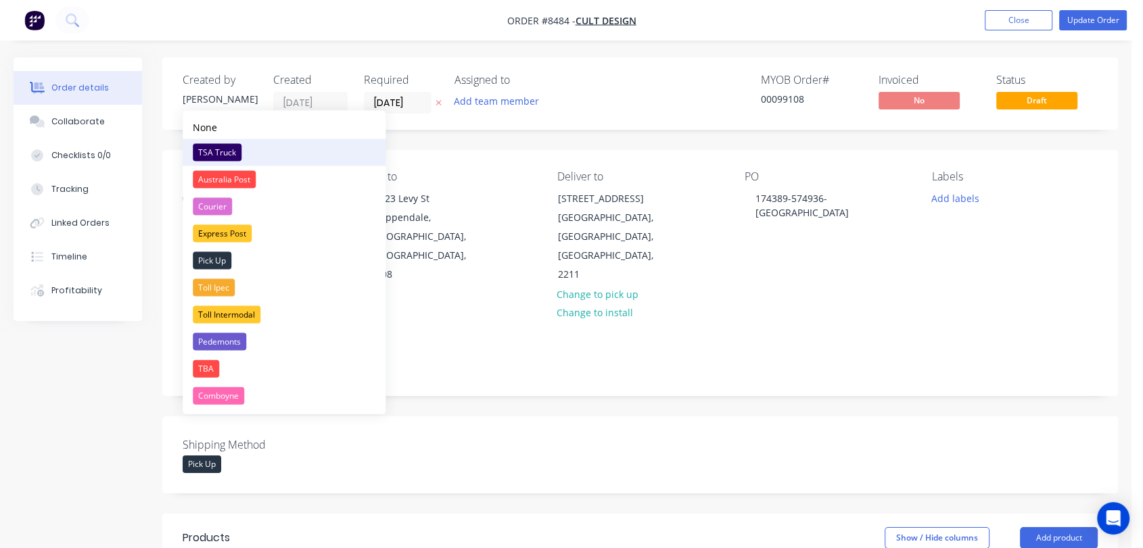
click at [231, 149] on div "TSA Truck" at bounding box center [217, 153] width 49 height 18
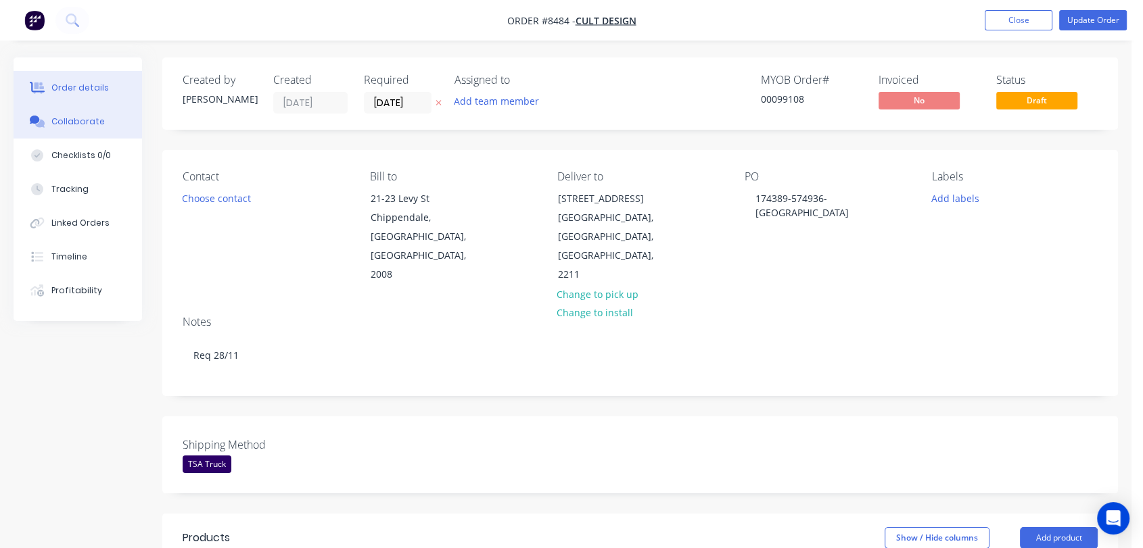
click at [92, 120] on div "Collaborate" at bounding box center [77, 122] width 53 height 12
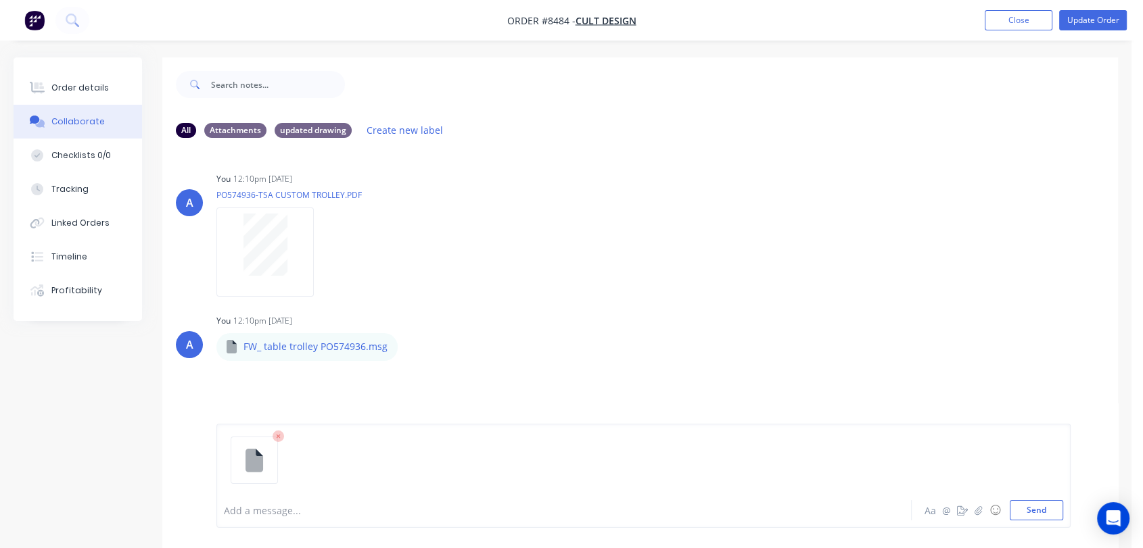
click at [262, 507] on div at bounding box center [538, 511] width 629 height 14
click at [1028, 501] on button "Send" at bounding box center [1035, 510] width 53 height 20
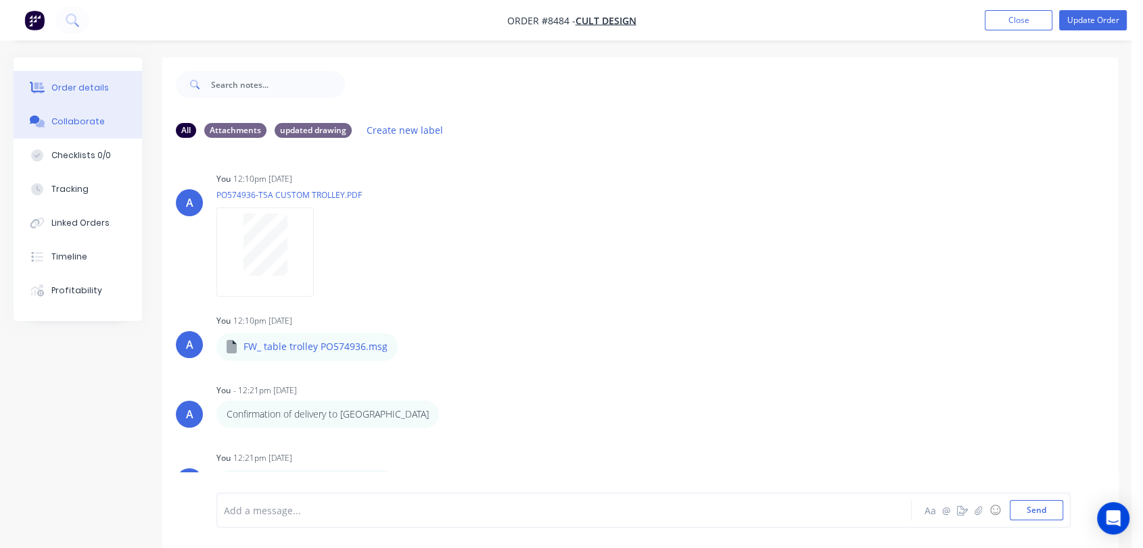
click at [97, 89] on div "Order details" at bounding box center [79, 88] width 57 height 12
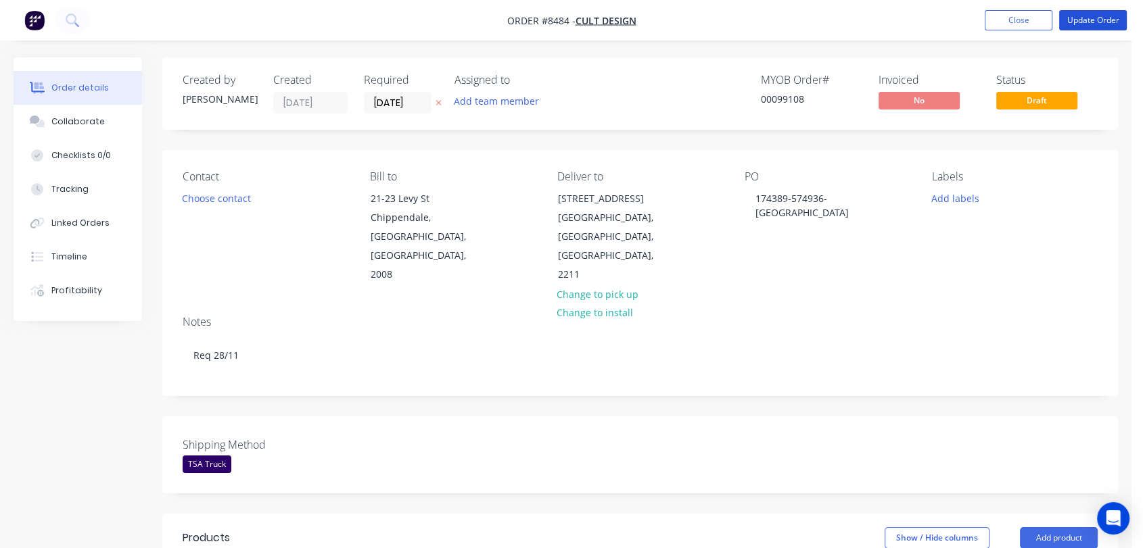
drag, startPoint x: 1076, startPoint y: 12, endPoint x: 720, endPoint y: 55, distance: 358.9
click at [1076, 12] on button "Update Order" at bounding box center [1093, 20] width 68 height 20
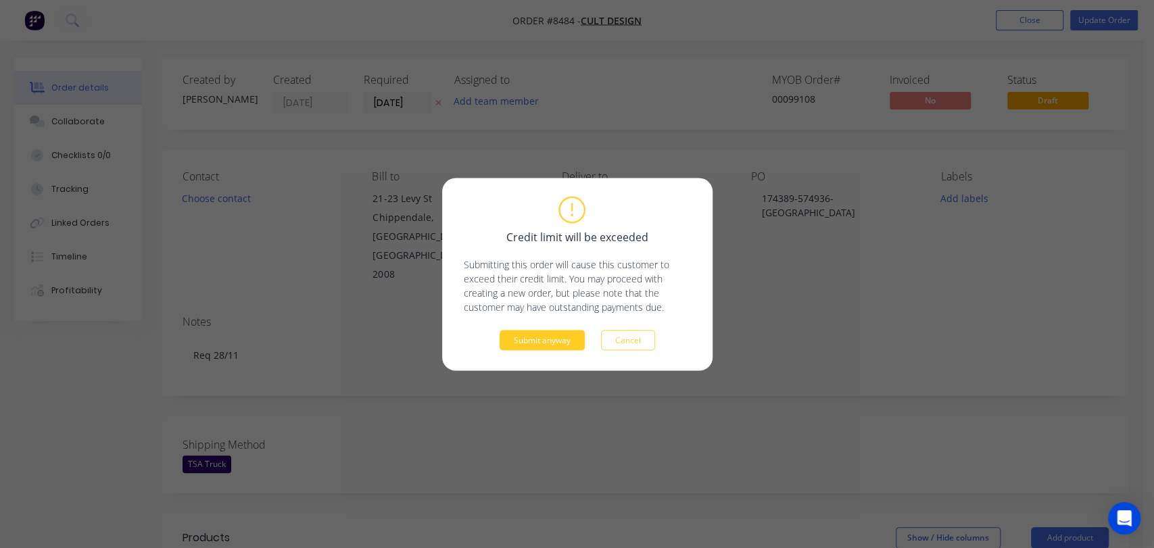
click at [547, 337] on button "Submit anyway" at bounding box center [542, 340] width 85 height 20
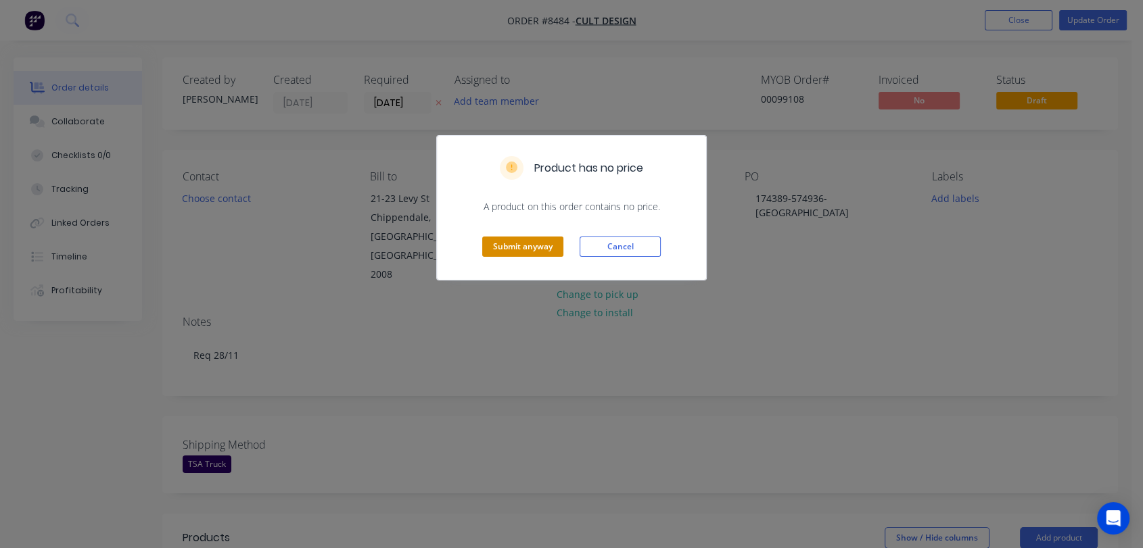
click at [516, 238] on button "Submit anyway" at bounding box center [522, 247] width 81 height 20
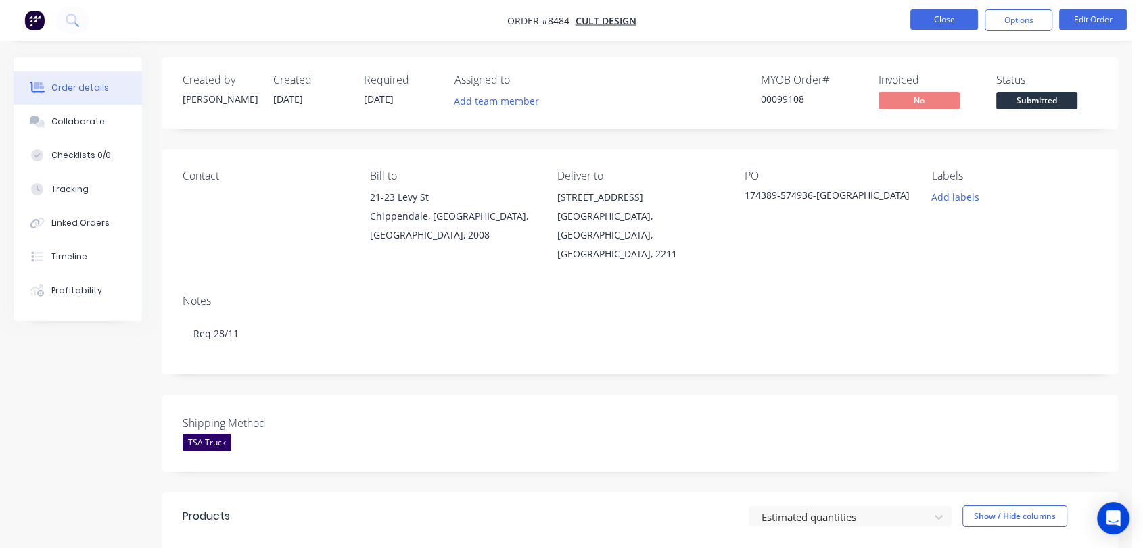
click at [937, 17] on button "Close" at bounding box center [944, 19] width 68 height 20
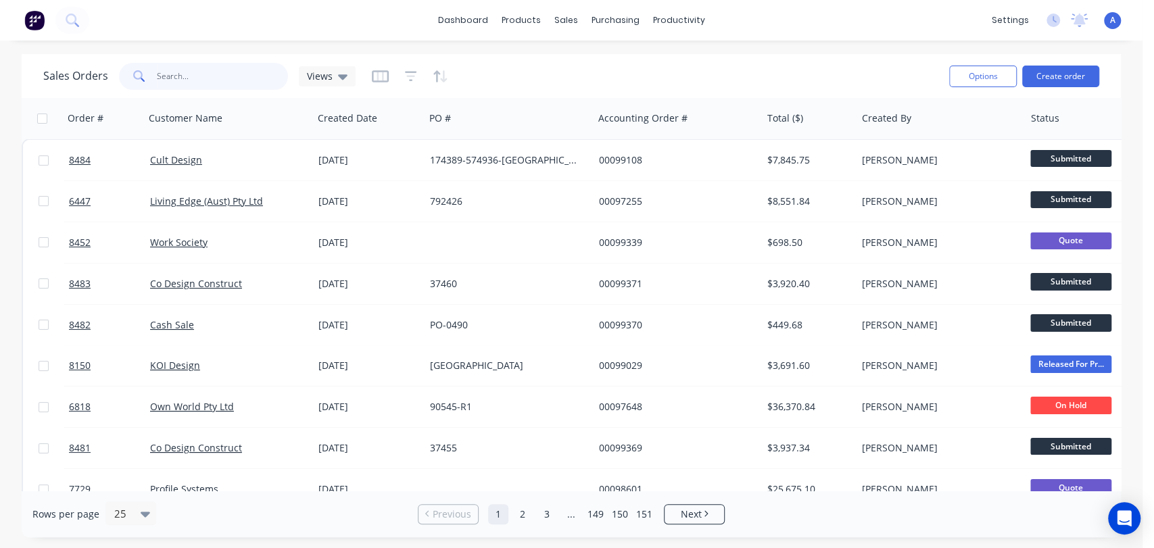
click at [185, 77] on input "text" at bounding box center [223, 76] width 132 height 27
type input "8446"
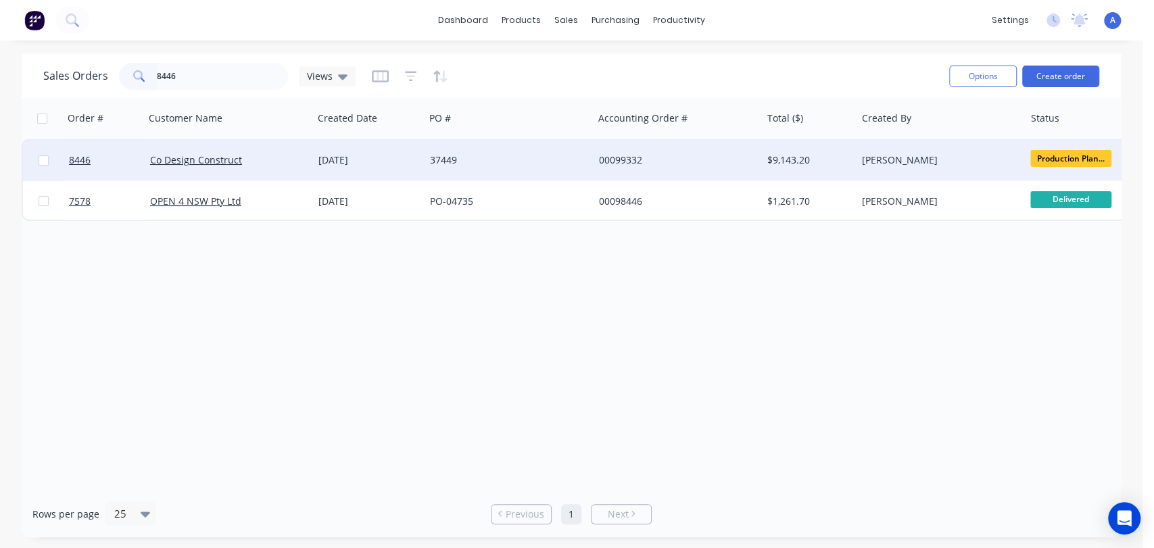
click at [423, 153] on div "[DATE]" at bounding box center [369, 160] width 112 height 41
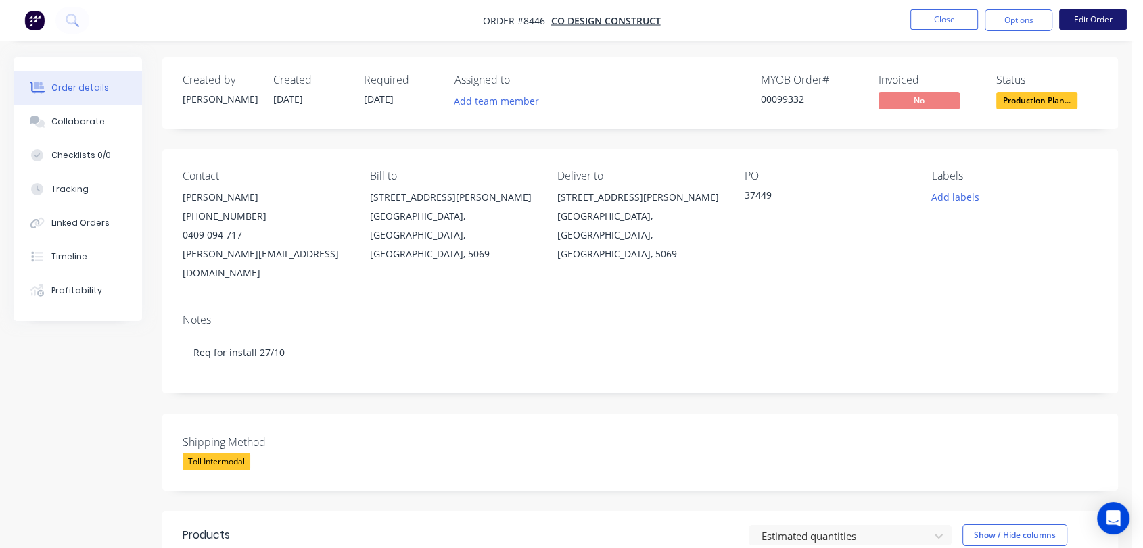
click at [1100, 18] on button "Edit Order" at bounding box center [1093, 19] width 68 height 20
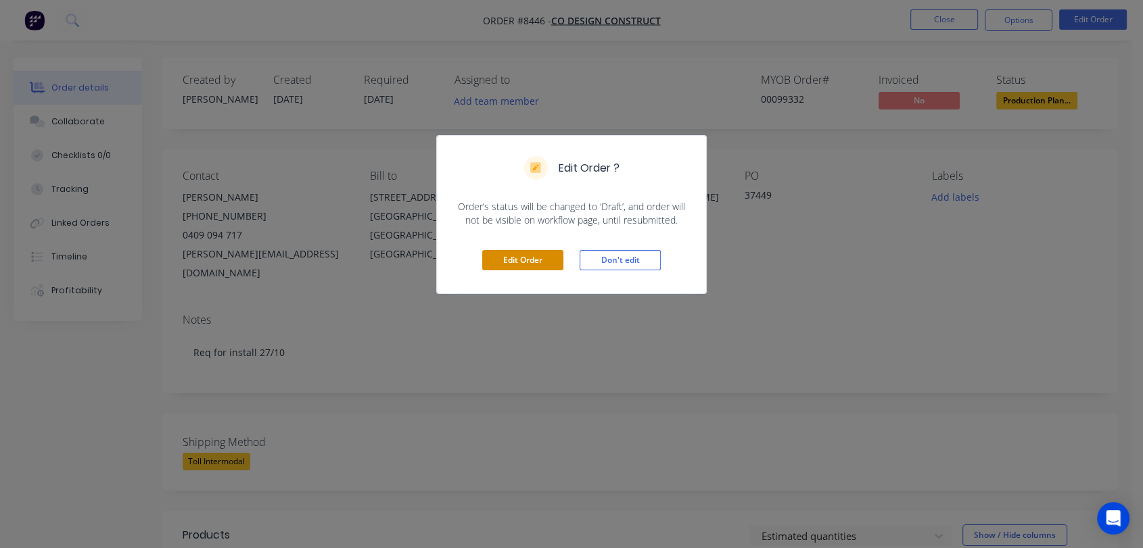
click at [529, 253] on button "Edit Order" at bounding box center [522, 260] width 81 height 20
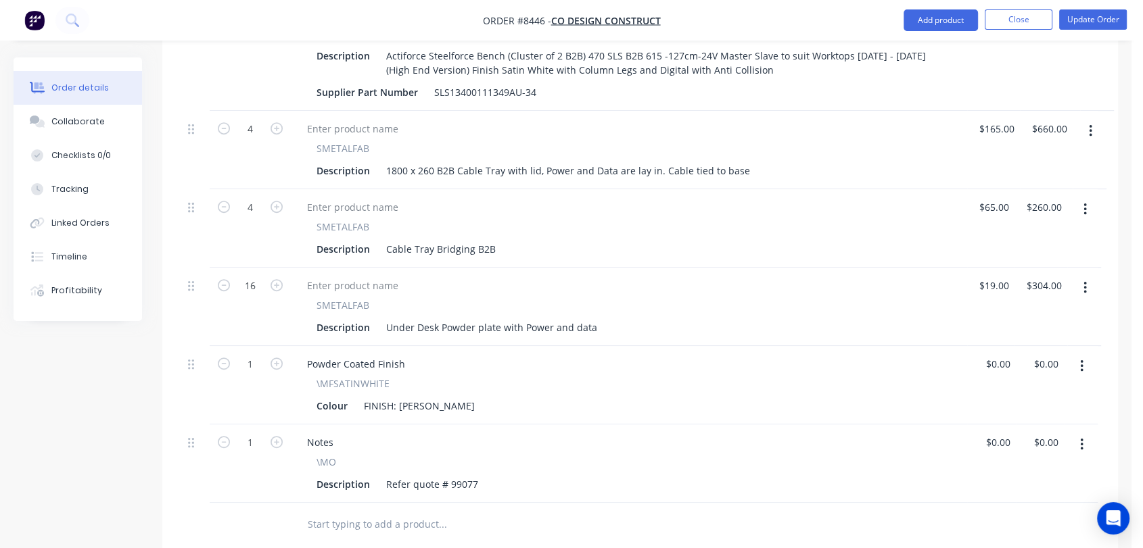
scroll to position [676, 0]
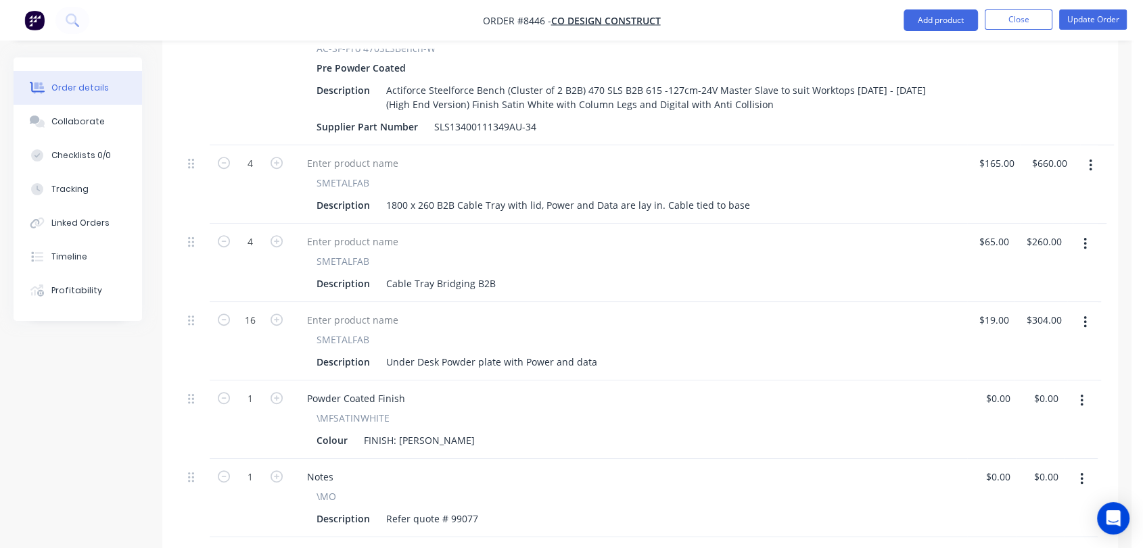
click at [1080, 310] on button "button" at bounding box center [1085, 322] width 32 height 24
click at [995, 429] on div "Delete" at bounding box center [1036, 439] width 104 height 20
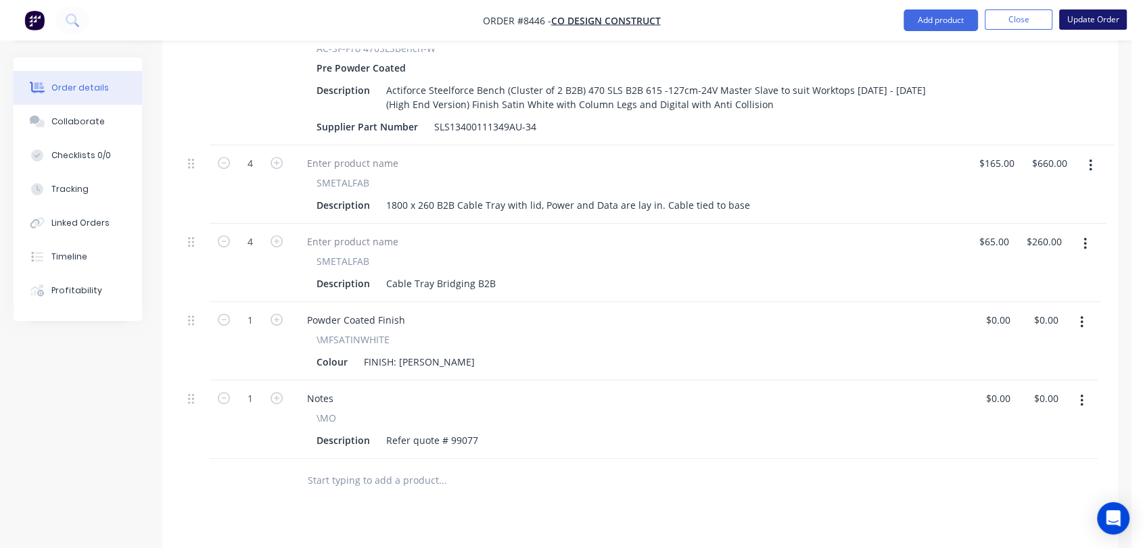
click at [1082, 12] on button "Update Order" at bounding box center [1093, 19] width 68 height 20
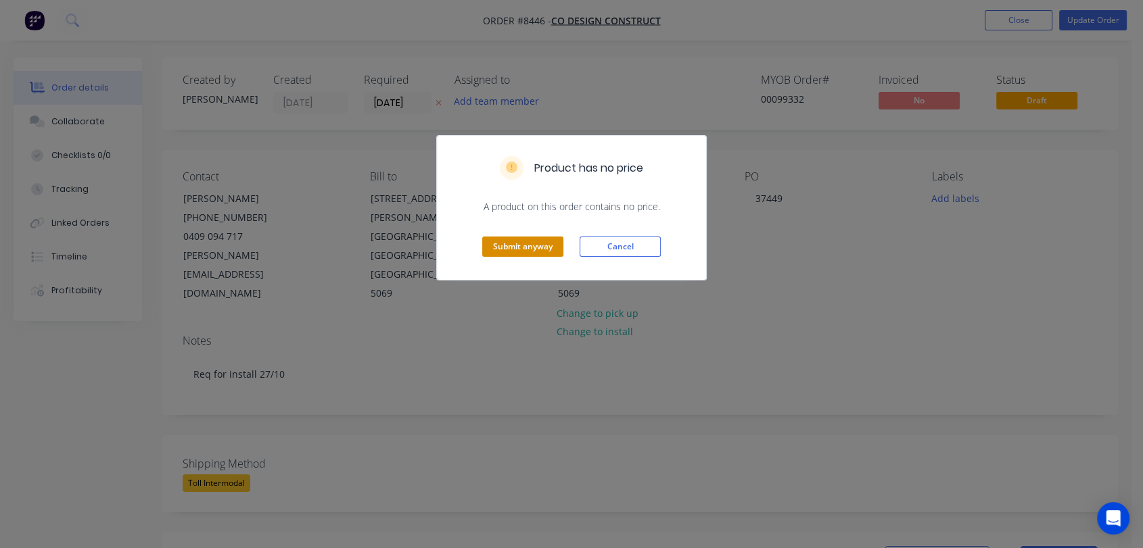
click at [540, 245] on button "Submit anyway" at bounding box center [522, 247] width 81 height 20
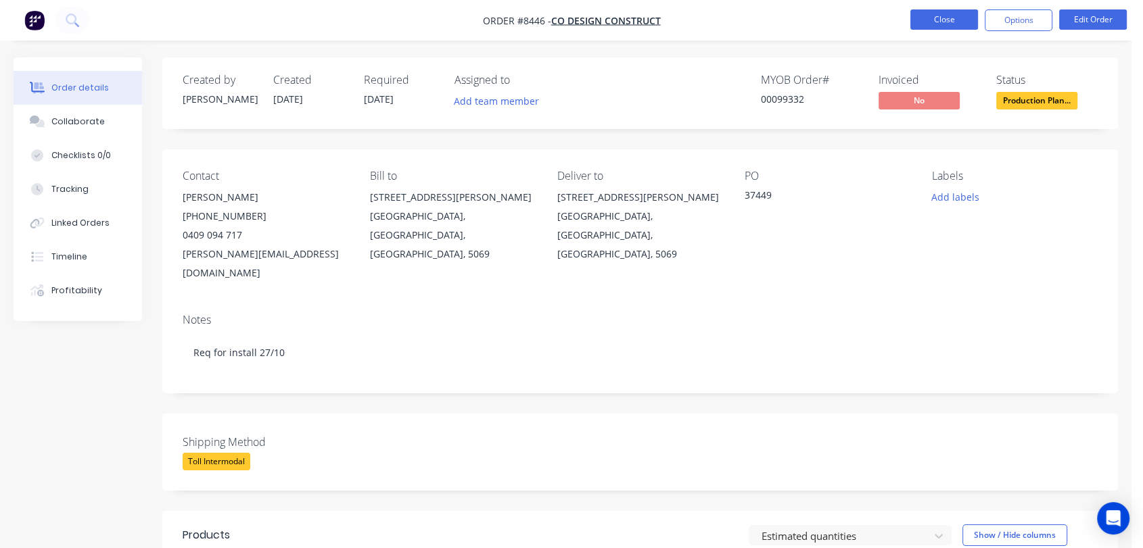
click at [953, 20] on button "Close" at bounding box center [944, 19] width 68 height 20
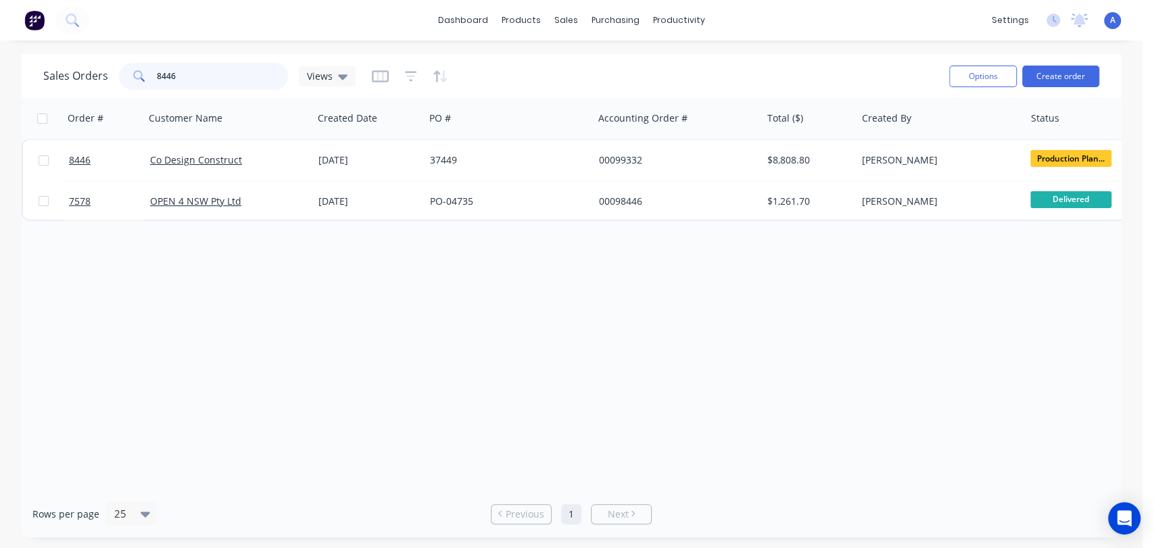
drag, startPoint x: 187, startPoint y: 74, endPoint x: 147, endPoint y: 73, distance: 39.9
click at [147, 73] on div "8446" at bounding box center [203, 76] width 169 height 27
type input "8436"
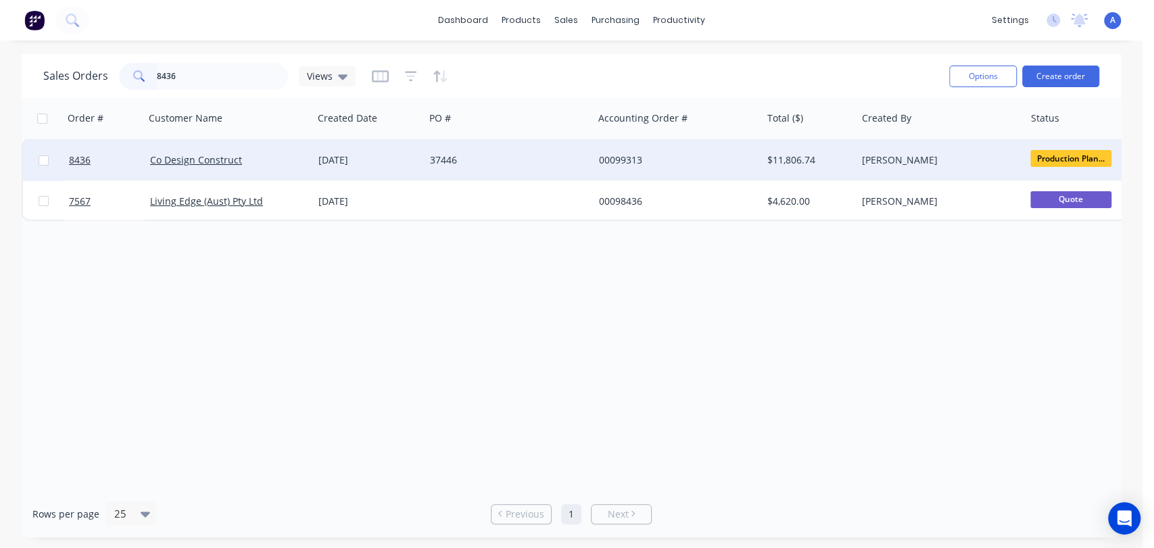
click at [491, 156] on div "37446" at bounding box center [505, 160] width 150 height 14
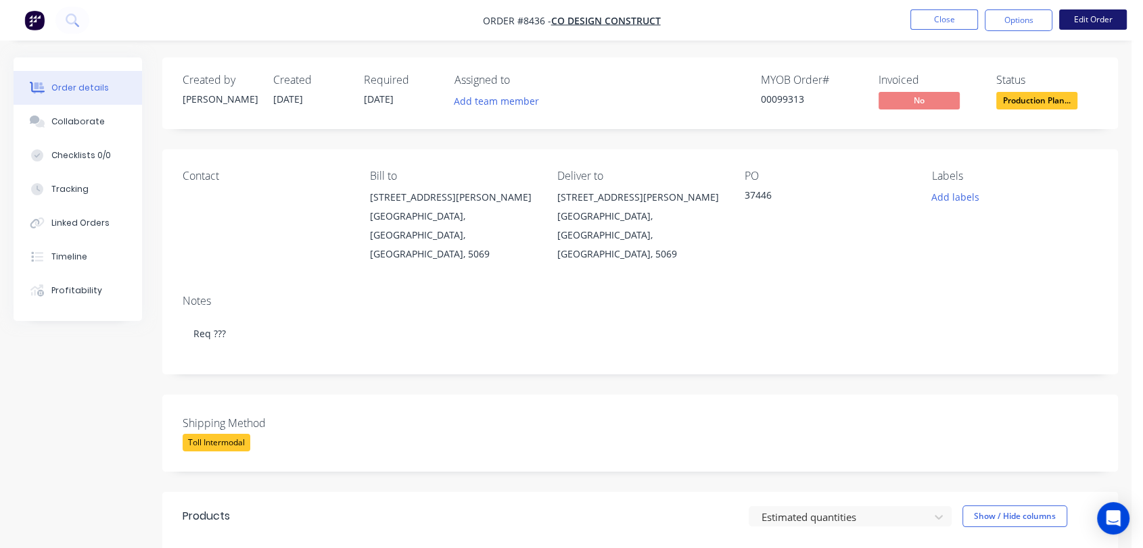
click at [1089, 22] on button "Edit Order" at bounding box center [1093, 19] width 68 height 20
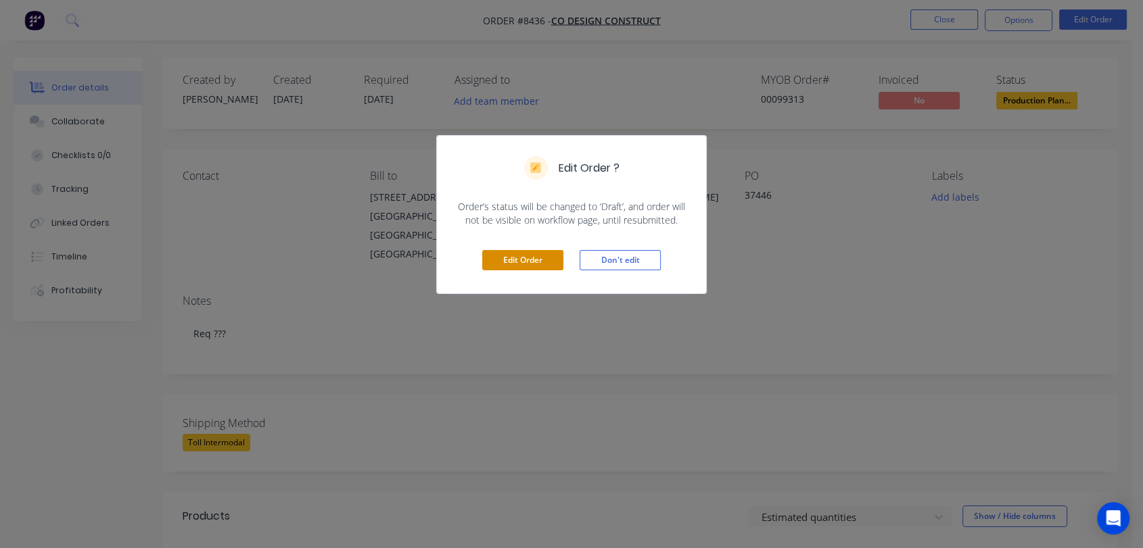
click at [517, 259] on button "Edit Order" at bounding box center [522, 260] width 81 height 20
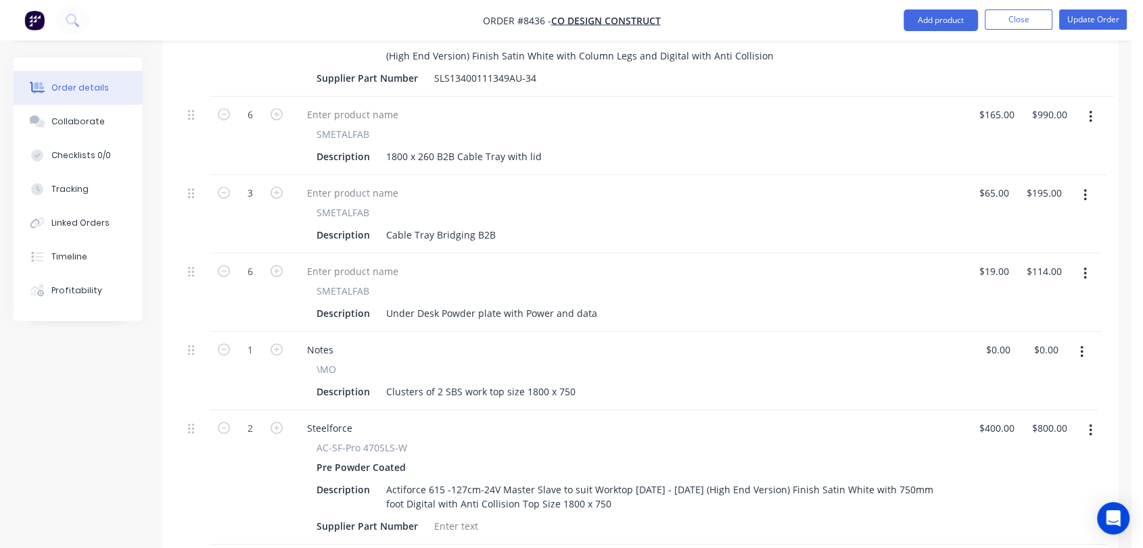
scroll to position [751, 0]
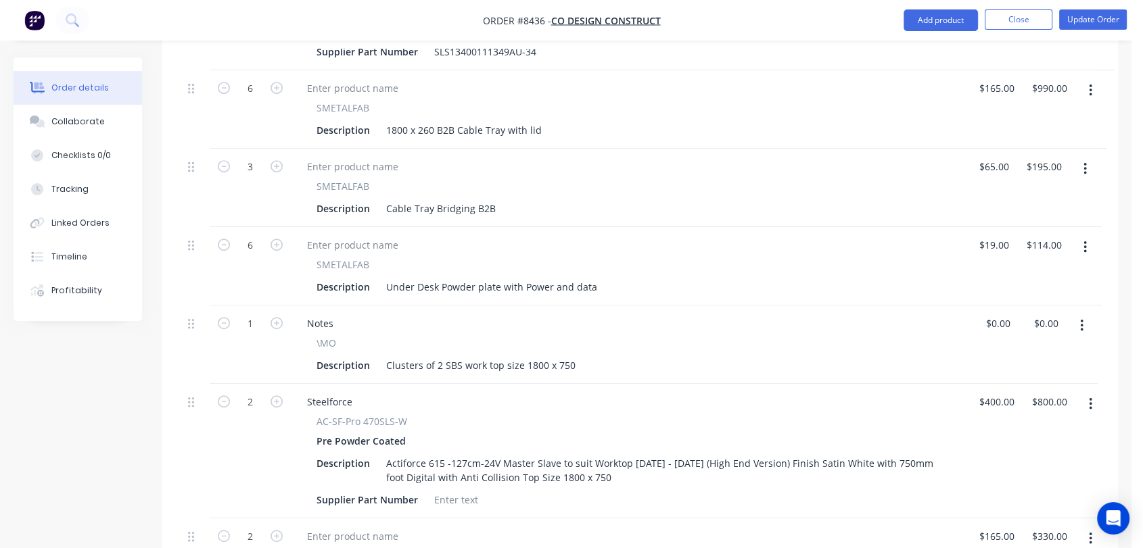
click at [1084, 240] on icon "button" at bounding box center [1084, 247] width 3 height 15
click at [1035, 354] on div "Delete" at bounding box center [1036, 364] width 104 height 20
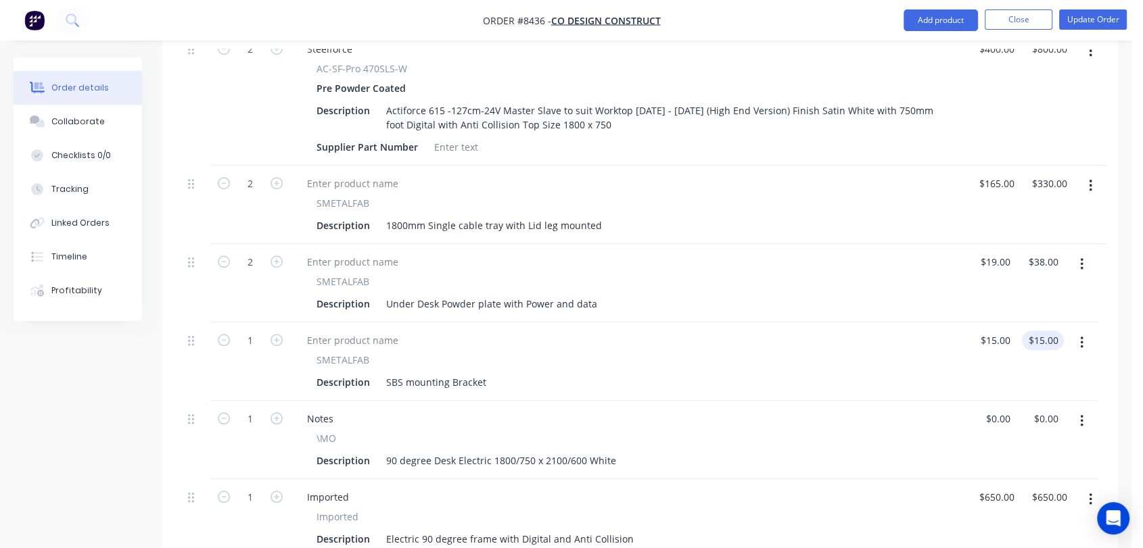
scroll to position [1051, 0]
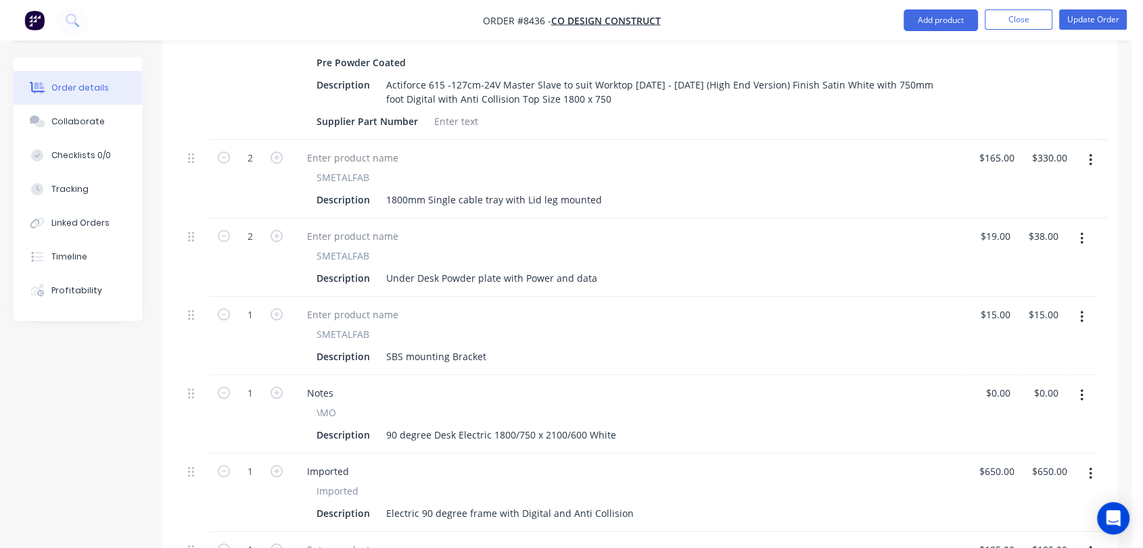
click at [1082, 233] on icon "button" at bounding box center [1081, 239] width 3 height 12
click at [1023, 345] on div "Delete" at bounding box center [1033, 355] width 104 height 20
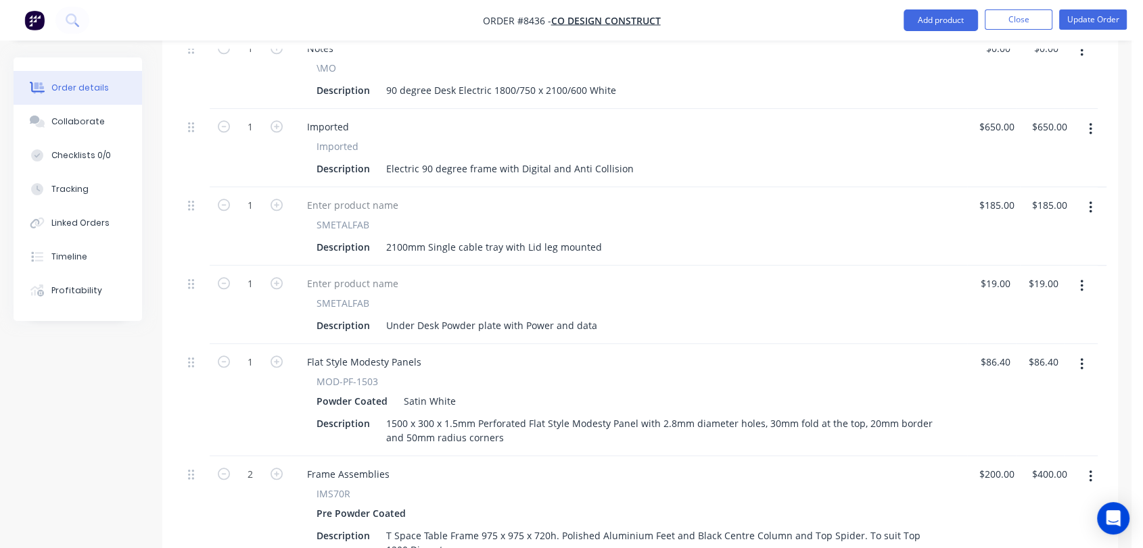
scroll to position [1352, 0]
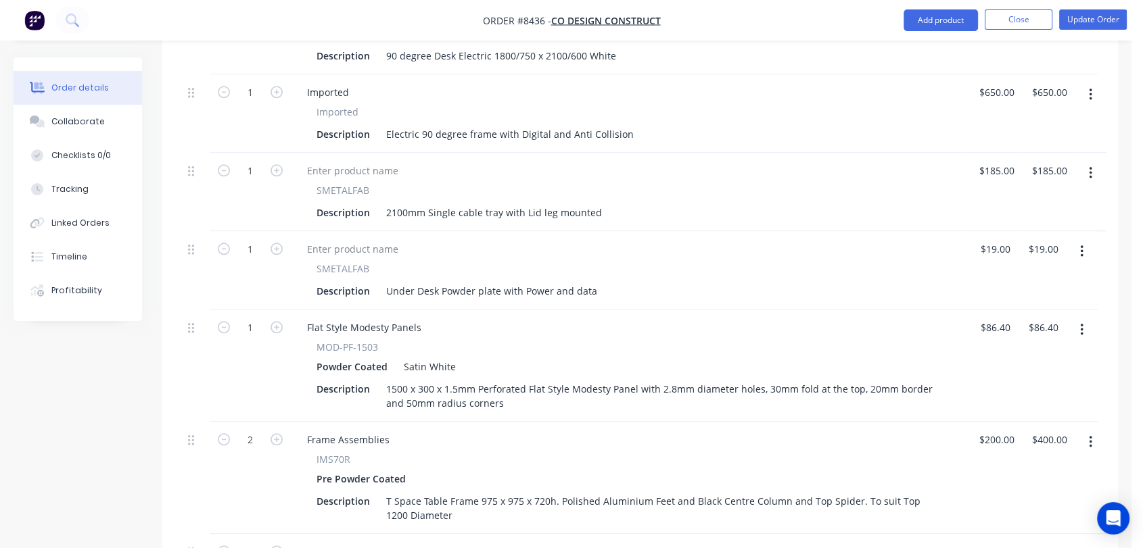
click at [1085, 239] on button "button" at bounding box center [1082, 251] width 32 height 24
drag, startPoint x: 1015, startPoint y: 309, endPoint x: 1000, endPoint y: 303, distance: 16.1
click at [1015, 358] on div "Delete" at bounding box center [1033, 368] width 104 height 20
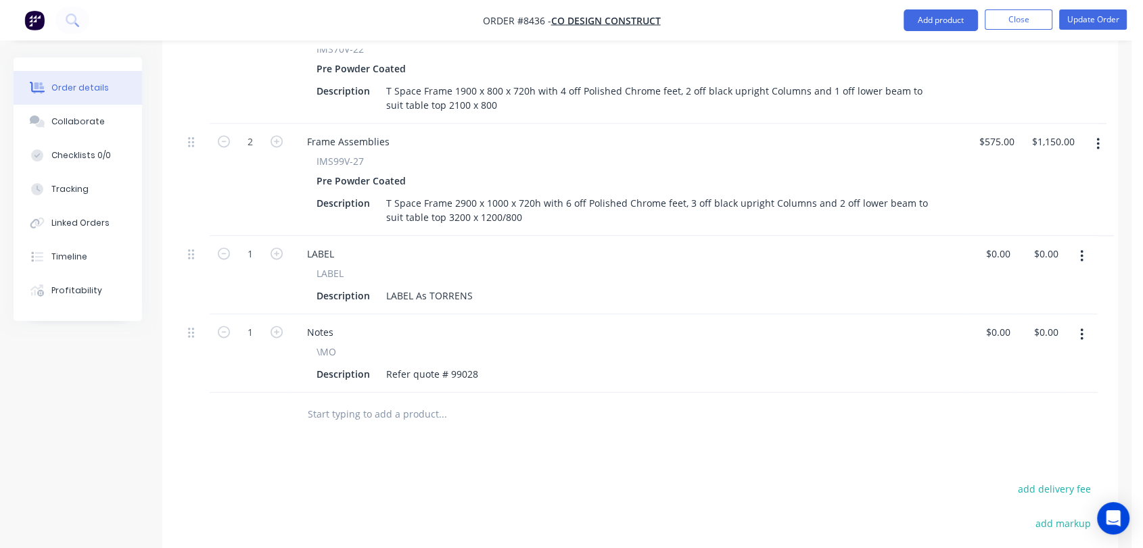
scroll to position [1803, 0]
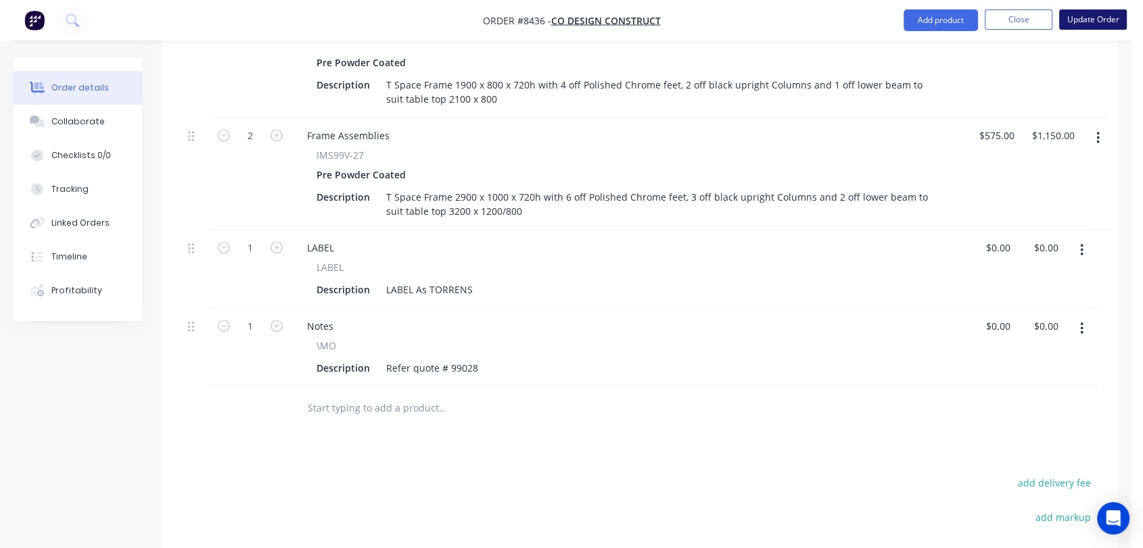
click at [1075, 15] on button "Update Order" at bounding box center [1093, 19] width 68 height 20
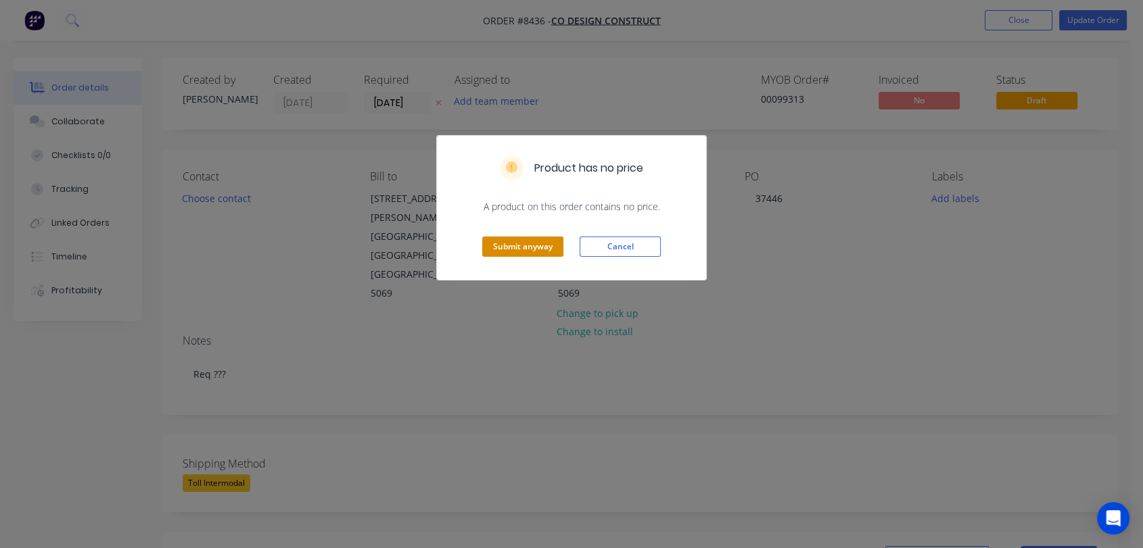
click at [527, 241] on button "Submit anyway" at bounding box center [522, 247] width 81 height 20
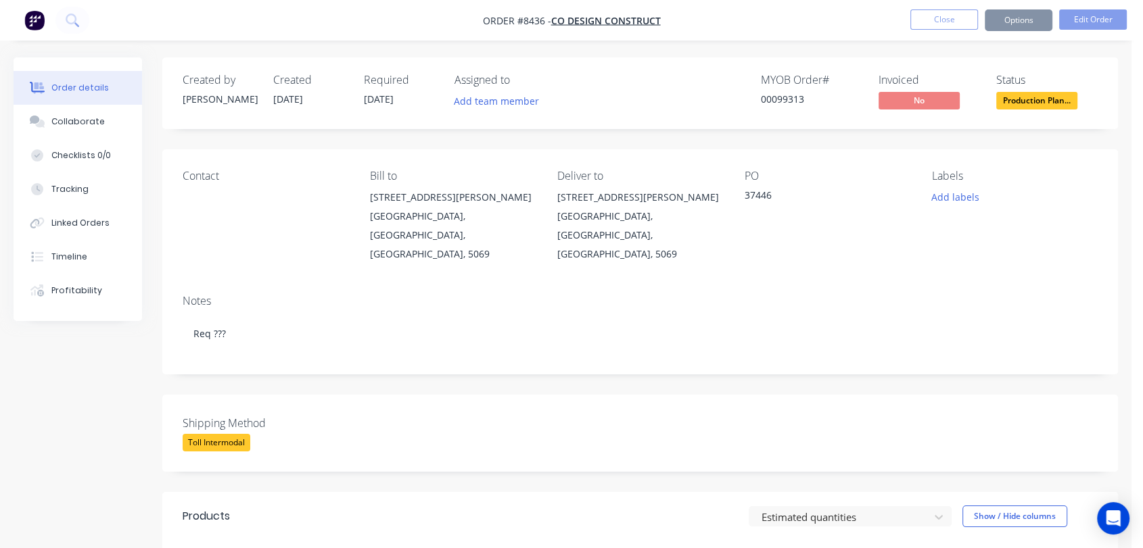
click at [930, 15] on button "Close" at bounding box center [944, 19] width 68 height 20
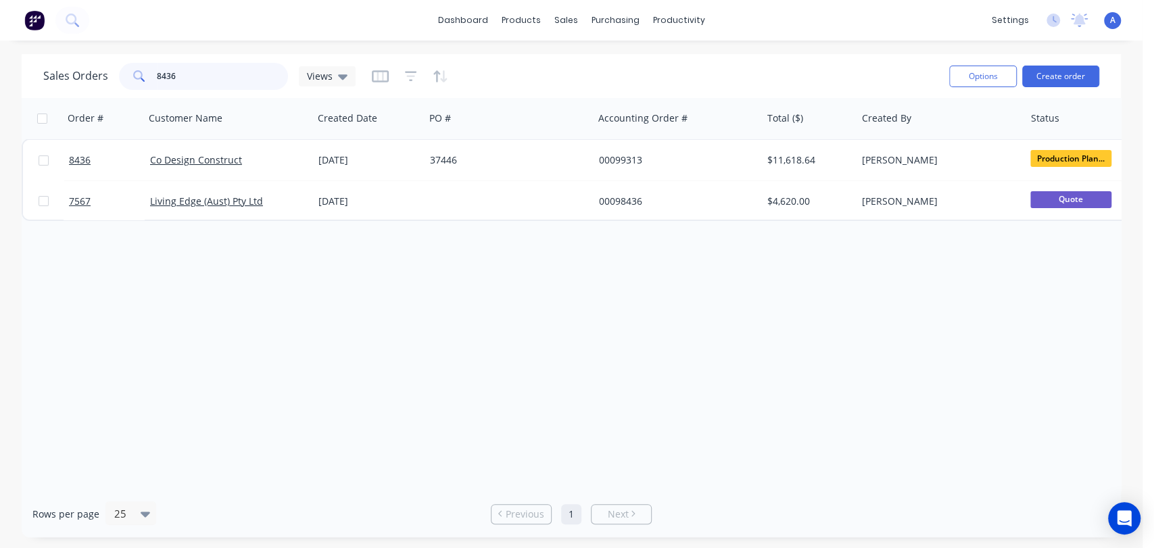
click at [139, 72] on div "8436" at bounding box center [203, 76] width 169 height 27
type input "8144"
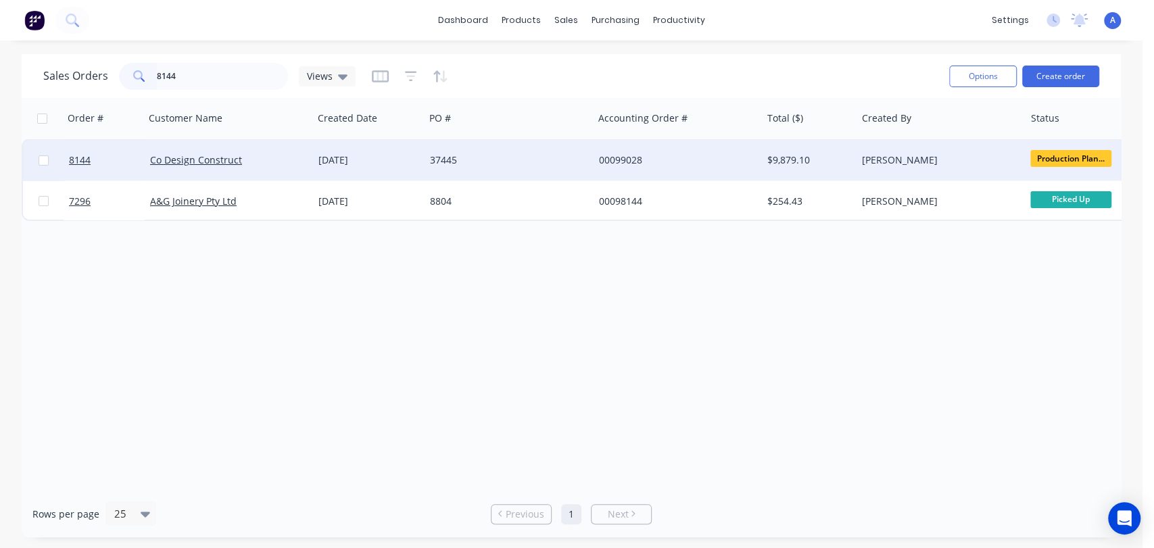
click at [517, 159] on div "37445" at bounding box center [505, 160] width 150 height 14
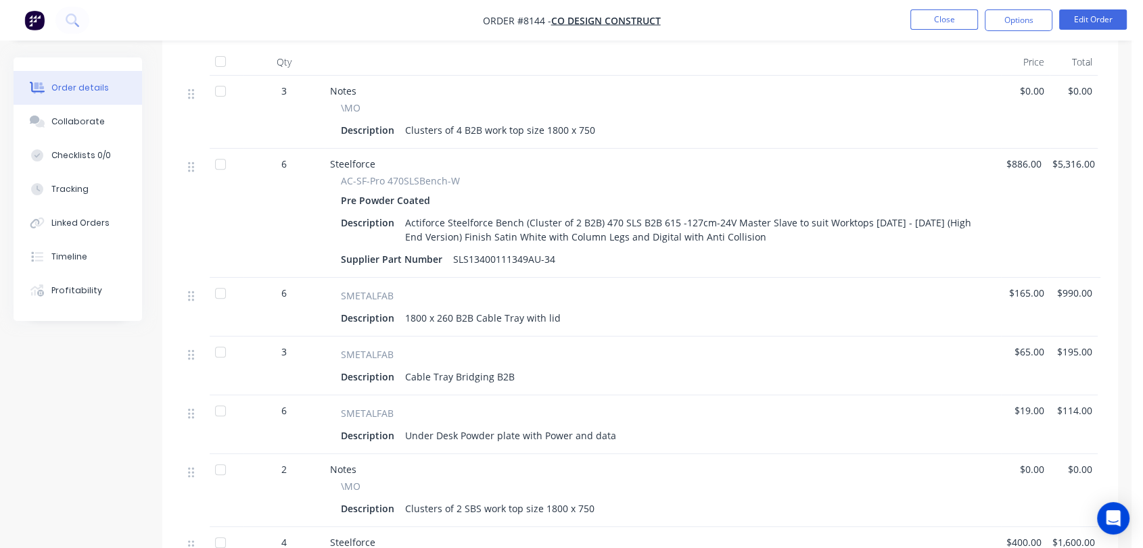
scroll to position [300, 0]
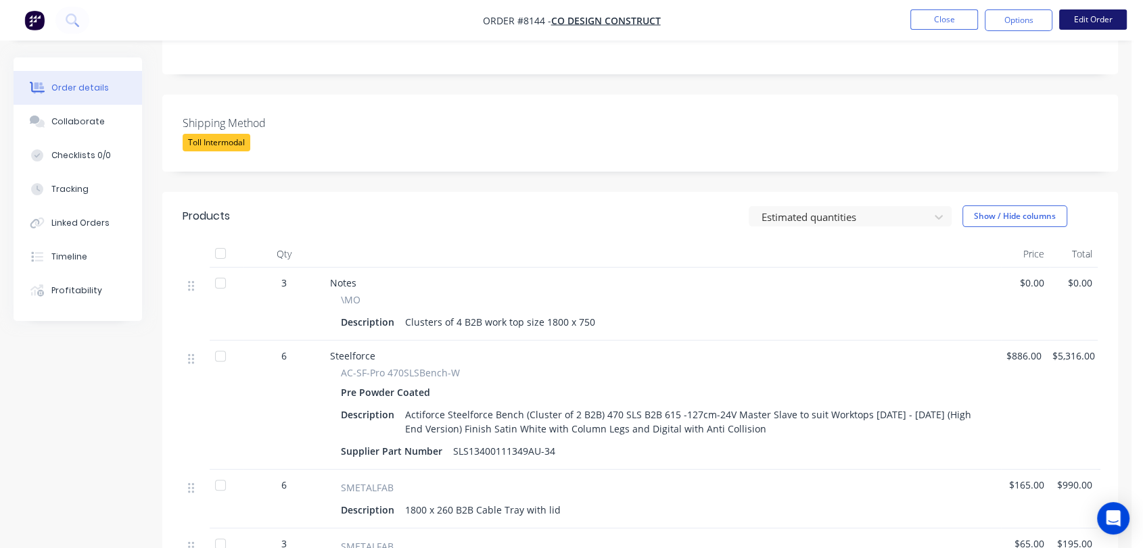
click at [1110, 16] on button "Edit Order" at bounding box center [1093, 19] width 68 height 20
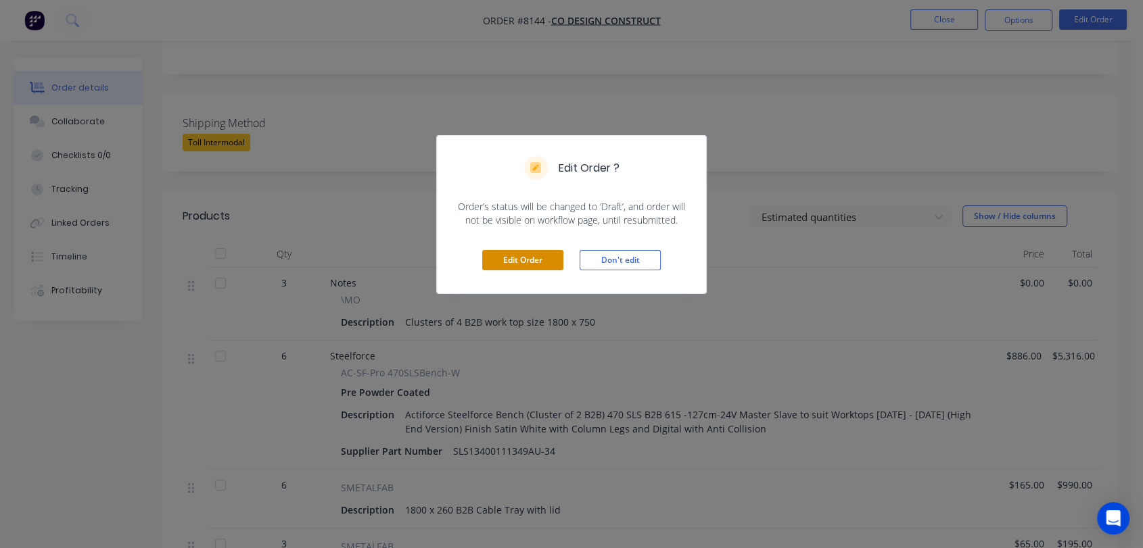
click at [539, 260] on button "Edit Order" at bounding box center [522, 260] width 81 height 20
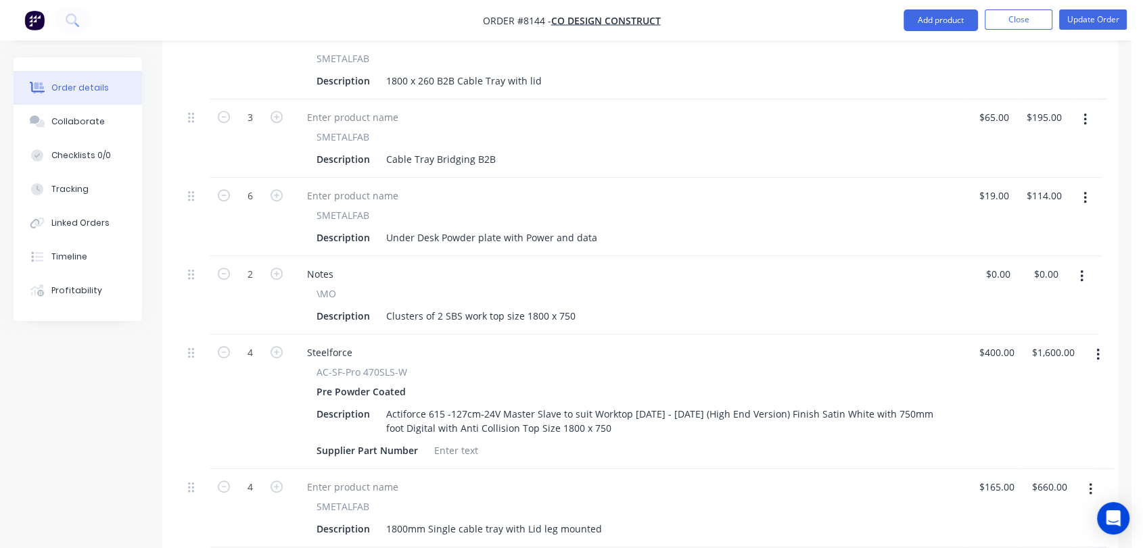
scroll to position [826, 0]
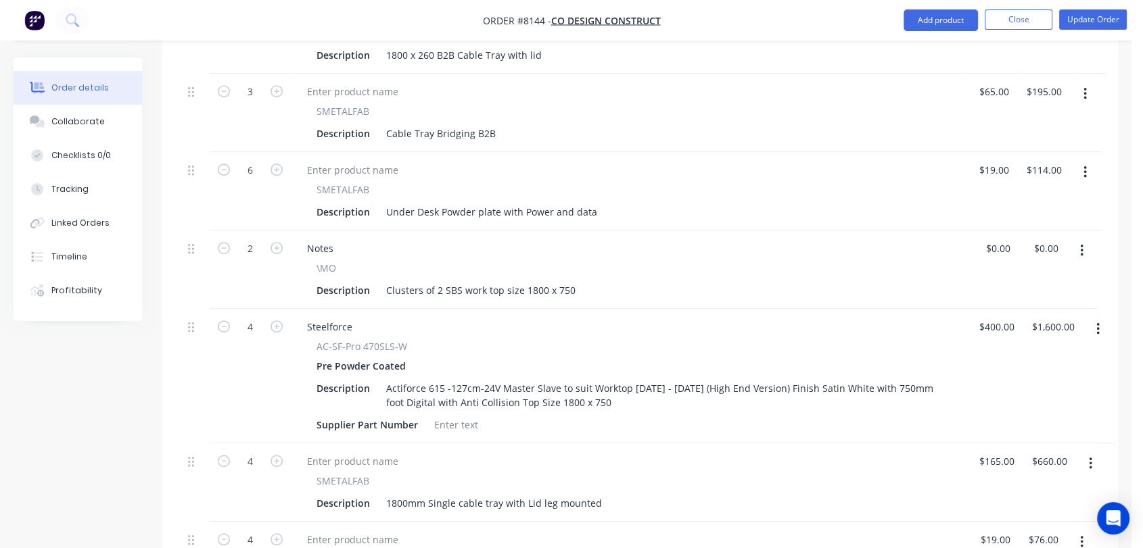
click at [1083, 165] on icon "button" at bounding box center [1084, 172] width 3 height 15
click at [1017, 279] on div "Delete" at bounding box center [1036, 289] width 104 height 20
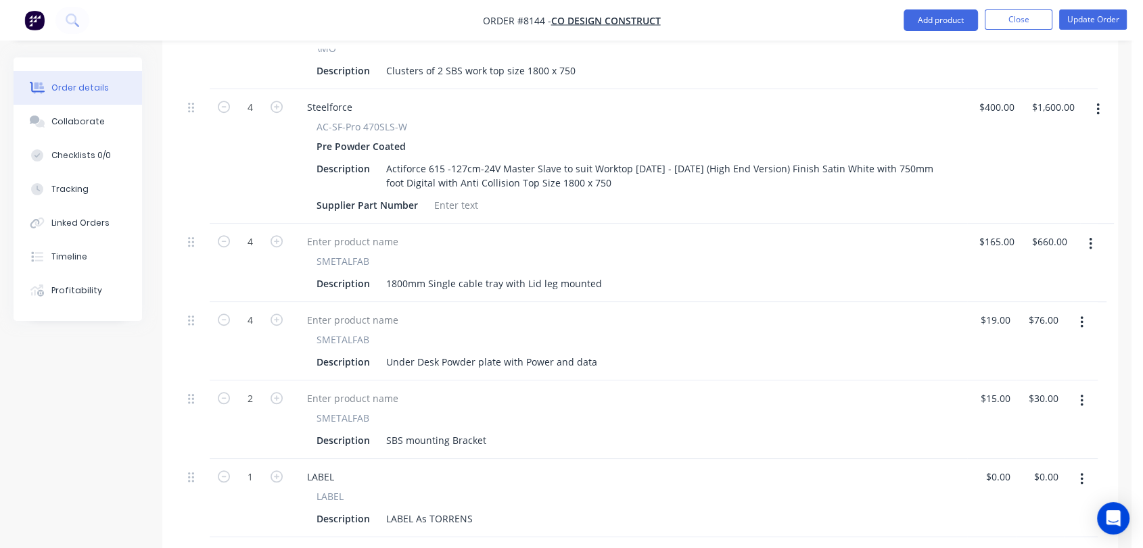
scroll to position [976, 0]
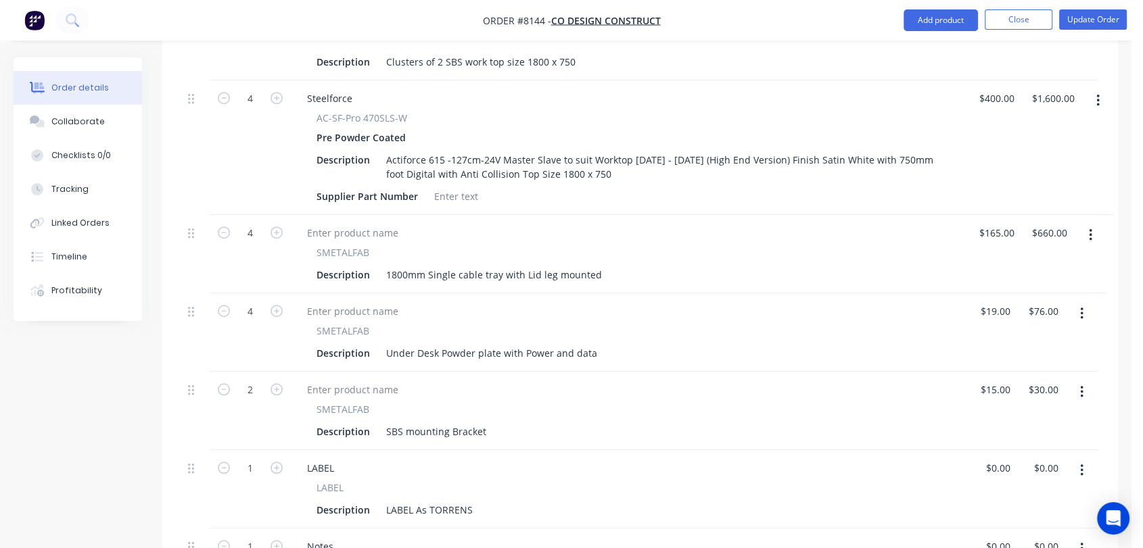
click at [1081, 308] on icon "button" at bounding box center [1081, 314] width 3 height 12
click at [989, 421] on div "Delete" at bounding box center [1033, 431] width 104 height 20
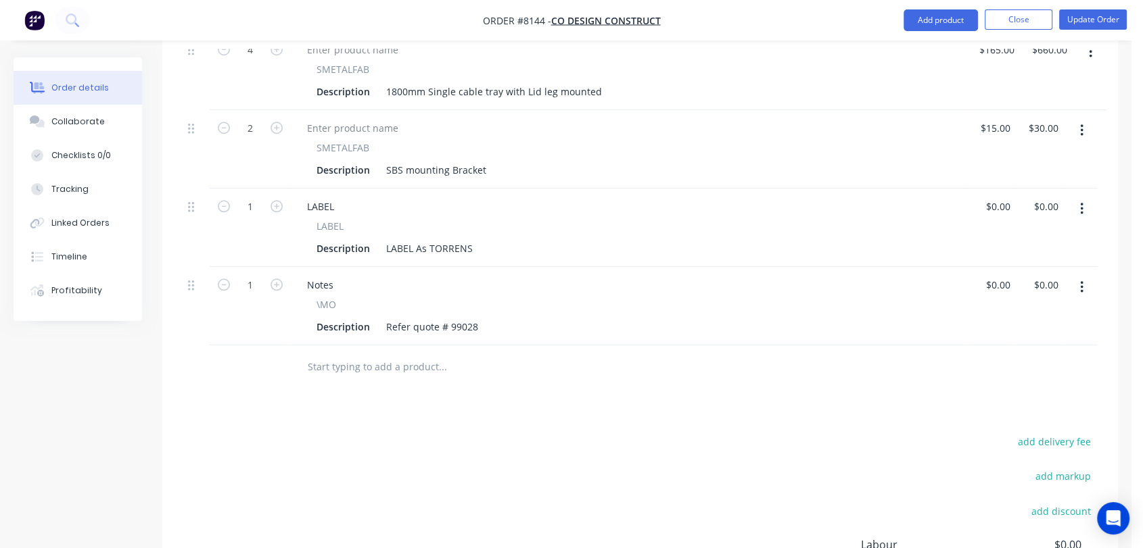
scroll to position [1126, 0]
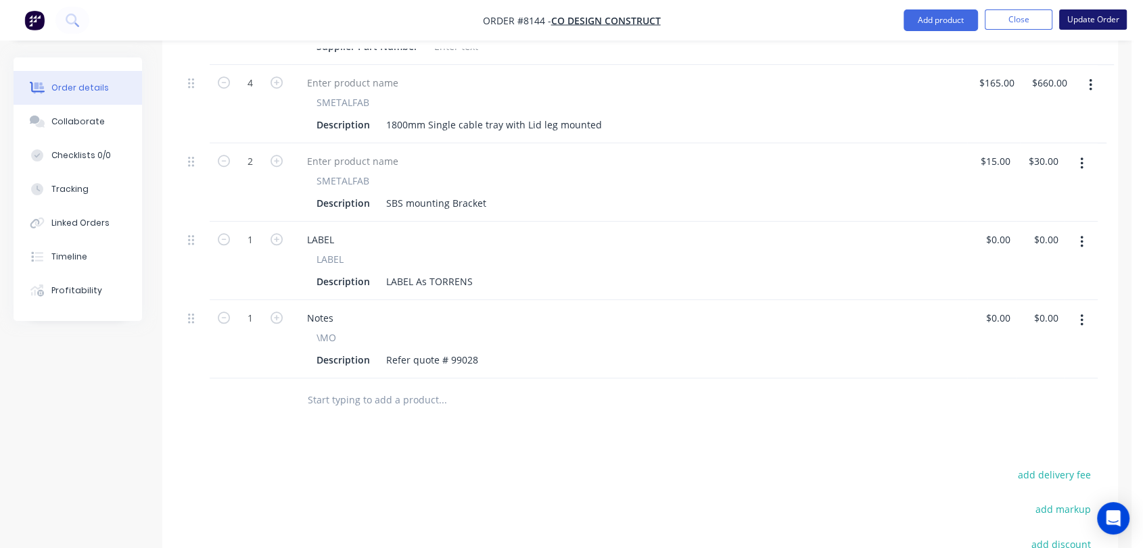
click at [1108, 18] on button "Update Order" at bounding box center [1093, 19] width 68 height 20
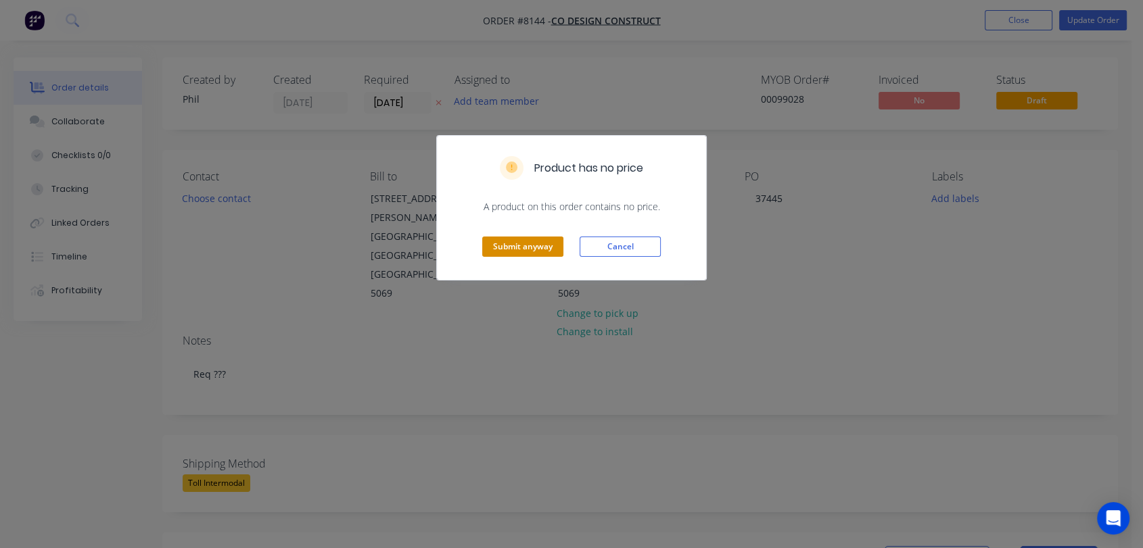
click at [529, 240] on button "Submit anyway" at bounding box center [522, 247] width 81 height 20
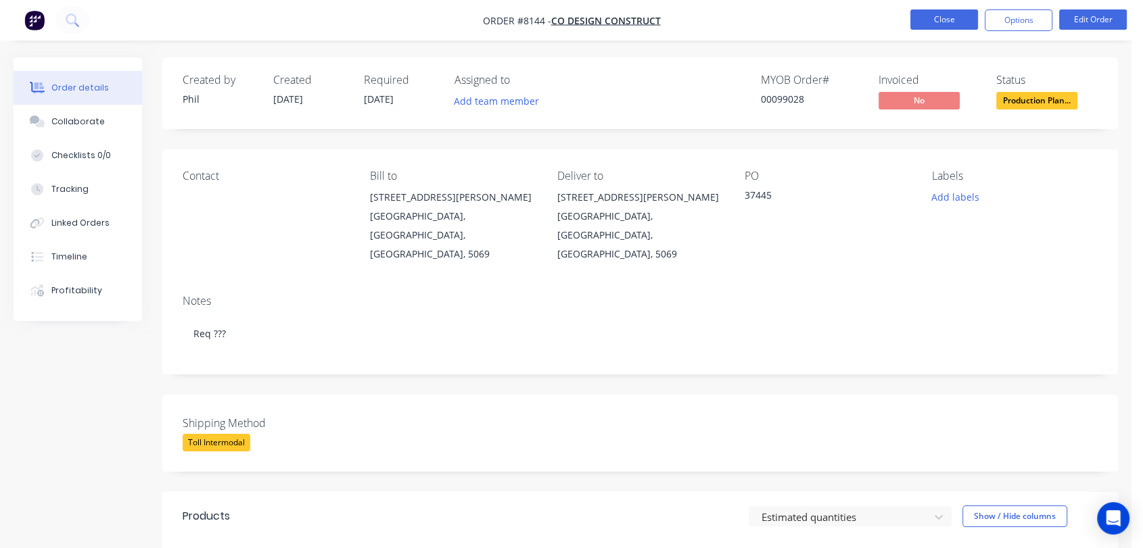
click at [960, 16] on button "Close" at bounding box center [944, 19] width 68 height 20
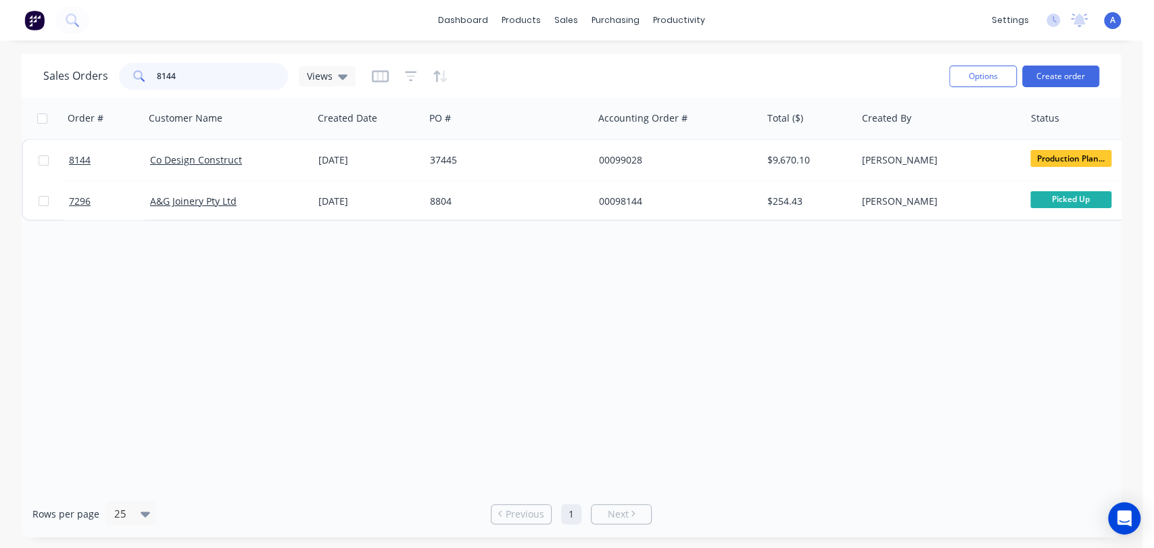
drag, startPoint x: 185, startPoint y: 72, endPoint x: 153, endPoint y: 69, distance: 31.2
click at [154, 69] on div "8144" at bounding box center [203, 76] width 169 height 27
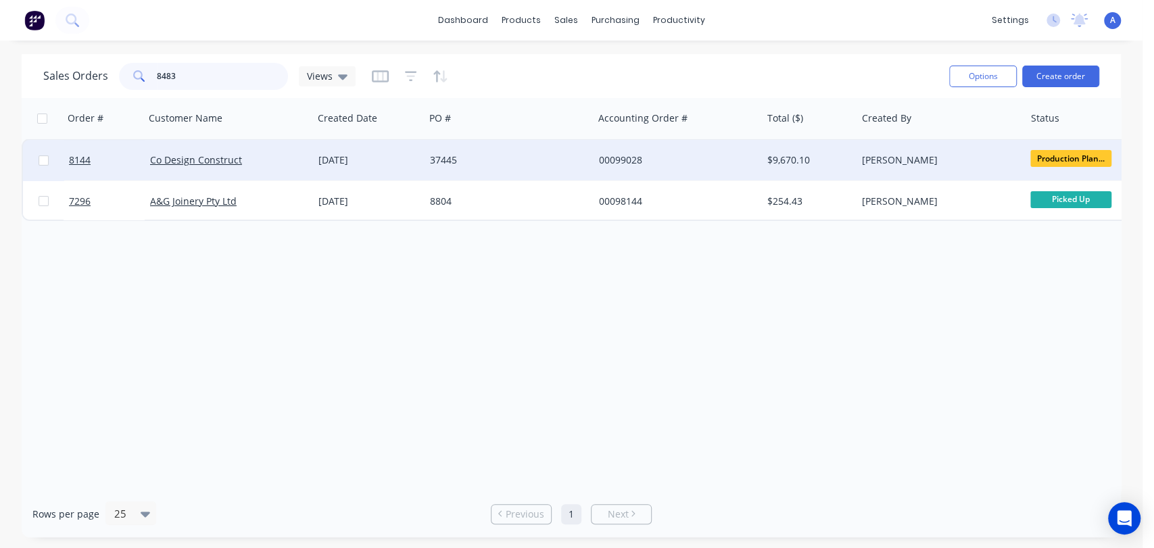
type input "8483"
click at [543, 152] on div "37460" at bounding box center [509, 160] width 168 height 41
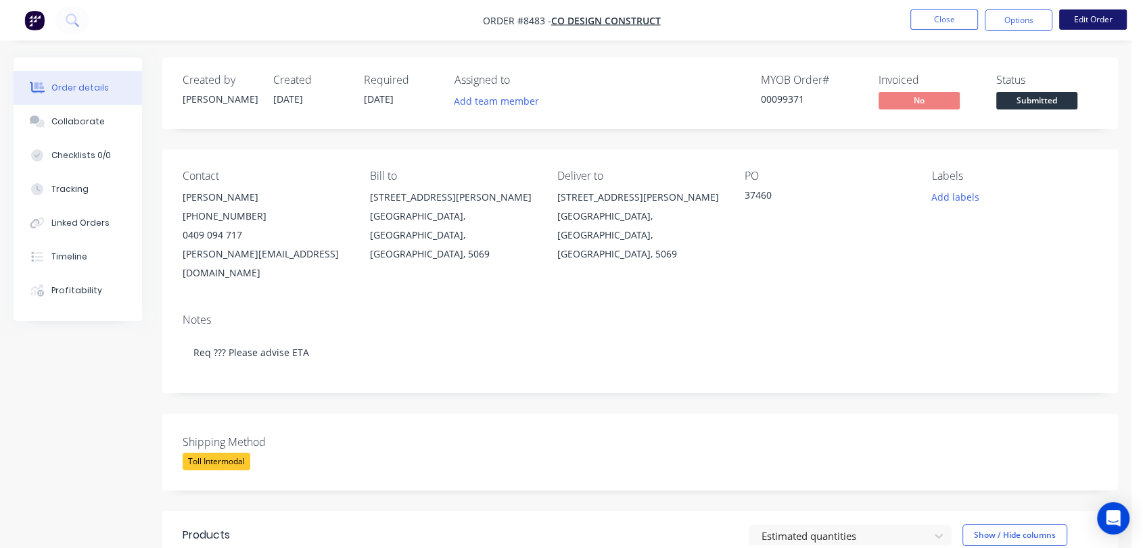
click at [1105, 20] on button "Edit Order" at bounding box center [1093, 19] width 68 height 20
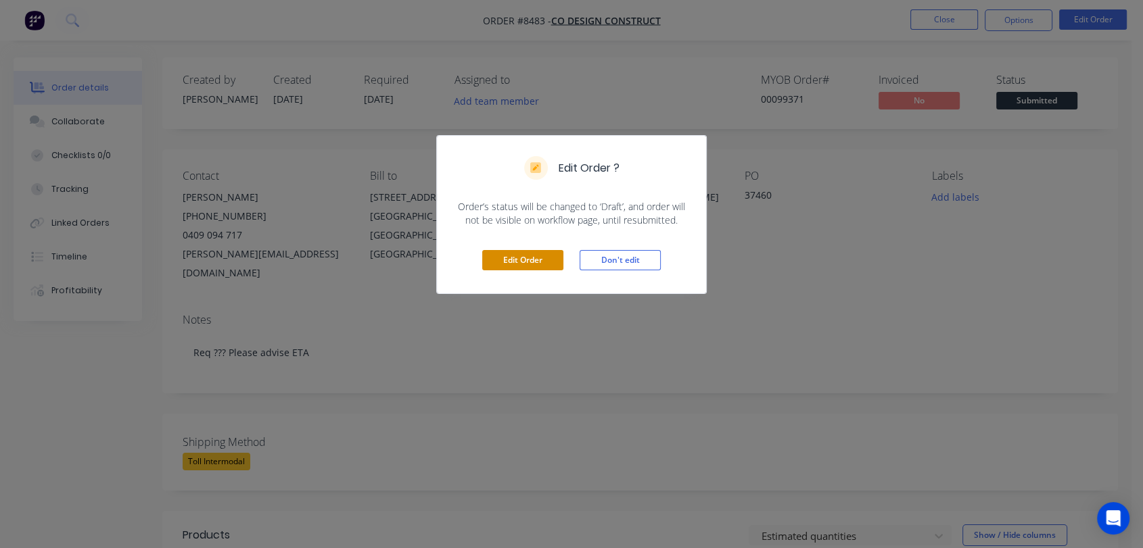
drag, startPoint x: 492, startPoint y: 245, endPoint x: 503, endPoint y: 257, distance: 16.7
click at [492, 244] on div "Edit Order Don't edit" at bounding box center [571, 260] width 269 height 66
click at [504, 258] on button "Edit Order" at bounding box center [522, 260] width 81 height 20
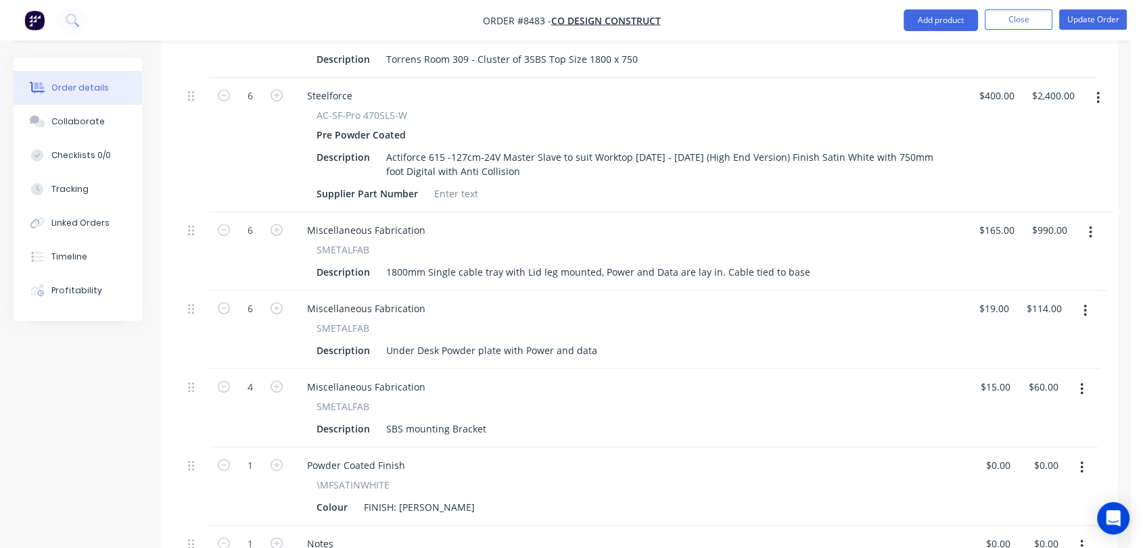
scroll to position [676, 0]
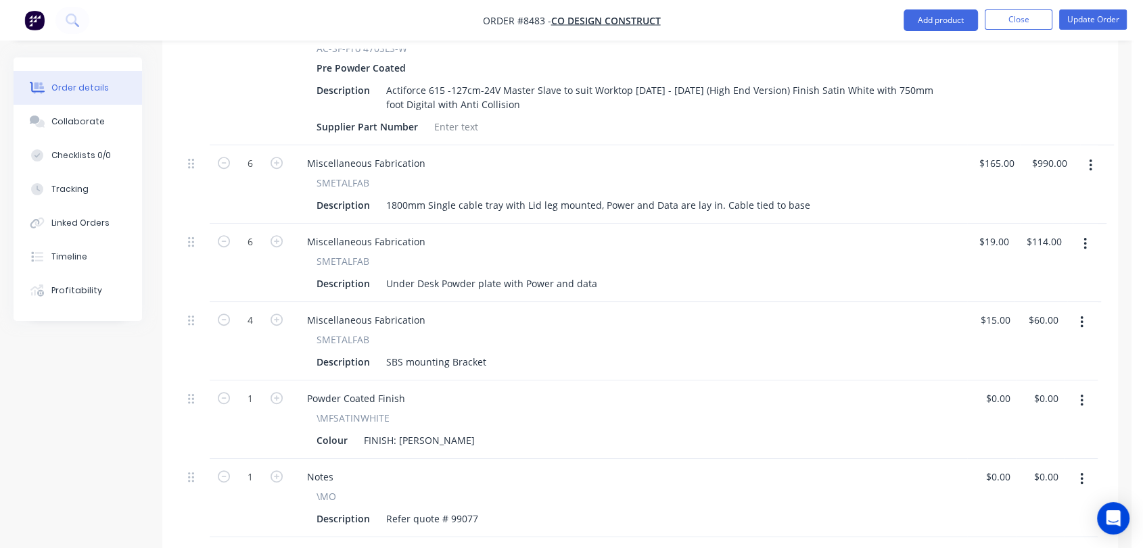
click at [1087, 232] on button "button" at bounding box center [1085, 244] width 32 height 24
click at [1007, 351] on div "Delete" at bounding box center [1036, 361] width 104 height 20
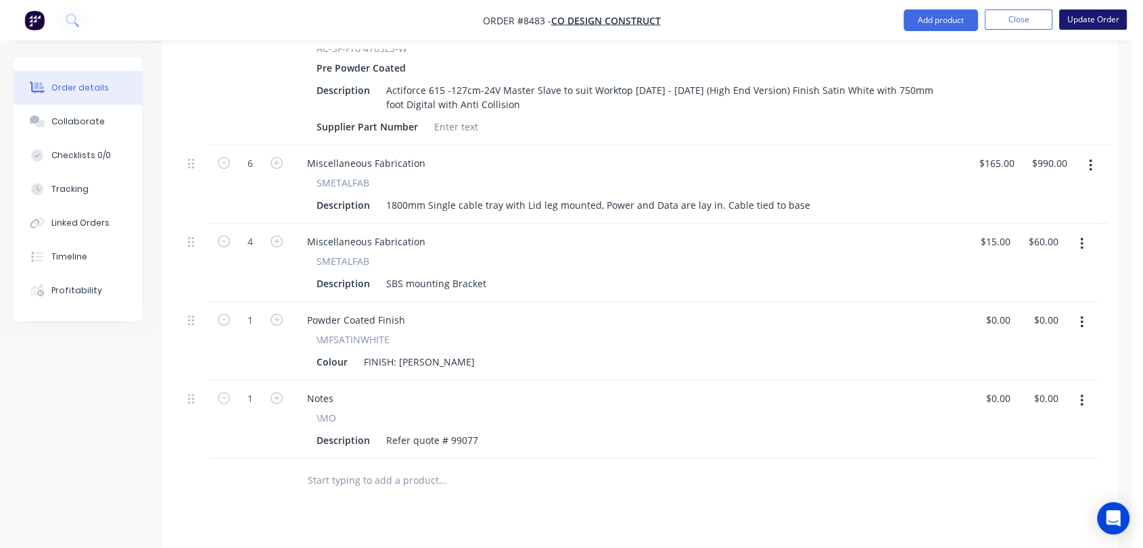
click at [1099, 20] on button "Update Order" at bounding box center [1093, 19] width 68 height 20
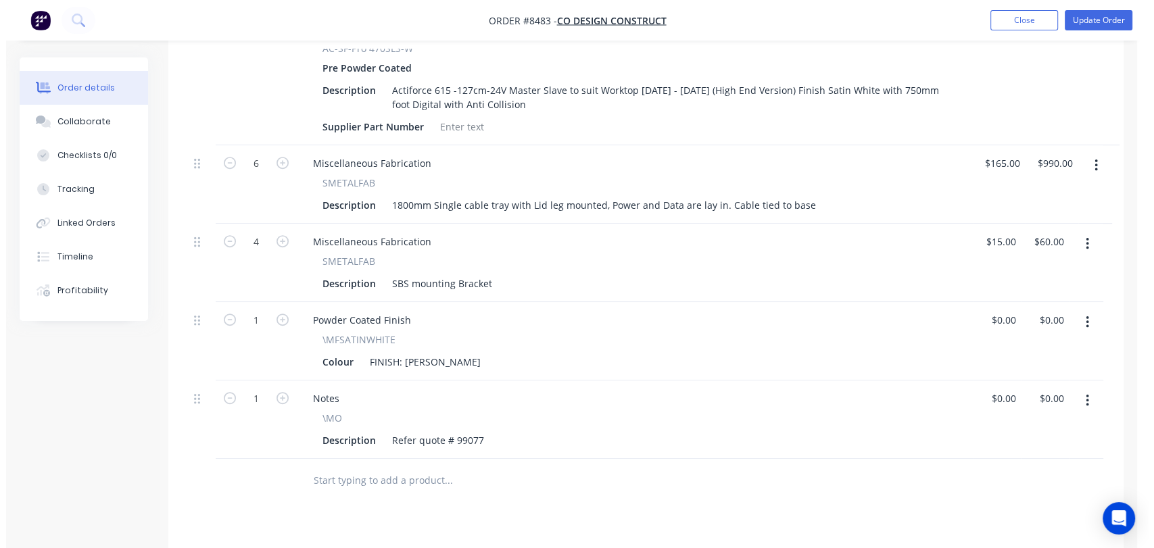
scroll to position [0, 0]
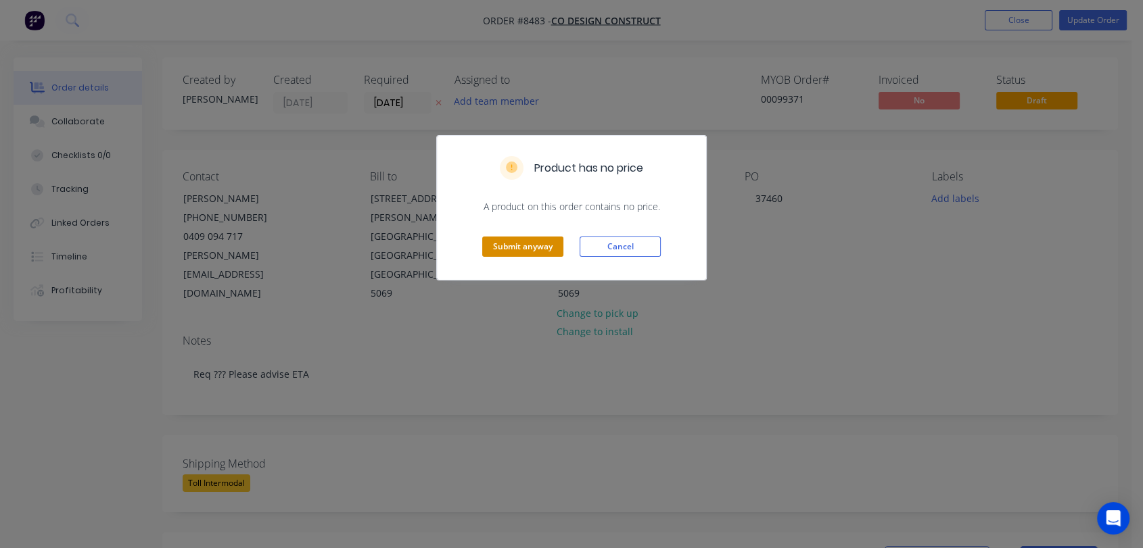
click at [528, 241] on button "Submit anyway" at bounding box center [522, 247] width 81 height 20
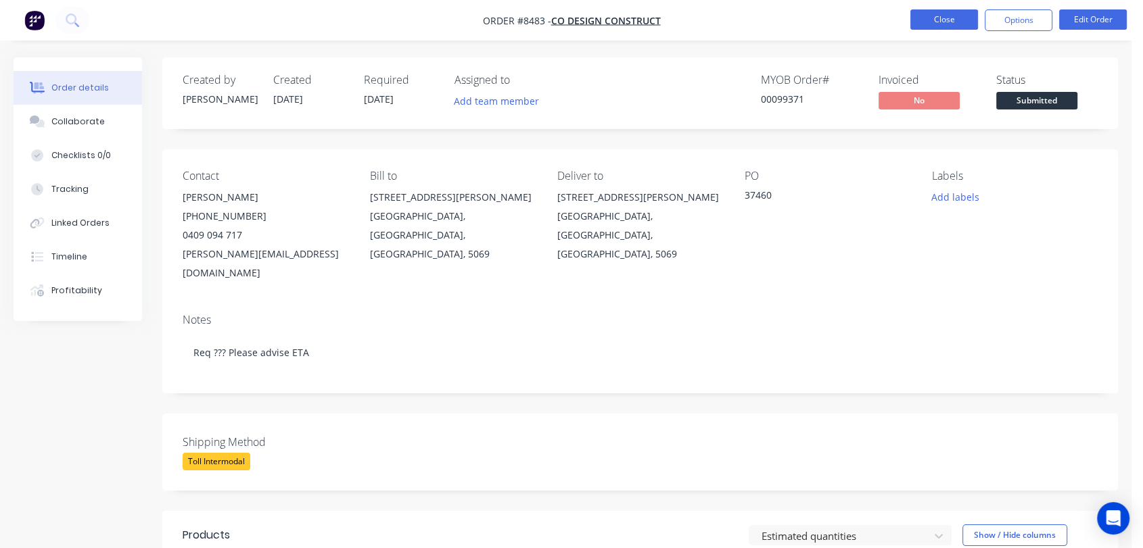
click at [961, 16] on button "Close" at bounding box center [944, 19] width 68 height 20
